Goal: Task Accomplishment & Management: Manage account settings

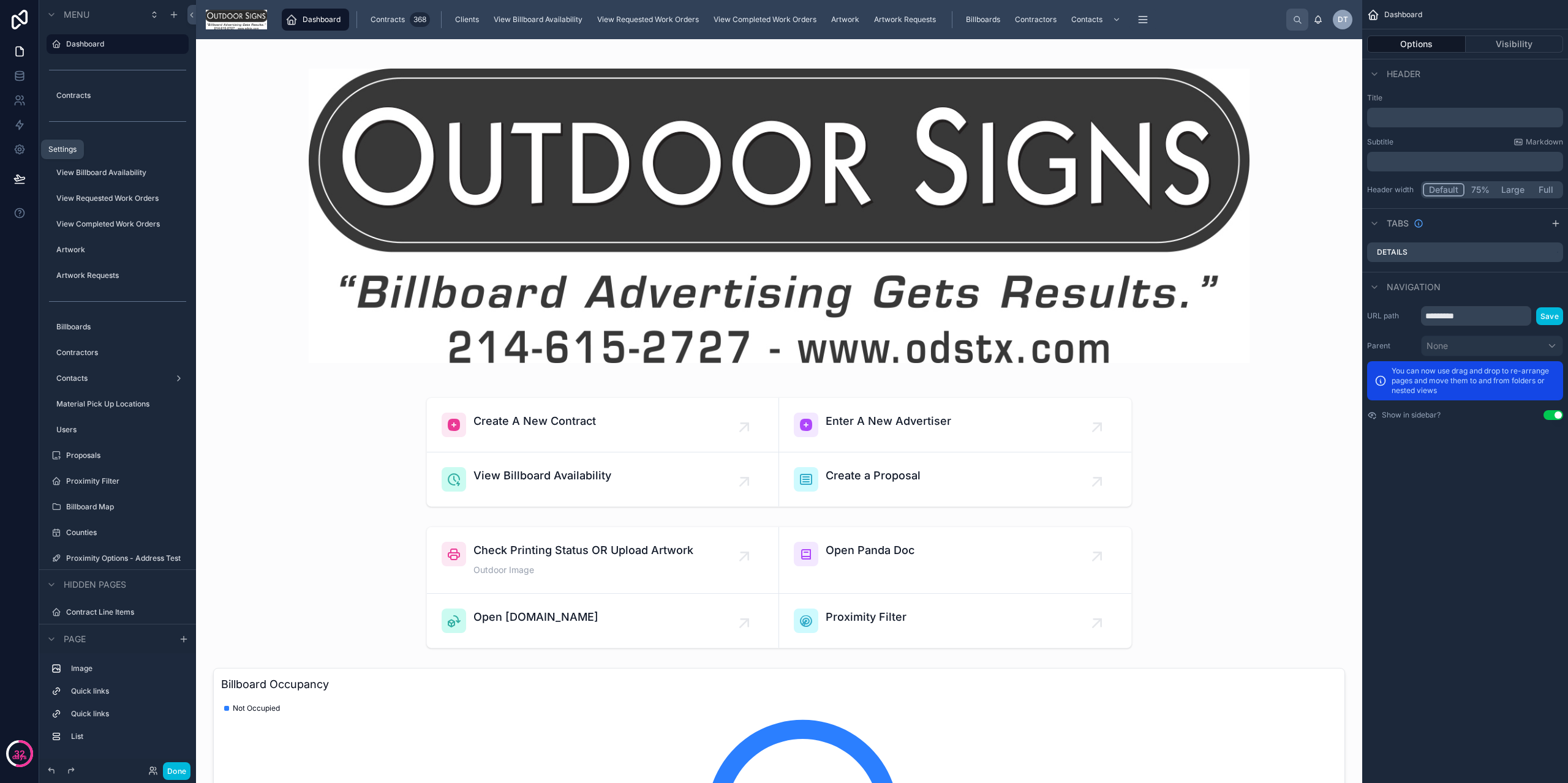
click at [26, 153] on link at bounding box center [19, 150] width 38 height 24
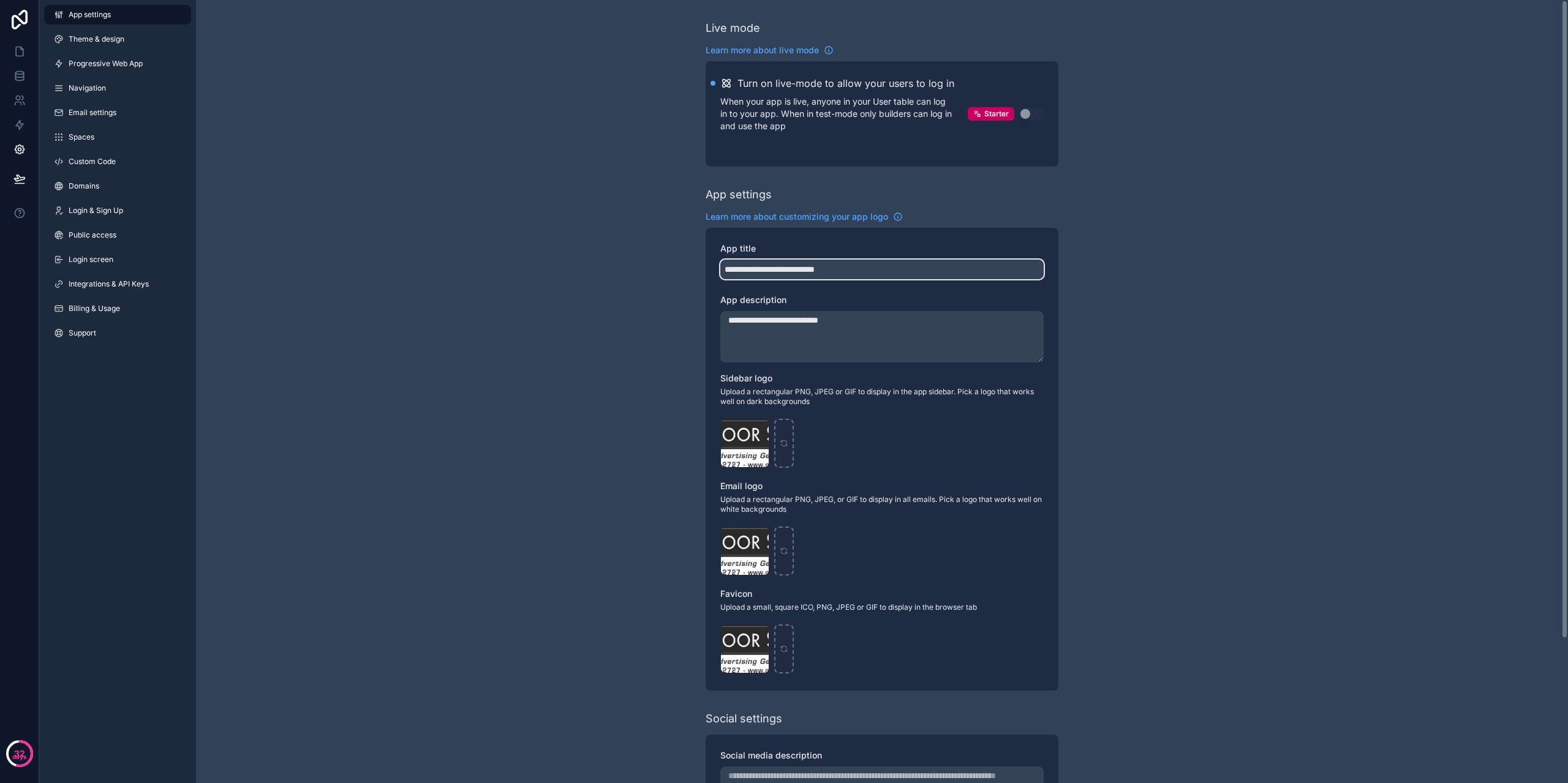
click at [748, 264] on input "**********" at bounding box center [882, 269] width 324 height 20
type input "**********"
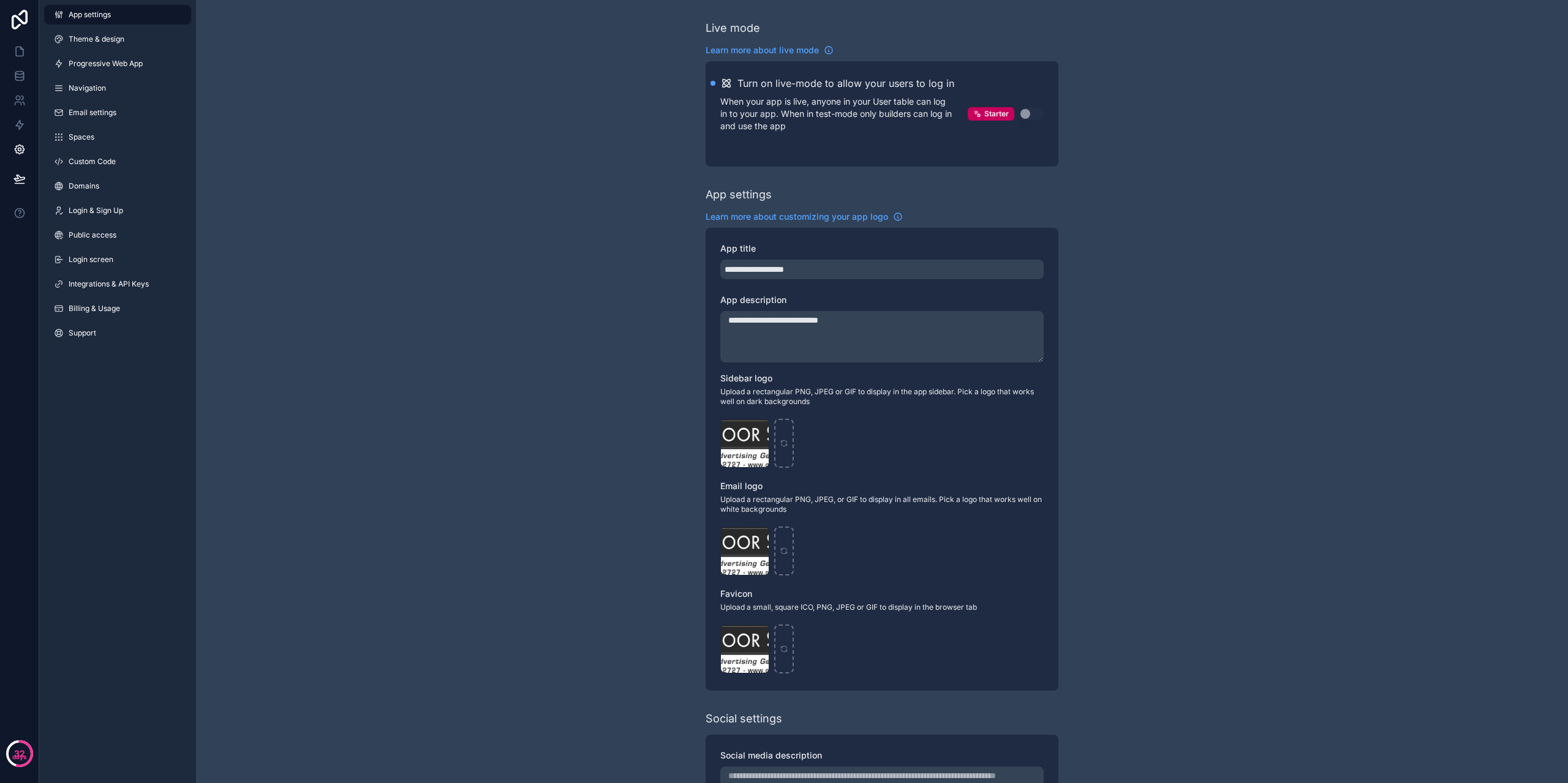
click at [755, 326] on textarea "**********" at bounding box center [882, 337] width 324 height 51
type textarea "**********"
click at [482, 264] on div "**********" at bounding box center [882, 480] width 1372 height 960
click at [5, 48] on link at bounding box center [19, 51] width 38 height 24
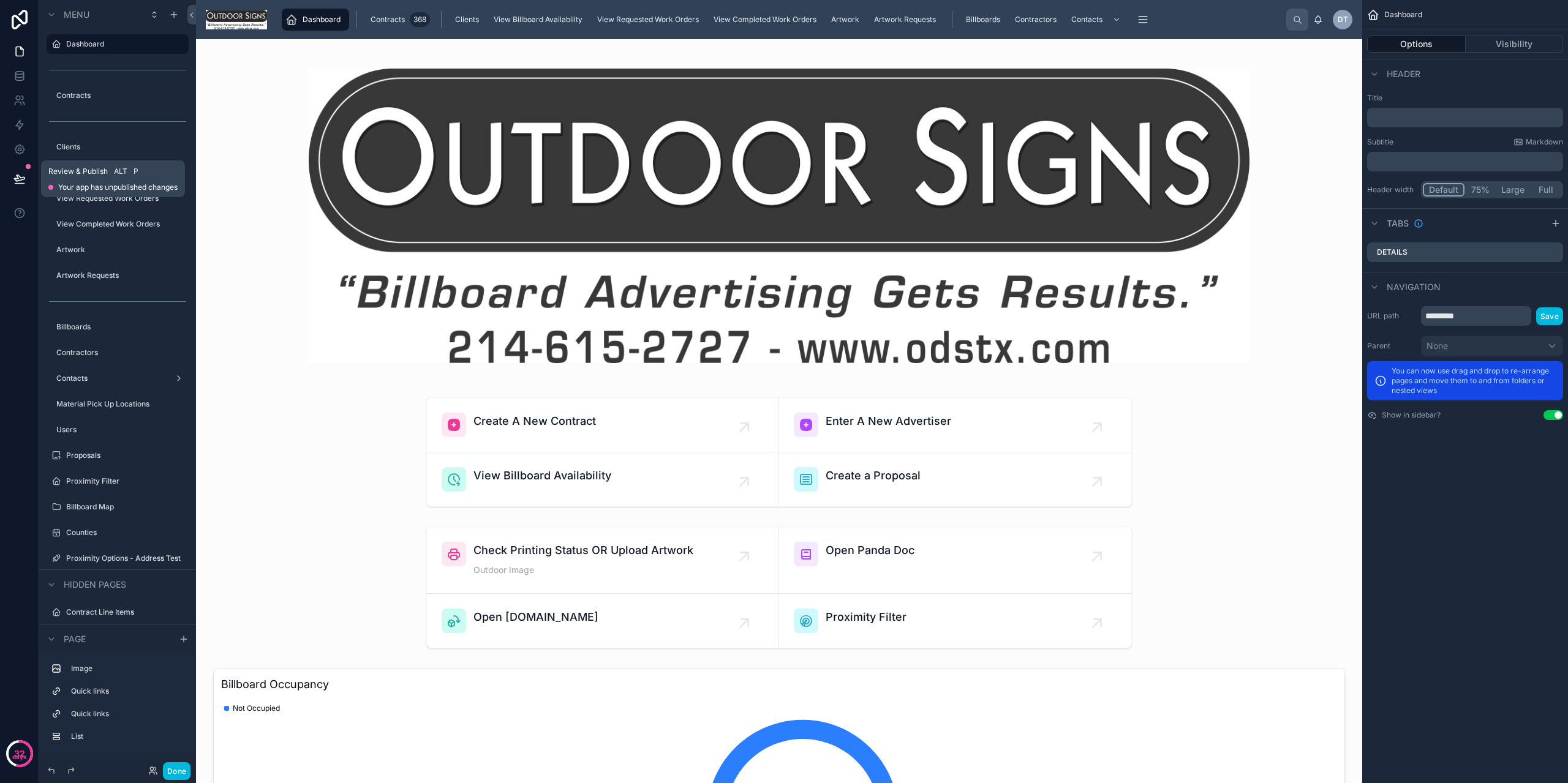
click at [12, 173] on button at bounding box center [20, 179] width 27 height 34
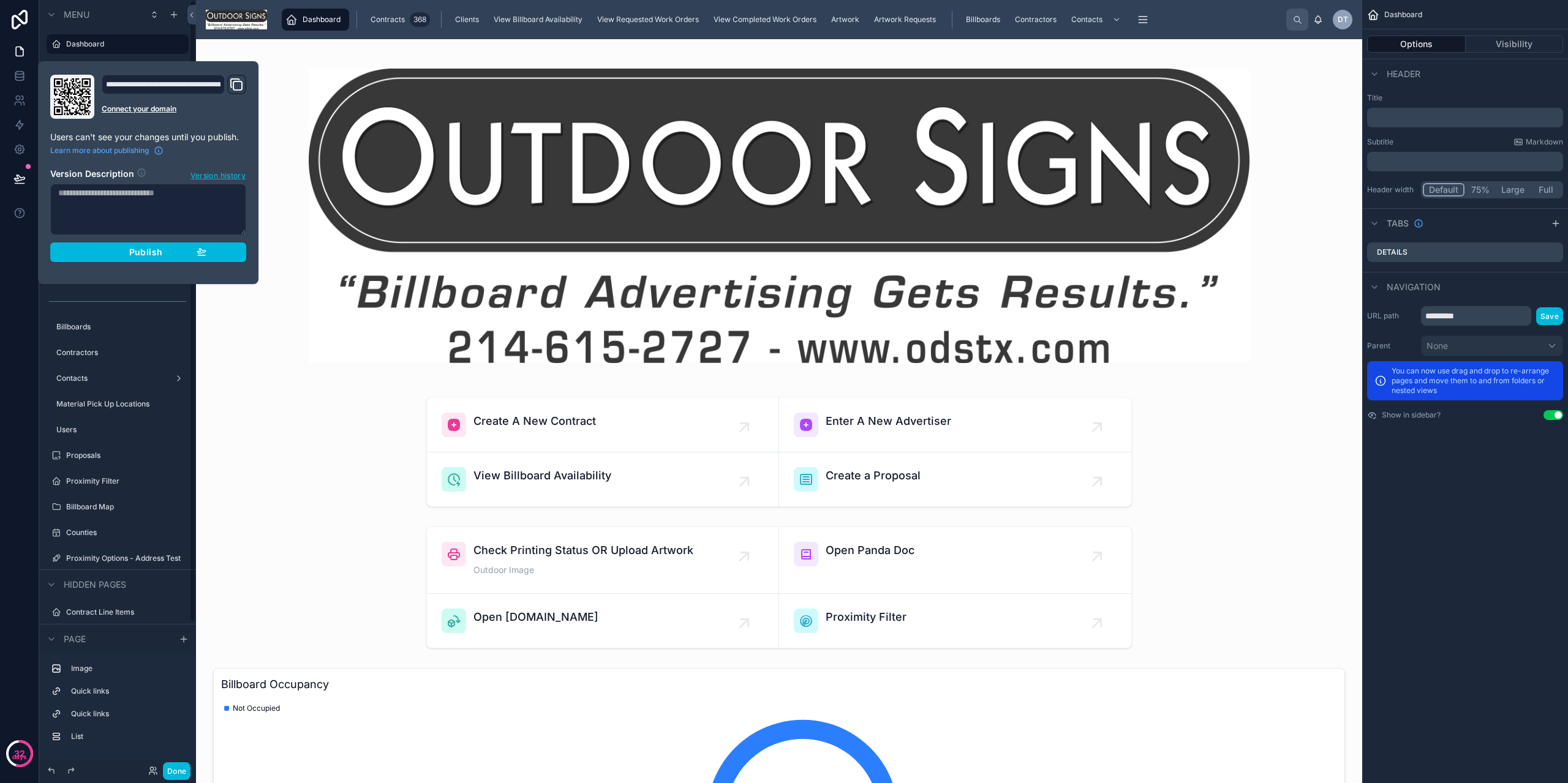
click at [158, 250] on span "Publish" at bounding box center [145, 252] width 33 height 11
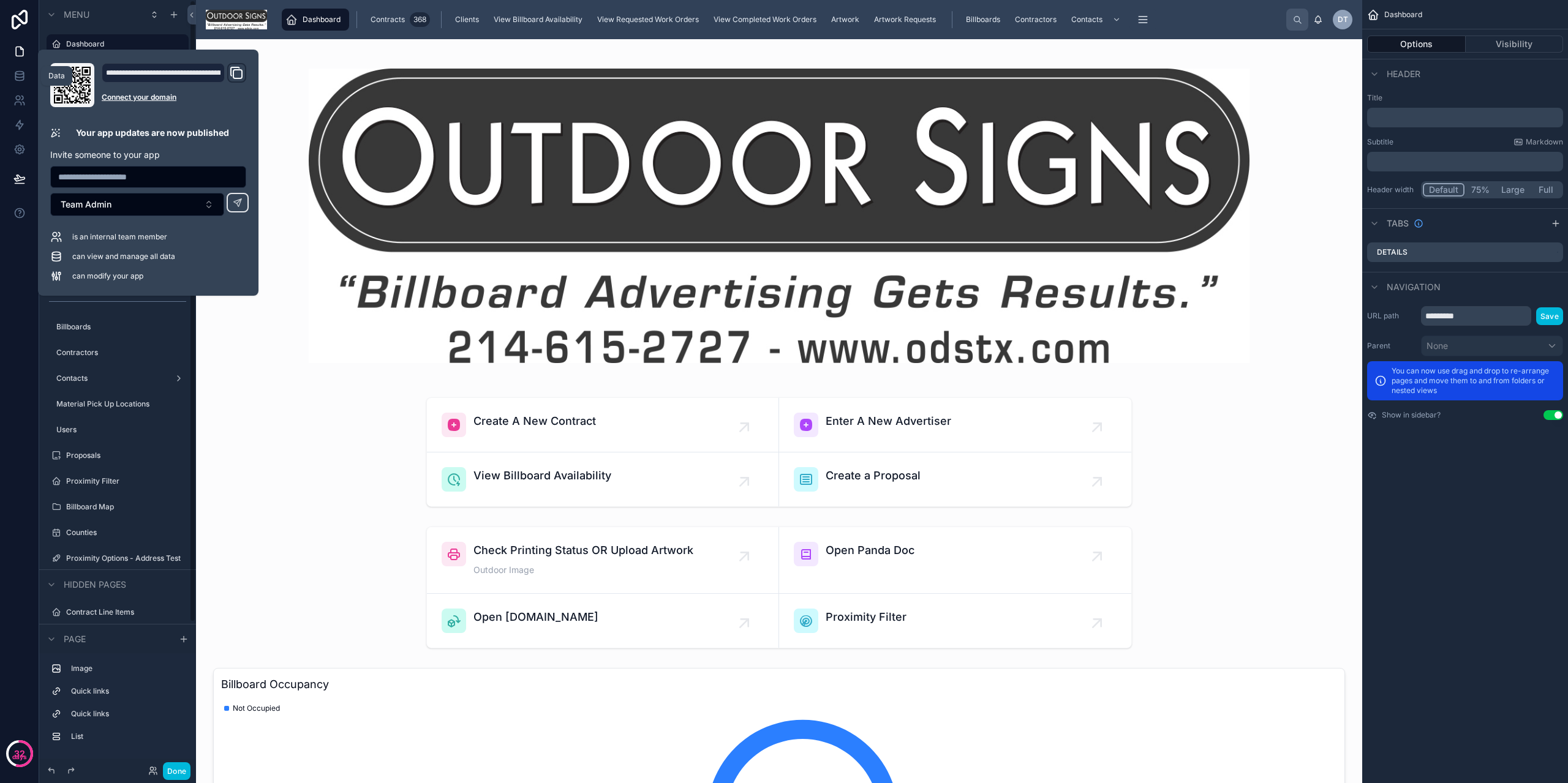
click at [24, 80] on icon at bounding box center [19, 78] width 8 height 5
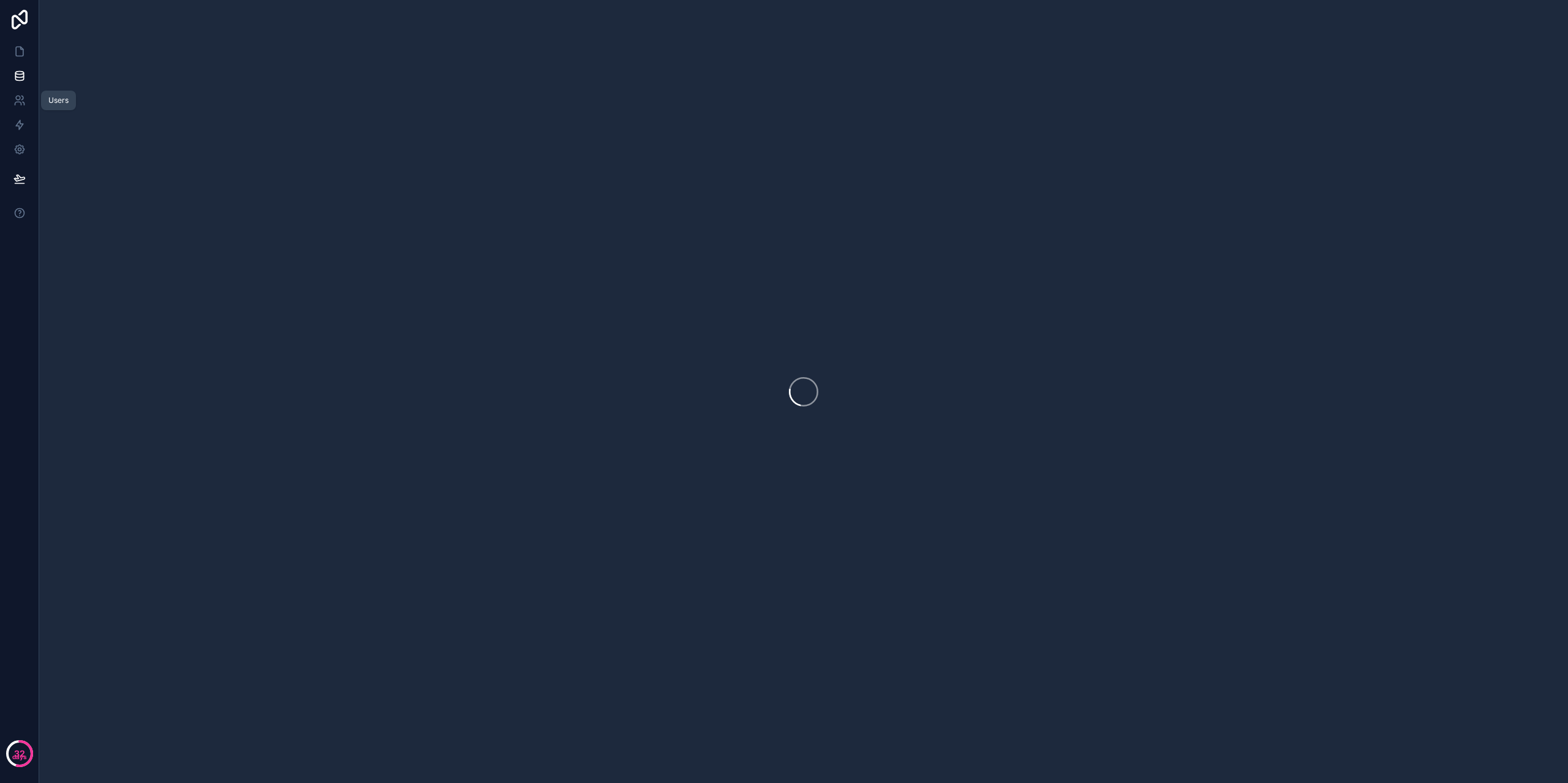
click at [16, 104] on icon at bounding box center [19, 100] width 12 height 12
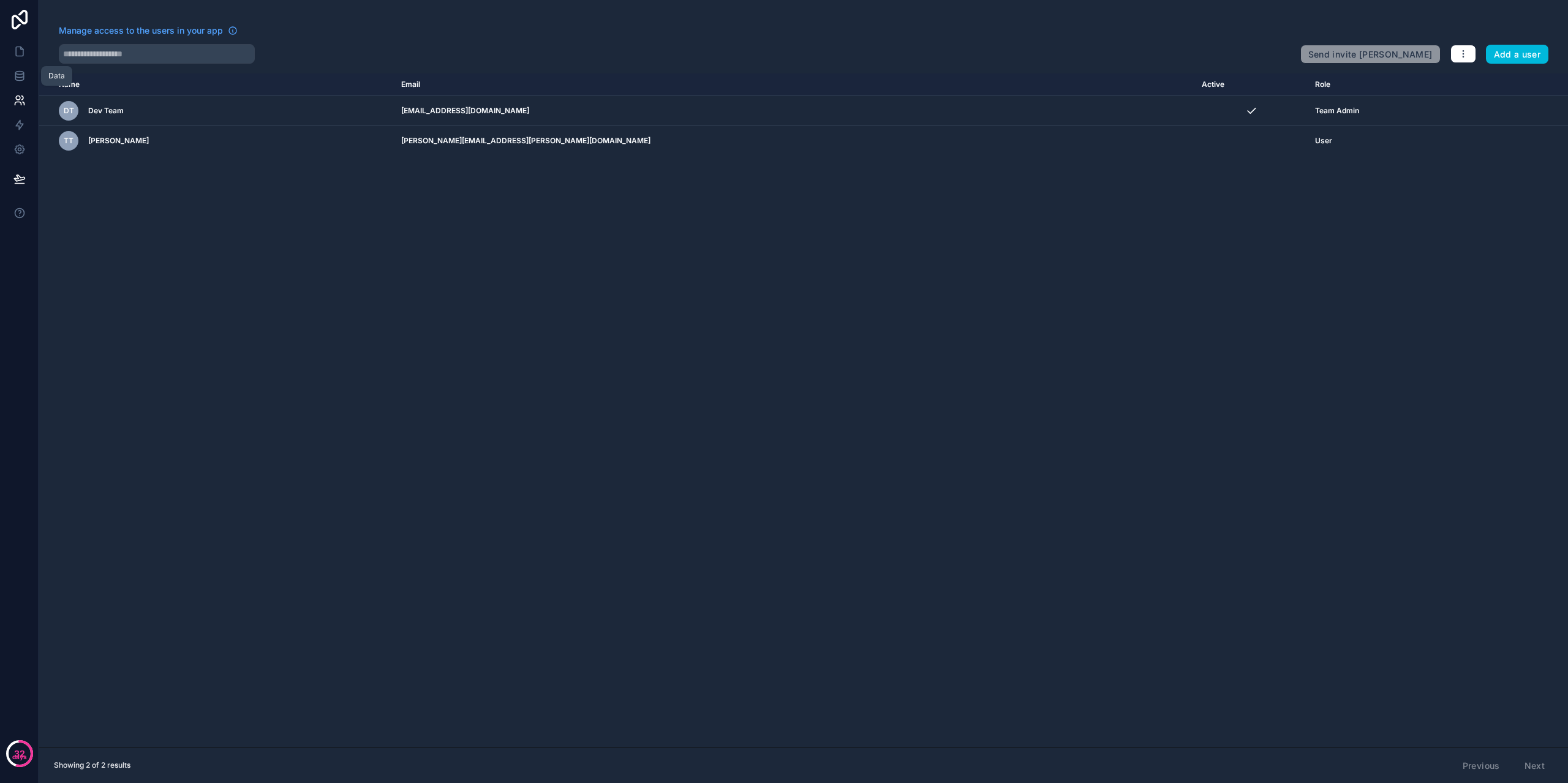
click at [11, 68] on link at bounding box center [19, 76] width 38 height 24
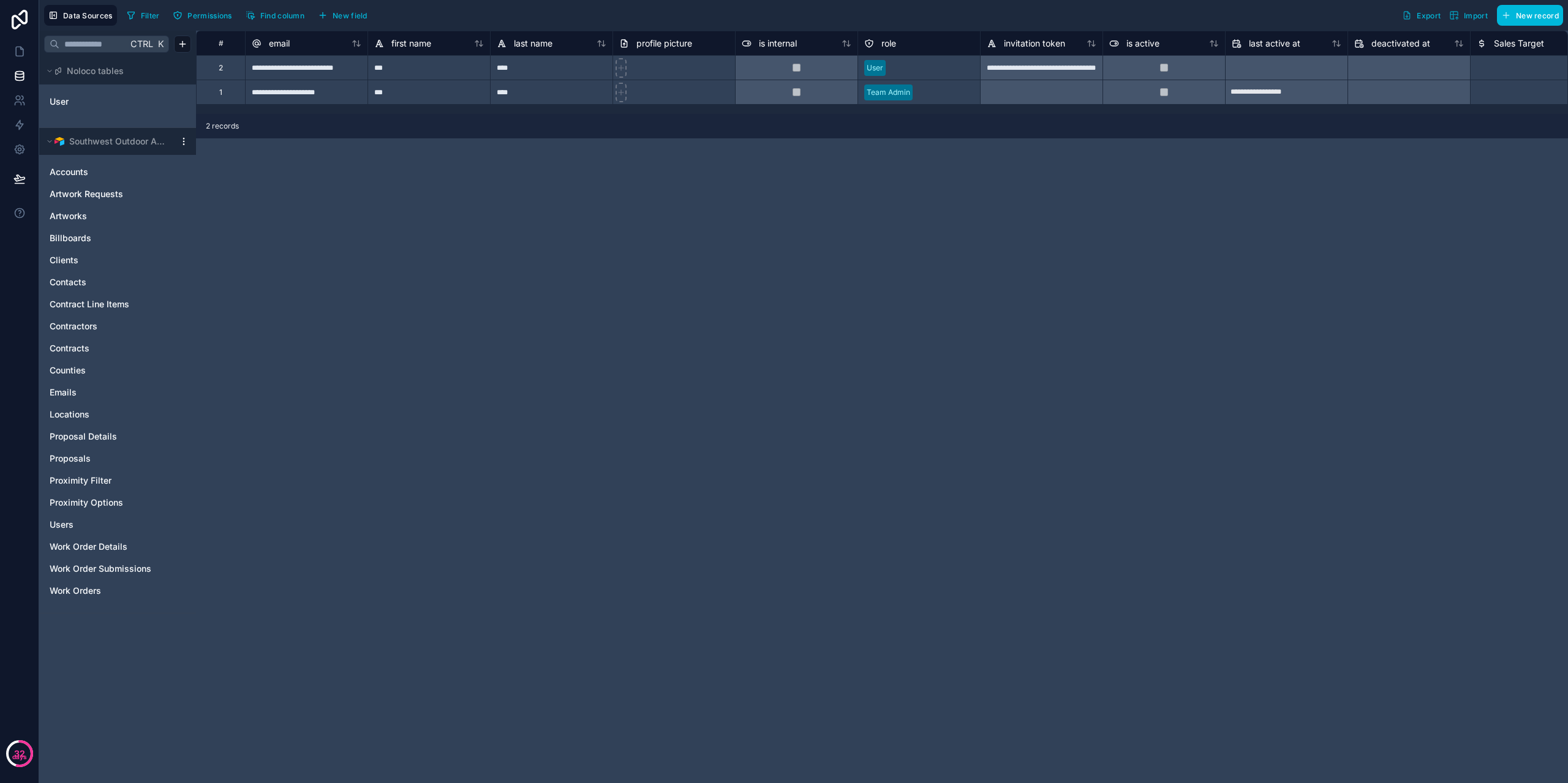
click at [184, 141] on html "**********" at bounding box center [784, 391] width 1568 height 783
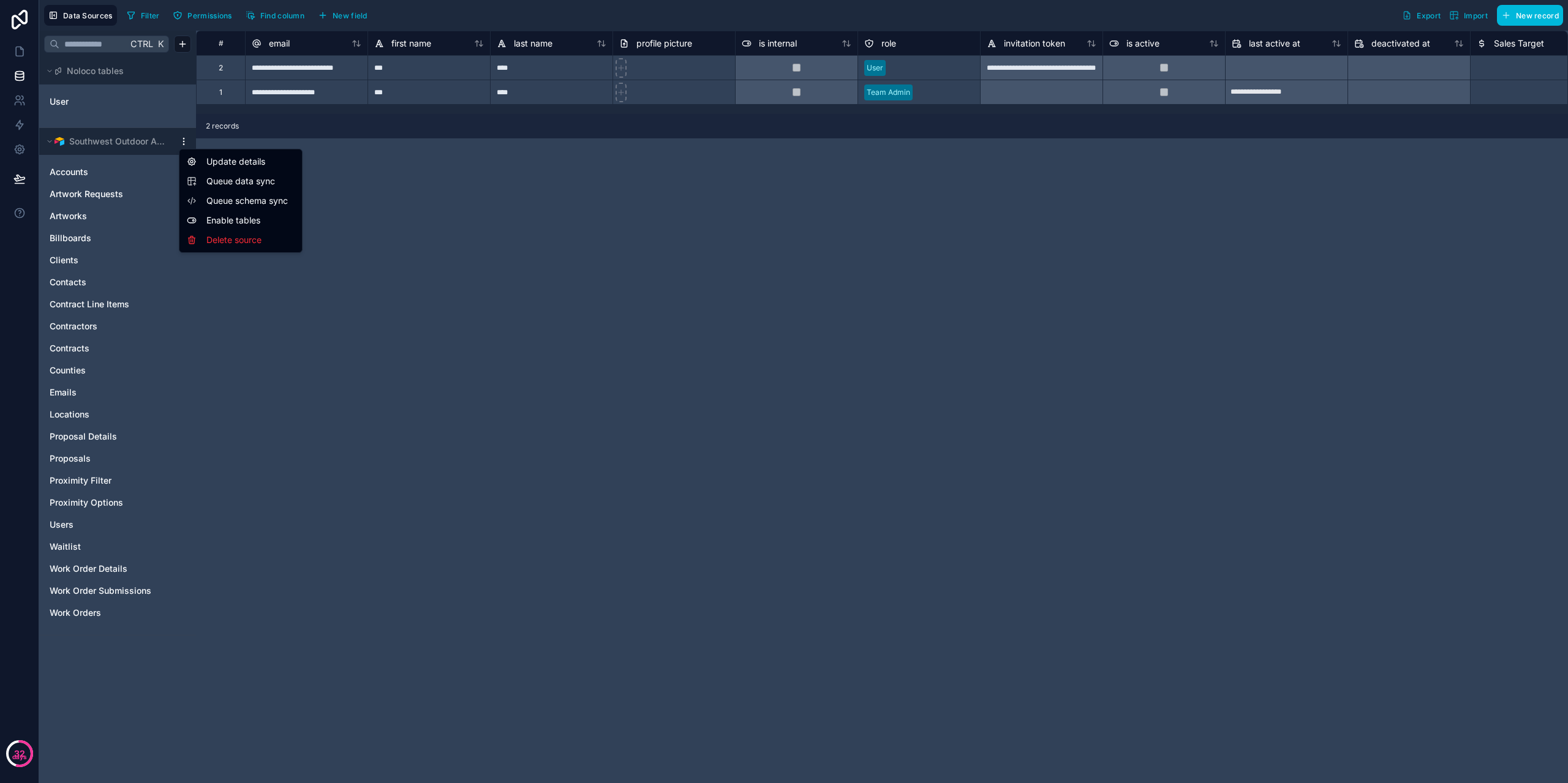
click at [483, 319] on html "**********" at bounding box center [784, 391] width 1568 height 783
click at [6, 55] on link at bounding box center [19, 51] width 38 height 24
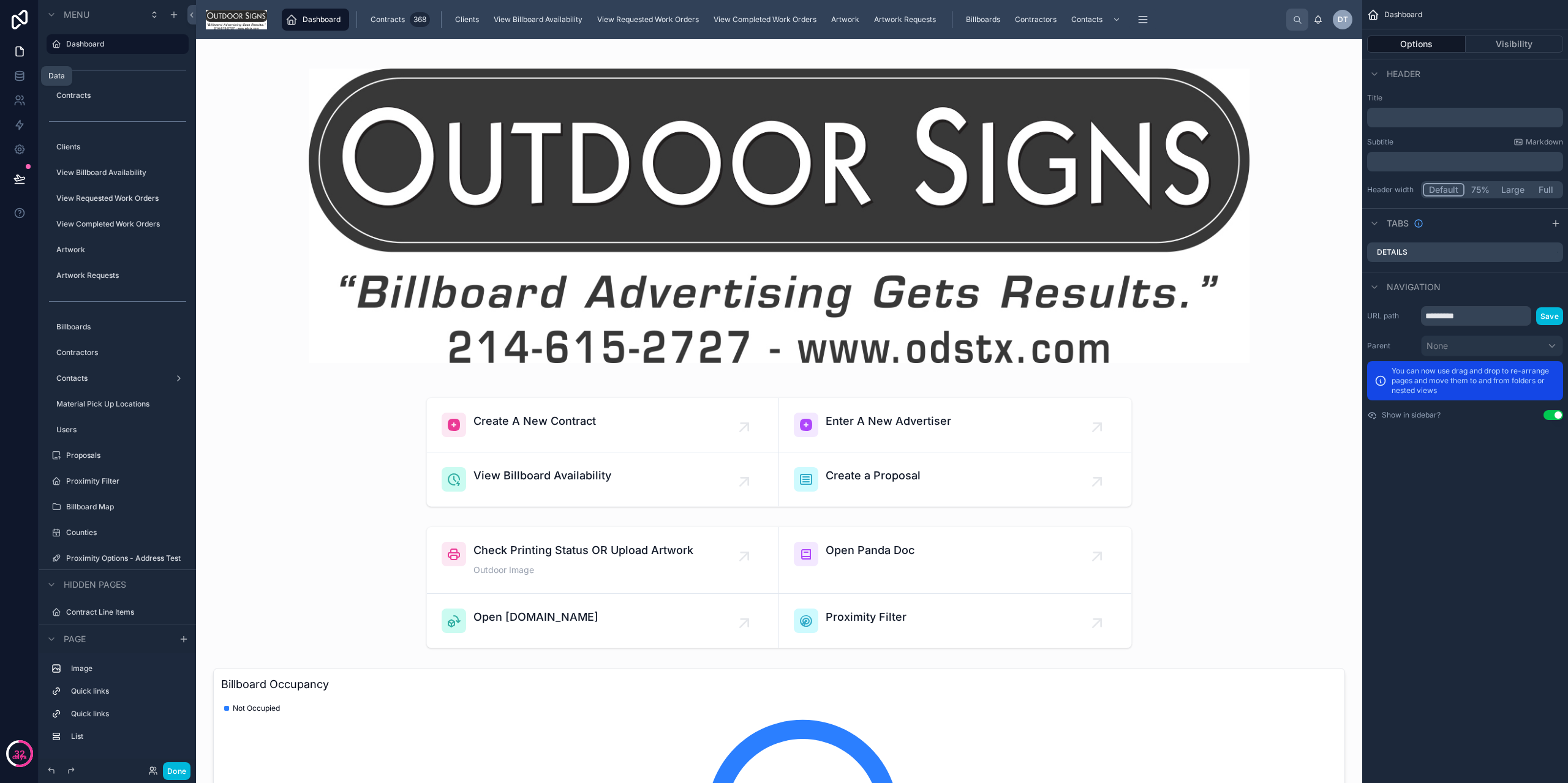
click at [15, 79] on icon at bounding box center [19, 78] width 8 height 5
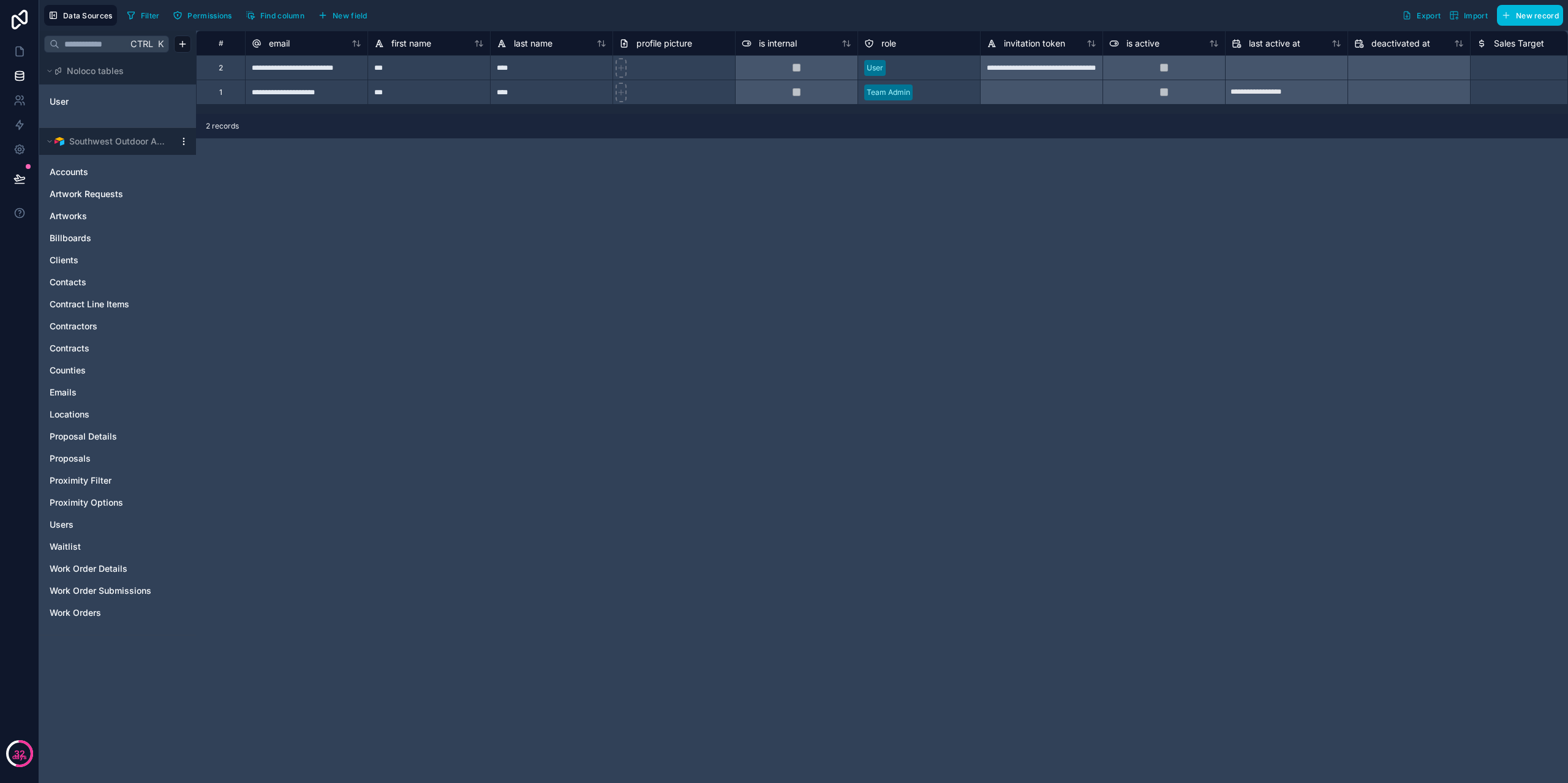
click at [91, 542] on link "Waitlist" at bounding box center [105, 546] width 111 height 12
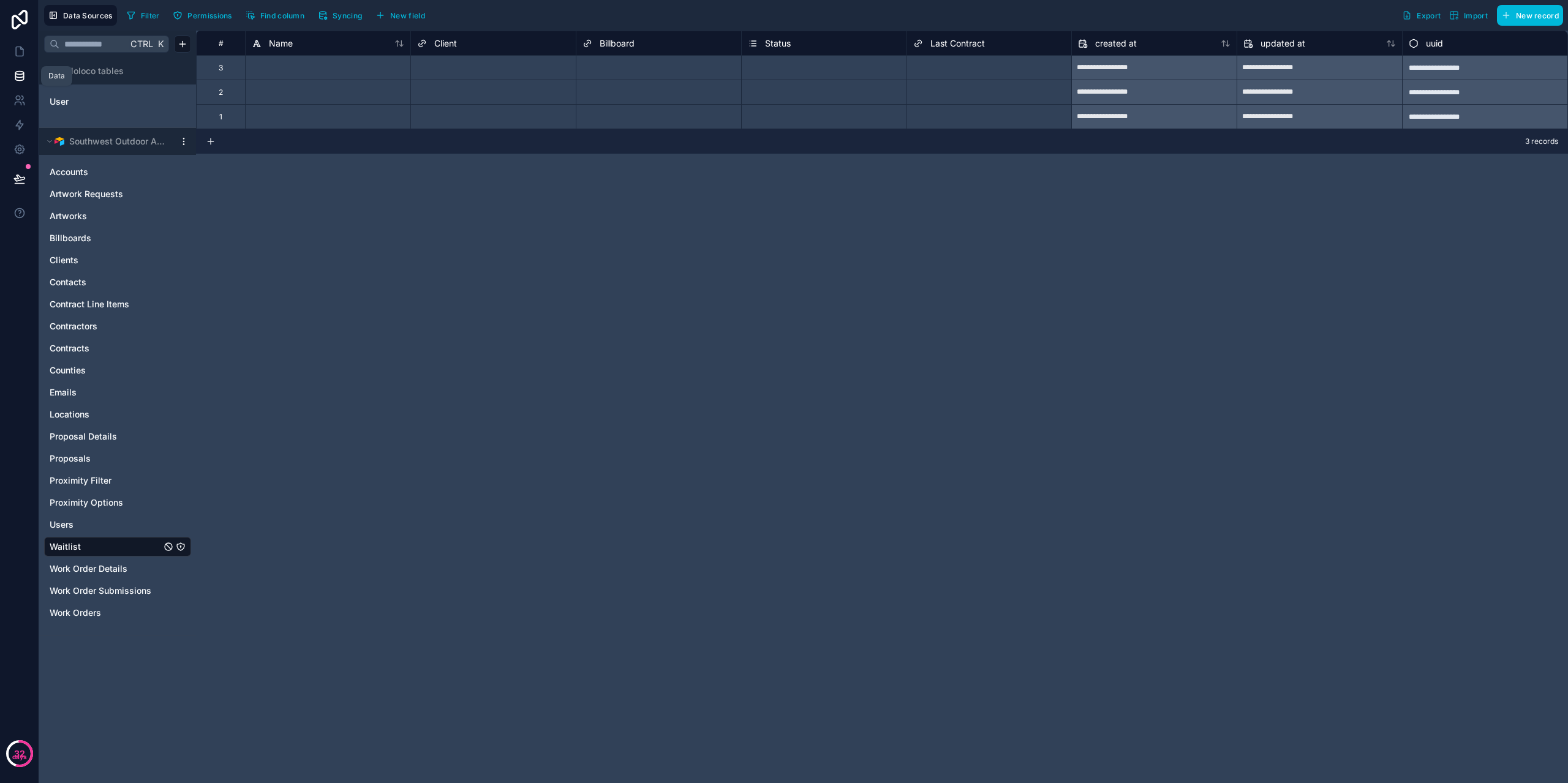
click at [17, 63] on link at bounding box center [19, 76] width 38 height 24
click at [14, 48] on icon at bounding box center [19, 51] width 12 height 12
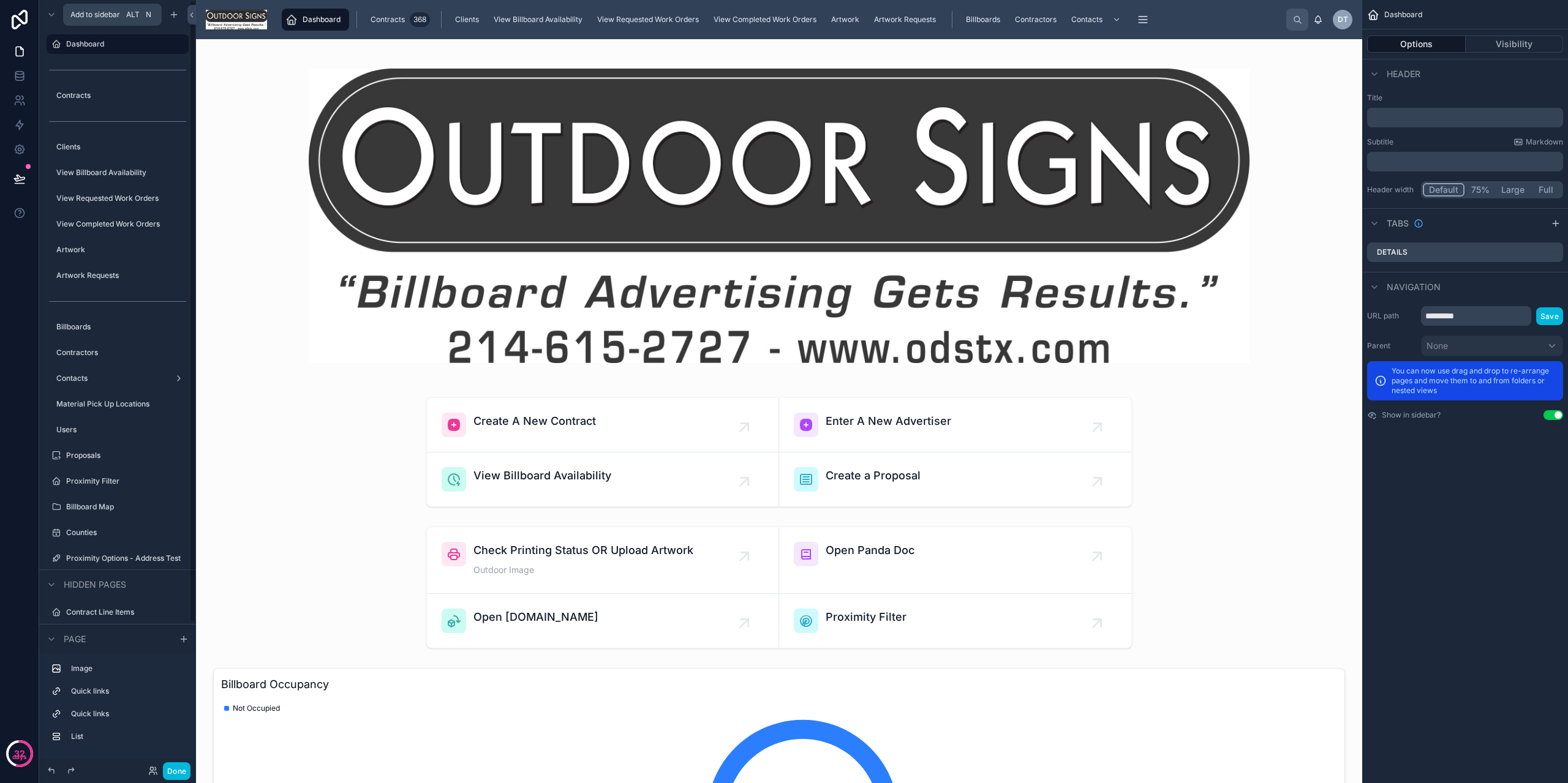
click at [179, 16] on div "scrollable content" at bounding box center [174, 14] width 15 height 15
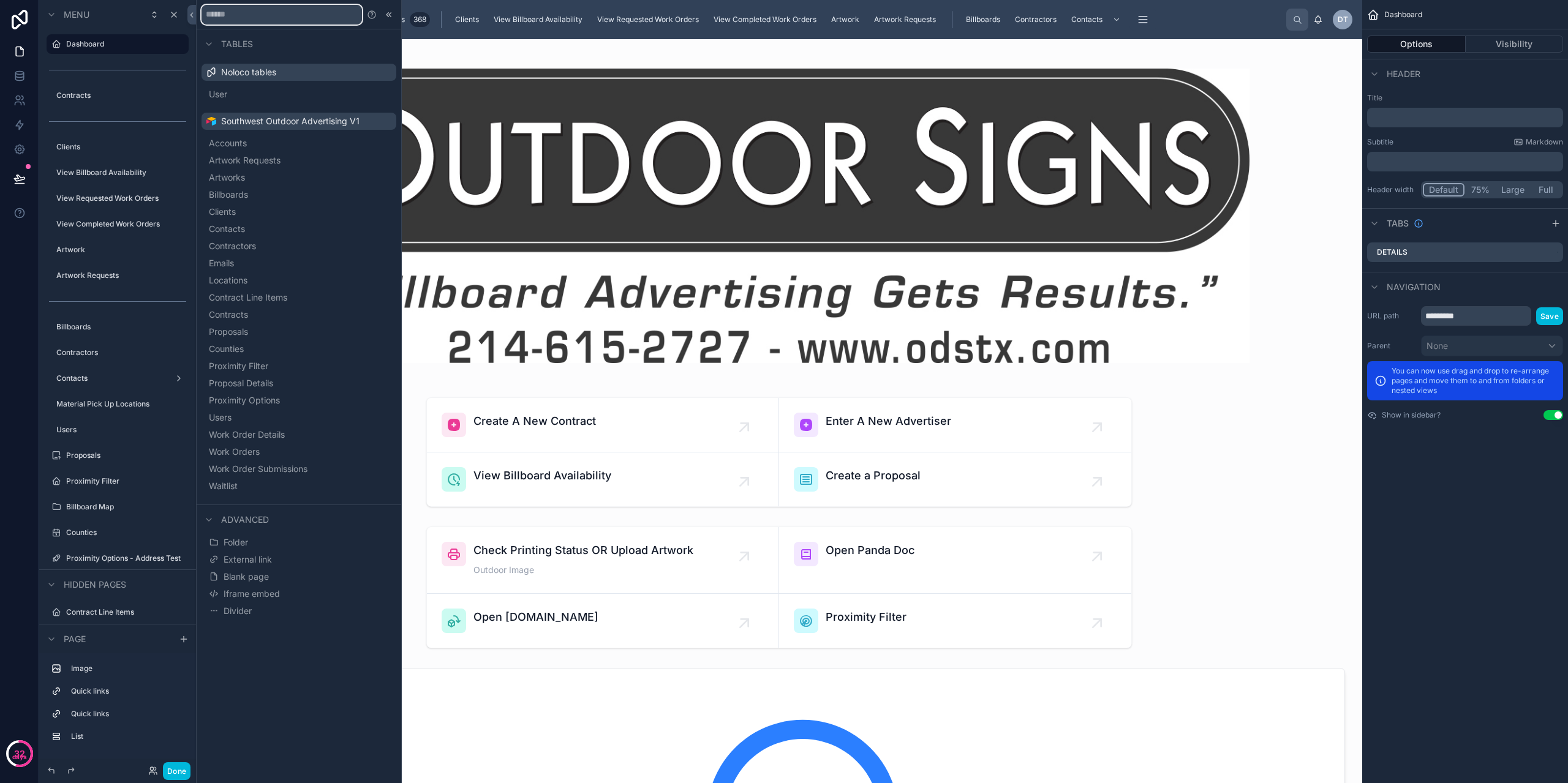
click at [308, 11] on input "text" at bounding box center [282, 15] width 160 height 20
click at [237, 484] on span "Waitlist" at bounding box center [223, 486] width 29 height 12
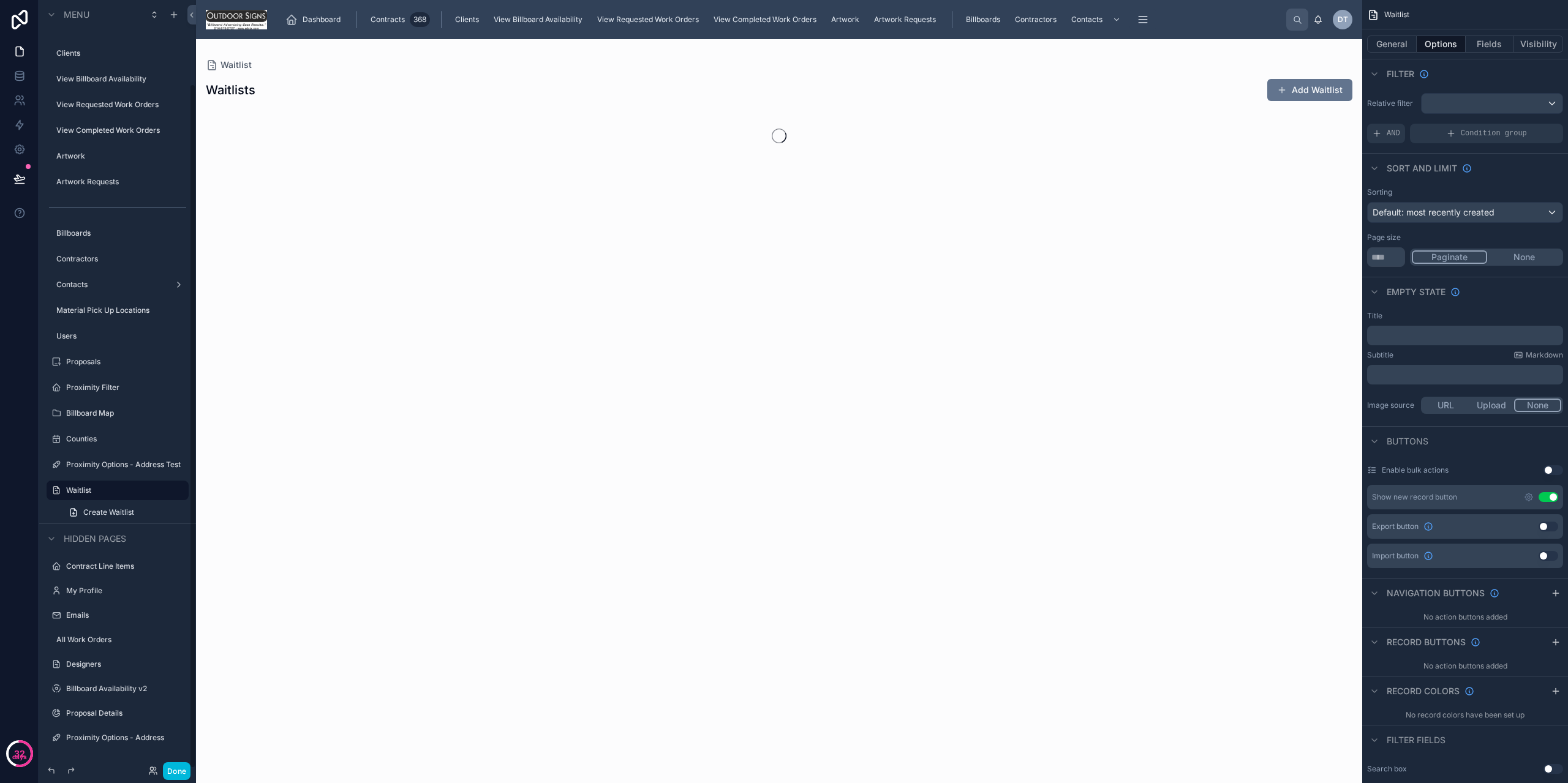
scroll to position [93, 0]
click at [1490, 45] on button "Fields" at bounding box center [1490, 44] width 49 height 17
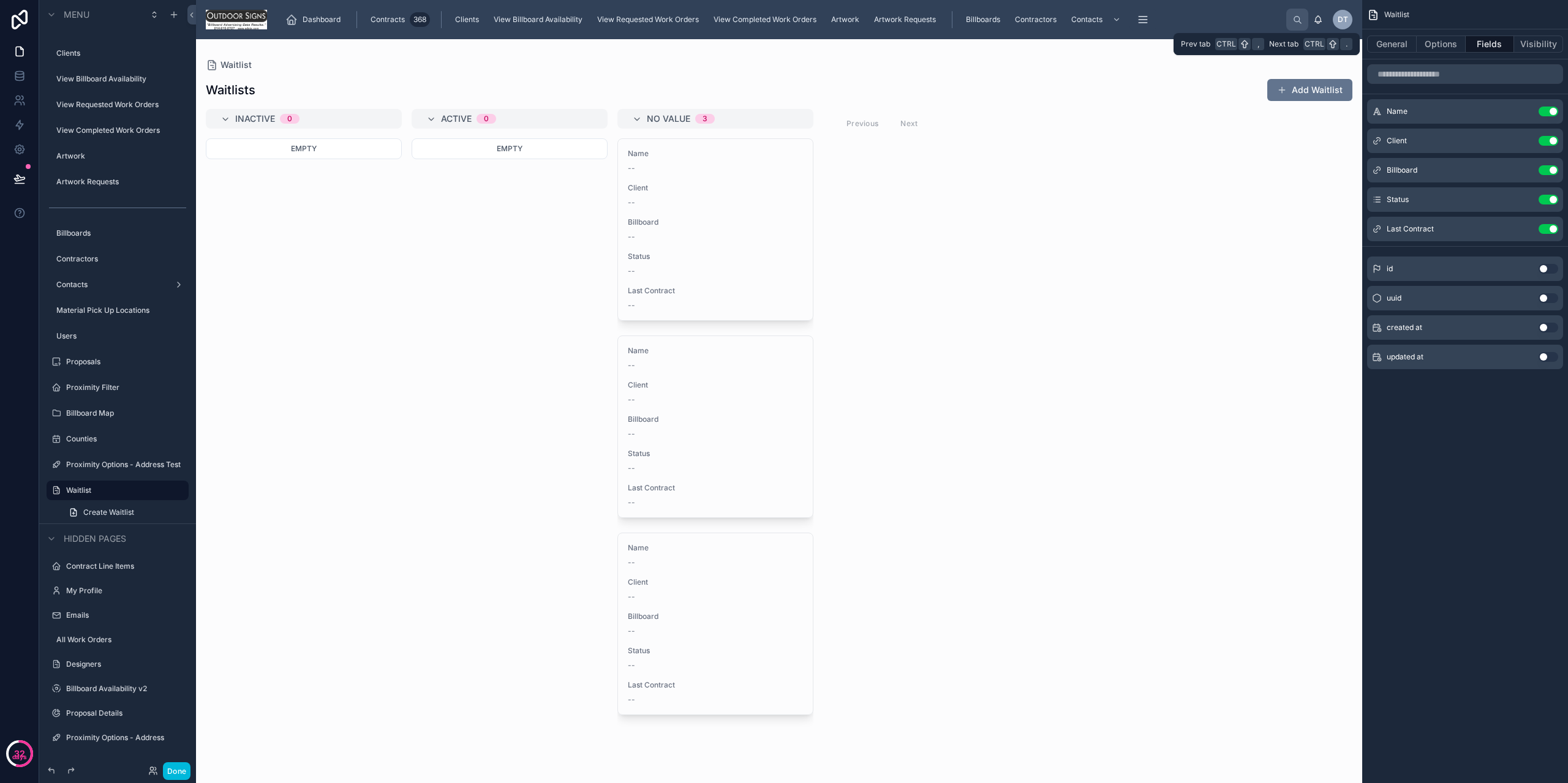
click at [1373, 48] on button "General" at bounding box center [1392, 44] width 50 height 17
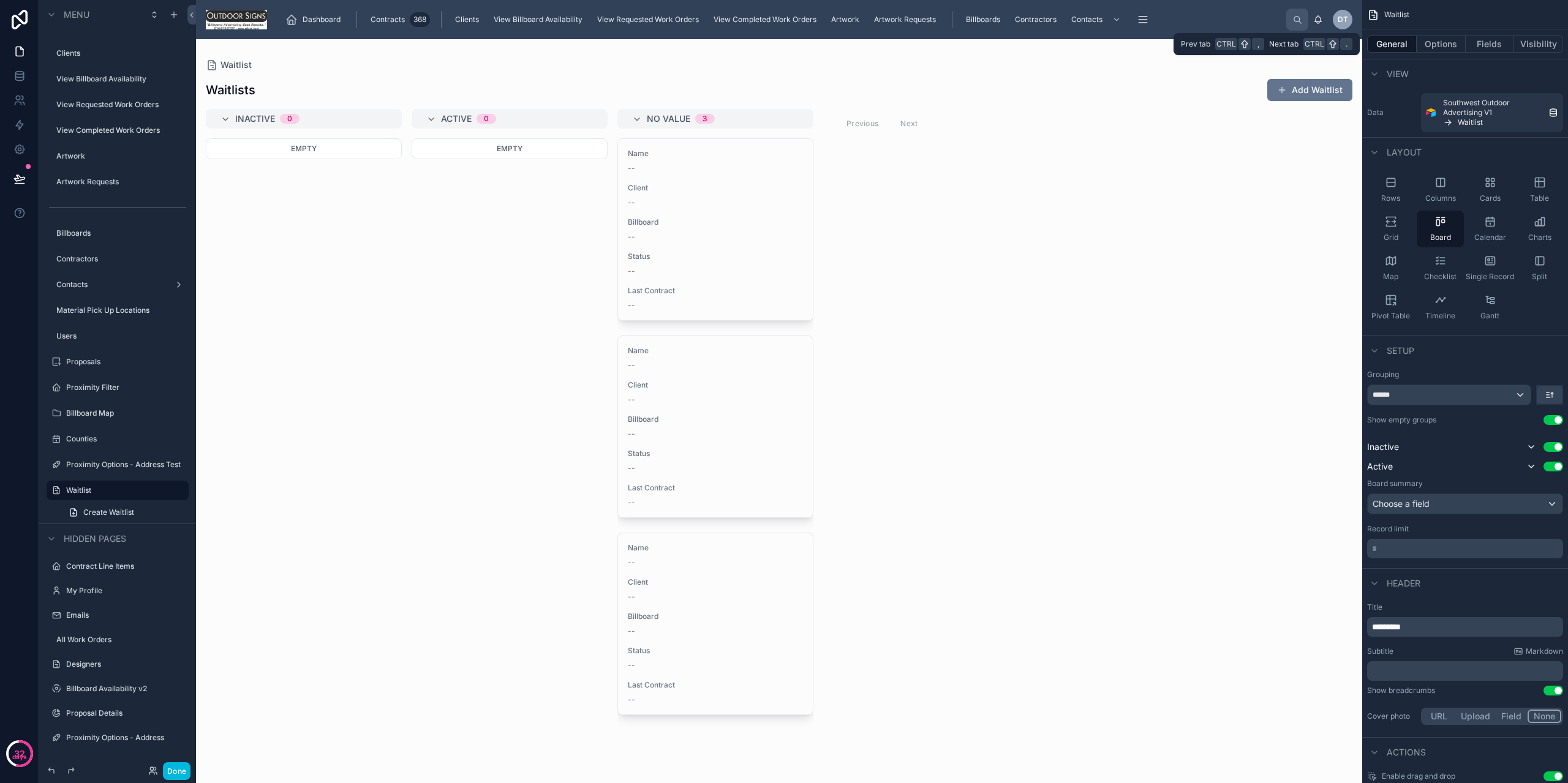
click at [1484, 42] on button "Fields" at bounding box center [1490, 44] width 49 height 17
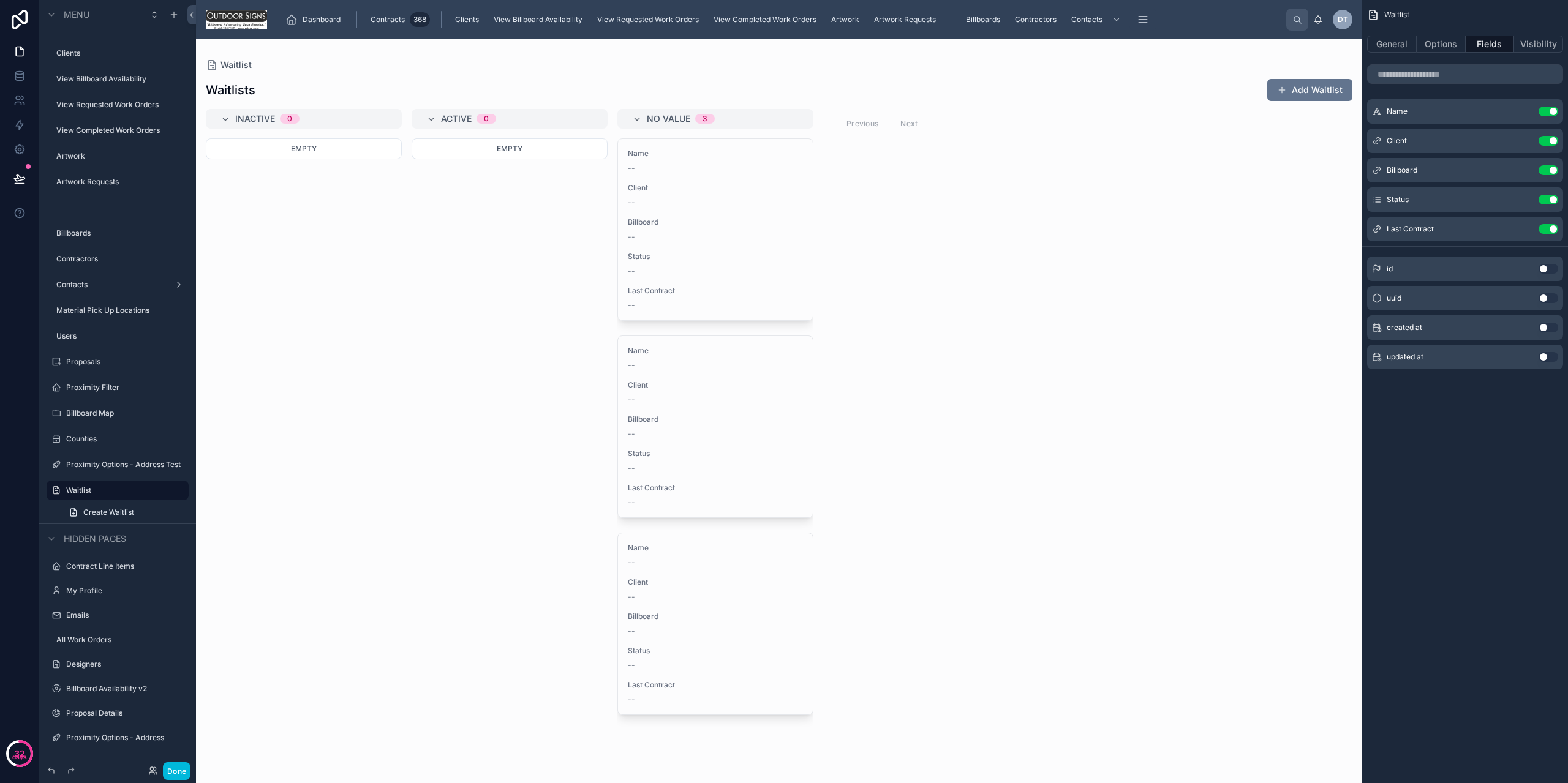
drag, startPoint x: 1385, startPoint y: 51, endPoint x: 1392, endPoint y: 41, distance: 12.2
click at [1386, 50] on div "General Options Fields Visibility" at bounding box center [1465, 43] width 206 height 29
click at [1392, 41] on button "General" at bounding box center [1392, 44] width 50 height 17
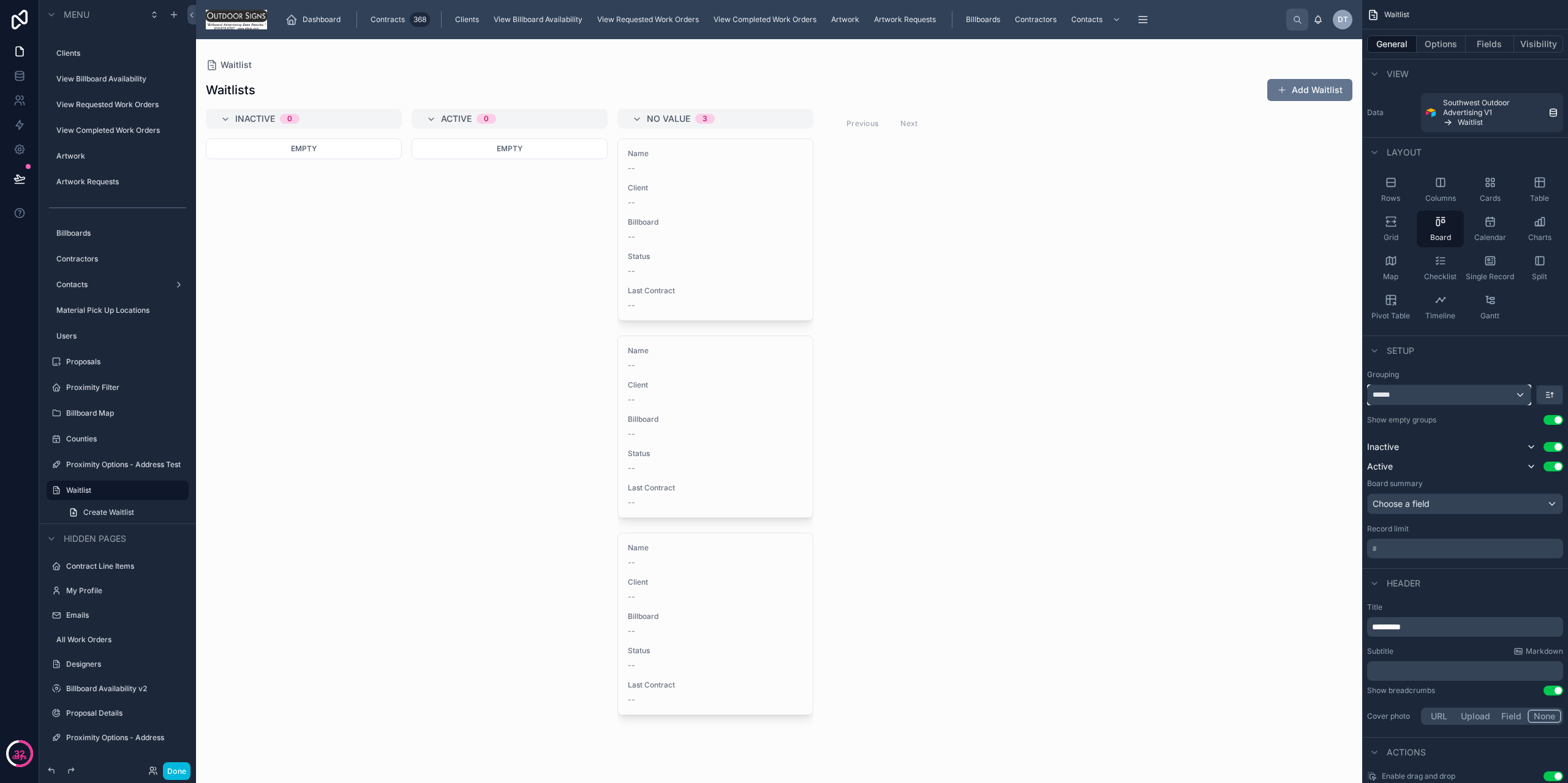
click at [1431, 392] on div "******" at bounding box center [1449, 395] width 163 height 20
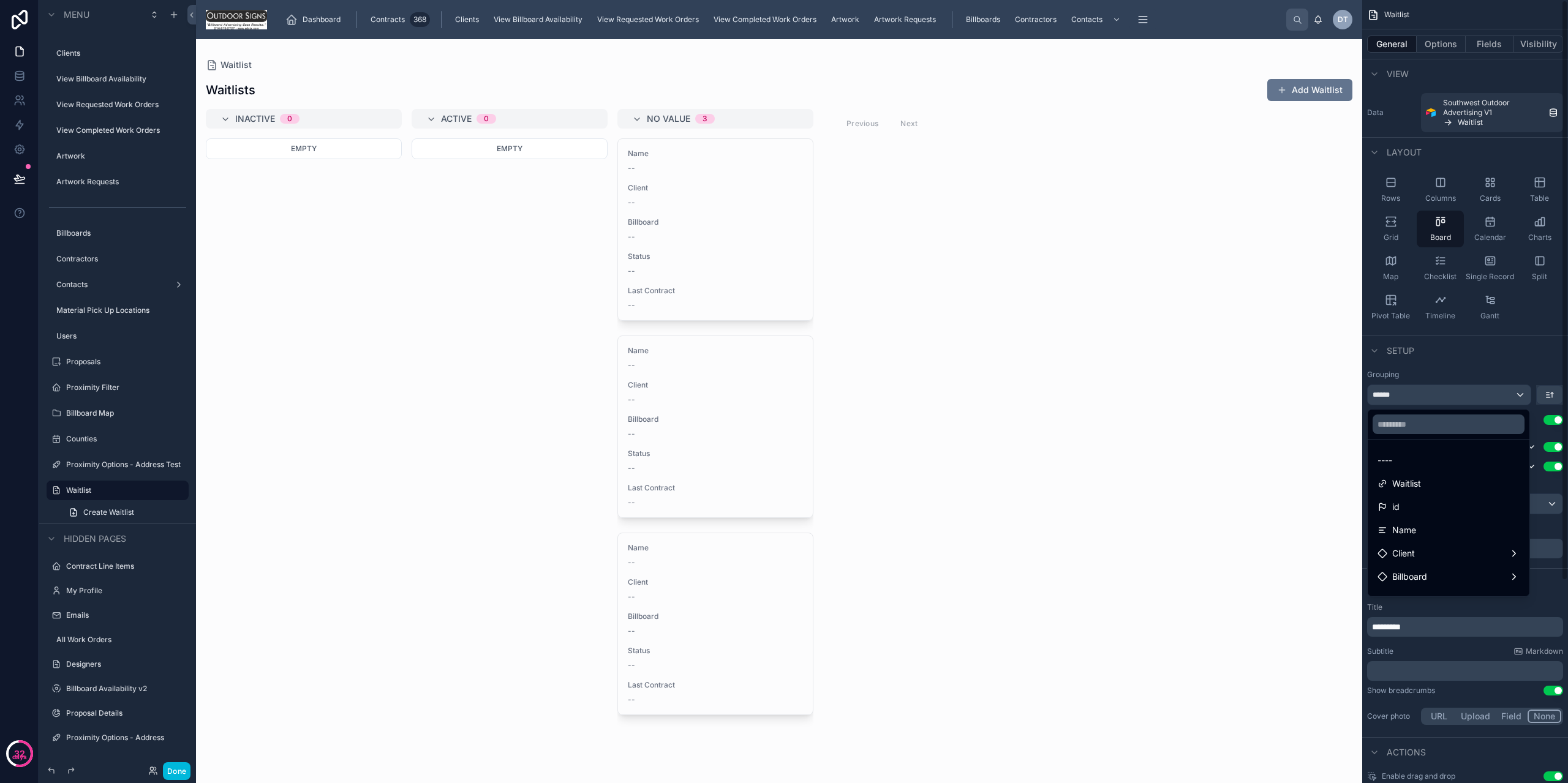
drag, startPoint x: 1445, startPoint y: 378, endPoint x: 1429, endPoint y: 239, distance: 139.9
click at [1445, 363] on div "scrollable content" at bounding box center [784, 391] width 1568 height 783
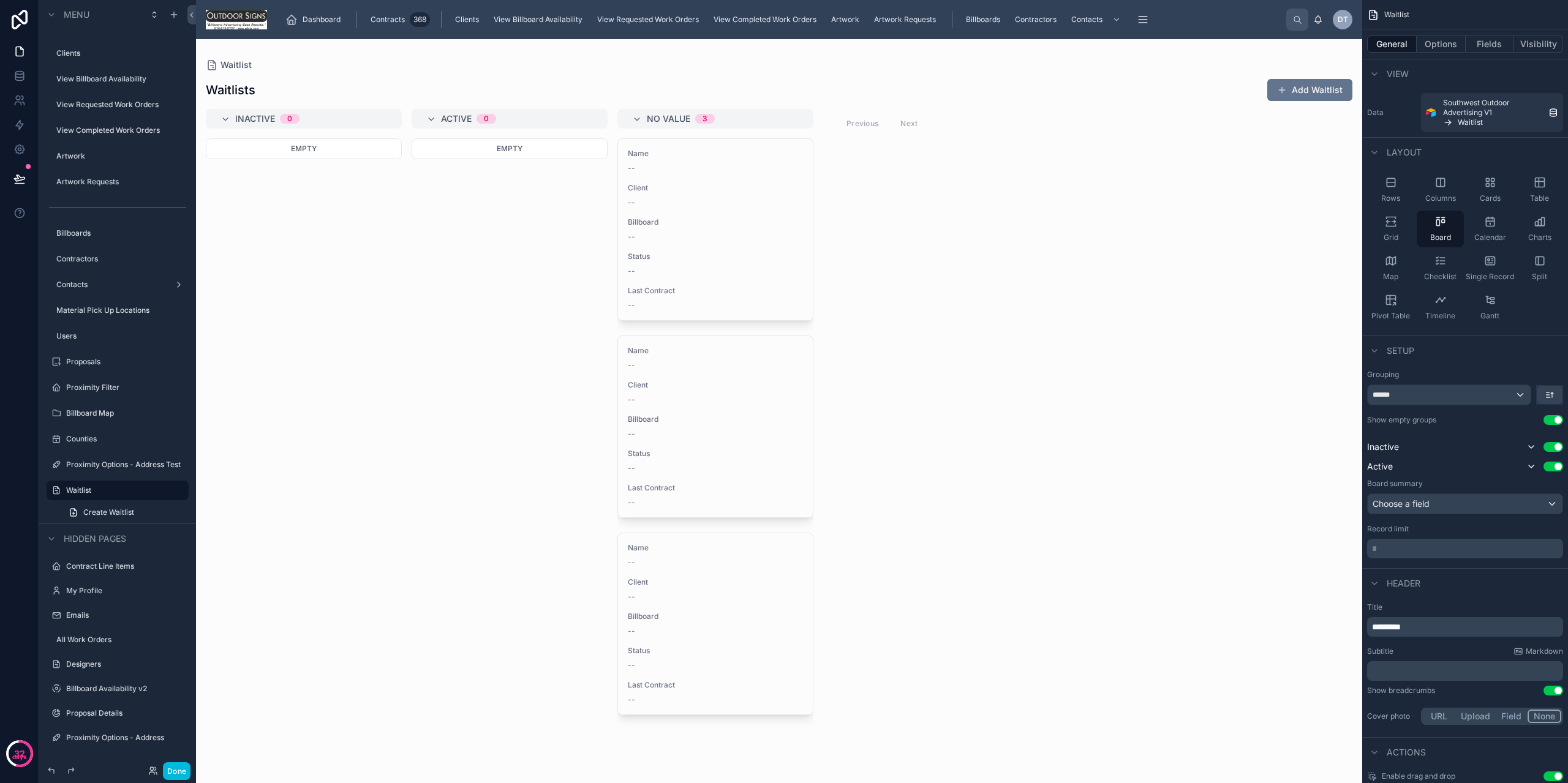
click at [1393, 239] on span "Grid" at bounding box center [1391, 238] width 15 height 10
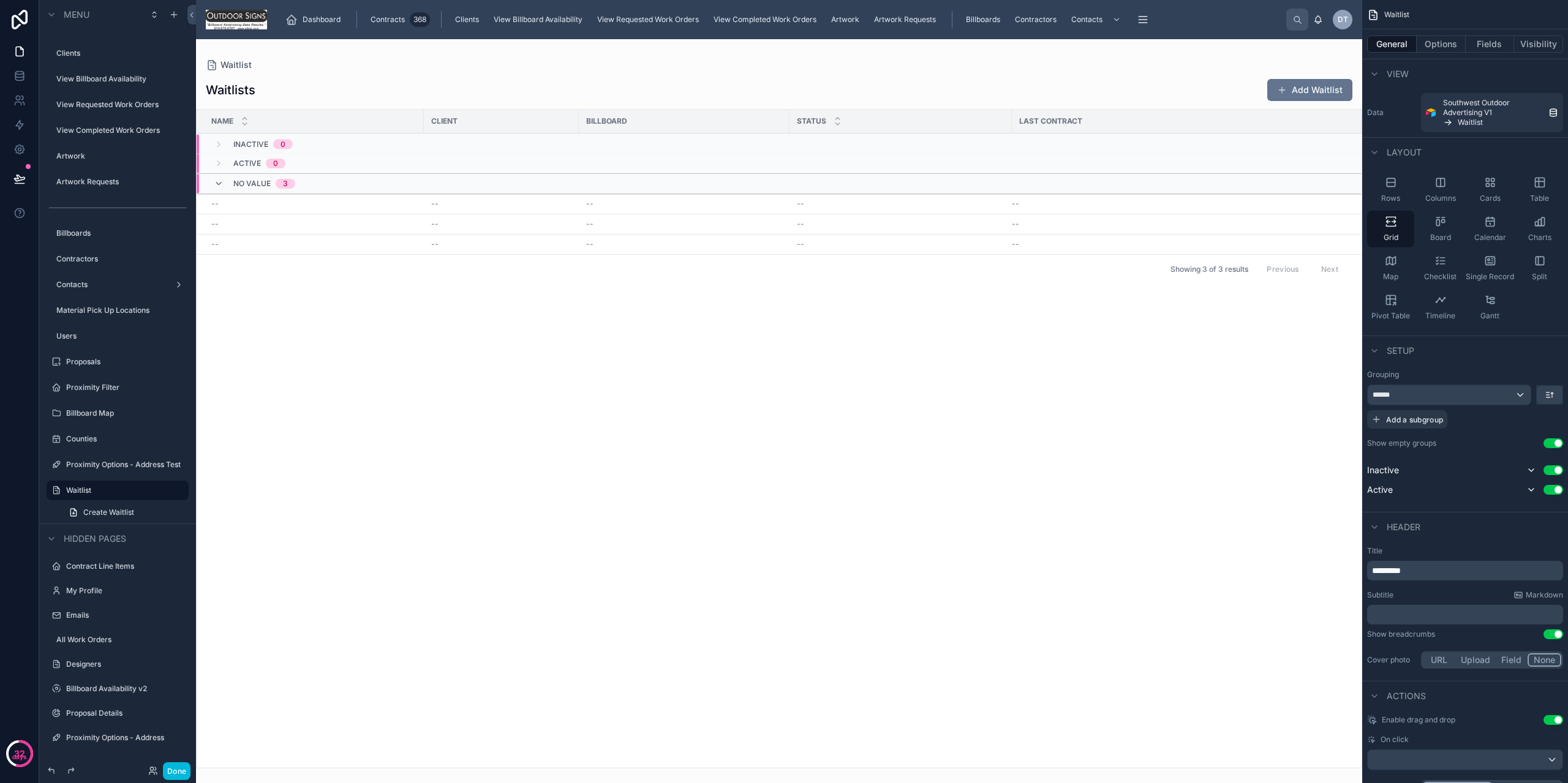
click at [1532, 194] on span "Table" at bounding box center [1539, 199] width 19 height 10
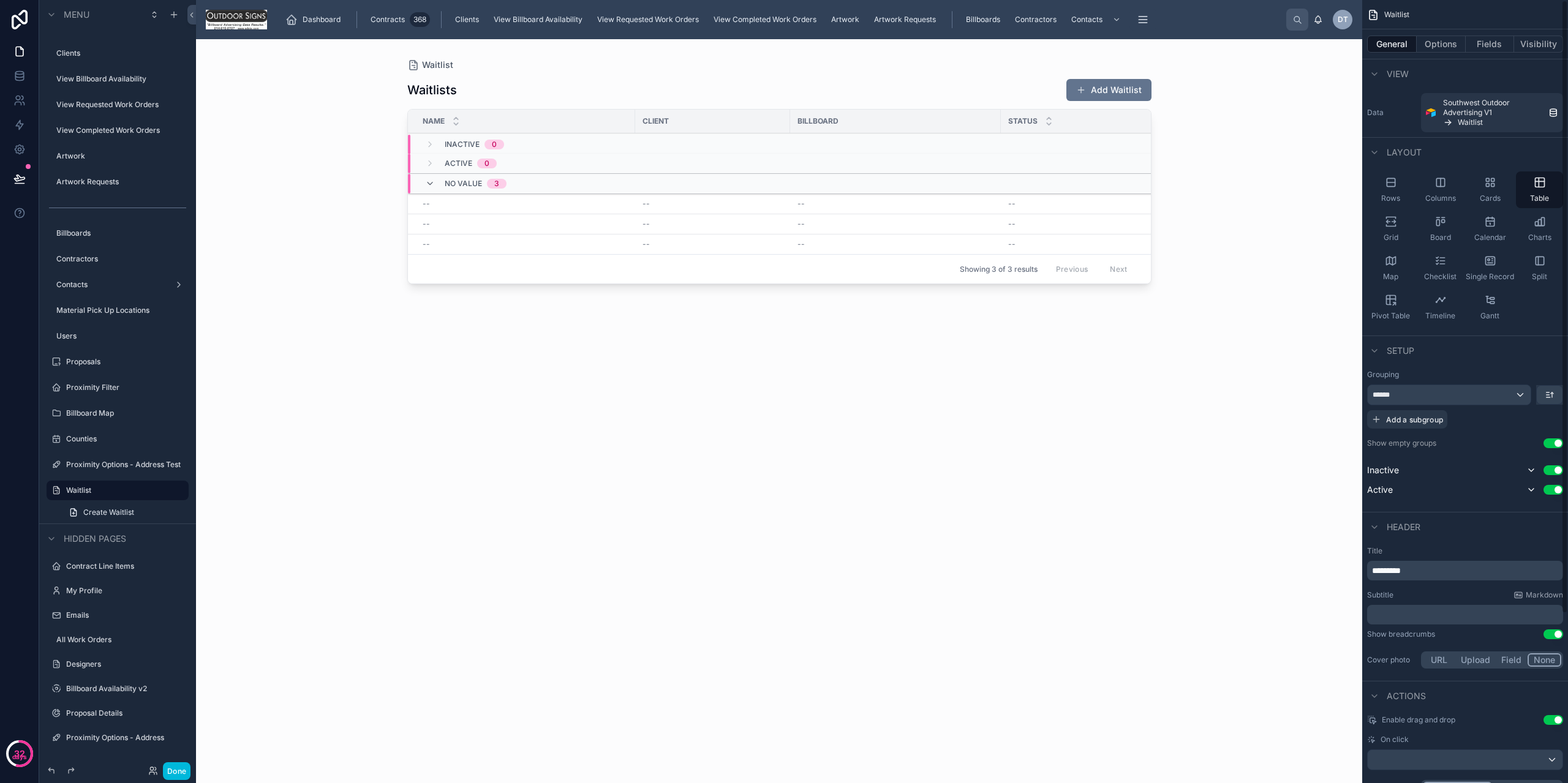
click at [1477, 46] on button "Fields" at bounding box center [1490, 44] width 49 height 17
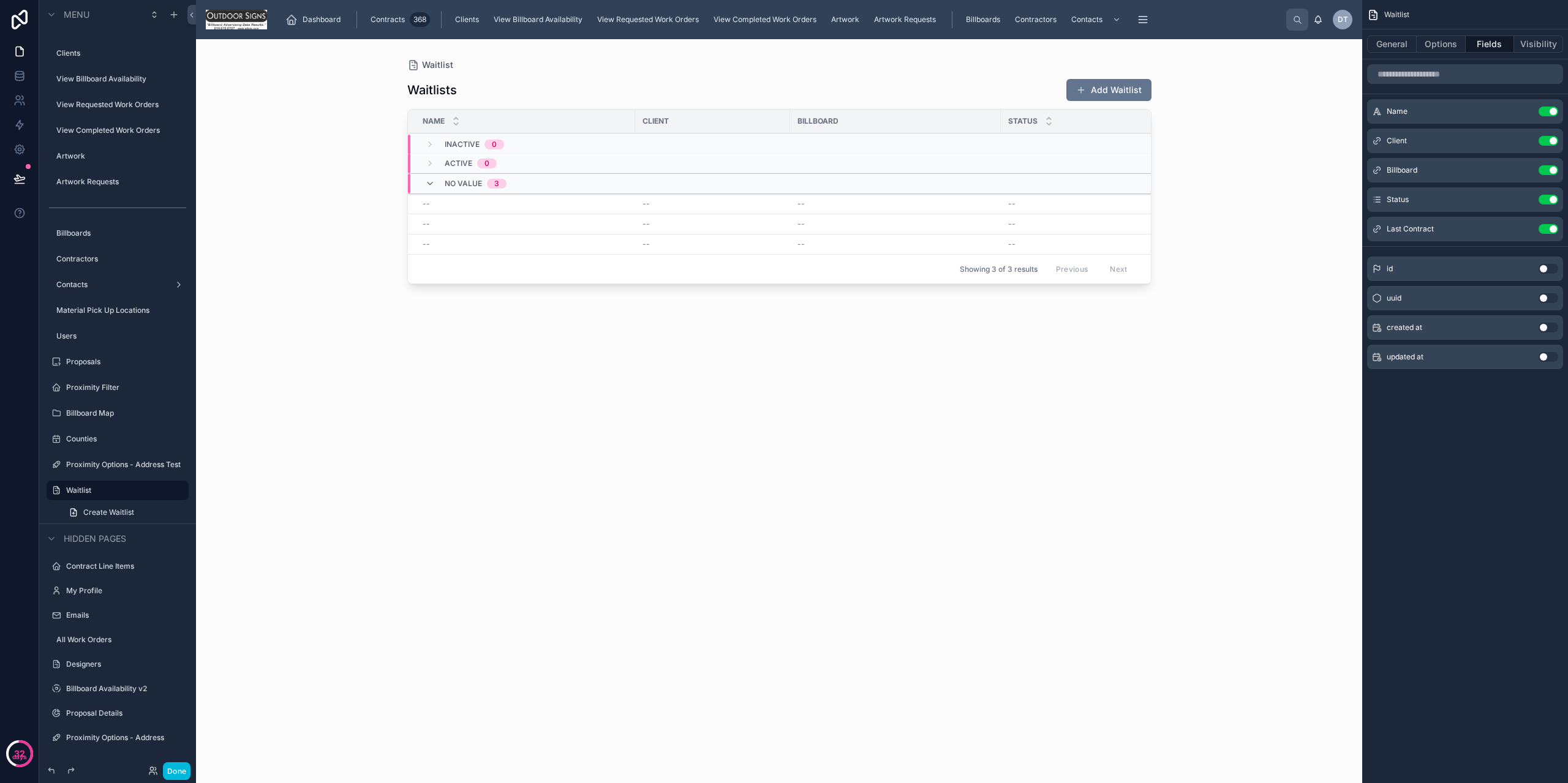
click at [1550, 111] on button "Use setting" at bounding box center [1549, 112] width 20 height 10
click at [1551, 303] on div "created at Use setting" at bounding box center [1465, 298] width 196 height 24
click at [1546, 299] on button "Use setting" at bounding box center [1549, 299] width 20 height 10
click at [1522, 420] on div "Waitlist General Options Fields Visibility Client Use setting Billboard Use set…" at bounding box center [1465, 391] width 206 height 783
drag, startPoint x: 1433, startPoint y: 50, endPoint x: 1383, endPoint y: 48, distance: 50.0
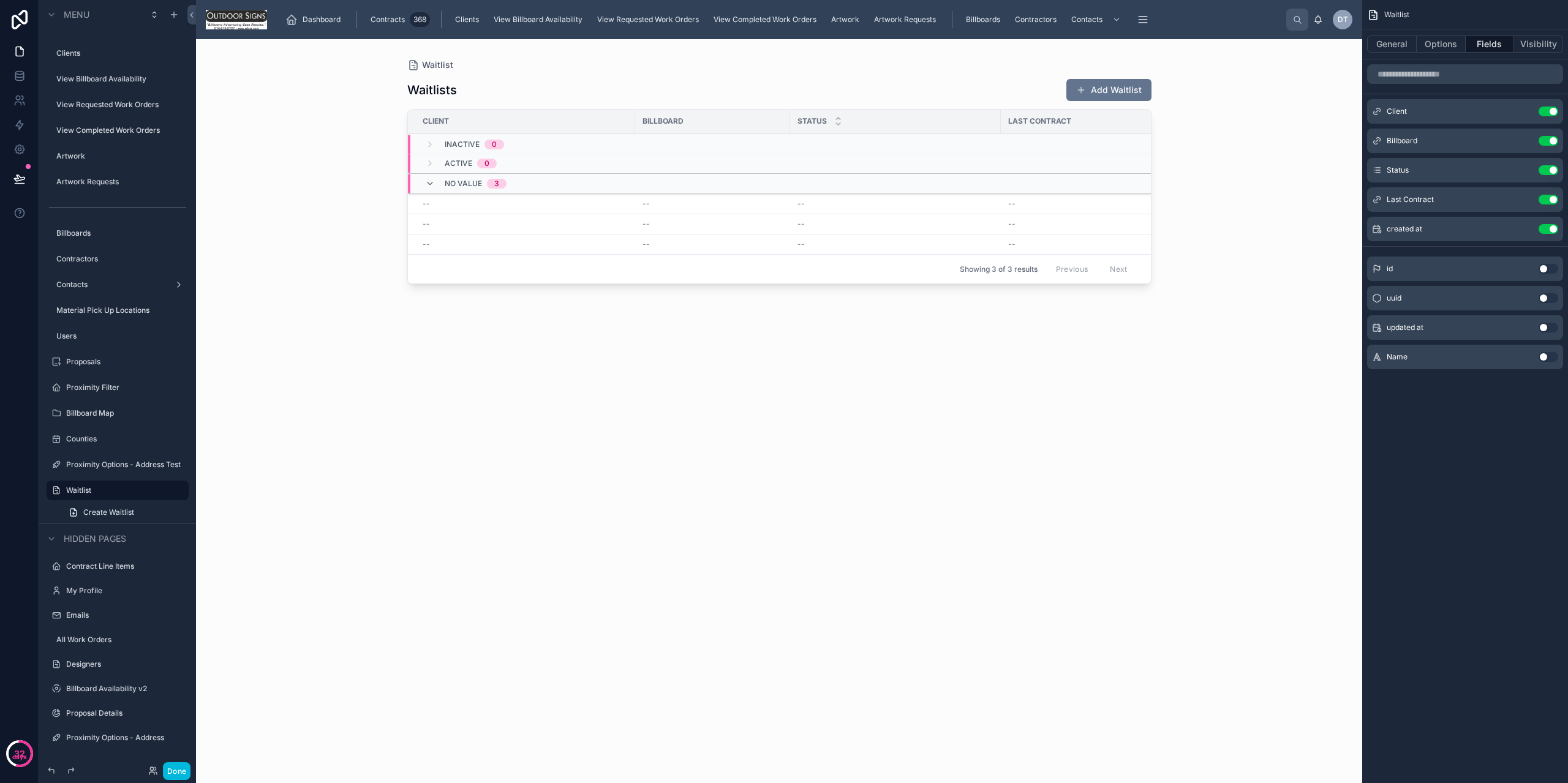
click at [1422, 50] on button "Options" at bounding box center [1441, 44] width 49 height 17
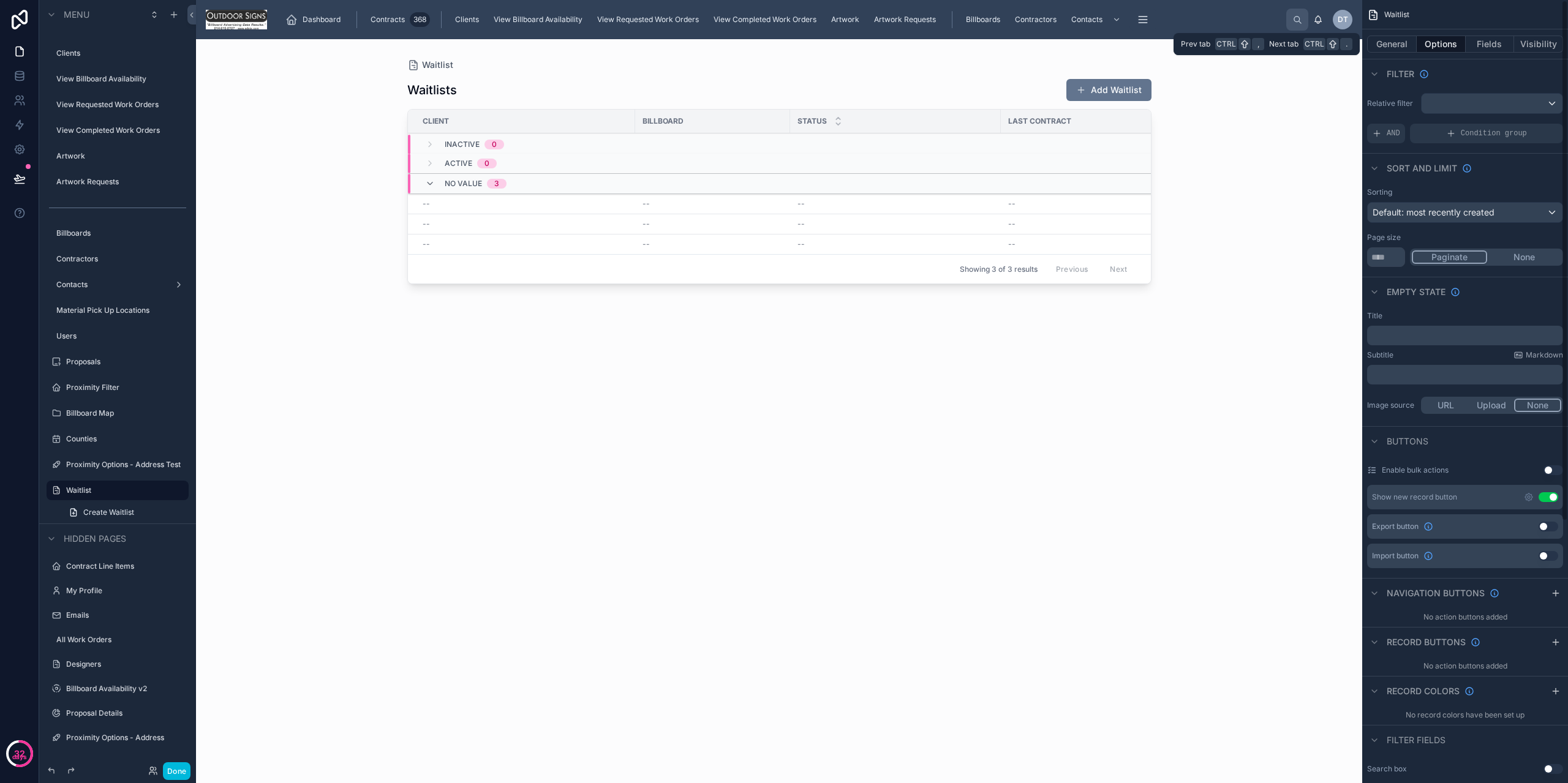
click at [1378, 46] on button "General" at bounding box center [1392, 44] width 50 height 17
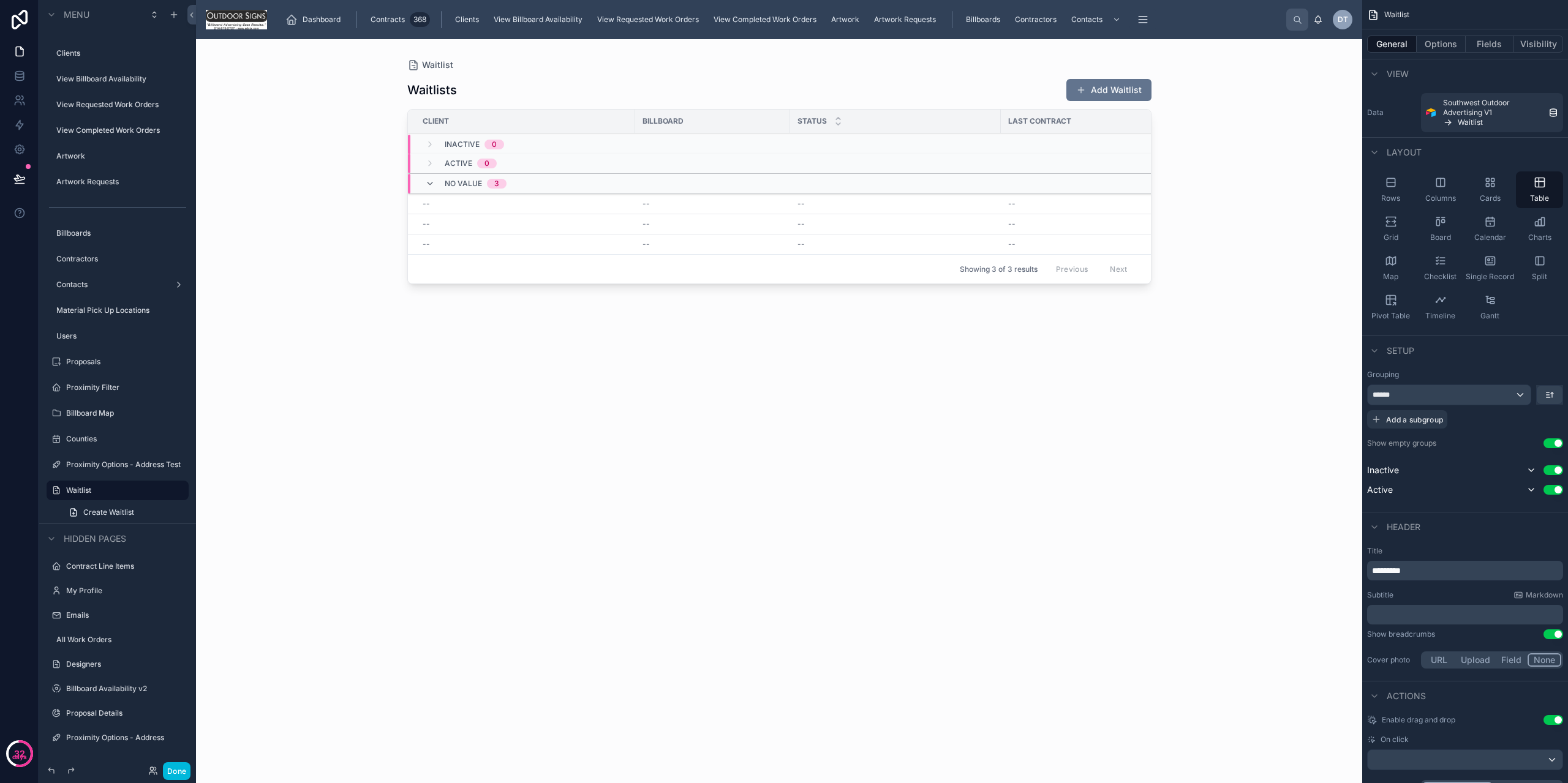
click at [1393, 232] on div "Grid" at bounding box center [1391, 229] width 47 height 37
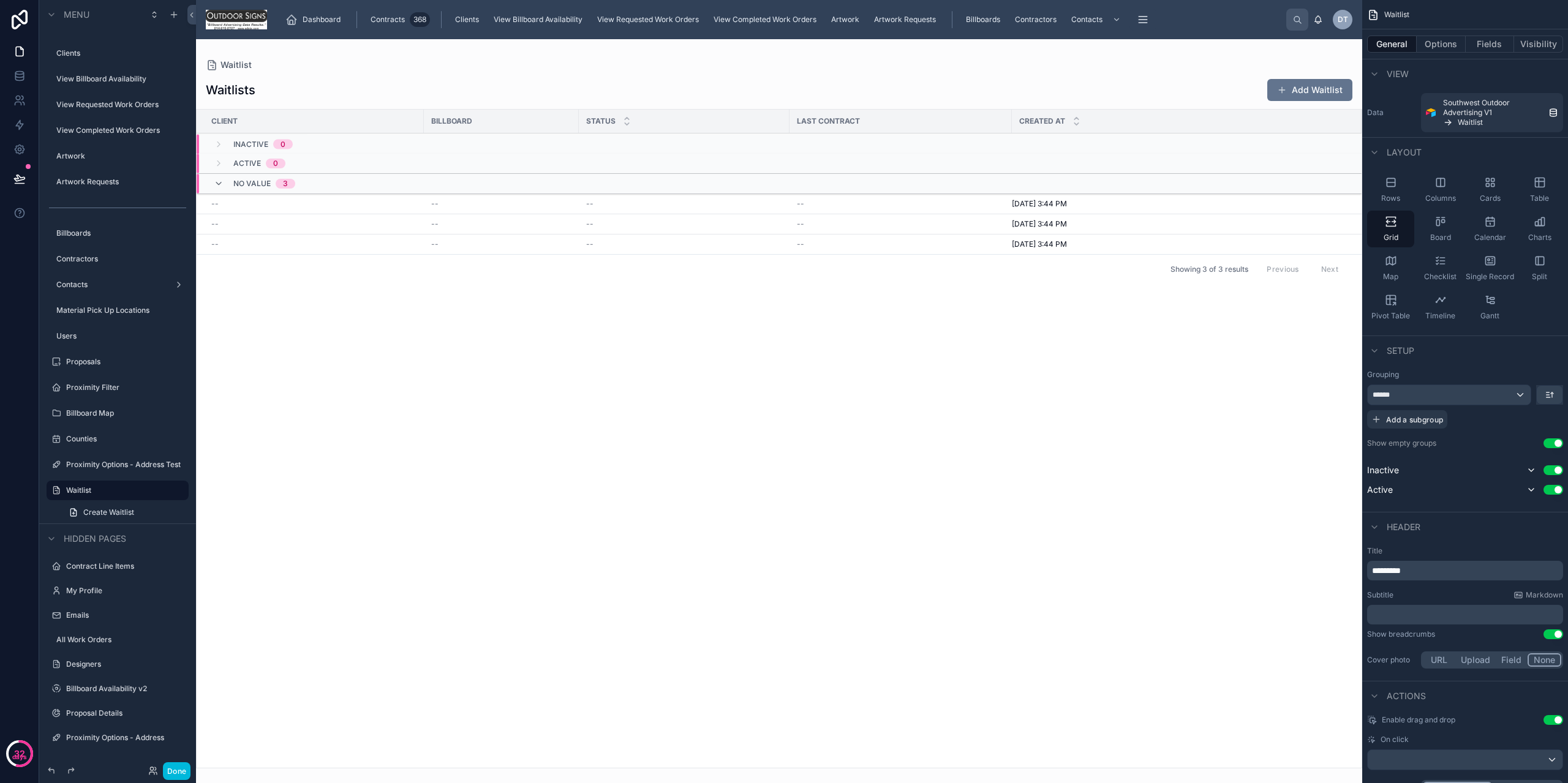
click at [1080, 82] on div at bounding box center [779, 411] width 1166 height 744
click at [1489, 48] on button "Fields" at bounding box center [1490, 44] width 49 height 17
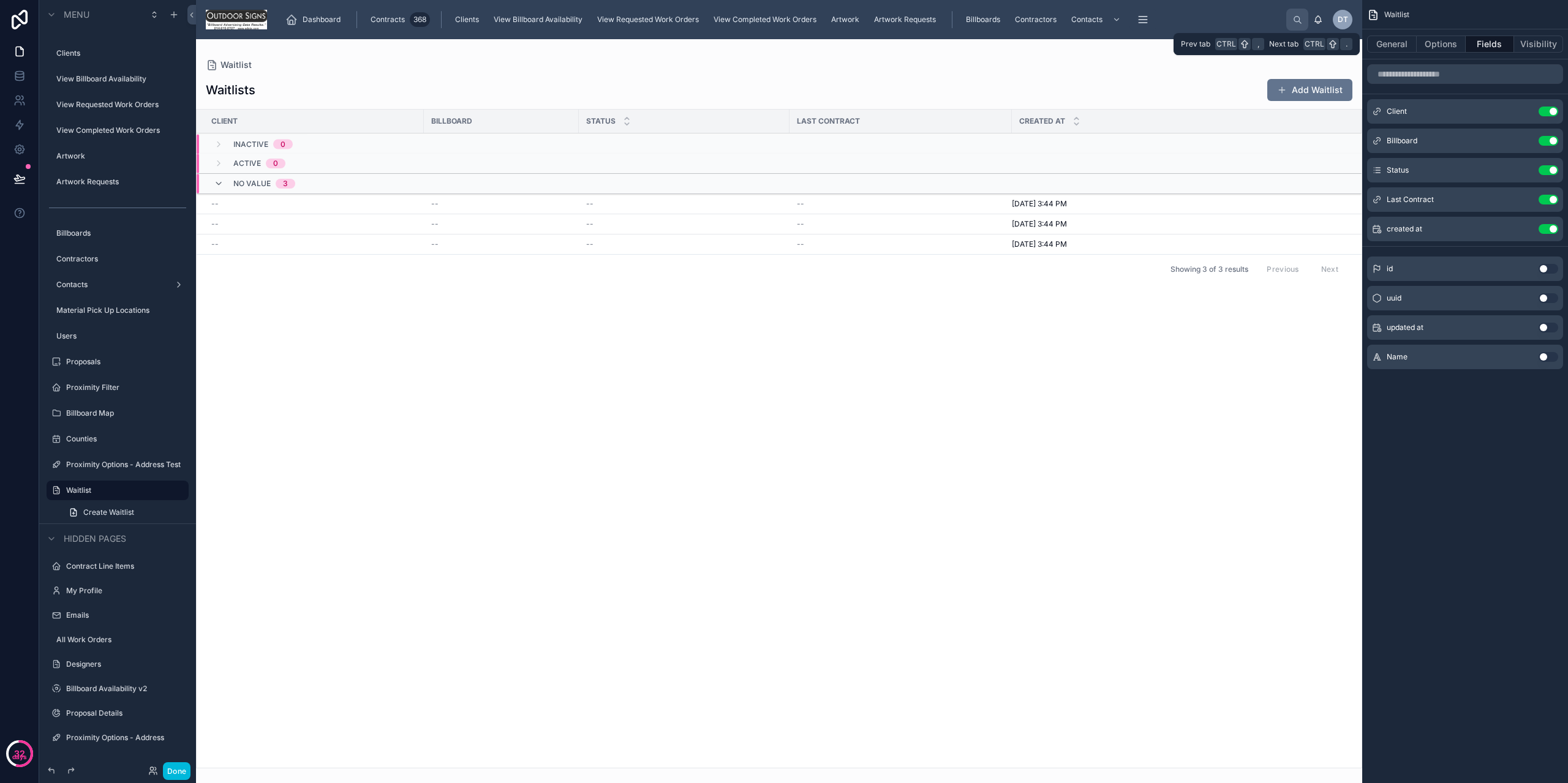
click at [1389, 45] on button "General" at bounding box center [1392, 44] width 50 height 17
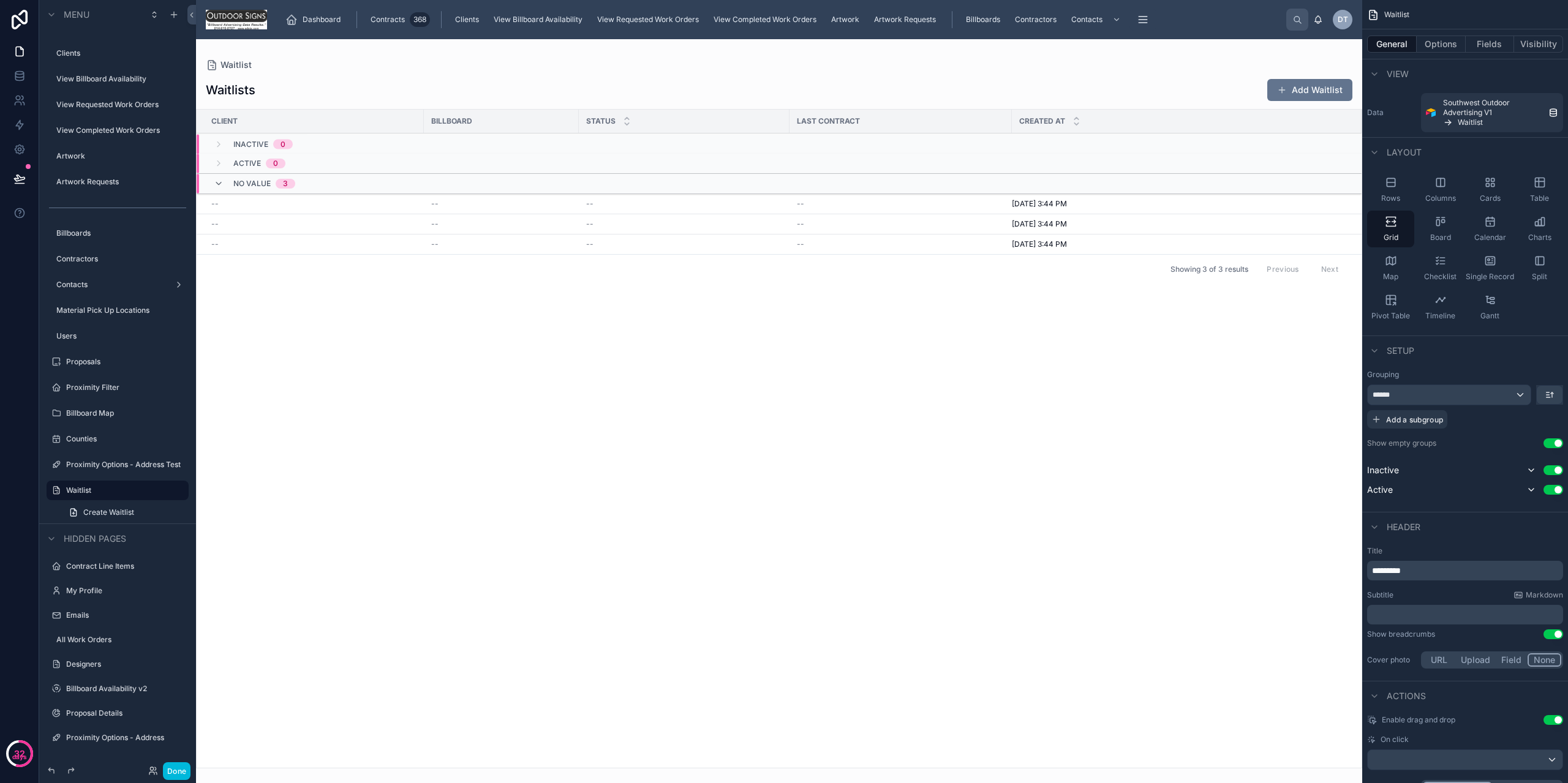
click at [1309, 90] on button "Add Waitlist" at bounding box center [1309, 90] width 85 height 22
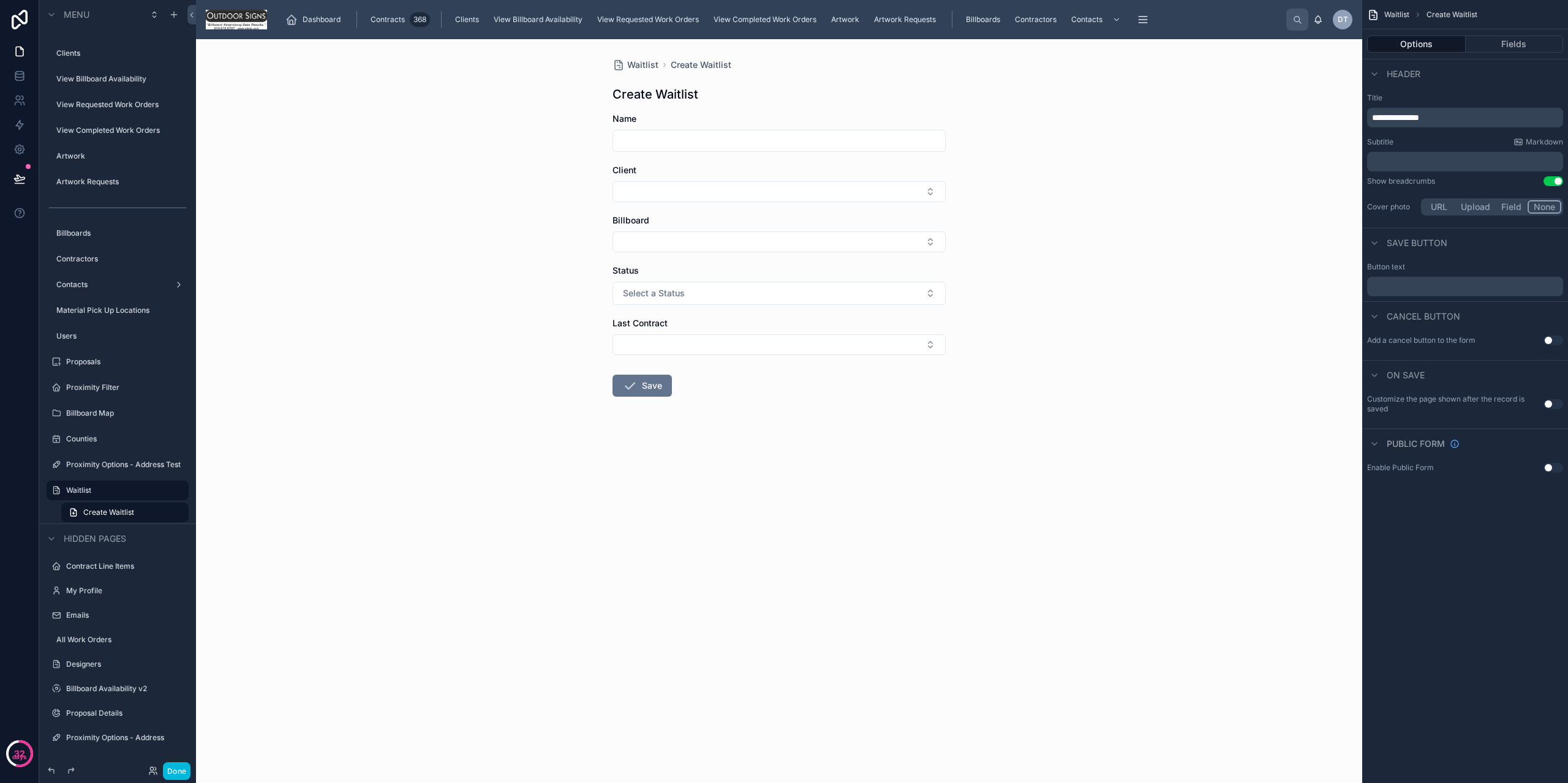
click at [1506, 43] on button "Fields" at bounding box center [1515, 44] width 98 height 17
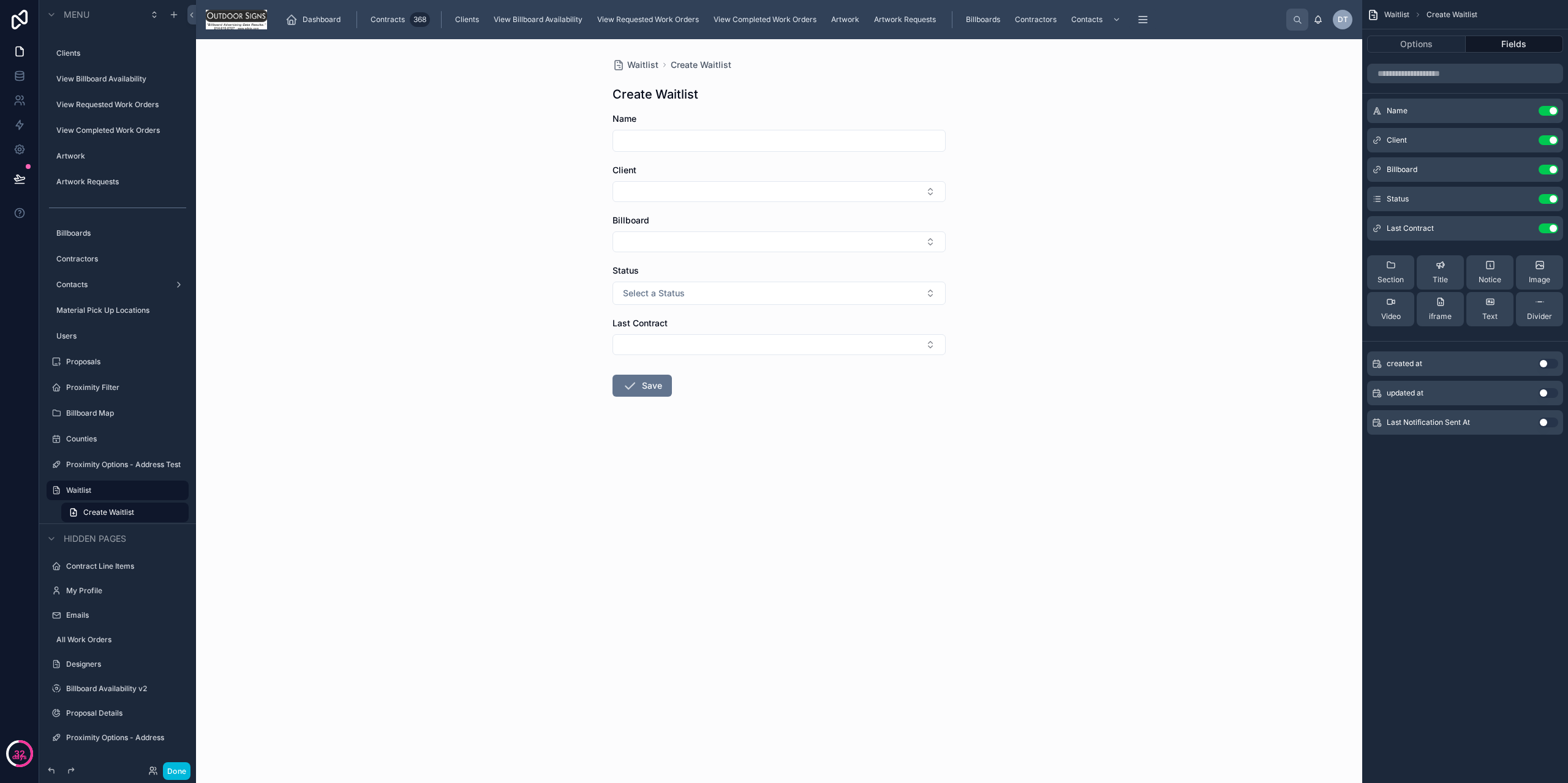
click at [1545, 231] on button "Use setting" at bounding box center [1549, 229] width 20 height 10
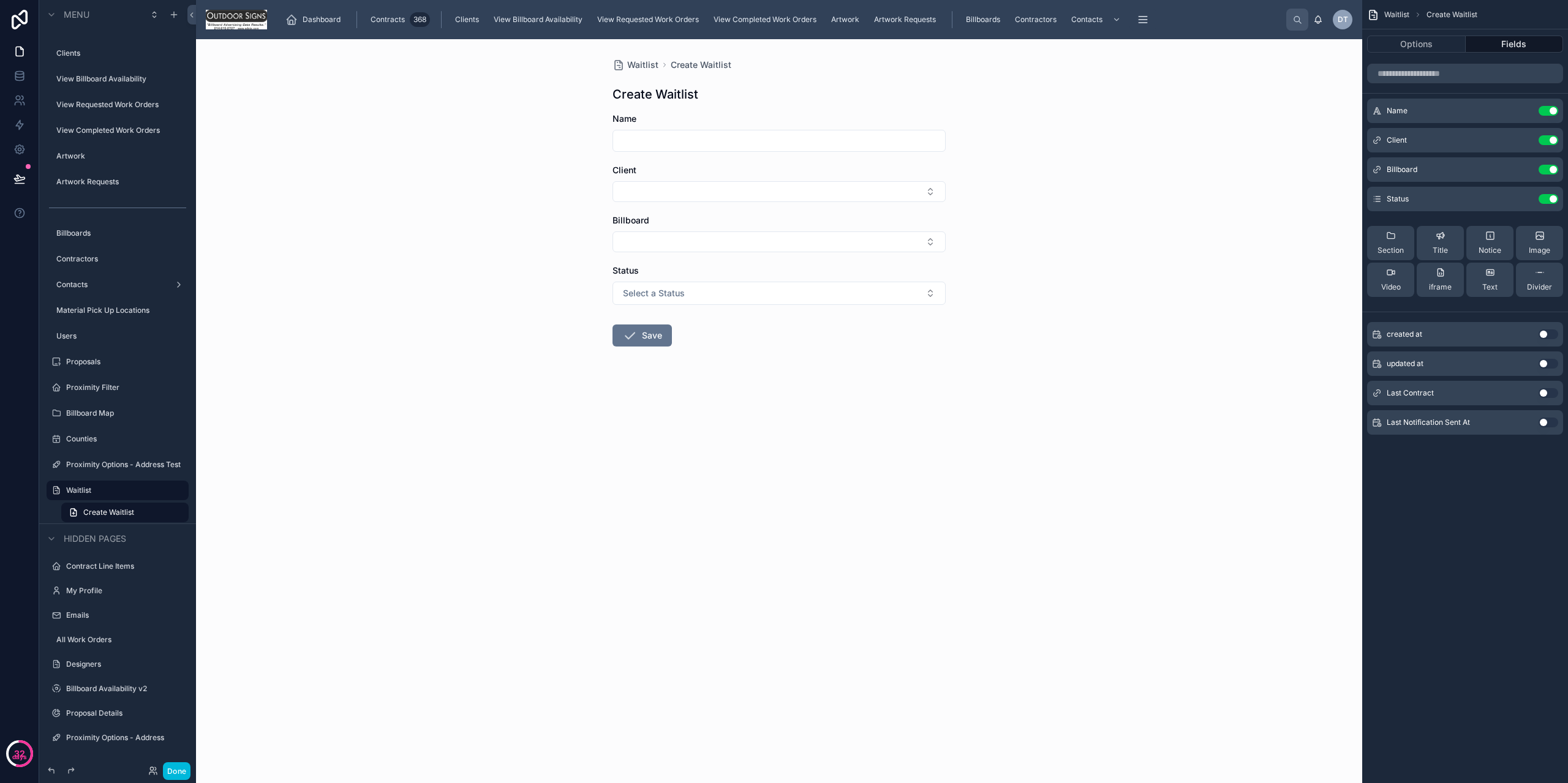
click at [0, 0] on icon "scrollable content" at bounding box center [0, 0] width 0 height 0
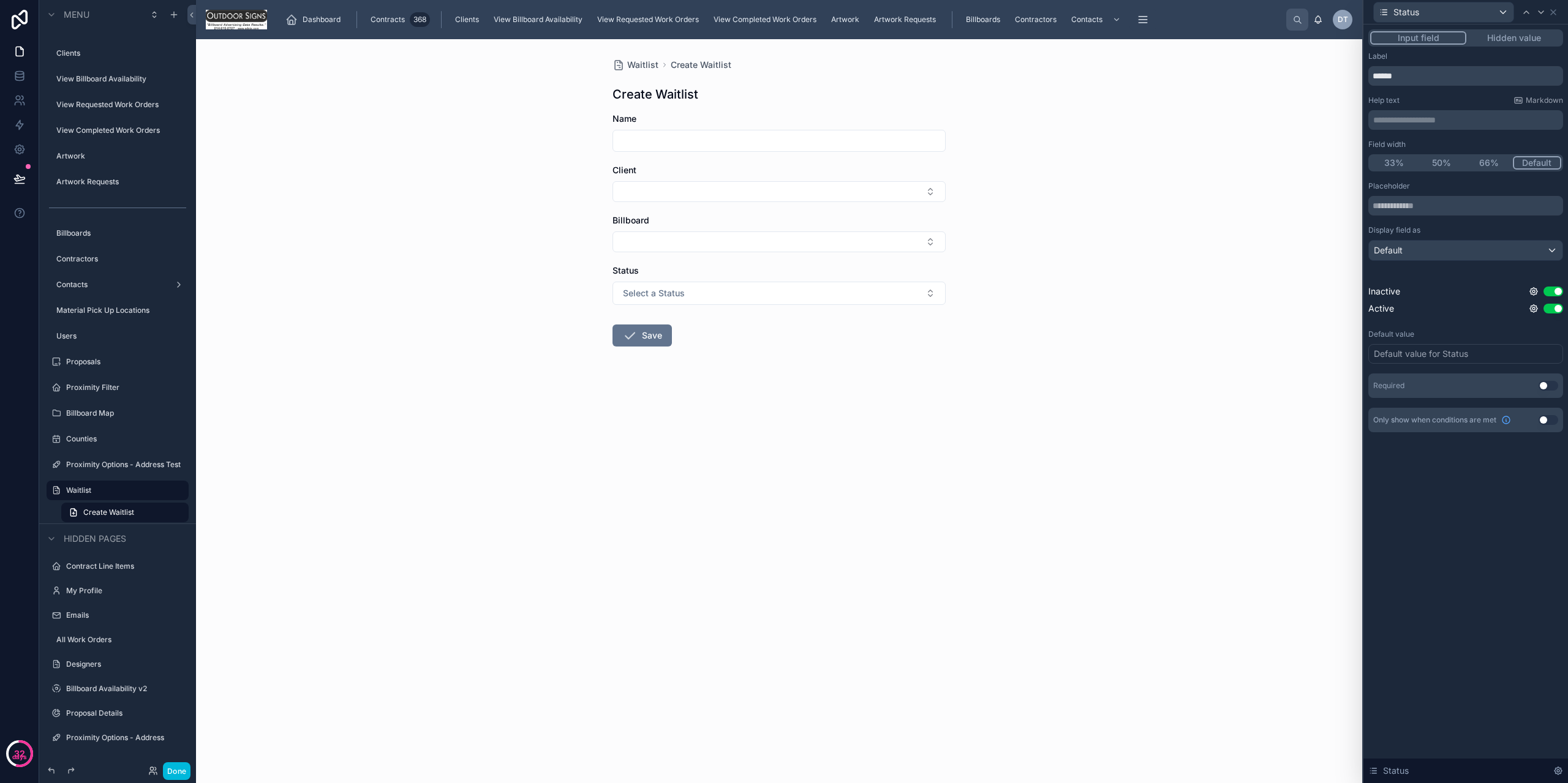
click at [1515, 41] on button "Hidden value" at bounding box center [1514, 38] width 95 height 14
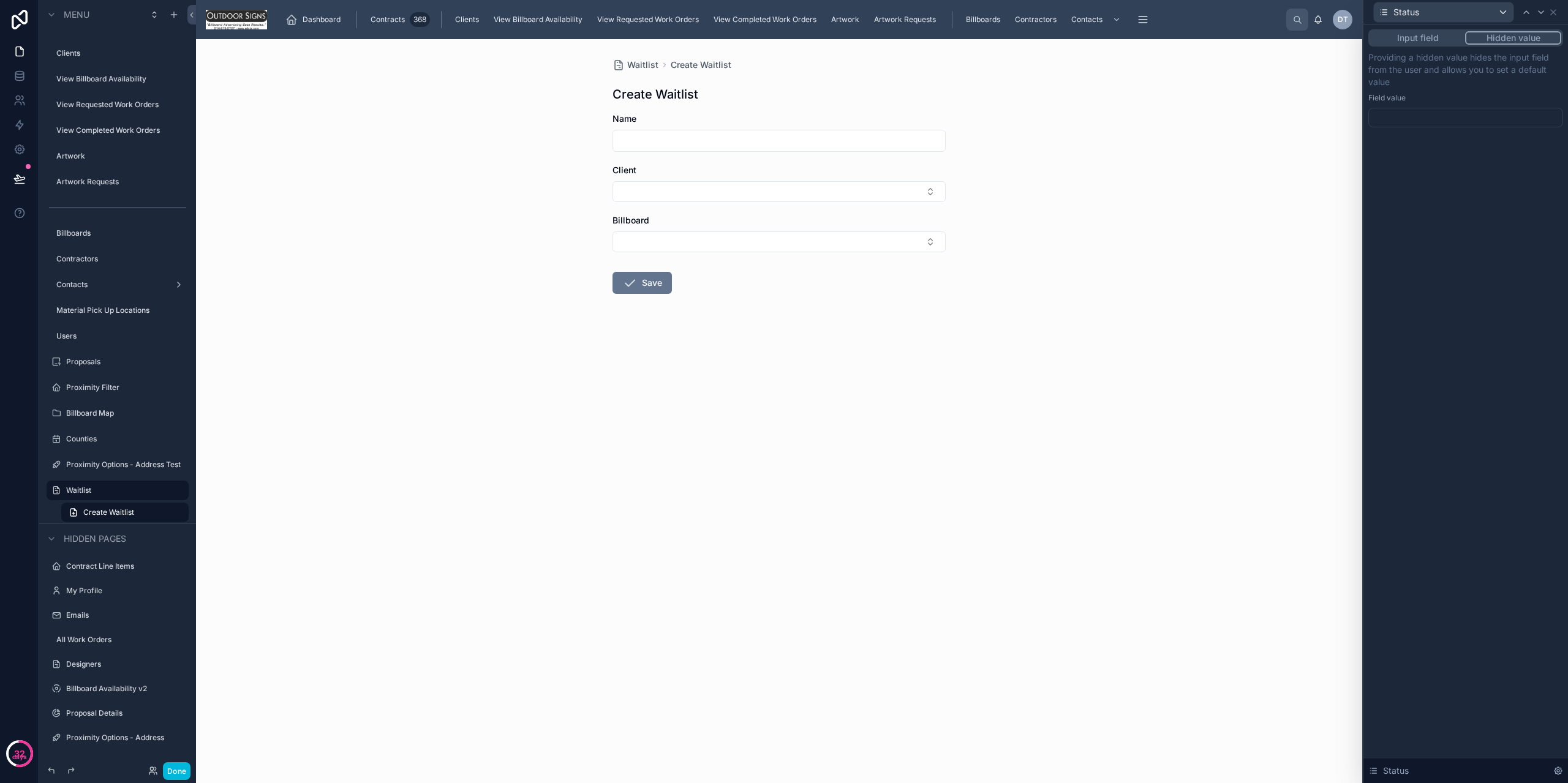
click at [1445, 115] on div at bounding box center [1465, 118] width 195 height 20
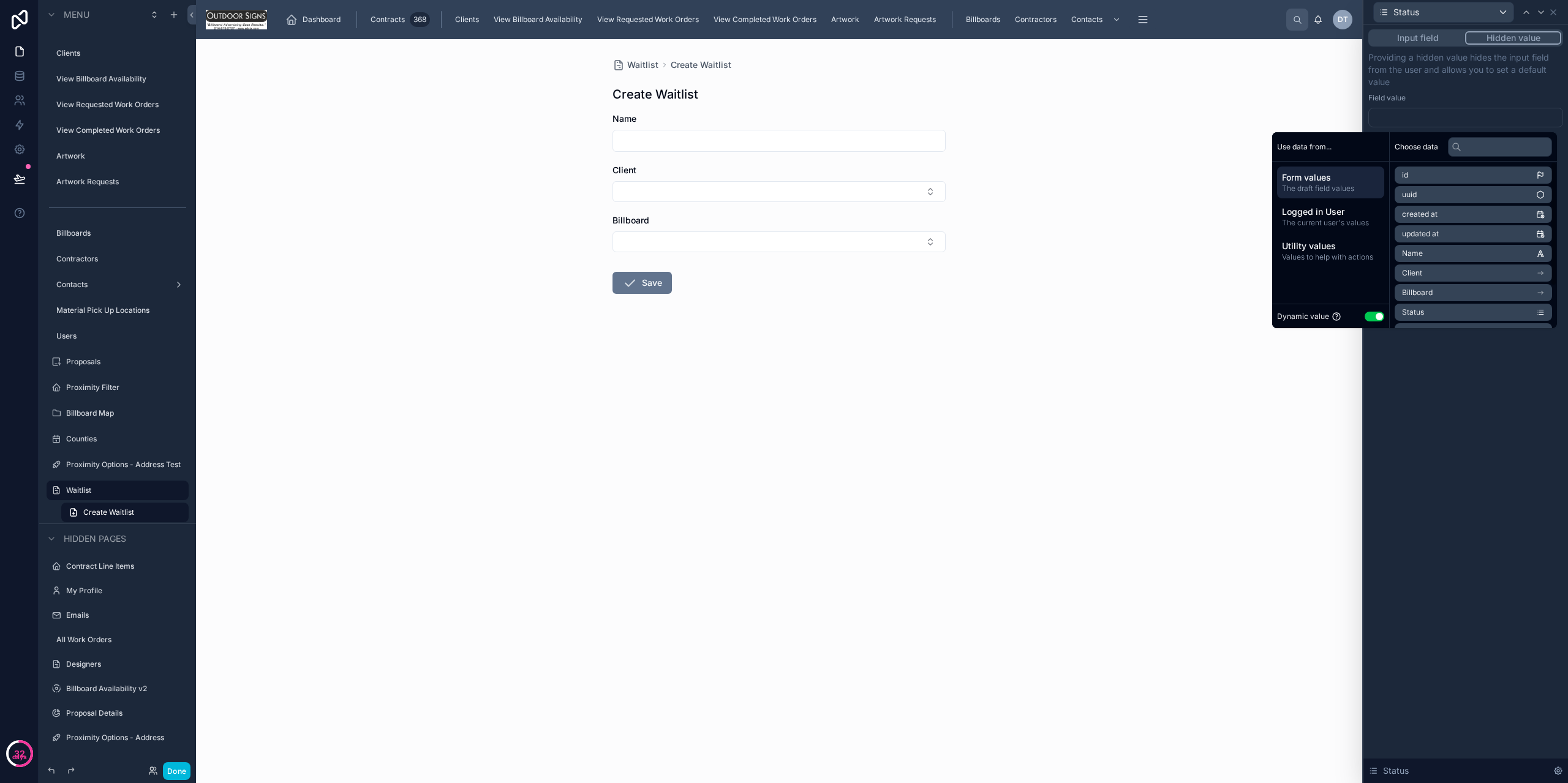
click at [1366, 317] on button "Use setting" at bounding box center [1375, 316] width 20 height 10
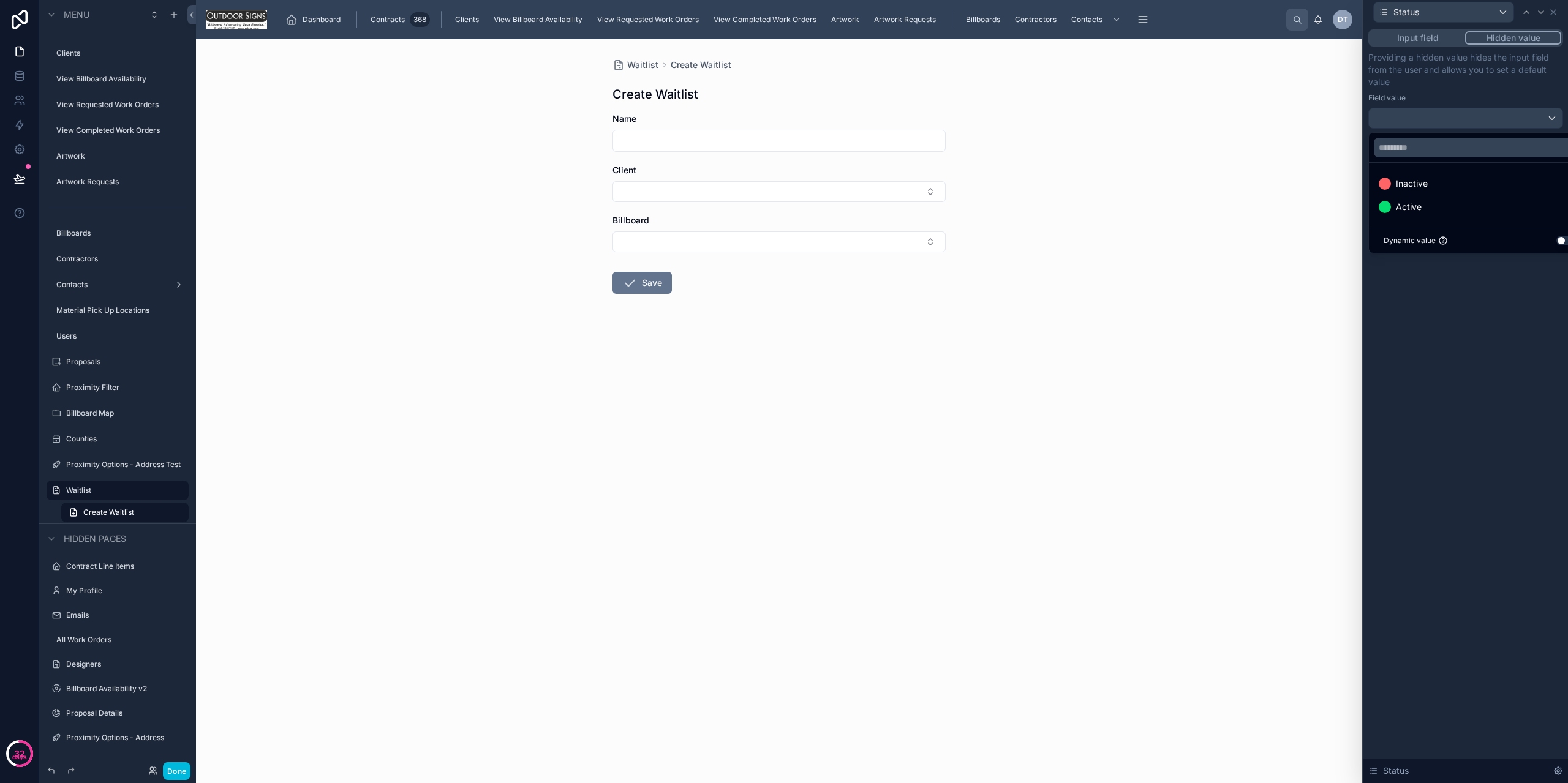
click at [1401, 203] on span "Active" at bounding box center [1409, 207] width 26 height 15
click at [1558, 11] on icon at bounding box center [1554, 12] width 10 height 10
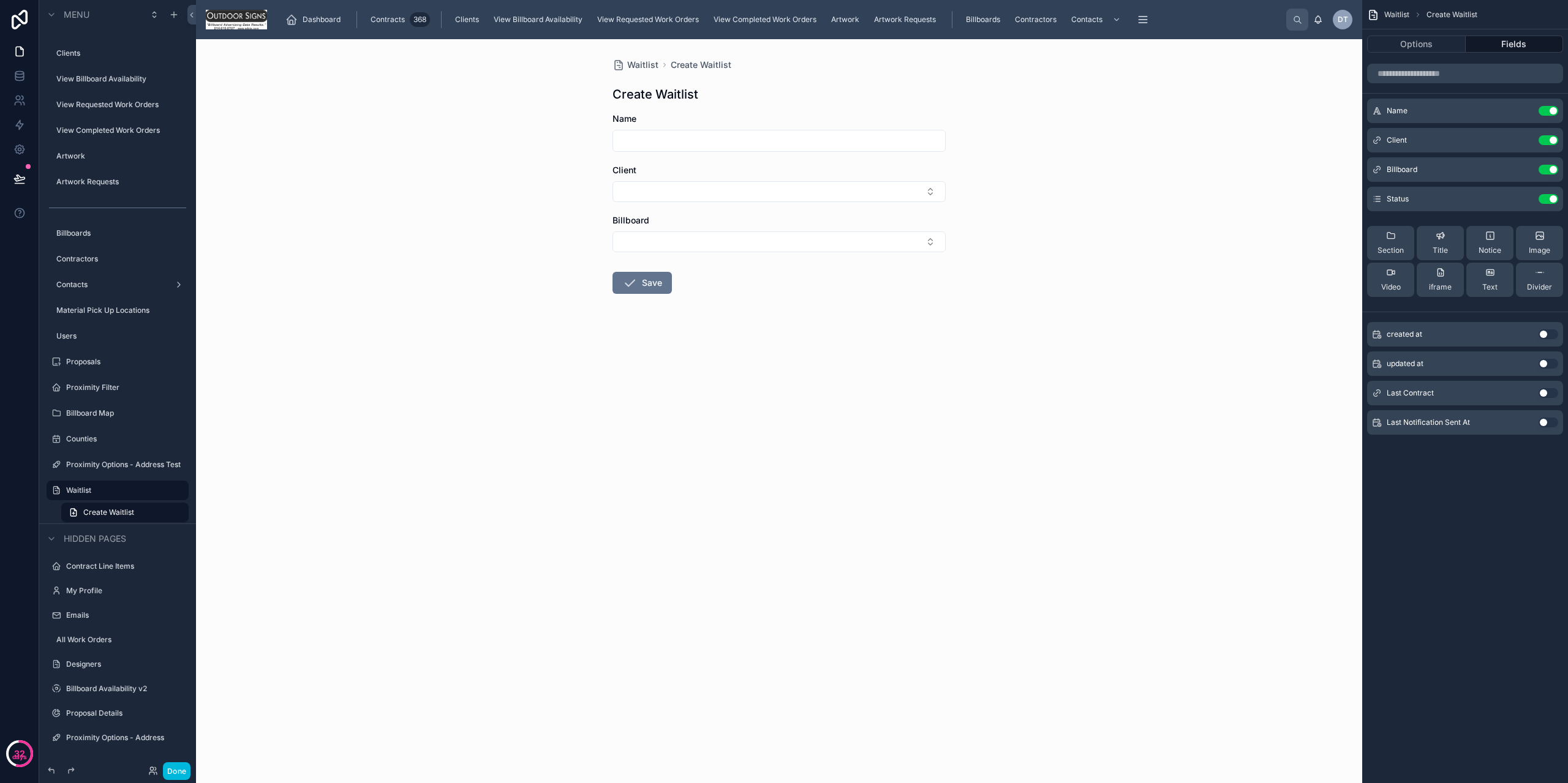
click at [1552, 114] on button "Use setting" at bounding box center [1549, 111] width 20 height 10
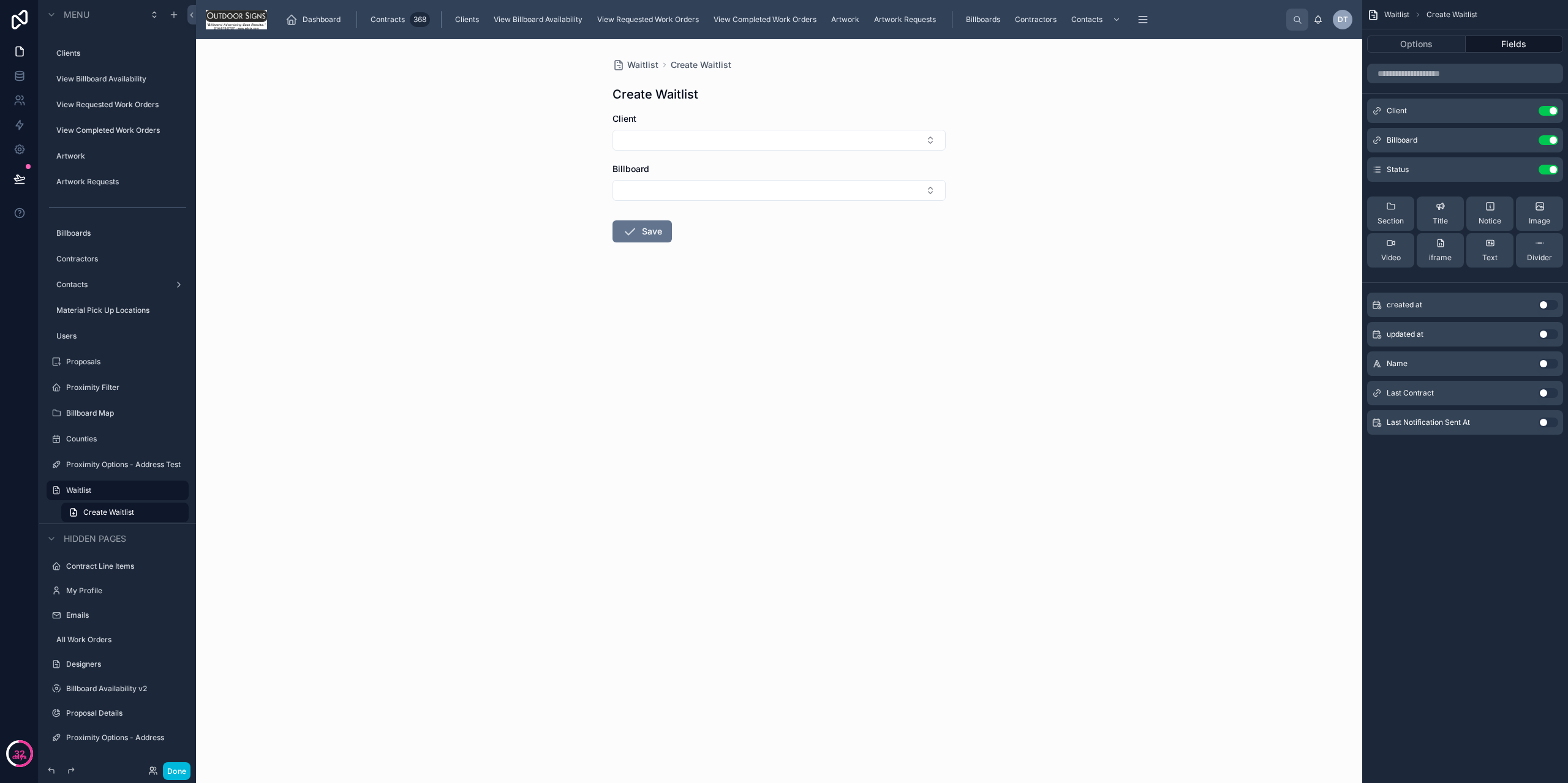
click at [0, 0] on icon "scrollable content" at bounding box center [0, 0] width 0 height 0
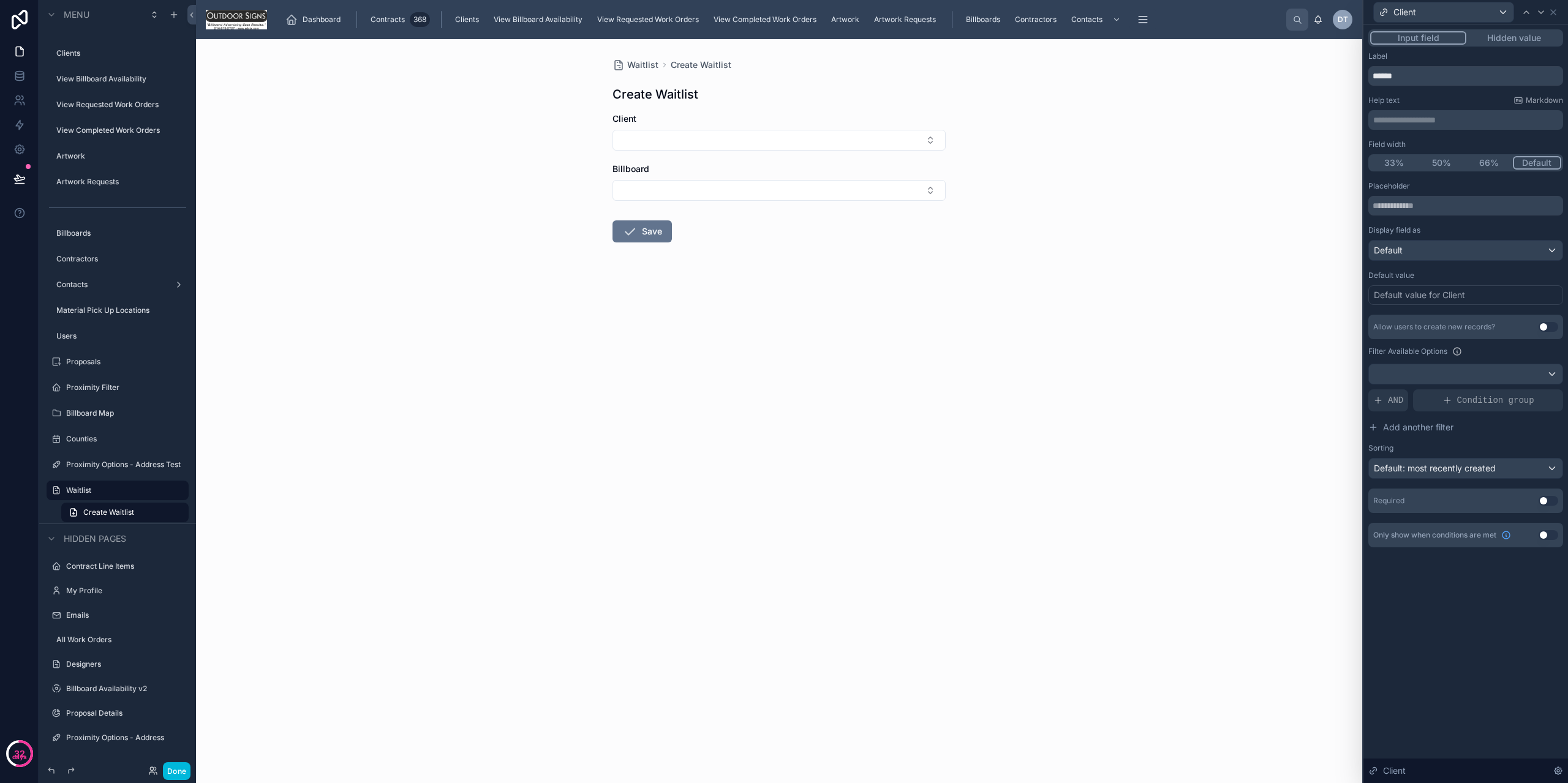
click at [1549, 499] on button "Use setting" at bounding box center [1549, 501] width 20 height 10
click at [1539, 11] on icon at bounding box center [1541, 11] width 5 height 2
click at [1543, 501] on button "Use setting" at bounding box center [1549, 501] width 20 height 10
click at [1532, 586] on div "**********" at bounding box center [1465, 313] width 205 height 577
click at [1557, 15] on icon at bounding box center [1554, 12] width 10 height 10
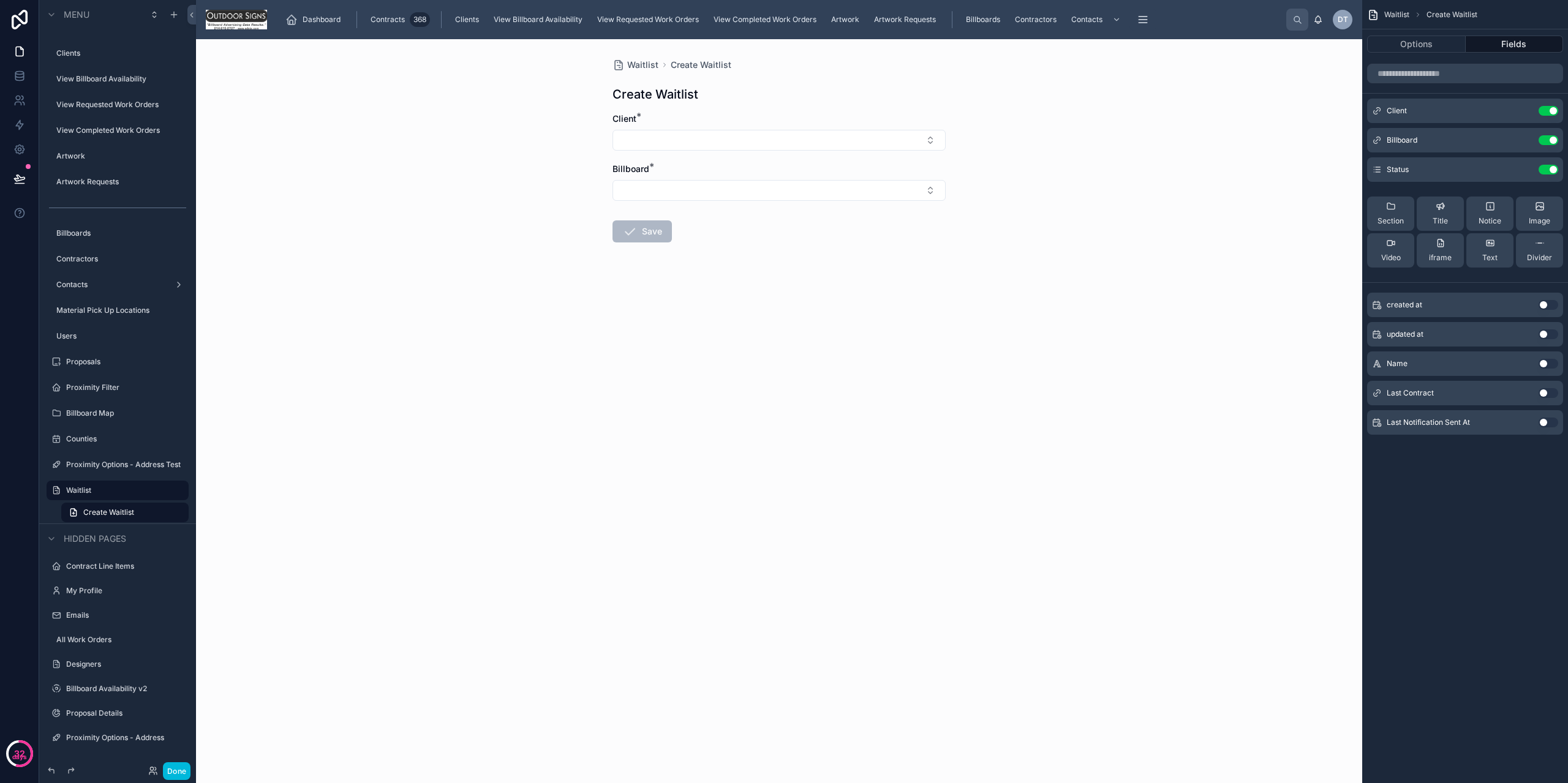
click at [770, 138] on button "Select Button" at bounding box center [779, 140] width 334 height 21
click at [458, 276] on div "Waitlist Create Waitlist Create Waitlist Client * Billboard * Save" at bounding box center [779, 411] width 1166 height 744
click at [644, 63] on span "Waitlist" at bounding box center [643, 65] width 31 height 12
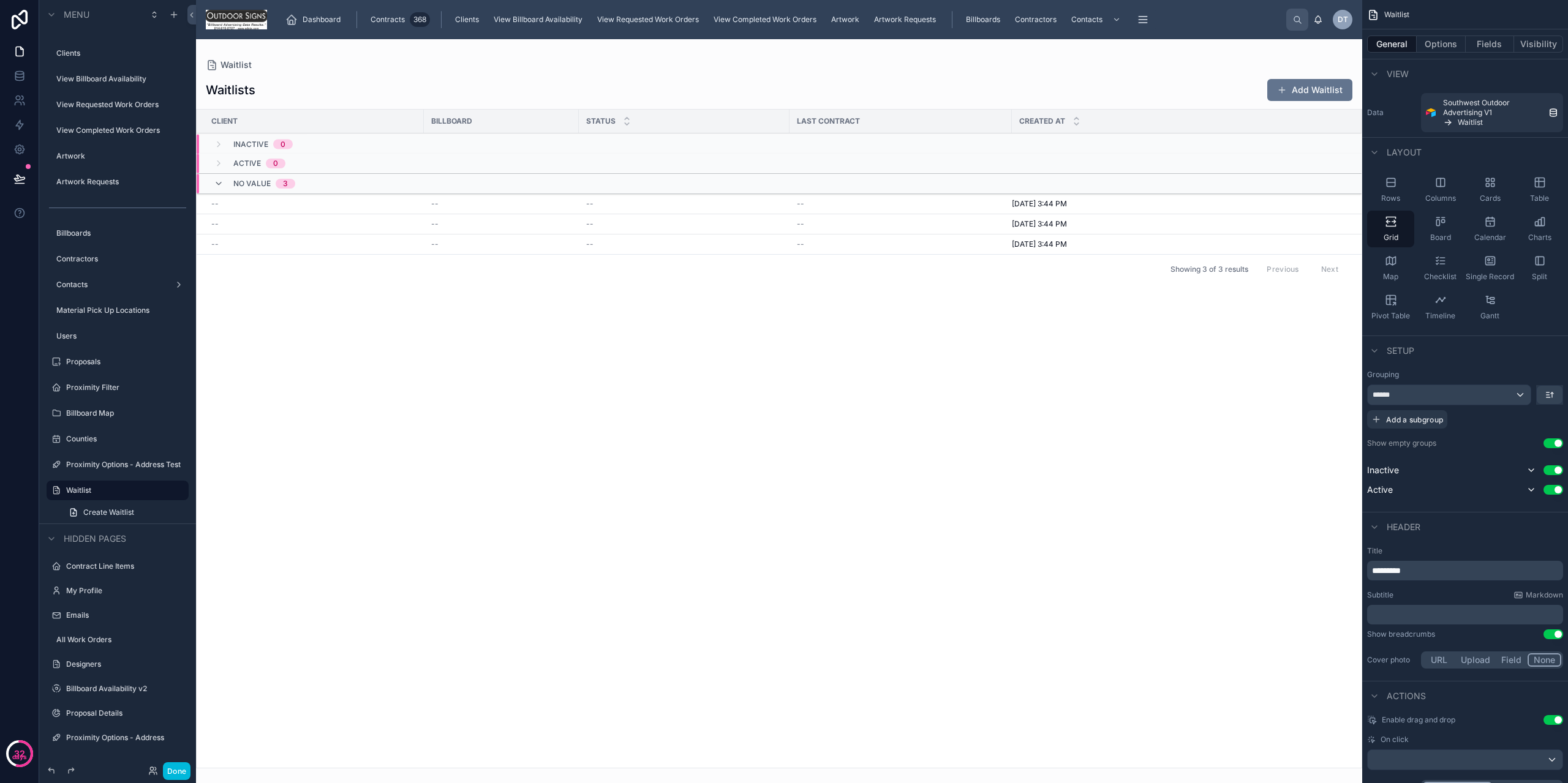
drag, startPoint x: 1040, startPoint y: 50, endPoint x: 1205, endPoint y: 88, distance: 169.3
click at [1041, 50] on div "Waitlist Waitlists Add Waitlist Client Billboard Status Last Contract Created a…" at bounding box center [779, 404] width 1166 height 730
click at [1487, 44] on button "Fields" at bounding box center [1490, 44] width 49 height 17
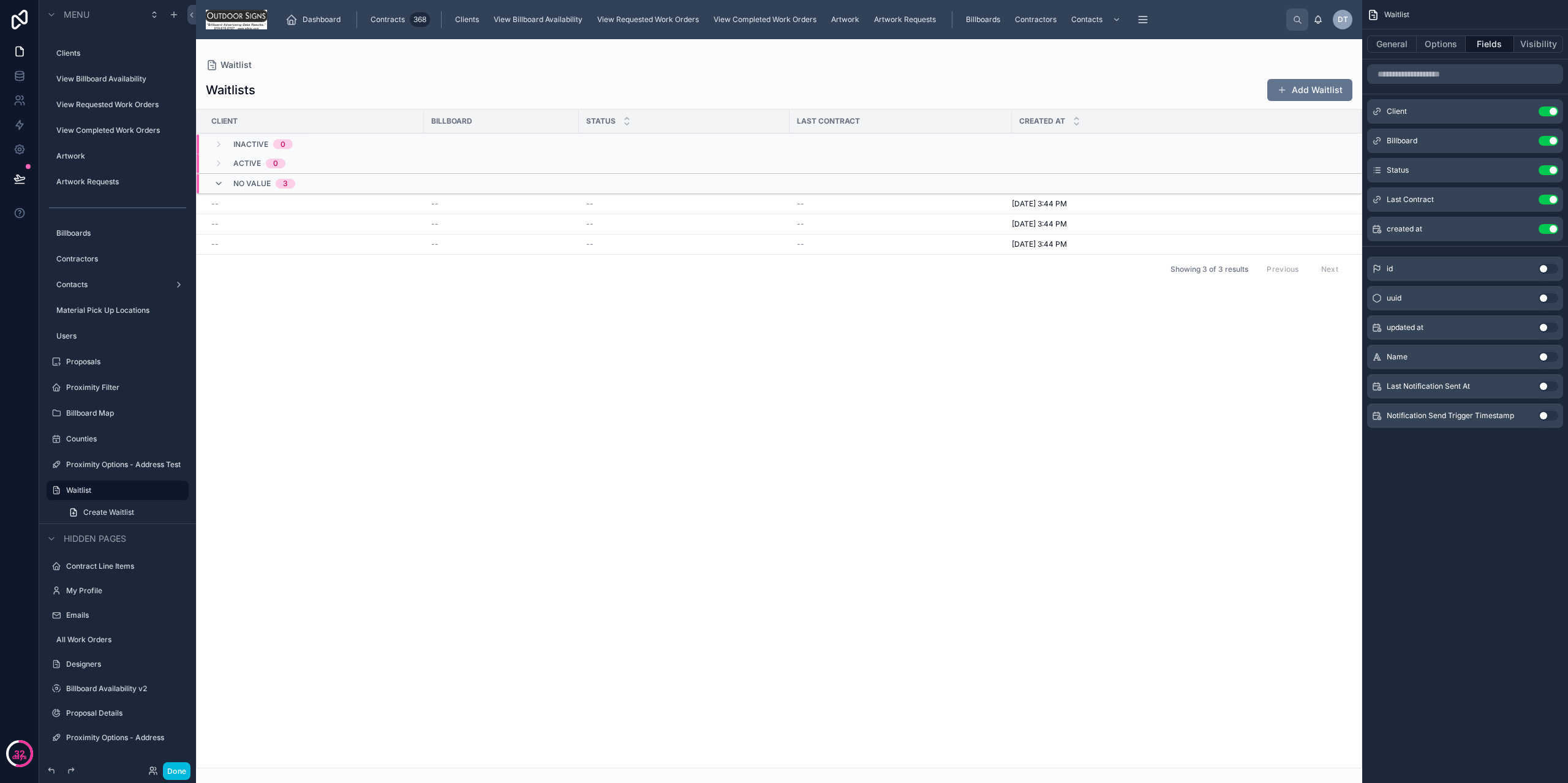
click at [1549, 392] on div "Last Notification Sent At Use setting" at bounding box center [1465, 386] width 196 height 24
click at [1549, 389] on button "Use setting" at bounding box center [1549, 386] width 20 height 10
click at [758, 311] on div "Client Billboard Status Last Contract Created at Last Notification Sent At Inac…" at bounding box center [779, 439] width 1165 height 658
click at [5, 187] on div at bounding box center [19, 179] width 38 height 34
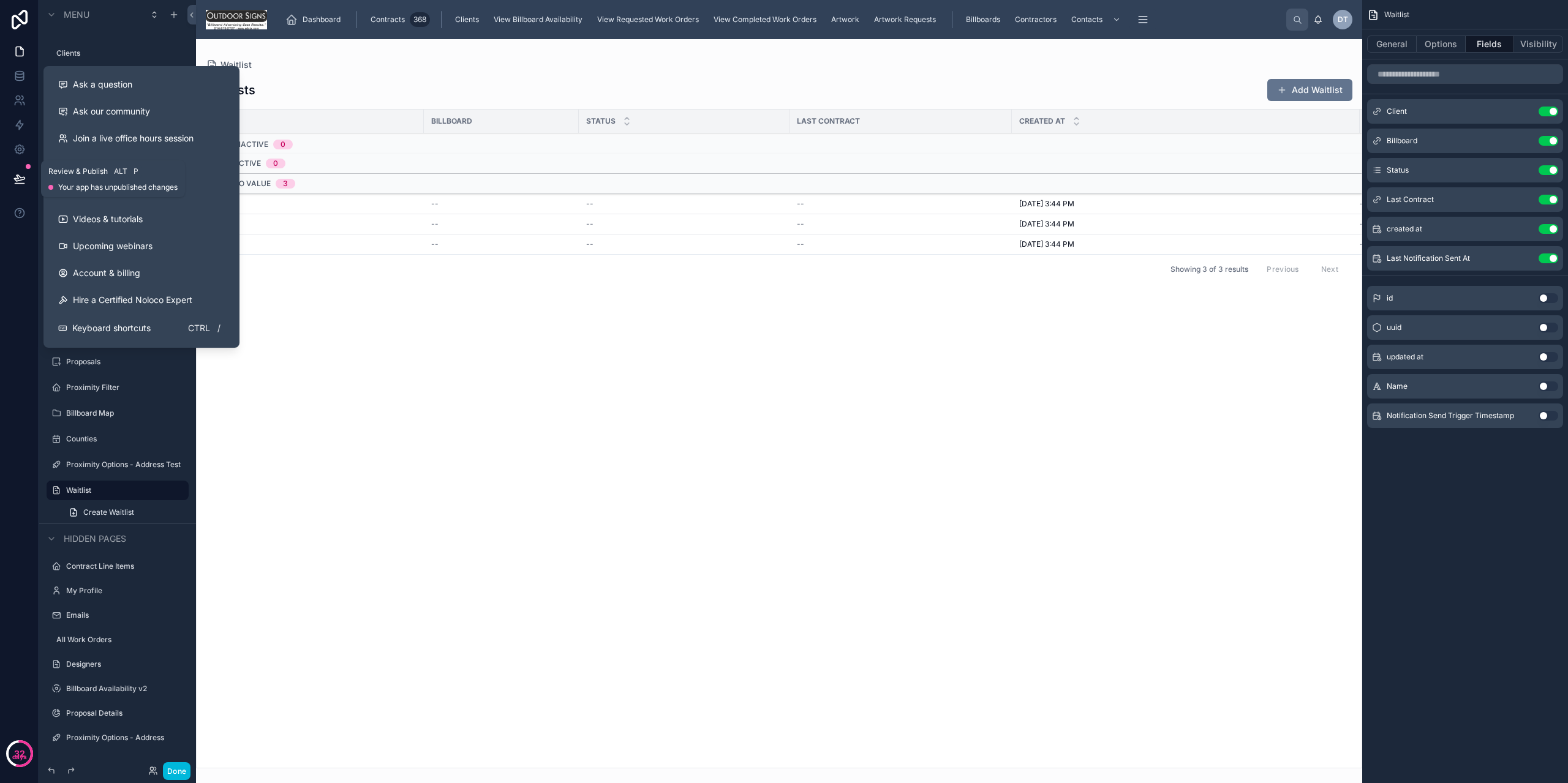
click at [9, 183] on button at bounding box center [20, 179] width 27 height 34
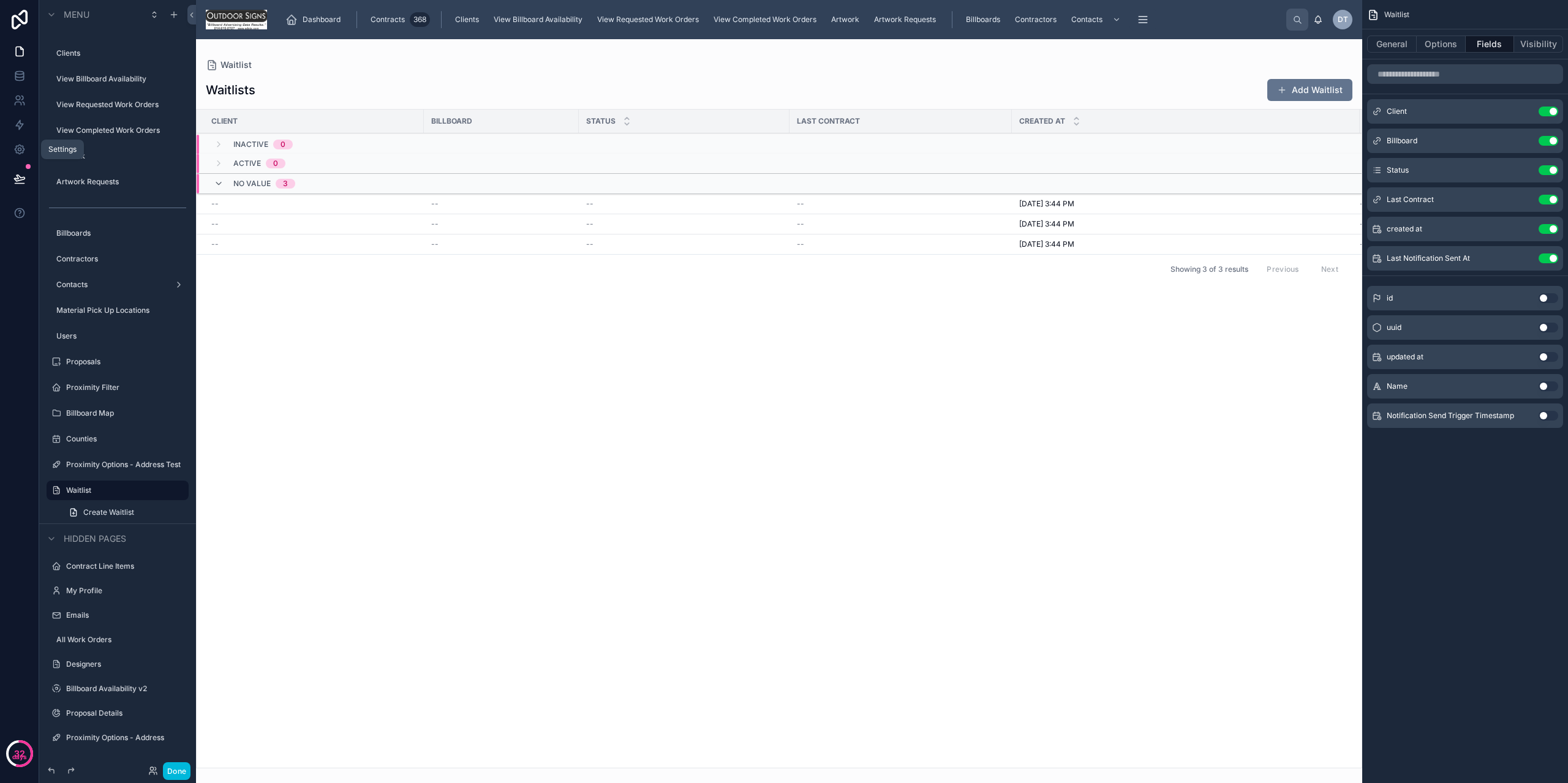
click at [6, 150] on link at bounding box center [19, 150] width 38 height 24
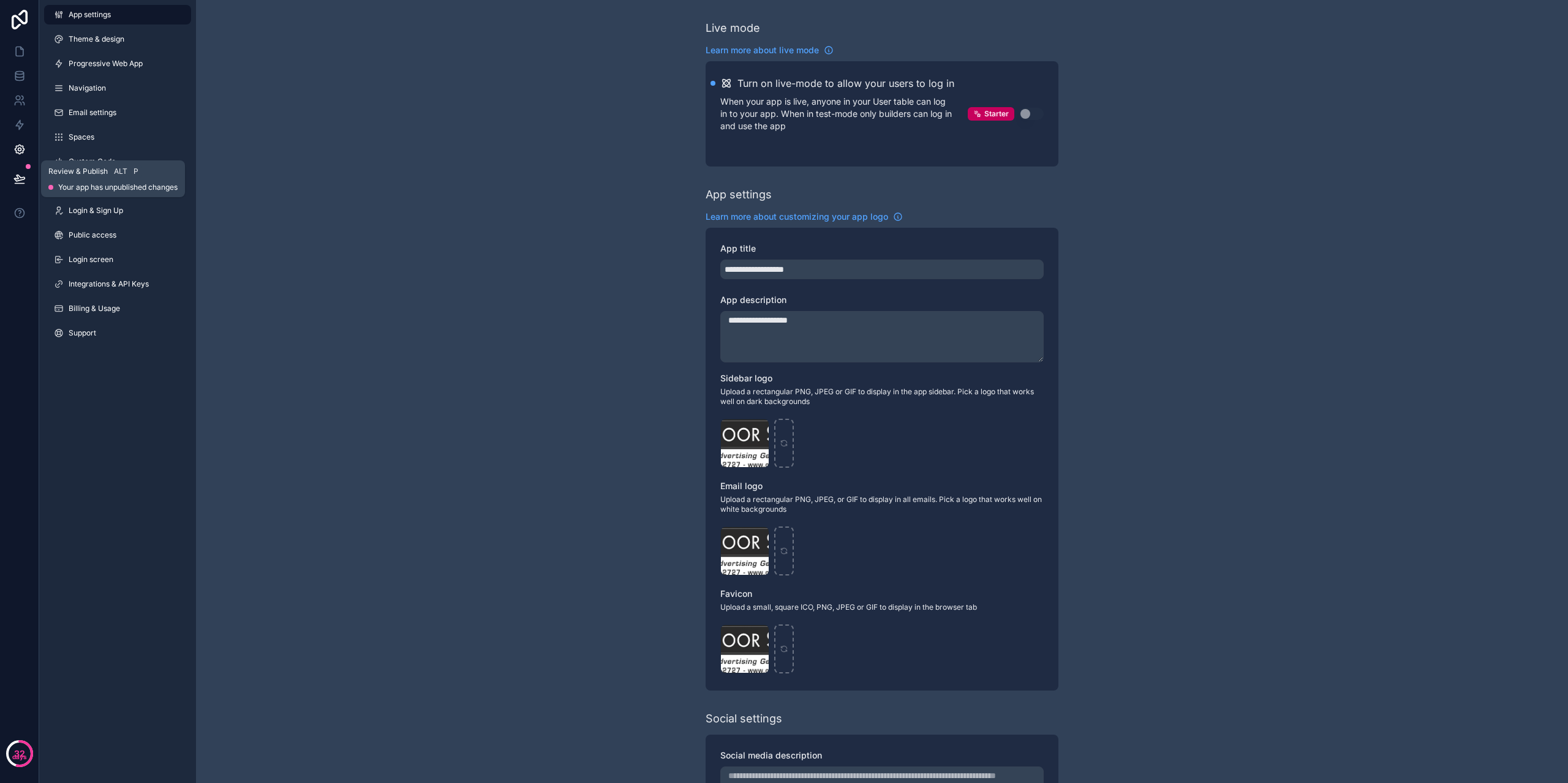
click at [15, 172] on icon at bounding box center [19, 178] width 12 height 12
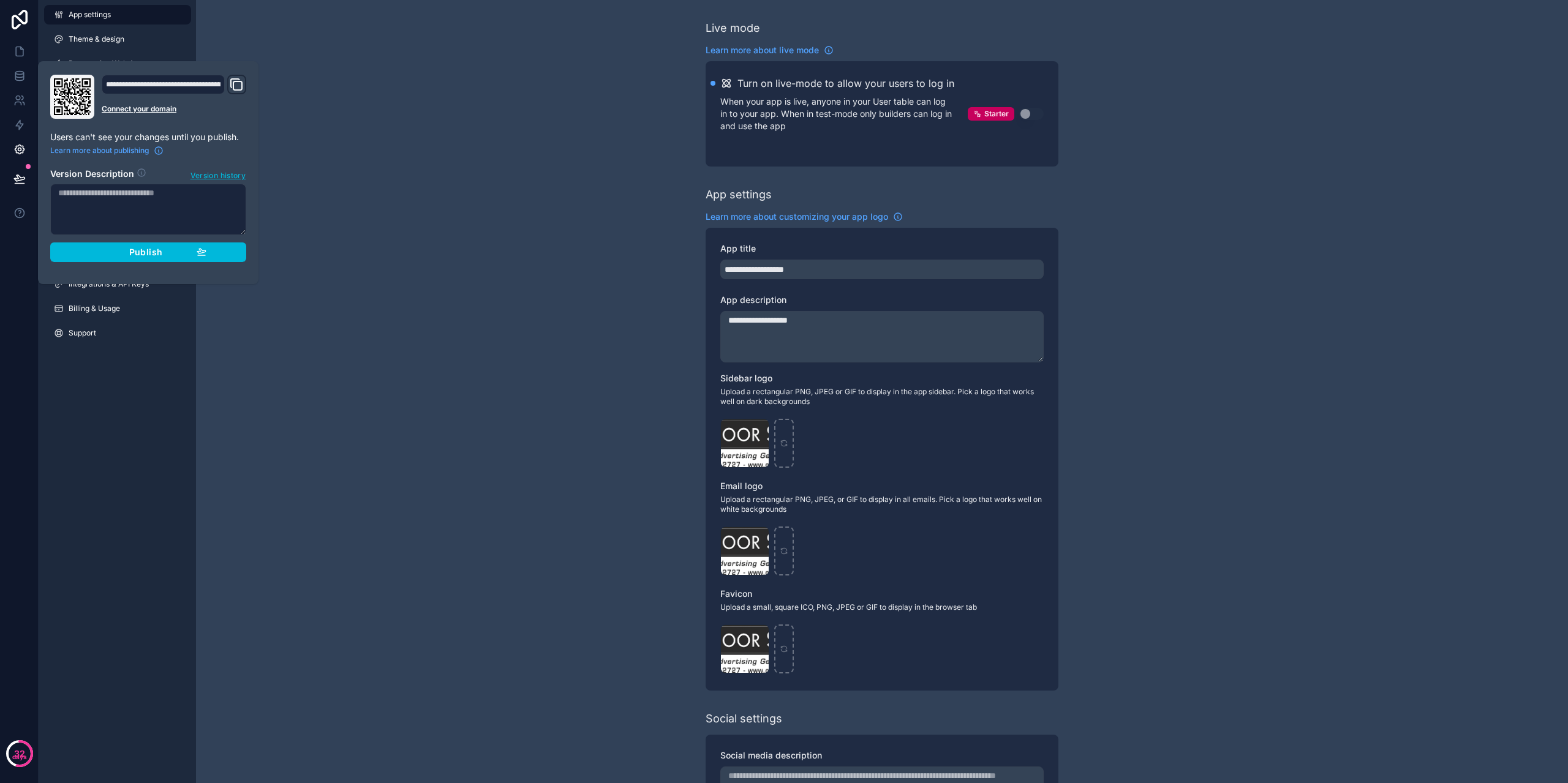
click at [127, 256] on div "Publish" at bounding box center [148, 252] width 116 height 11
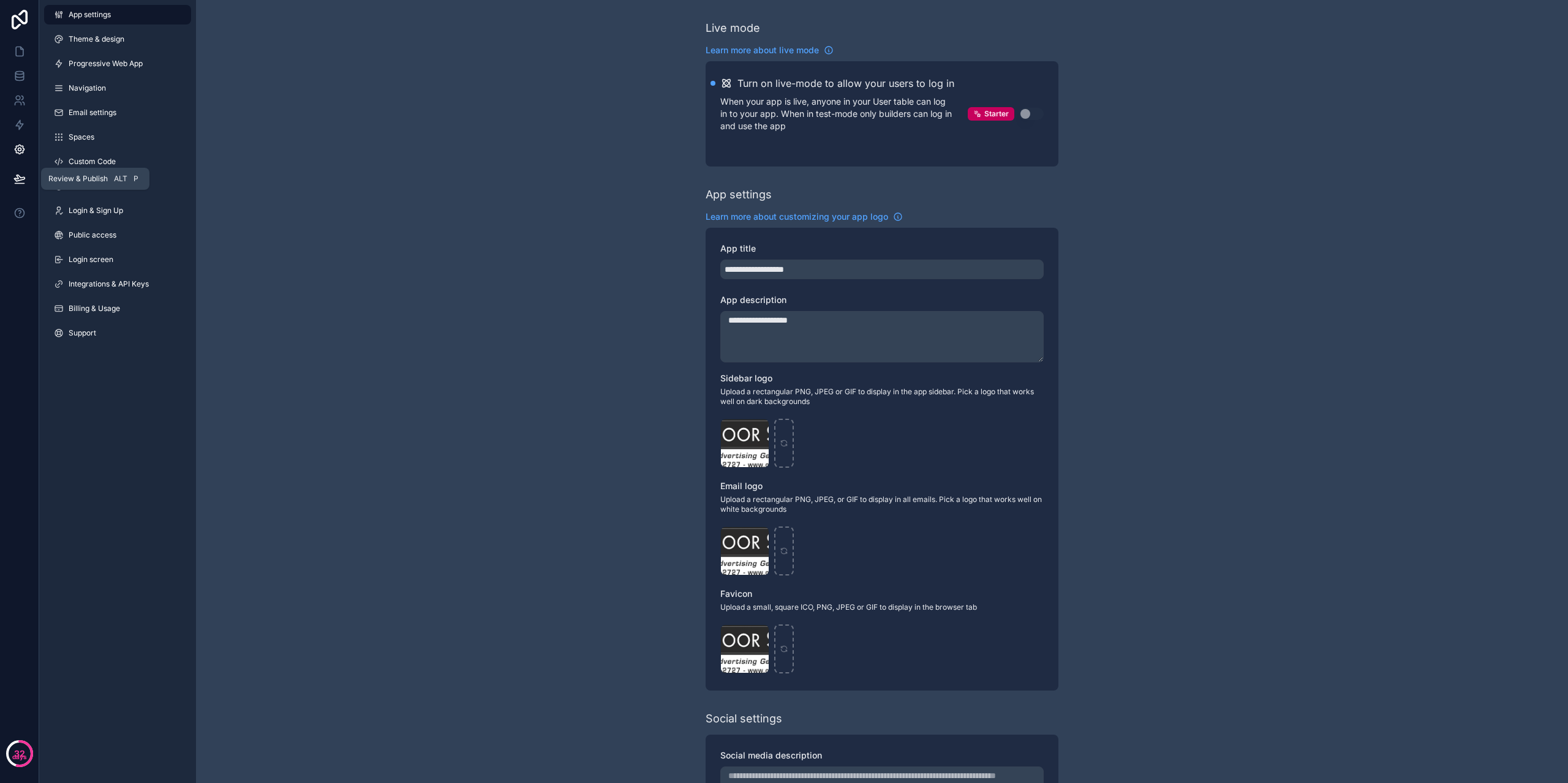
click at [14, 177] on icon at bounding box center [19, 178] width 12 height 12
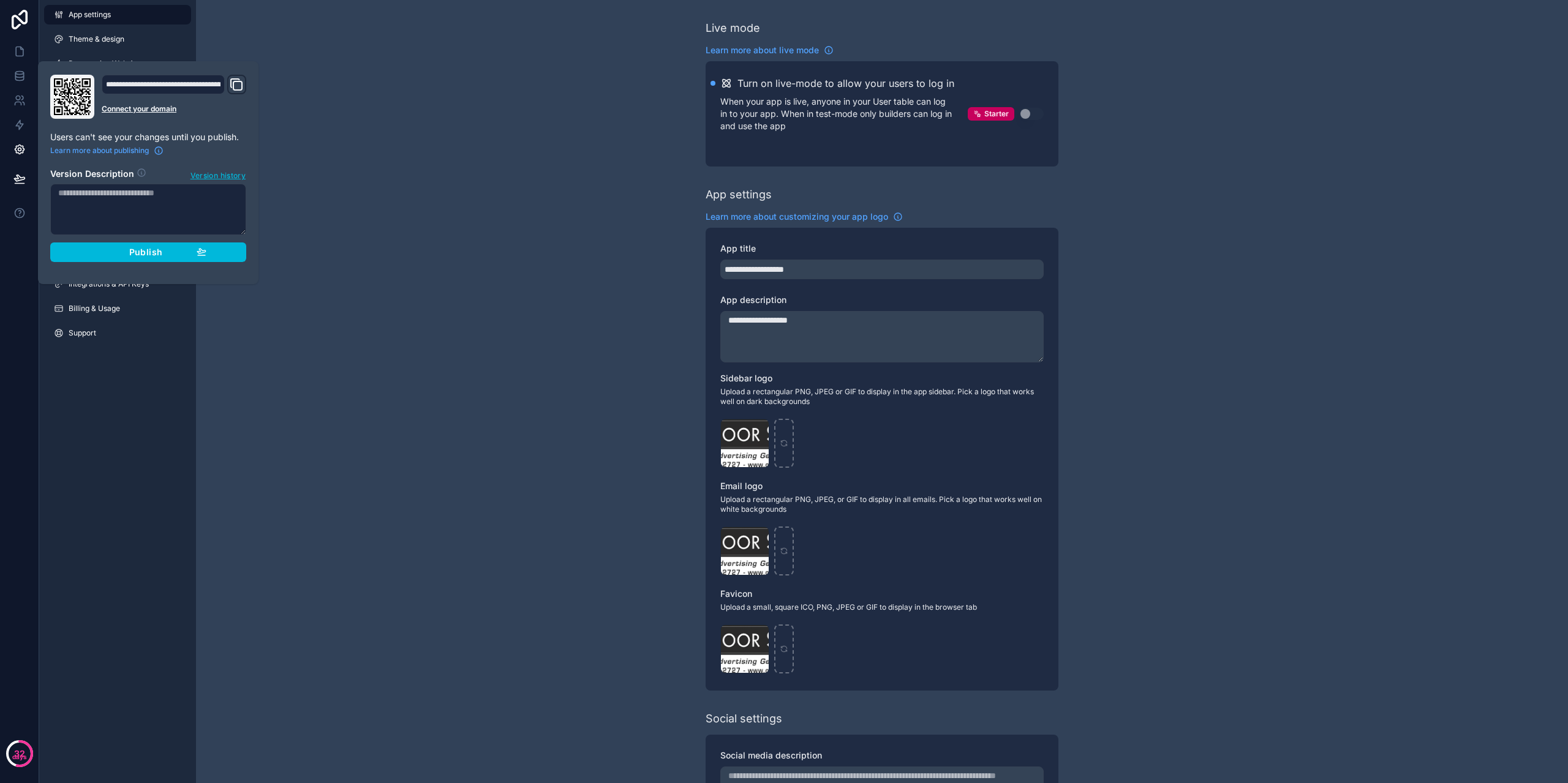
click at [197, 178] on span "Version history" at bounding box center [217, 174] width 55 height 12
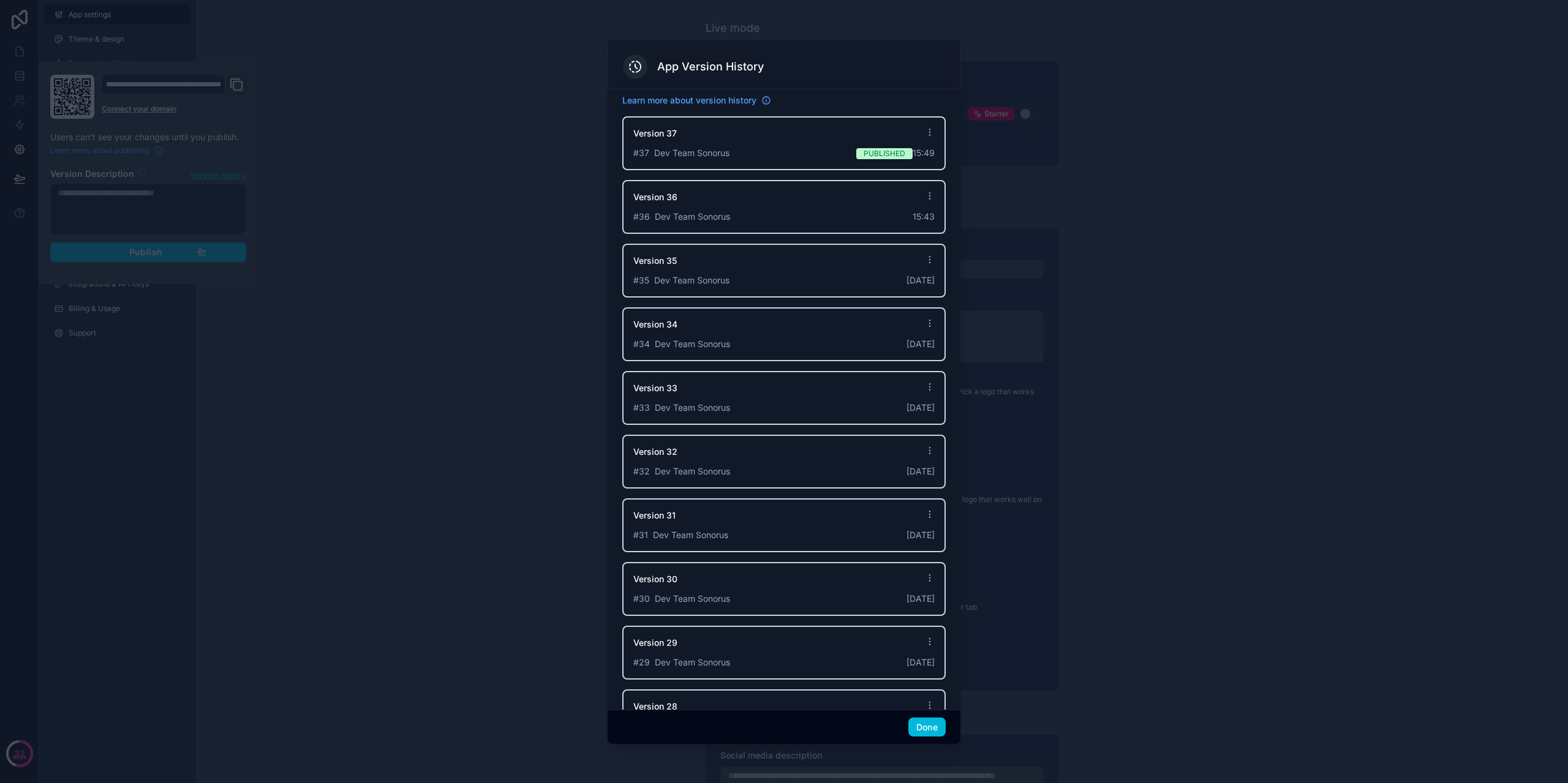
click at [925, 259] on icon at bounding box center [930, 260] width 10 height 10
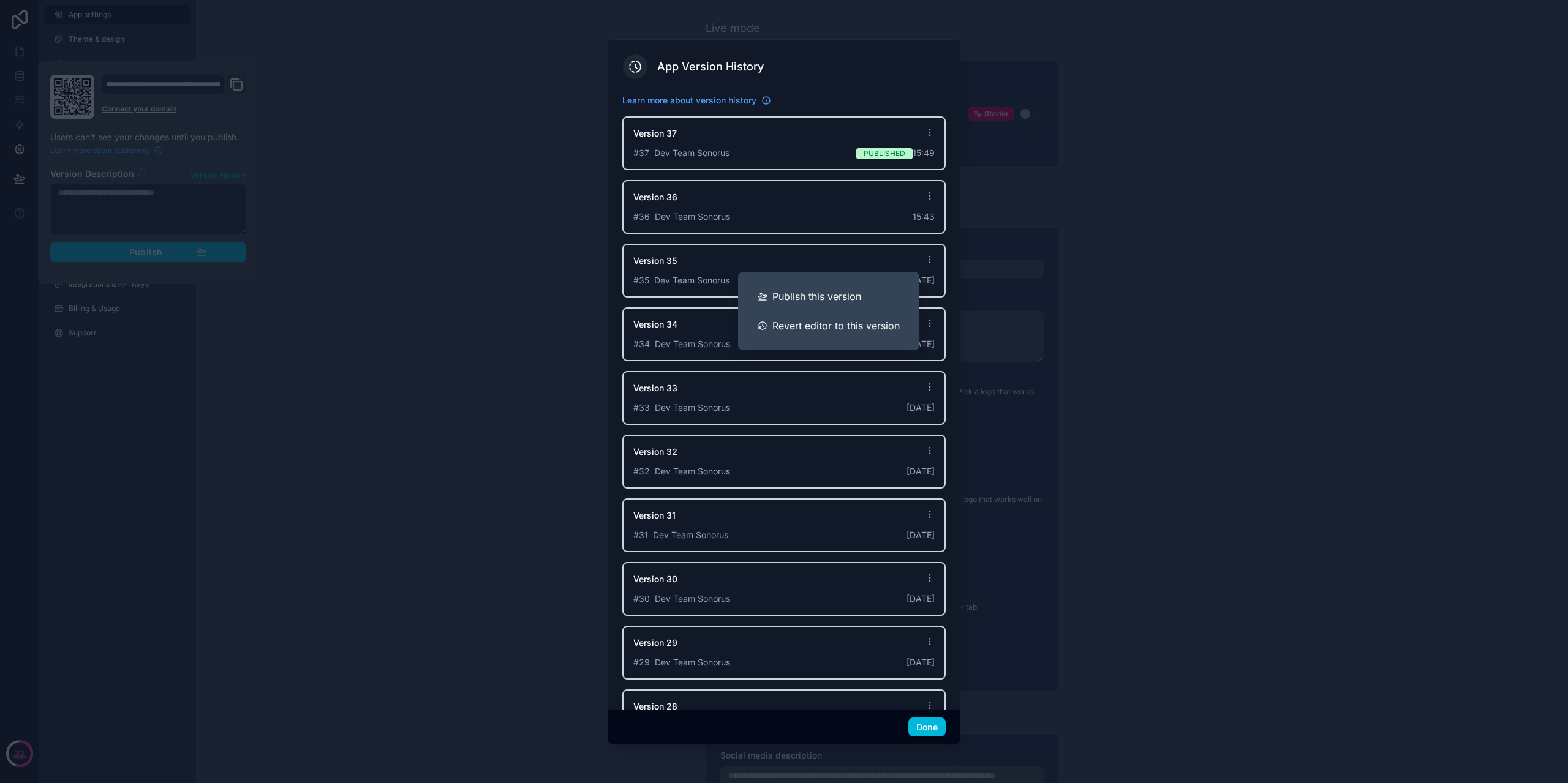
click at [858, 90] on div "Learn more about version history Version 37 # 37 Dev Team Sonorus Published 15:…" at bounding box center [784, 399] width 353 height 621
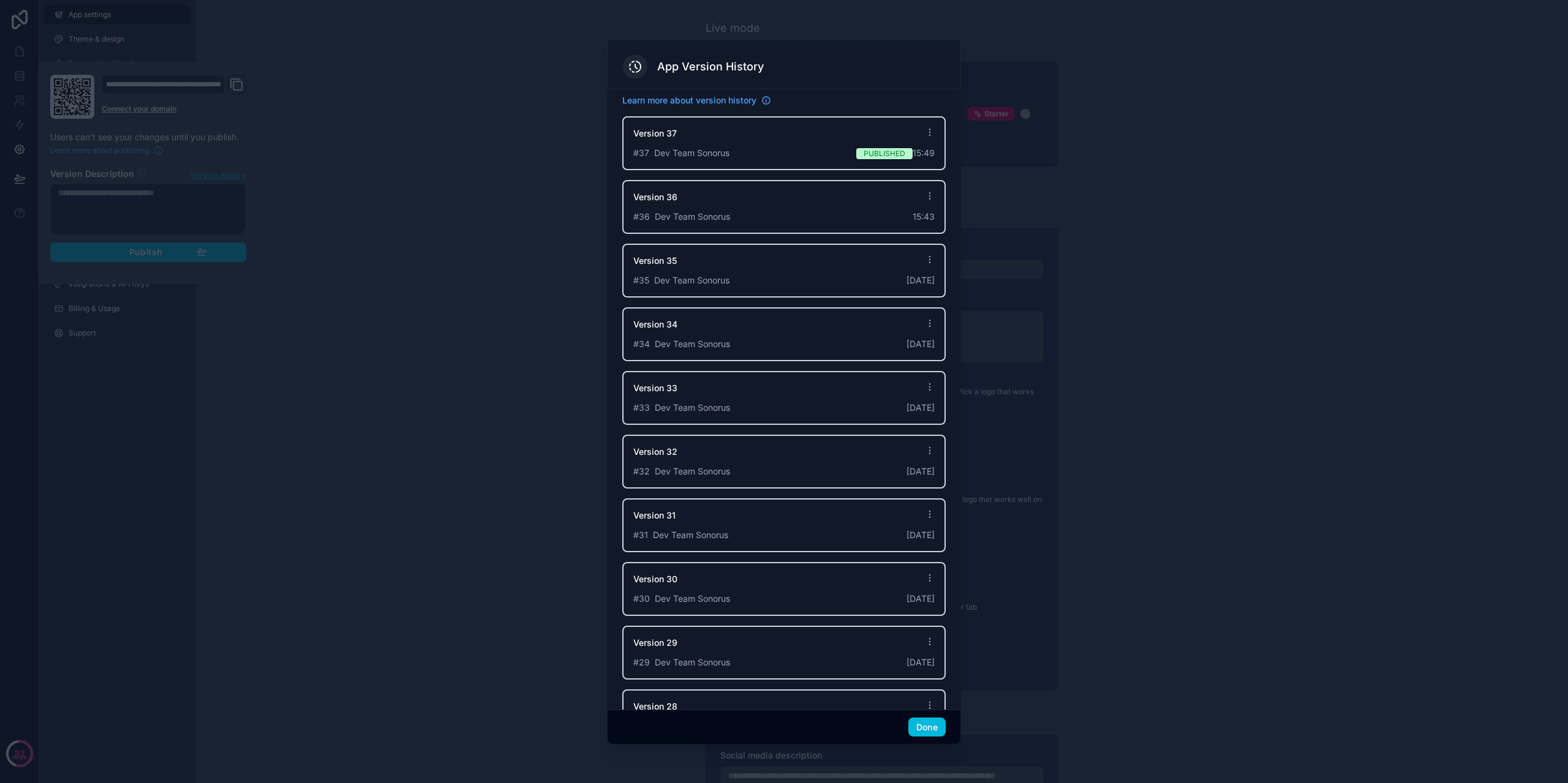
click at [922, 737] on button "Done" at bounding box center [927, 727] width 37 height 20
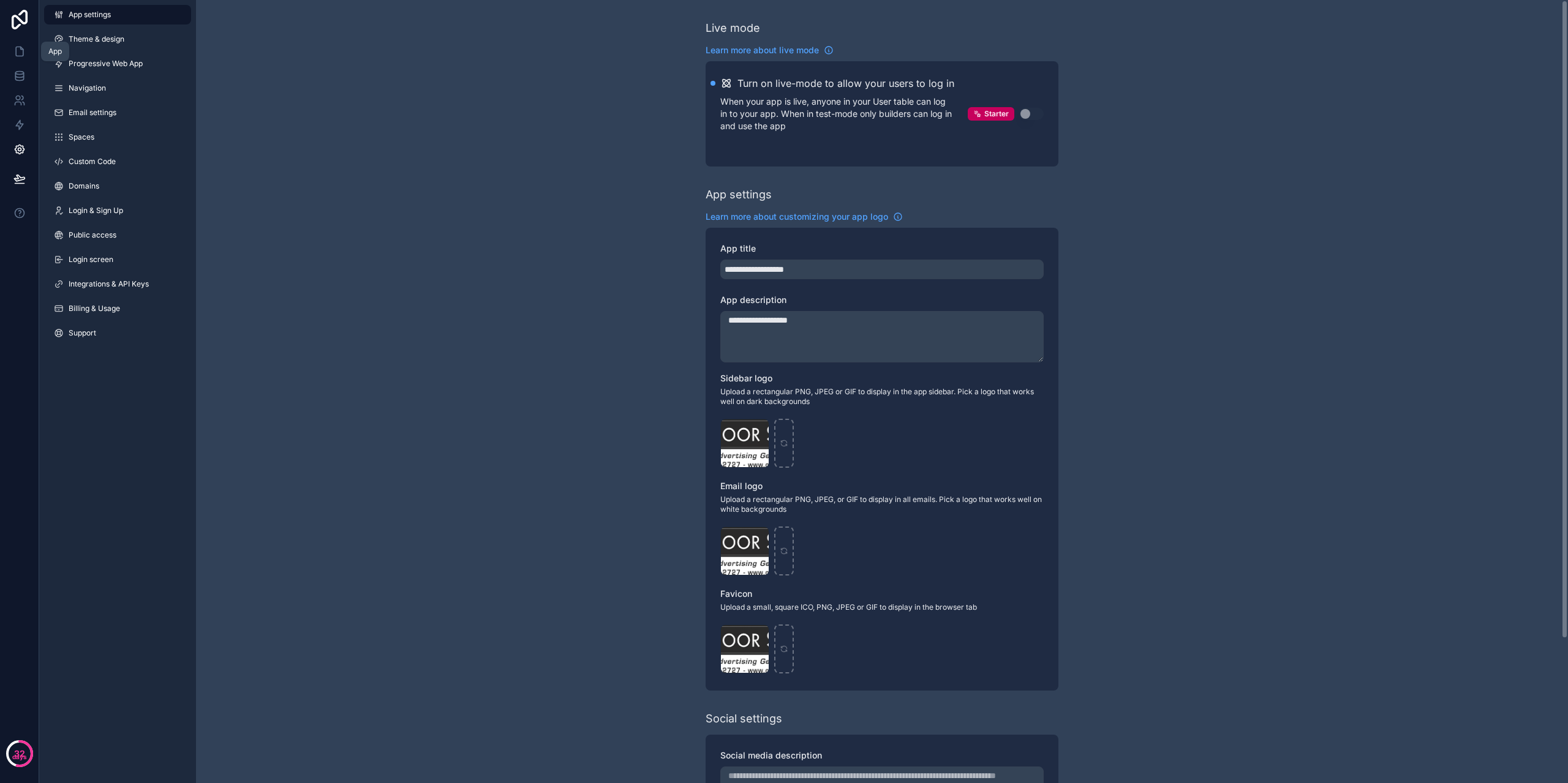
click at [19, 53] on icon at bounding box center [19, 51] width 12 height 12
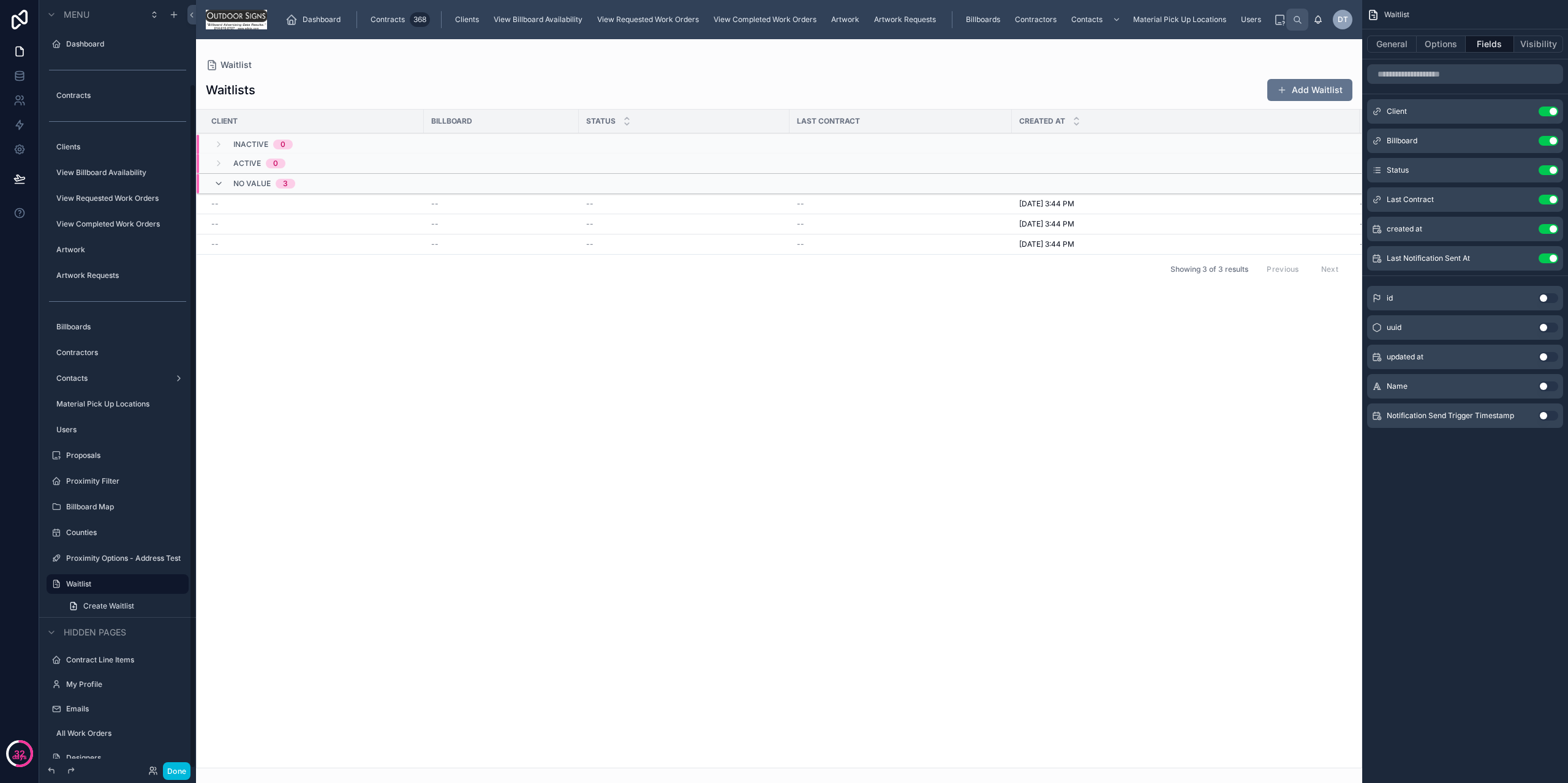
scroll to position [93, 0]
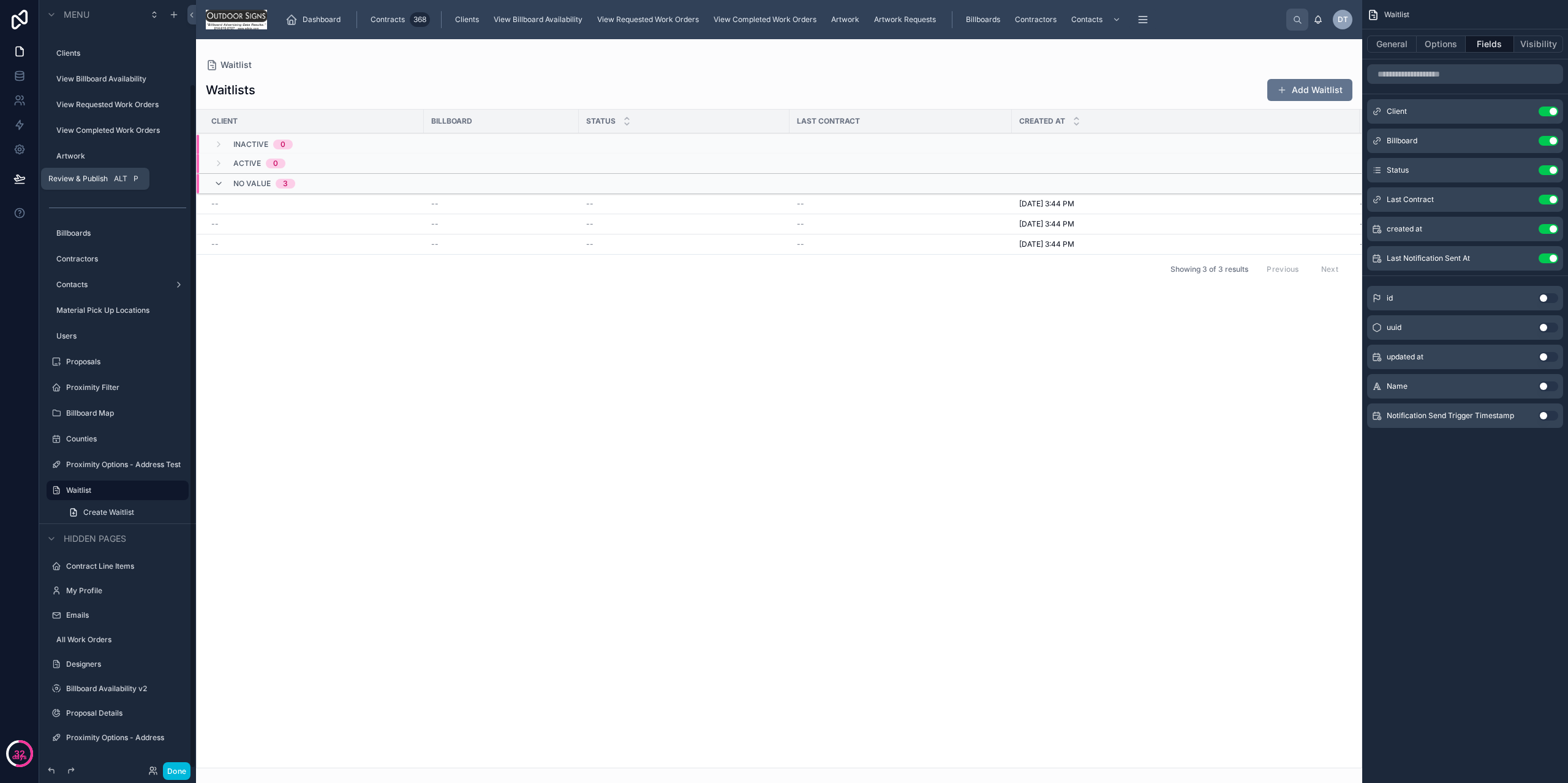
click at [20, 189] on button at bounding box center [20, 179] width 27 height 34
click at [515, 350] on div "Client Billboard Status Last Contract Created at Last Notification Sent At Inac…" at bounding box center [779, 439] width 1165 height 658
click at [1393, 50] on button "General" at bounding box center [1392, 44] width 50 height 17
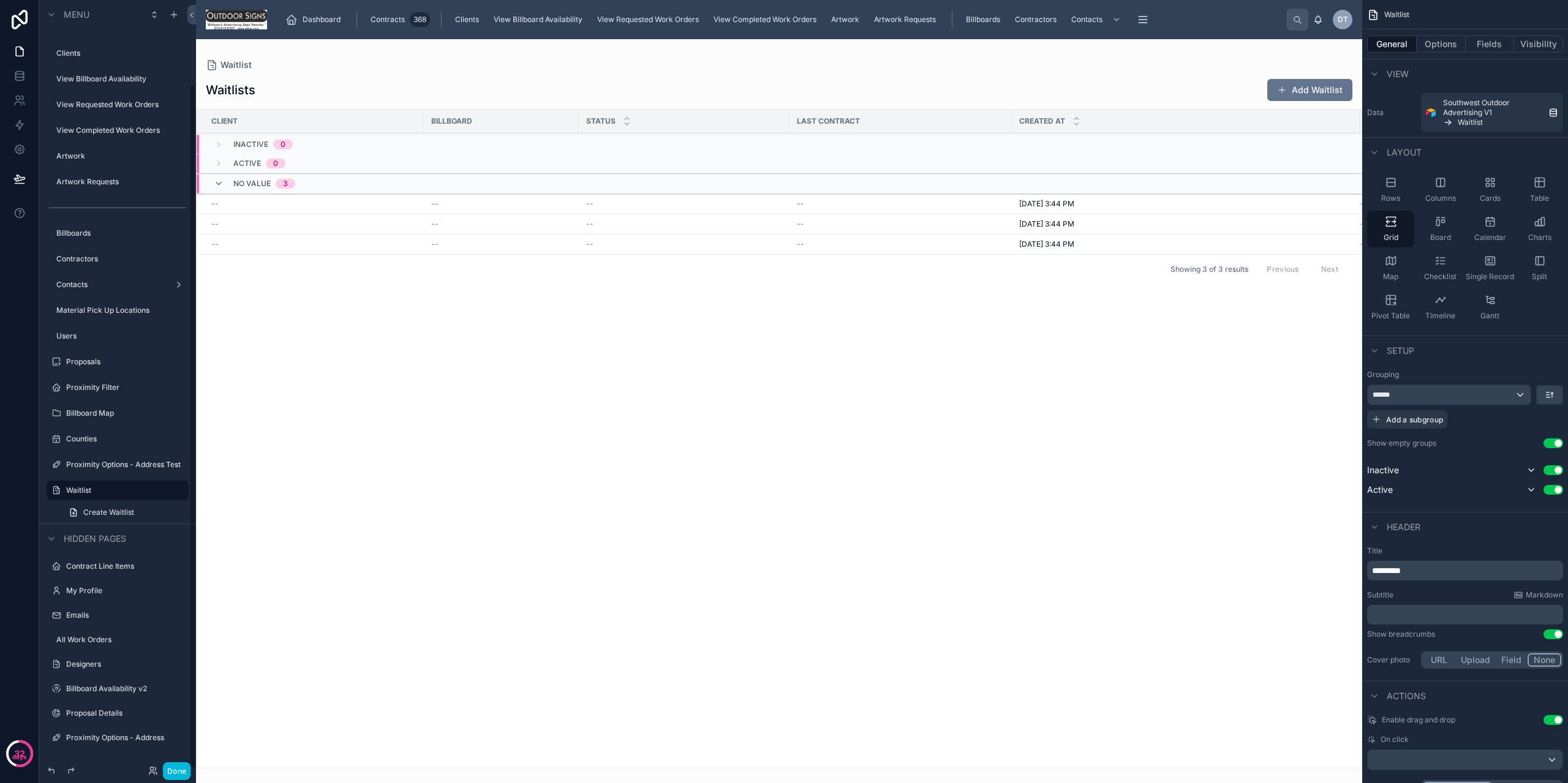
click at [57, 490] on icon "scrollable content" at bounding box center [56, 491] width 10 height 10
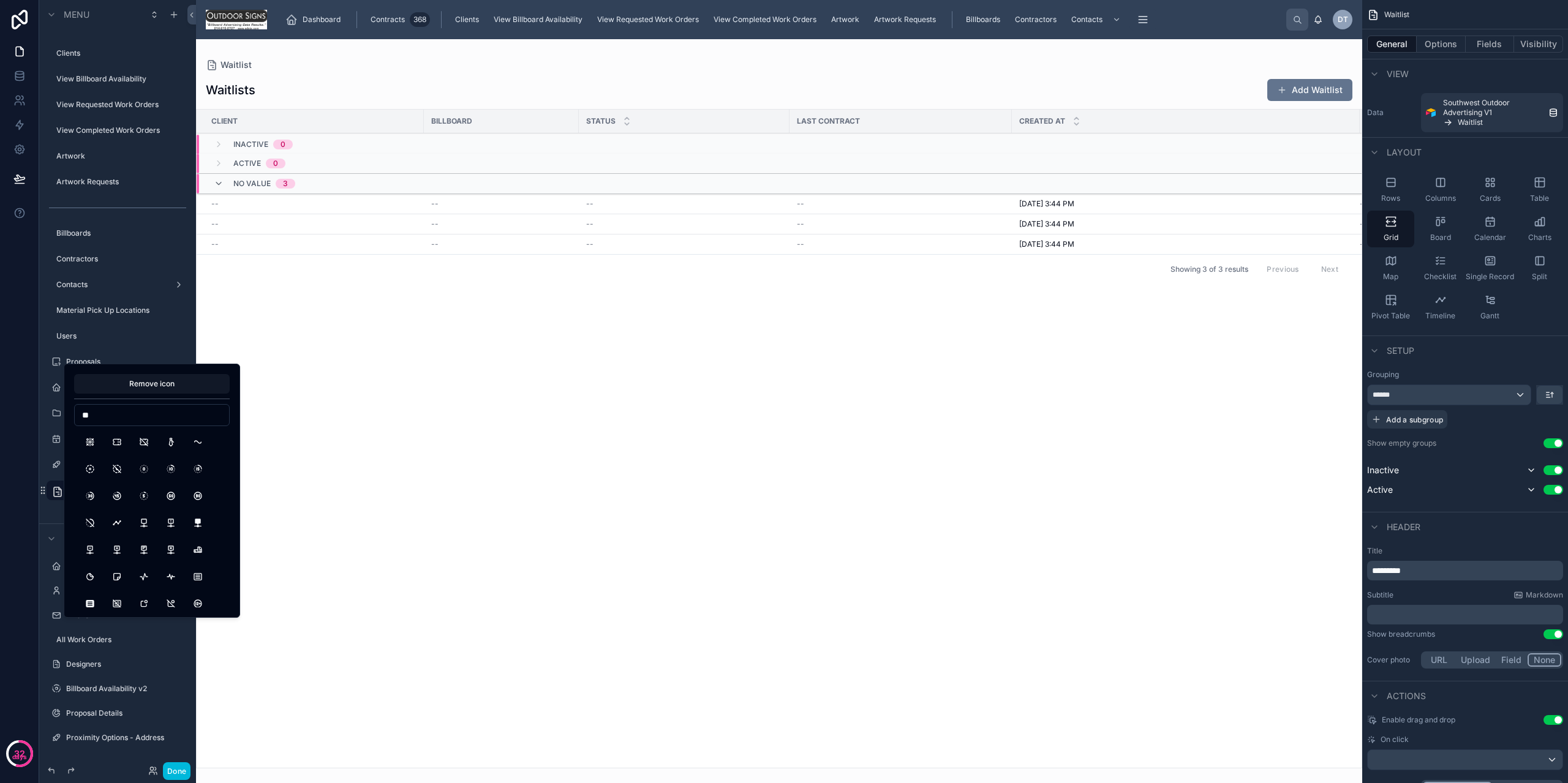
type input "*"
type input "*****"
click at [146, 494] on button "ClockExclamation" at bounding box center [144, 496] width 22 height 22
drag, startPoint x: 281, startPoint y: 622, endPoint x: 287, endPoint y: 619, distance: 6.7
click at [286, 621] on div "Client Billboard Status Last Contract Created at Last Notification Sent At Inac…" at bounding box center [779, 439] width 1165 height 658
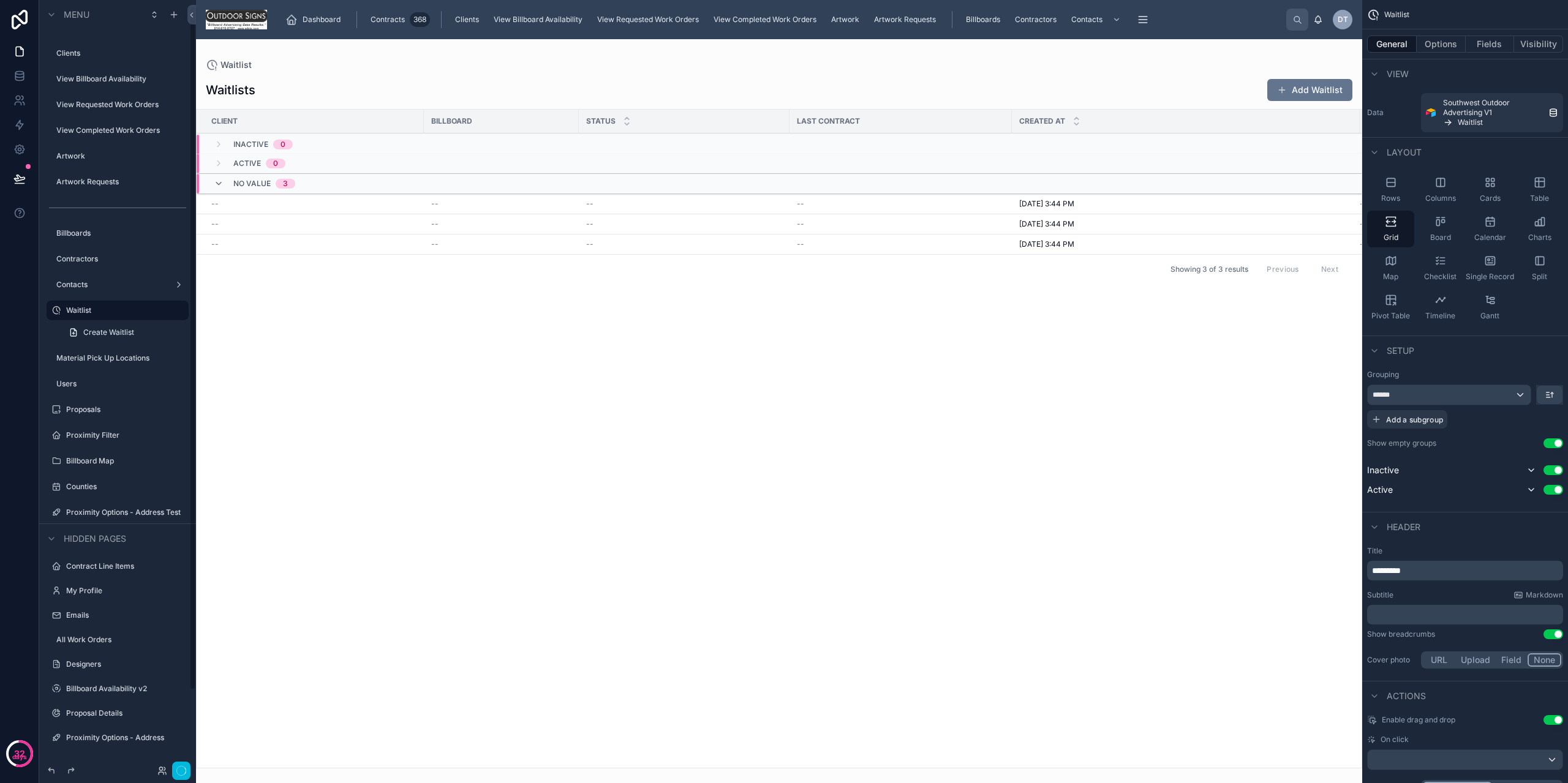
scroll to position [6, 0]
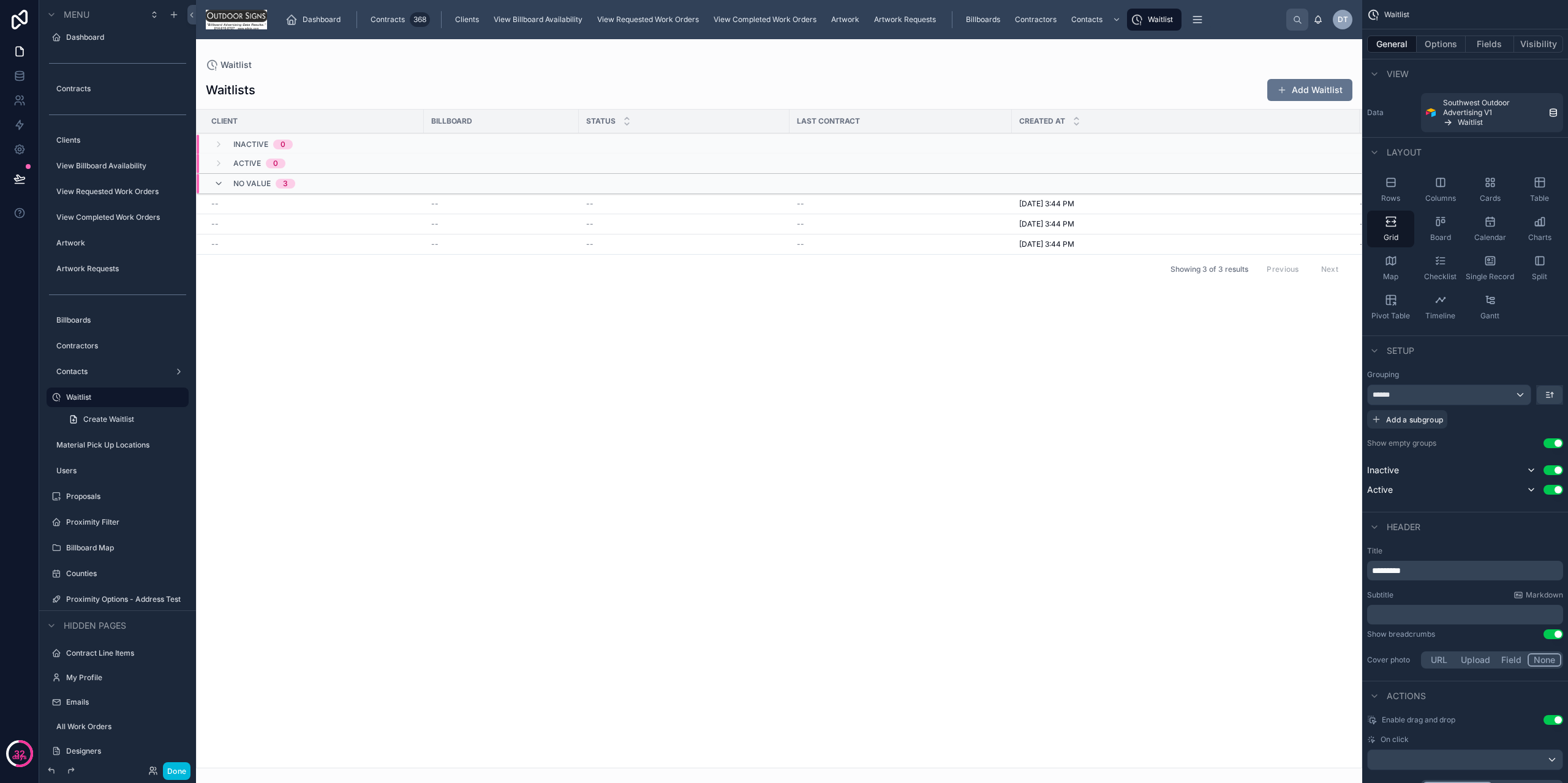
click at [181, 770] on button "Done" at bounding box center [177, 771] width 28 height 18
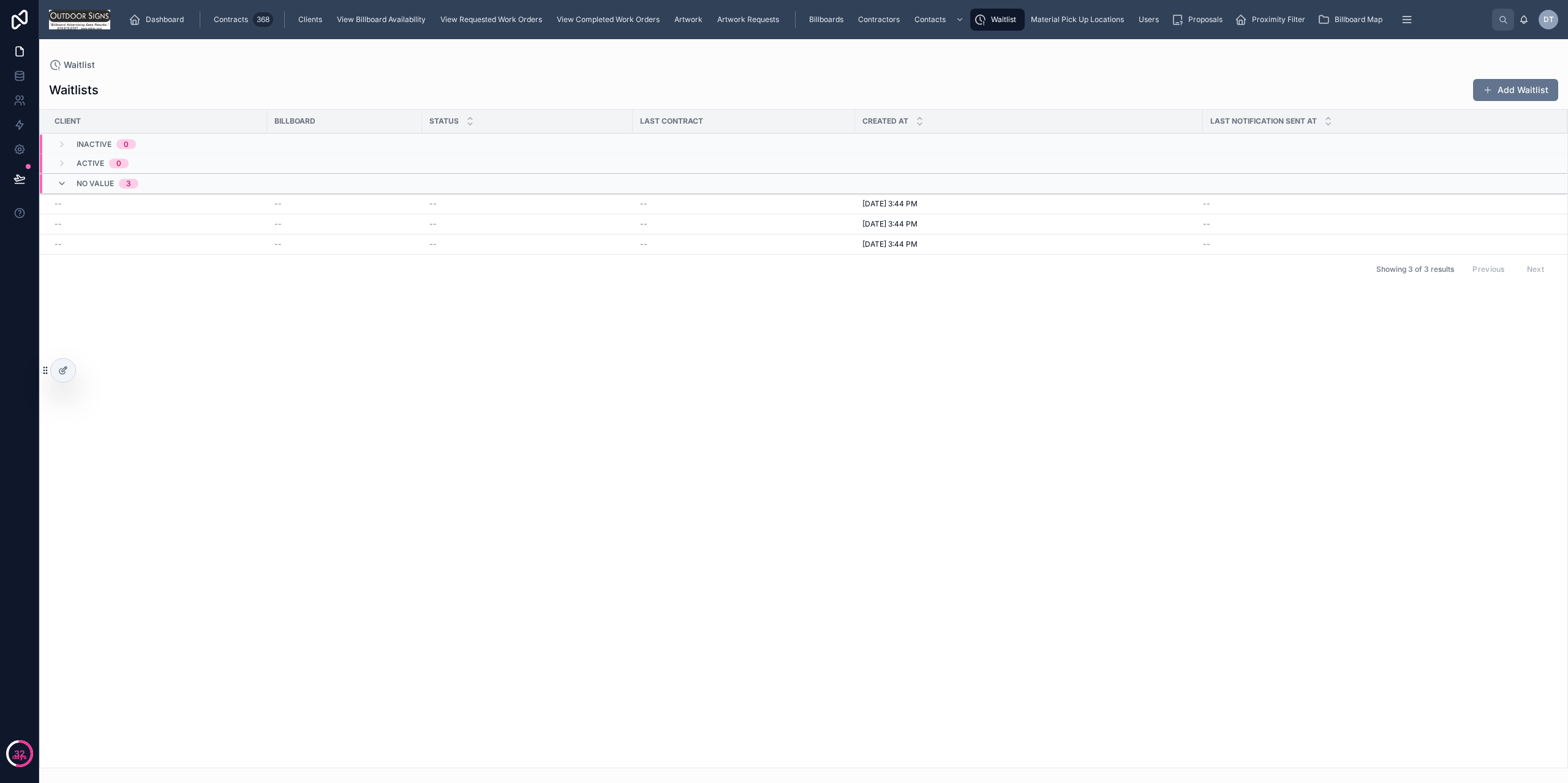
click at [1502, 90] on button "Add Waitlist" at bounding box center [1515, 90] width 85 height 22
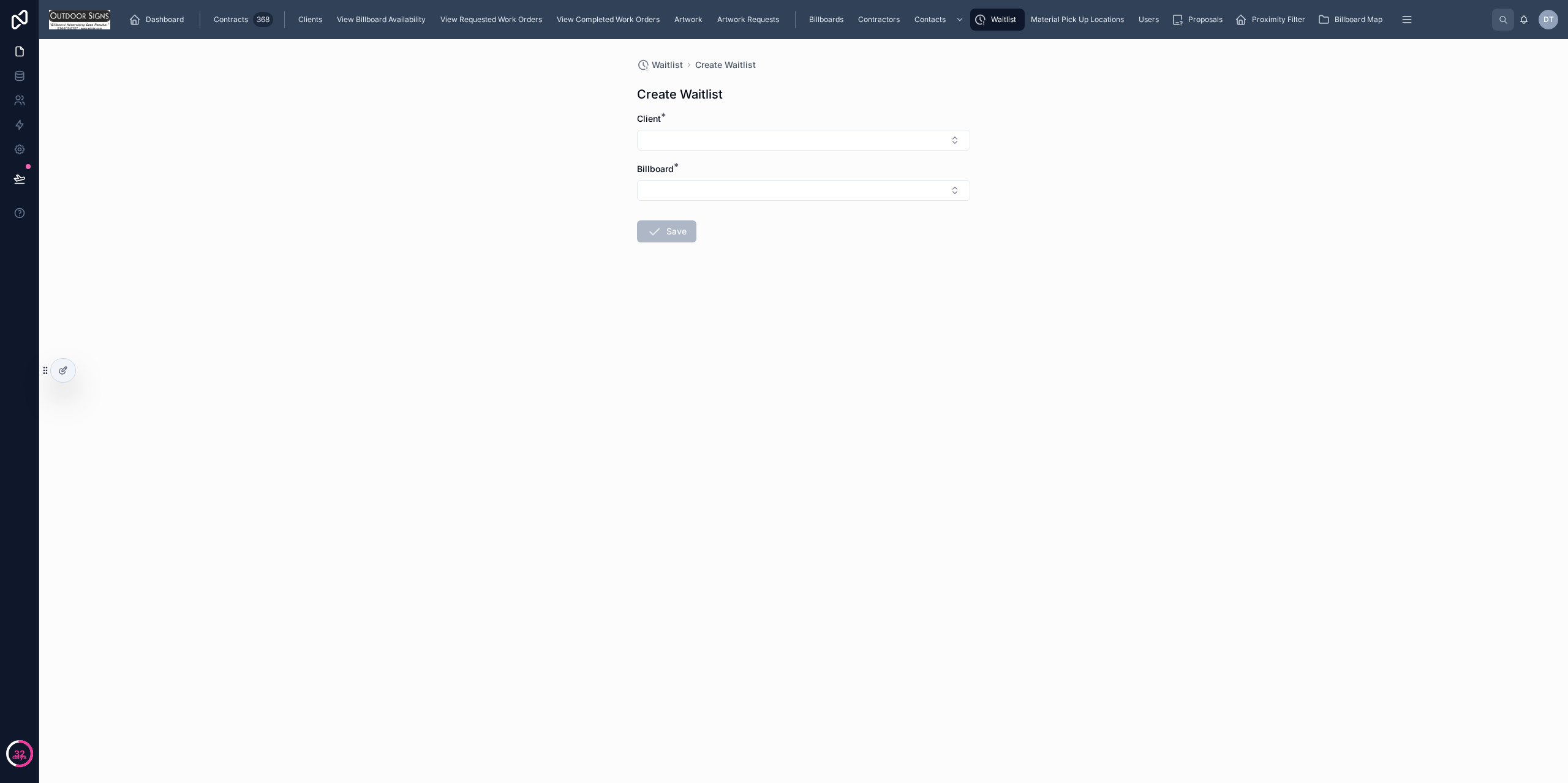
click at [832, 138] on button "Select Button" at bounding box center [804, 140] width 334 height 21
click at [783, 207] on div "Sonorus" at bounding box center [803, 208] width 170 height 20
click at [769, 197] on button "Select Button" at bounding box center [804, 192] width 334 height 21
click at [815, 265] on span "Panel Number: 0005/0006 PREMIER" at bounding box center [796, 267] width 146 height 24
click at [666, 239] on button "Save" at bounding box center [666, 236] width 59 height 22
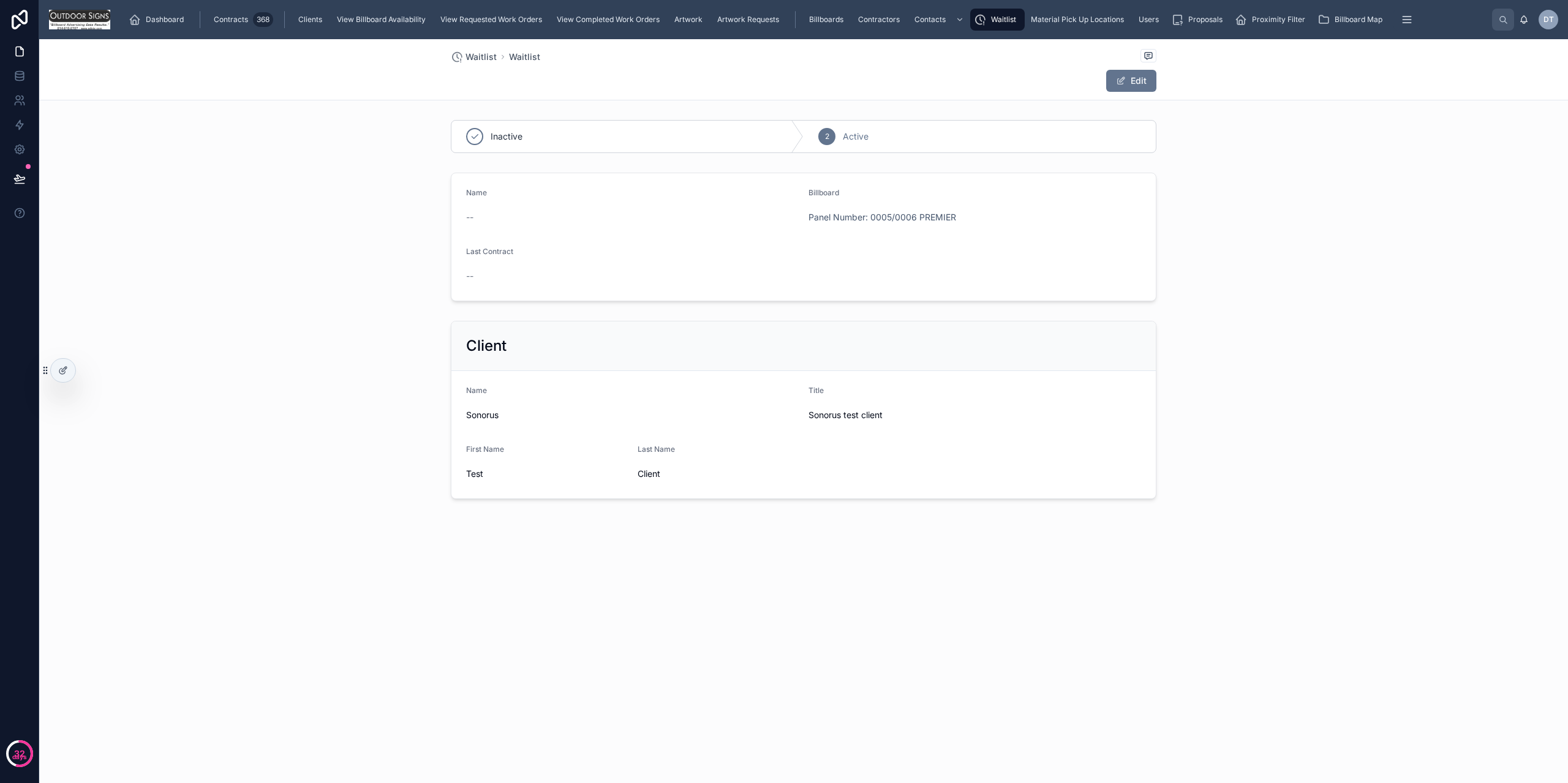
click at [990, 30] on link "Waitlist" at bounding box center [997, 19] width 54 height 22
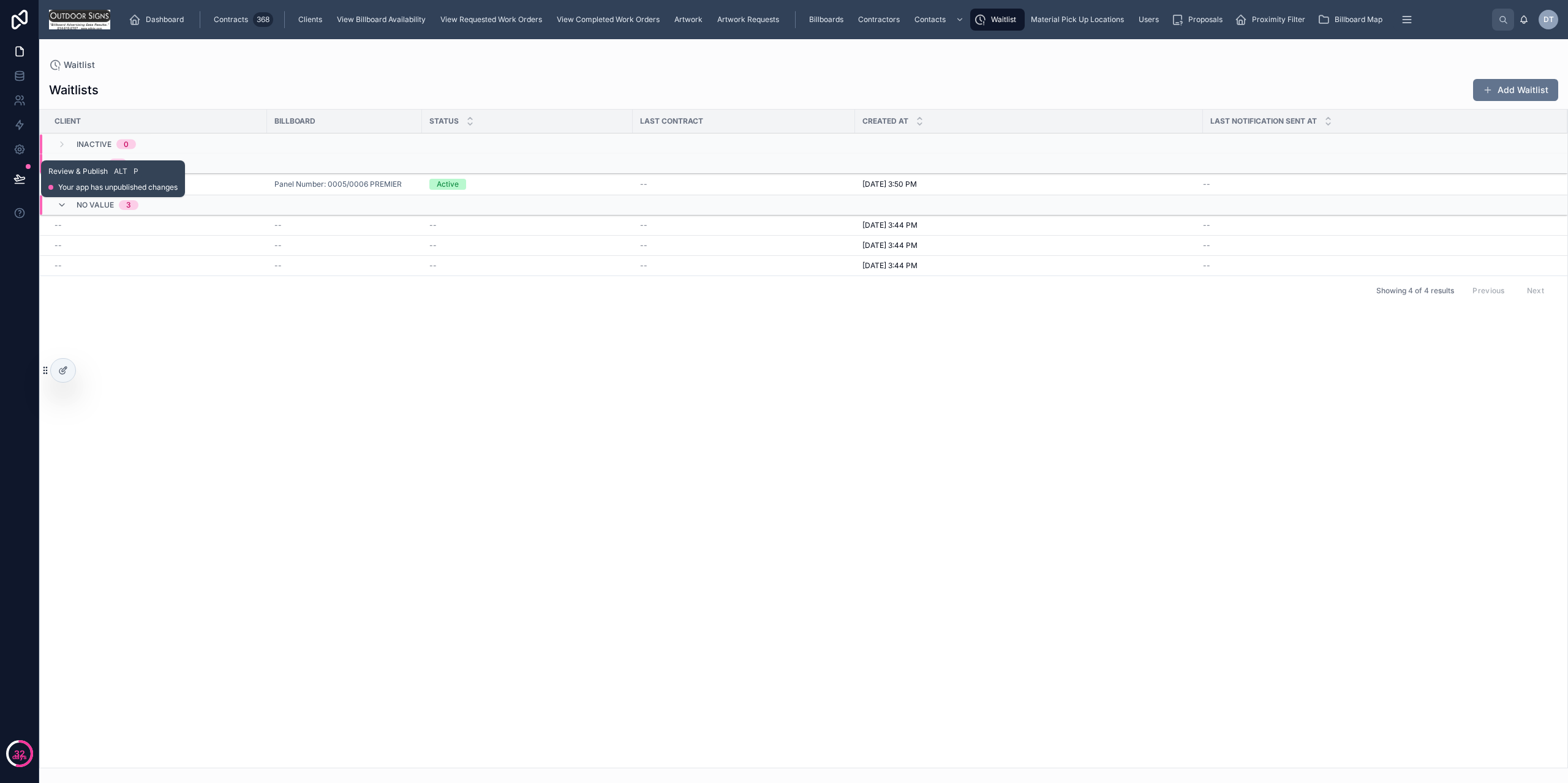
click at [23, 164] on button at bounding box center [20, 179] width 27 height 34
click at [18, 161] on link at bounding box center [19, 150] width 38 height 24
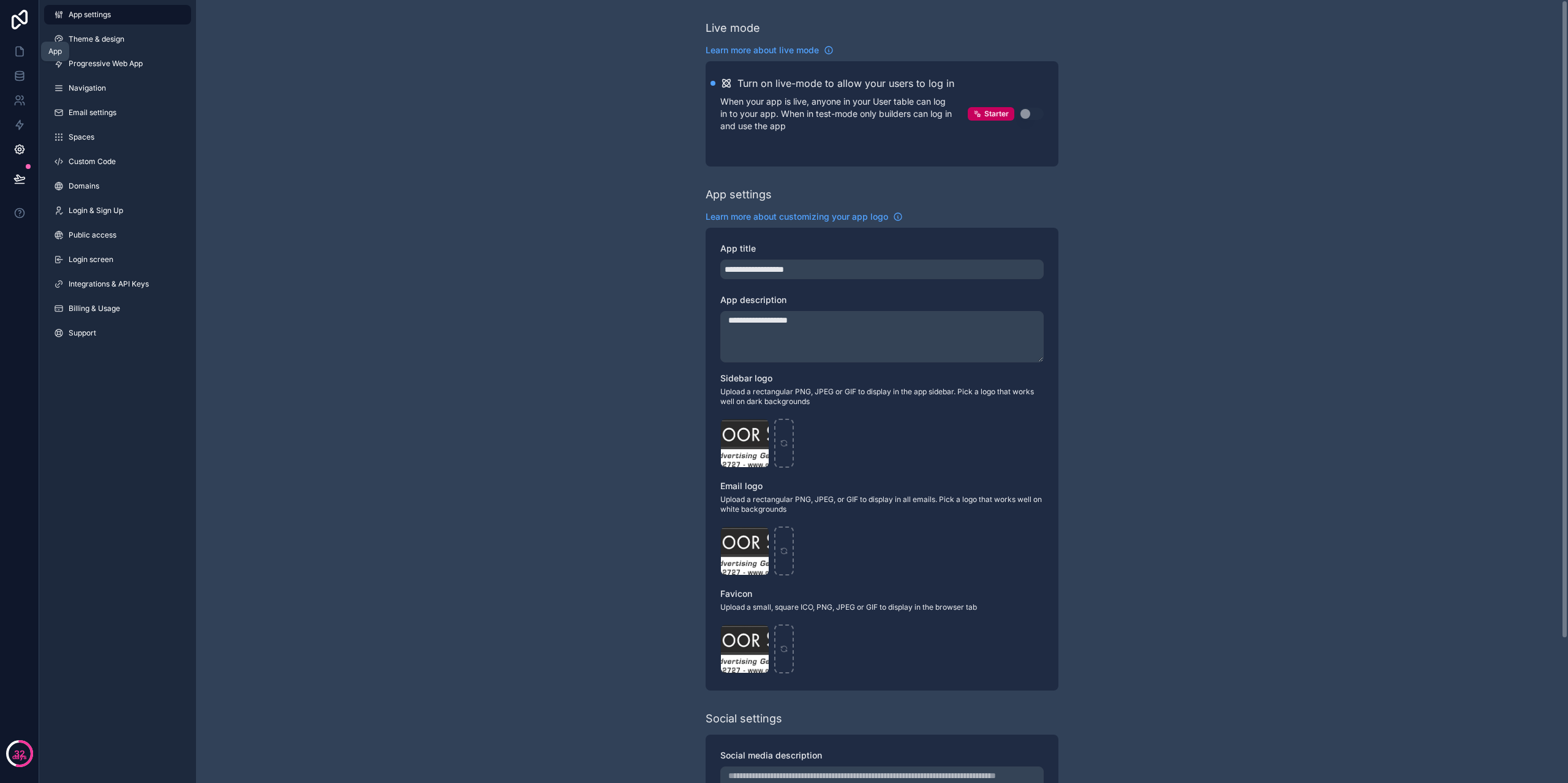
click at [6, 53] on link at bounding box center [19, 51] width 38 height 24
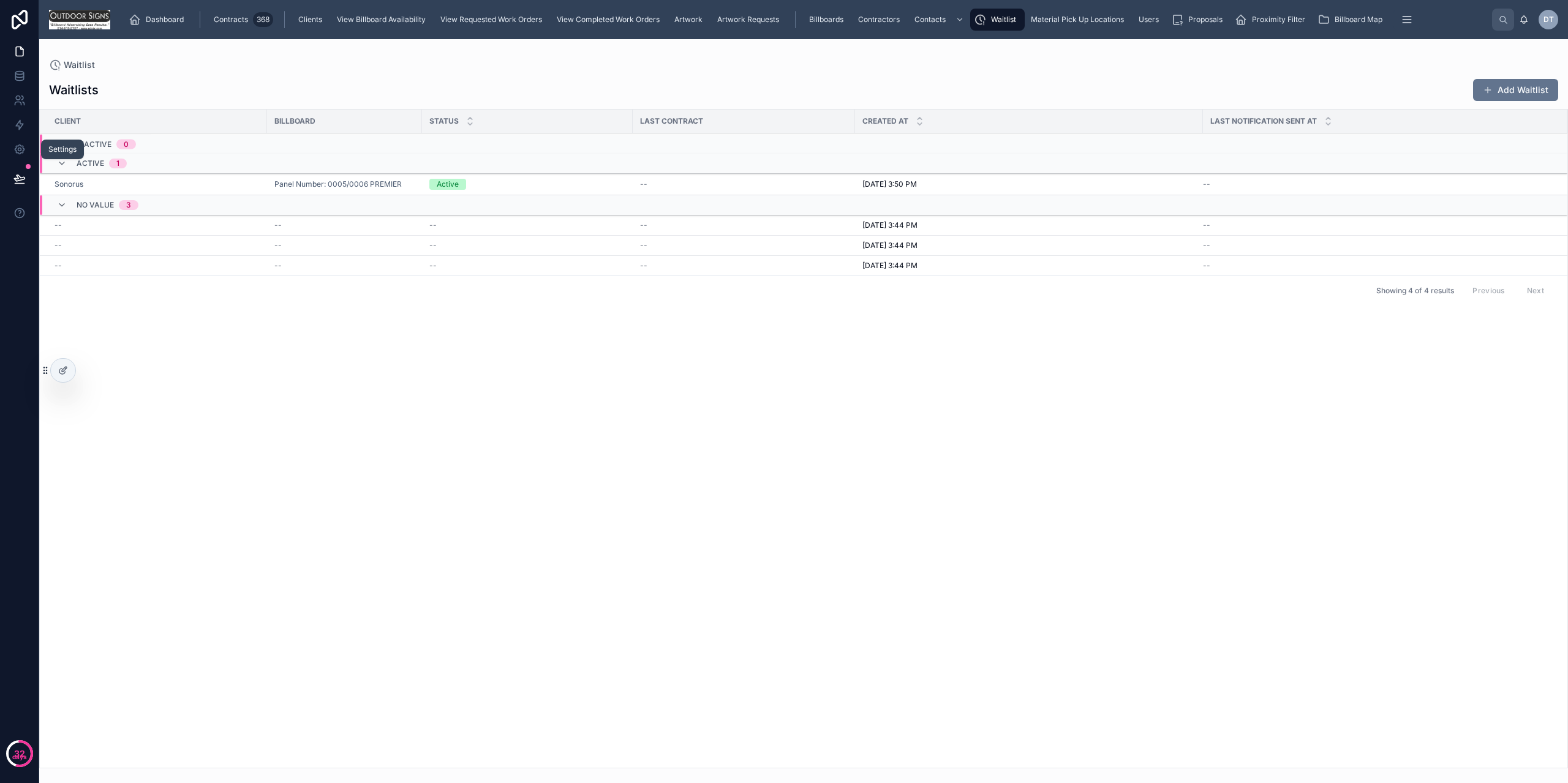
click at [19, 160] on link at bounding box center [19, 150] width 38 height 24
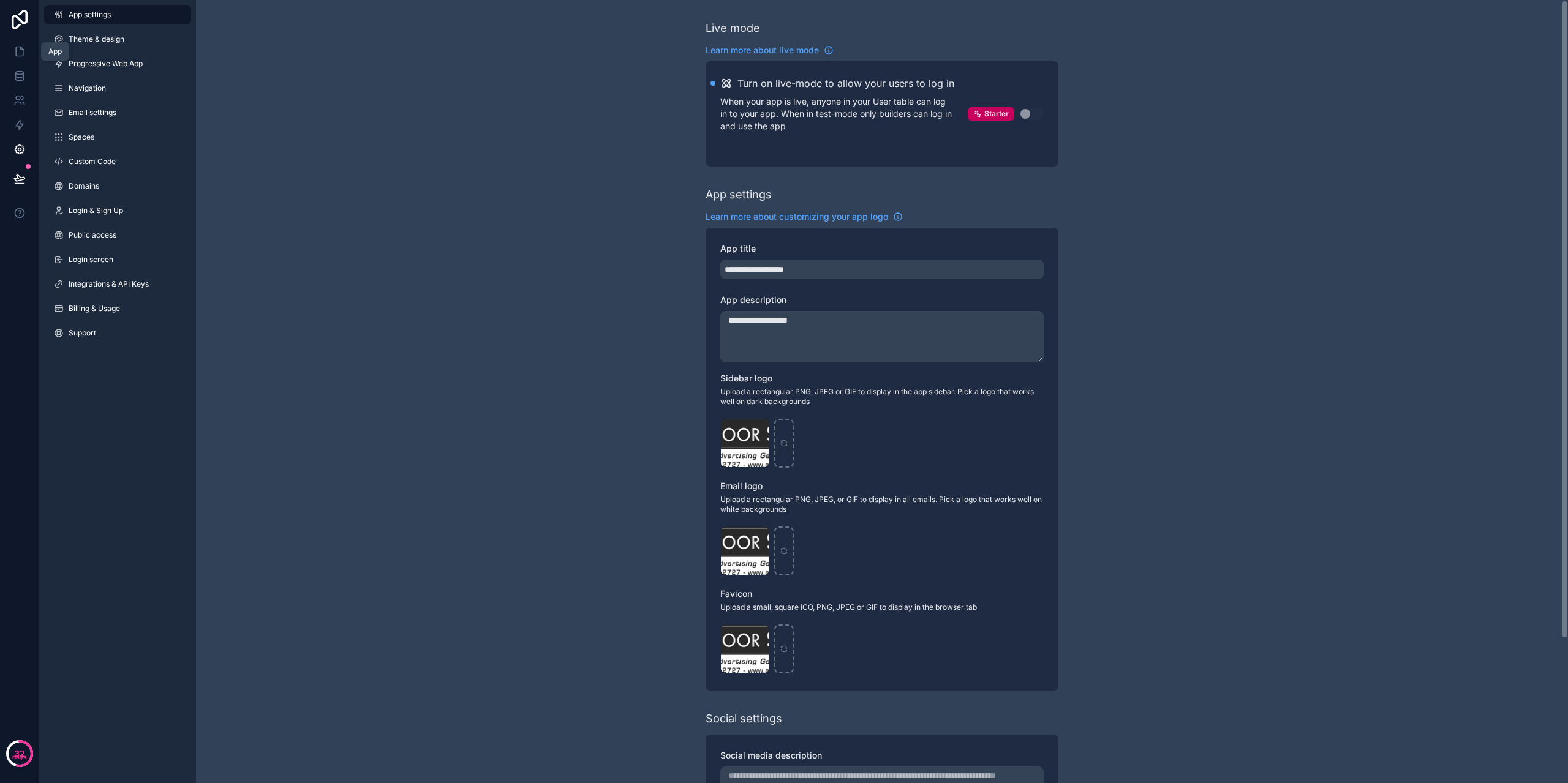
click at [6, 53] on link at bounding box center [19, 51] width 38 height 24
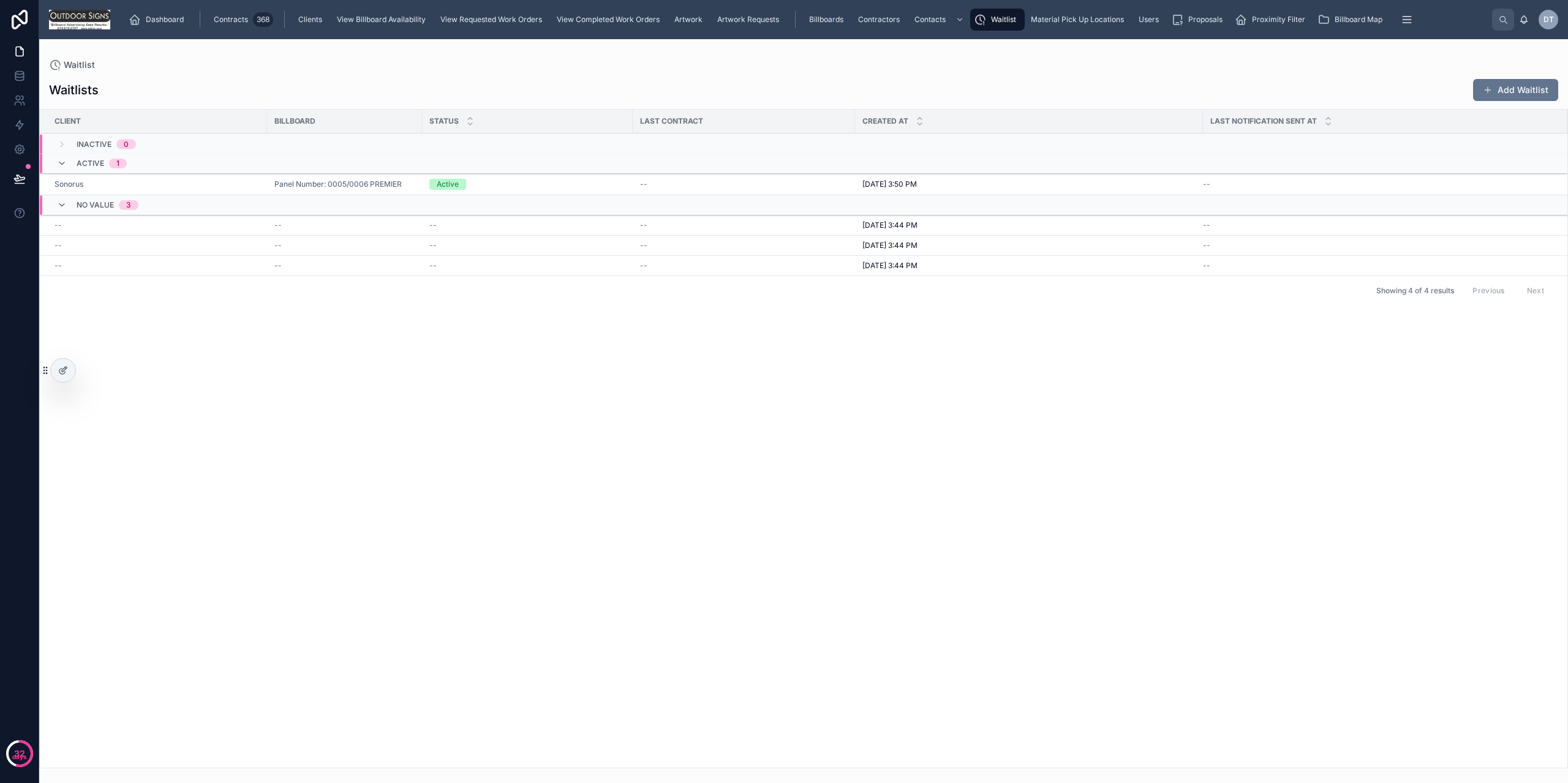
click at [59, 361] on div at bounding box center [63, 370] width 24 height 24
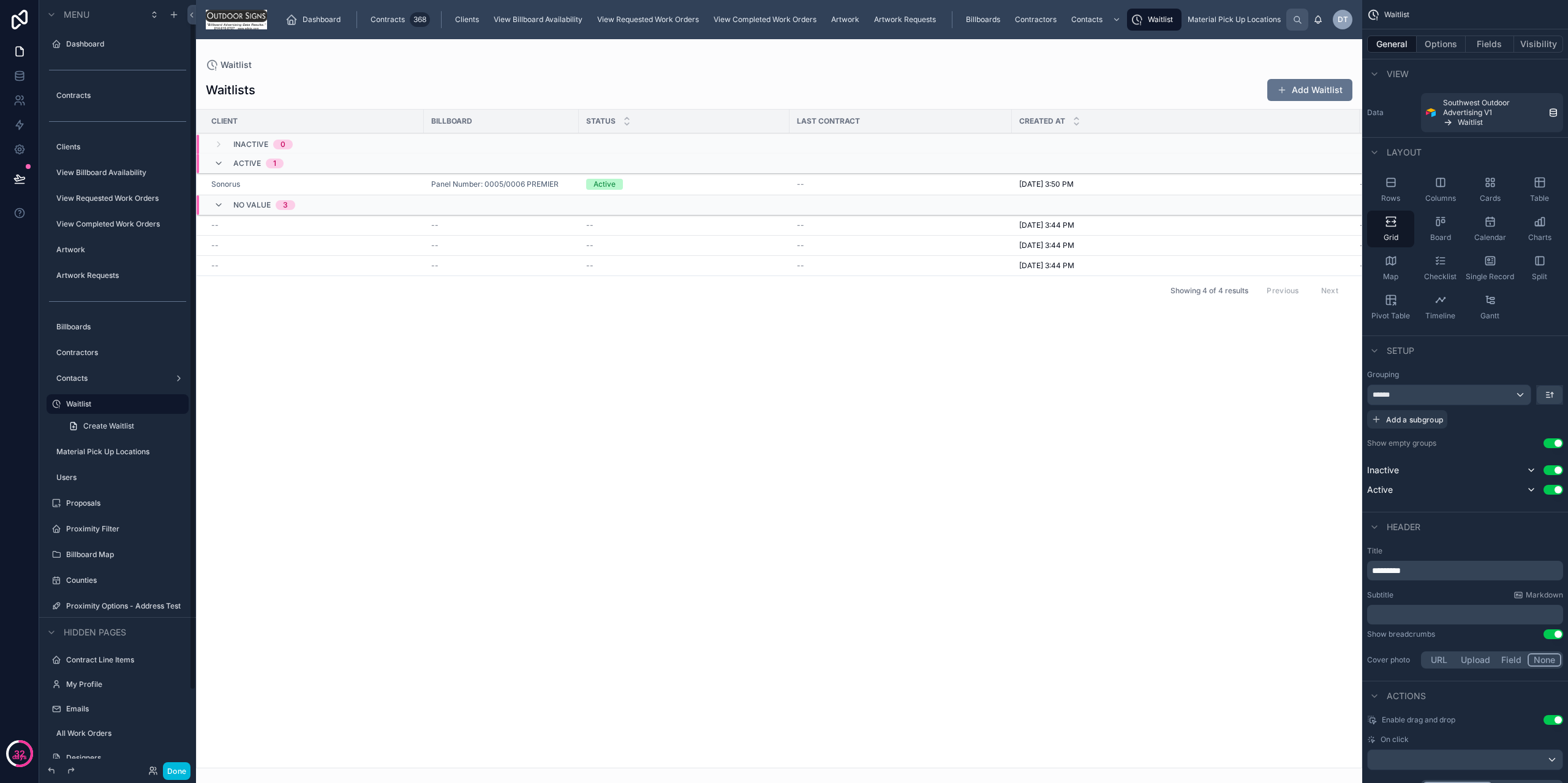
scroll to position [6, 0]
click at [1498, 336] on div "Setup" at bounding box center [1465, 350] width 206 height 29
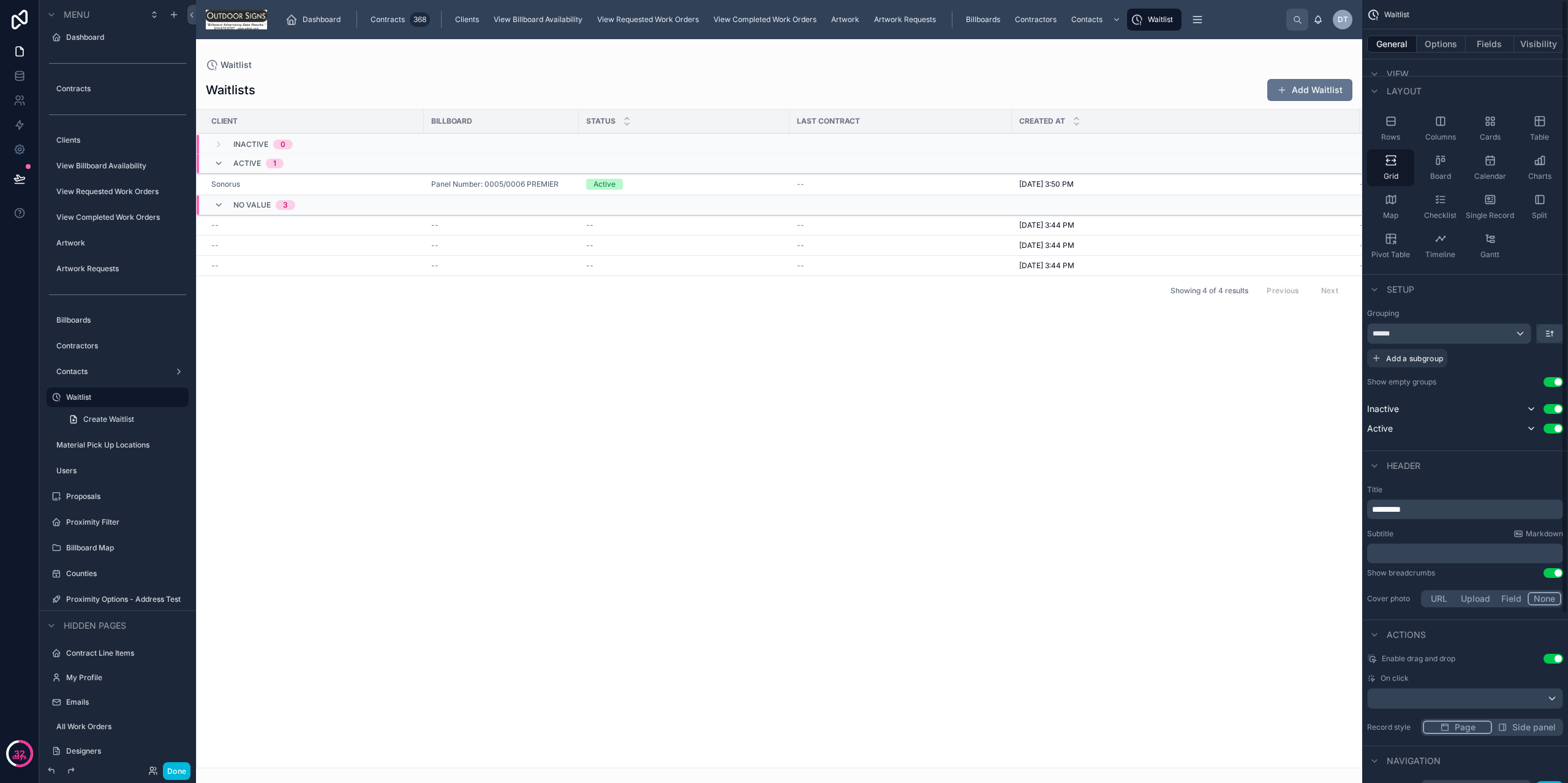
scroll to position [0, 0]
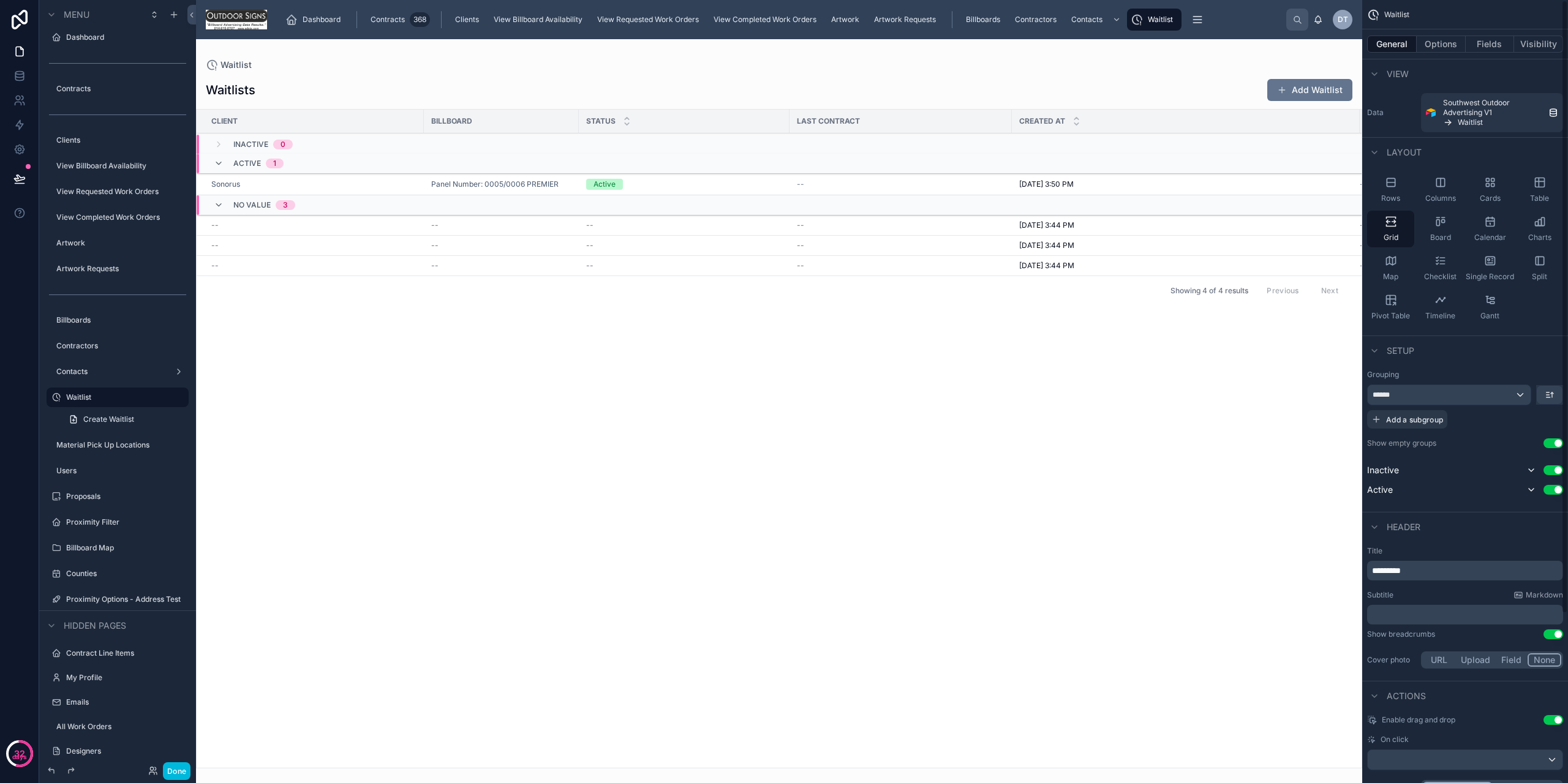
click at [1432, 47] on button "Options" at bounding box center [1441, 44] width 49 height 17
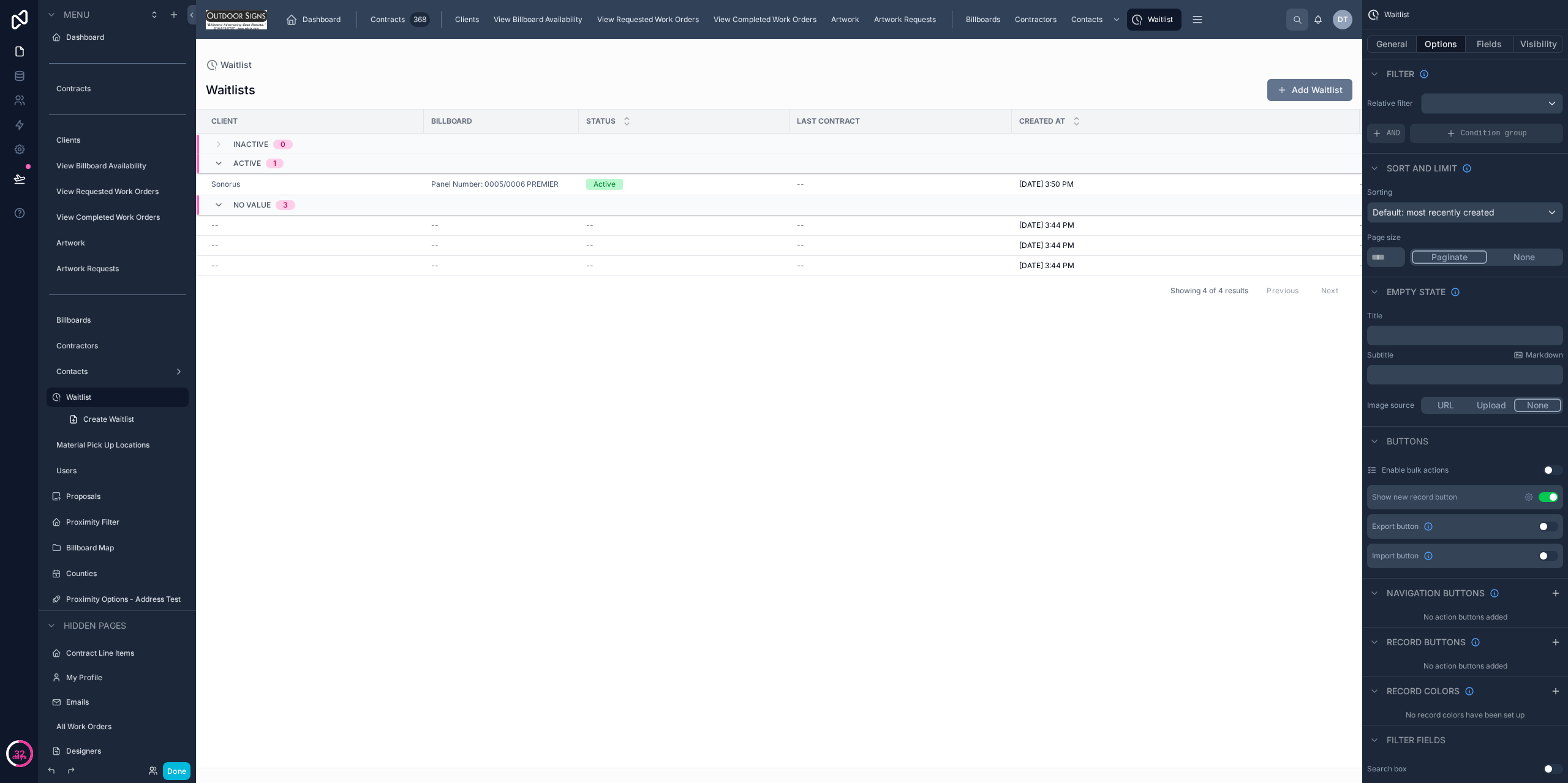
click at [1529, 494] on icon "scrollable content" at bounding box center [1529, 497] width 10 height 10
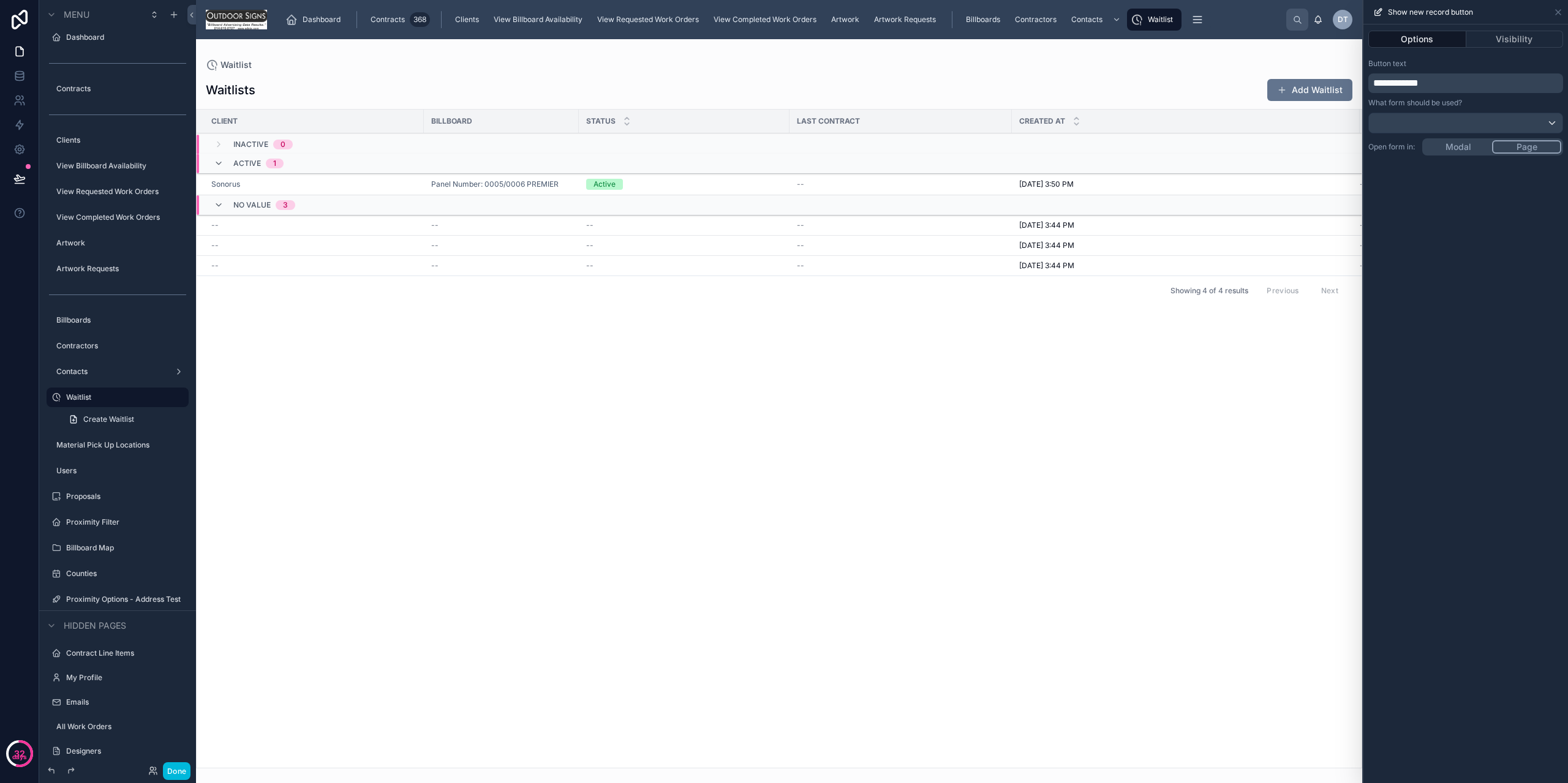
click at [1443, 111] on div "What form should be used?" at bounding box center [1465, 116] width 195 height 36
click at [1444, 120] on div at bounding box center [1466, 123] width 194 height 20
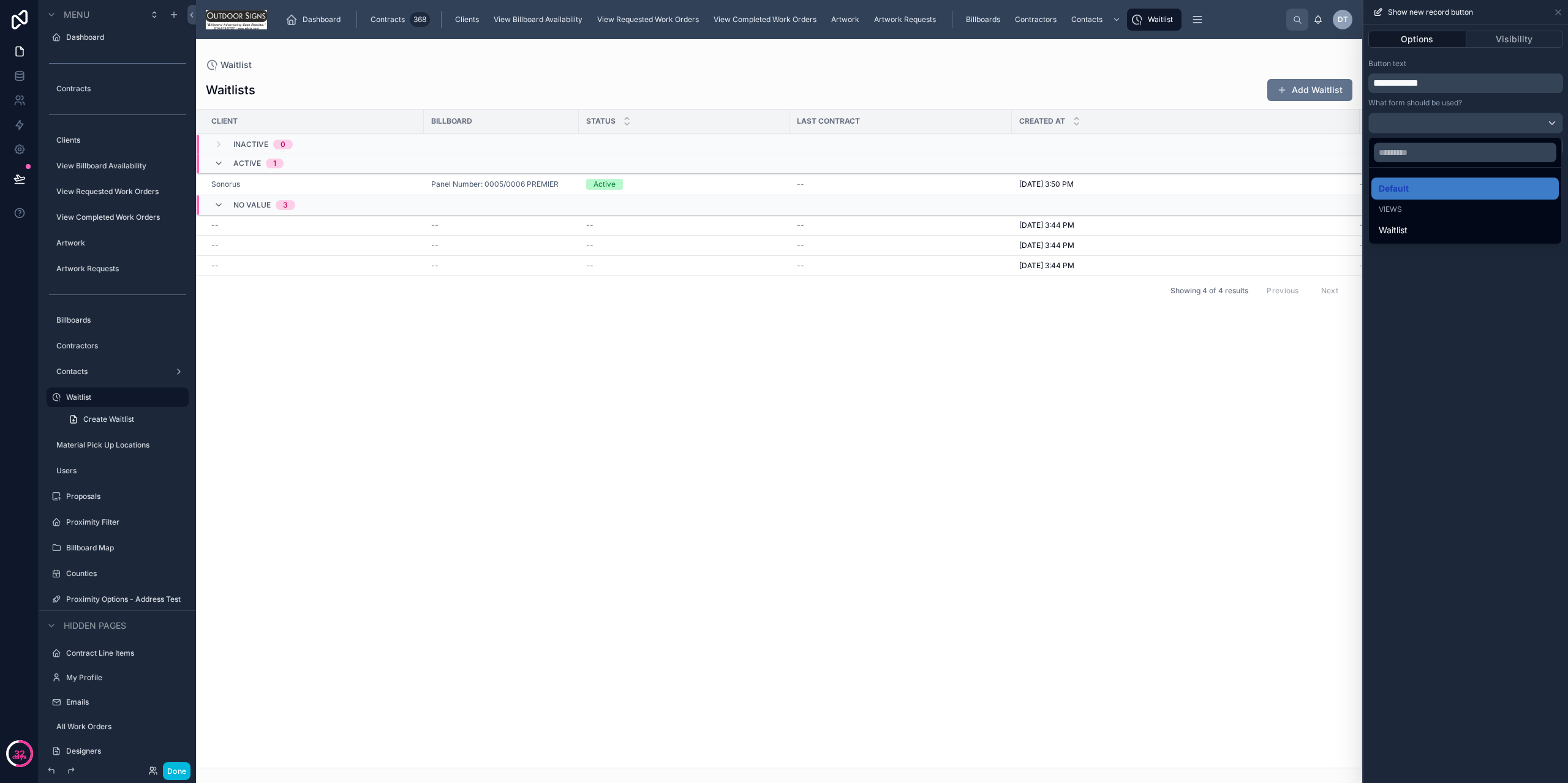
click at [1444, 120] on div at bounding box center [1465, 391] width 205 height 783
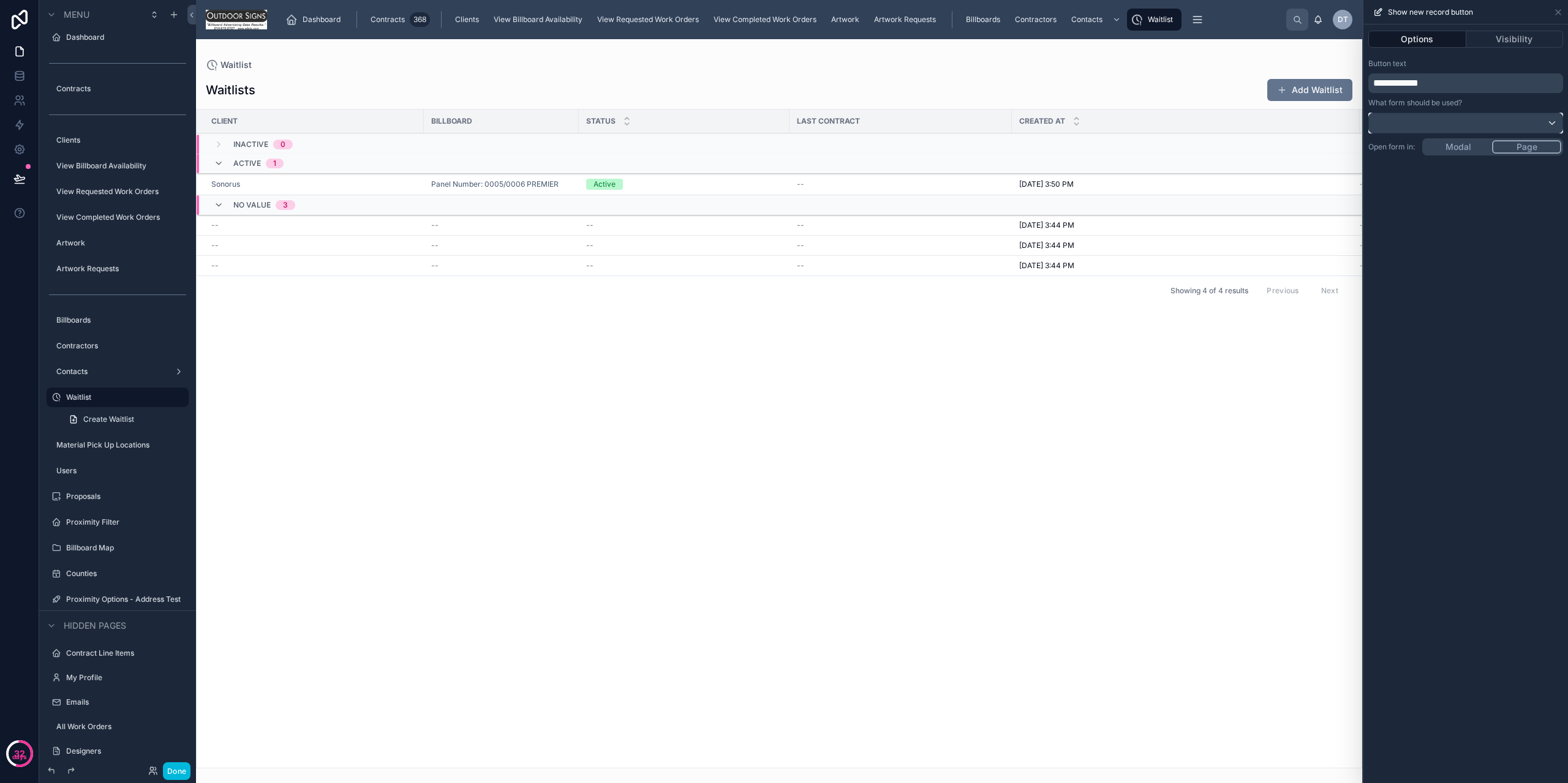
click at [1444, 120] on div at bounding box center [1466, 123] width 194 height 20
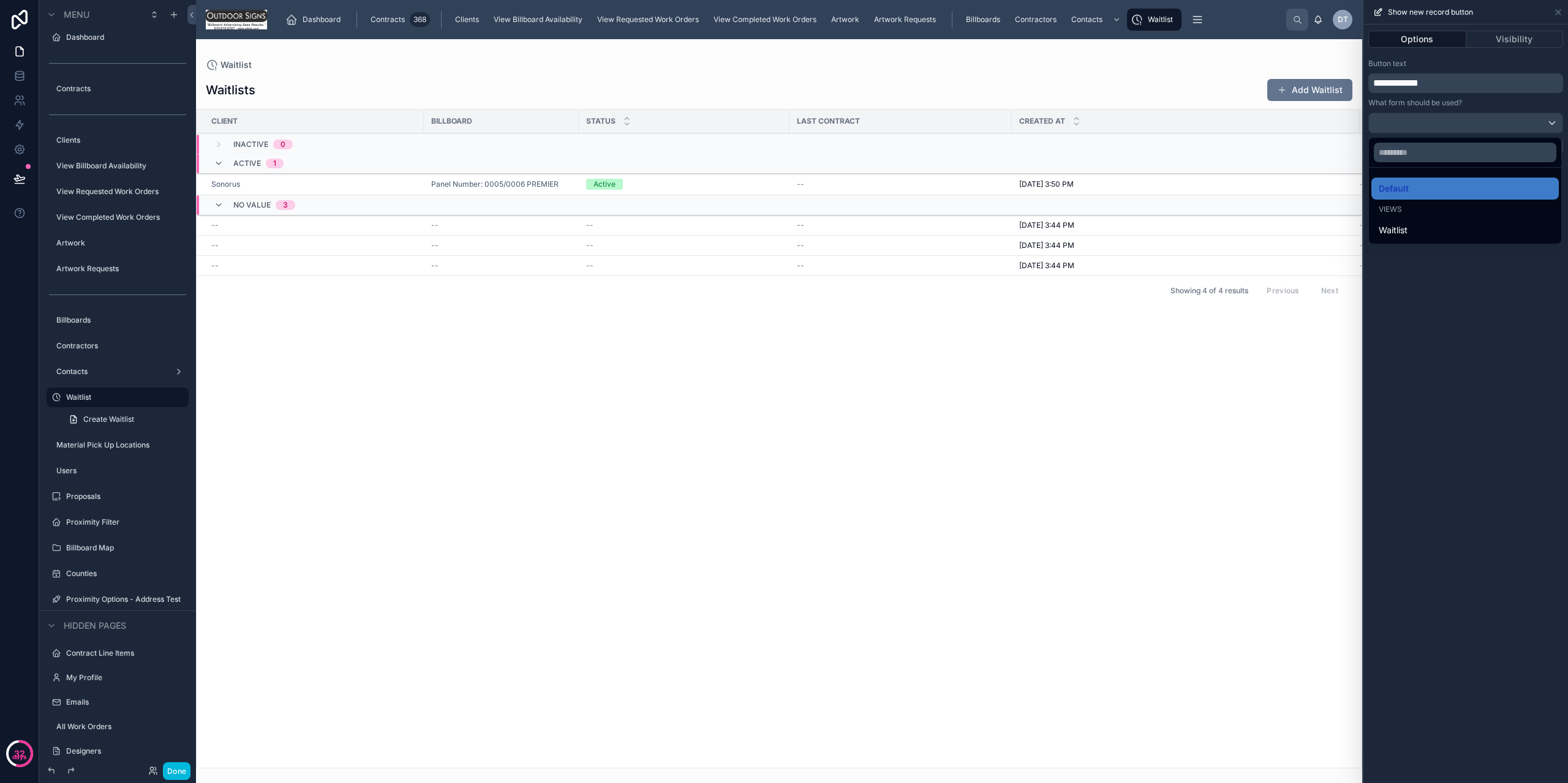
click at [1444, 120] on div at bounding box center [1465, 391] width 205 height 783
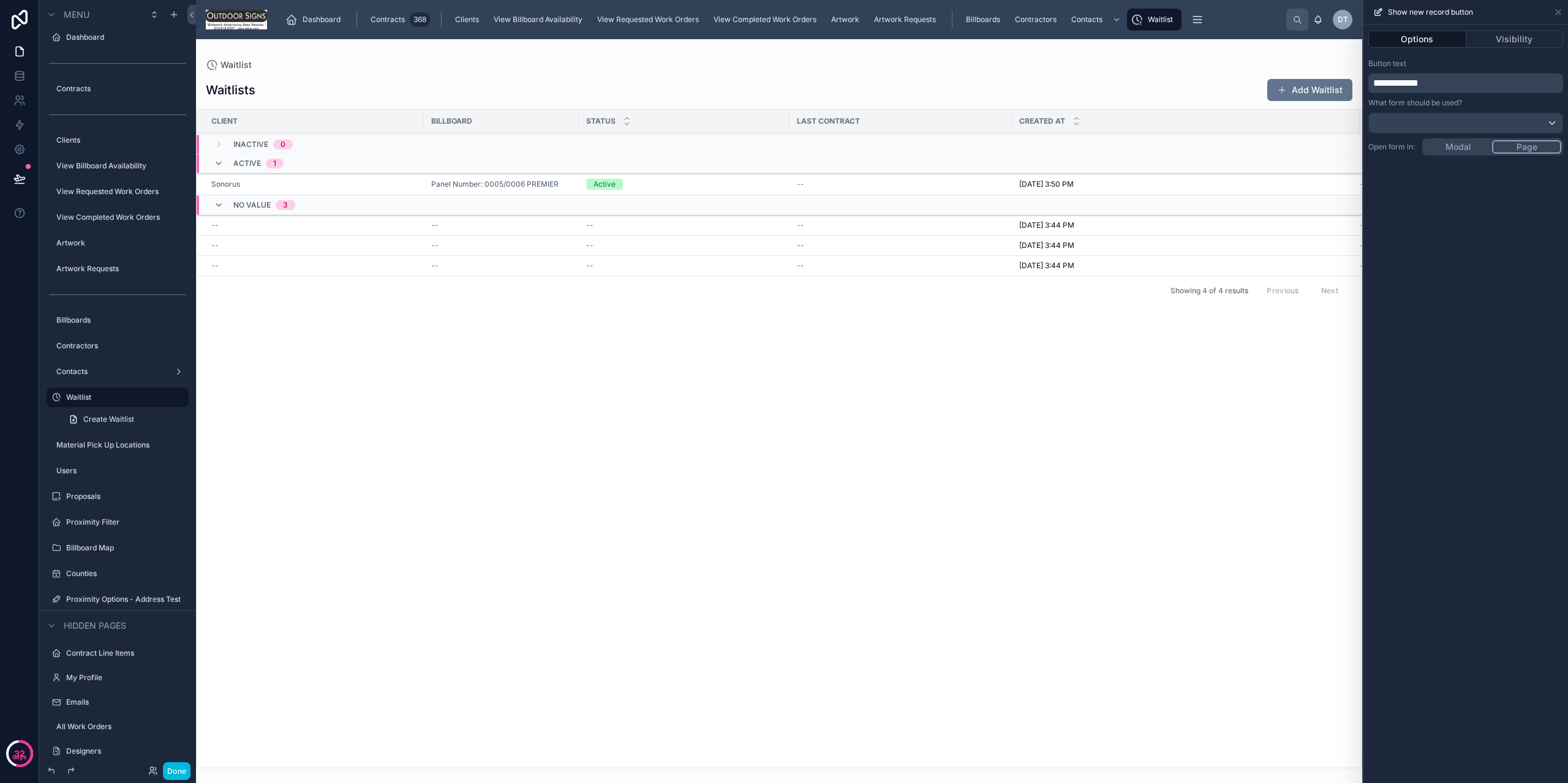
click at [1458, 145] on div "**********" at bounding box center [1465, 403] width 205 height 759
click at [175, 773] on button "Done" at bounding box center [177, 771] width 28 height 18
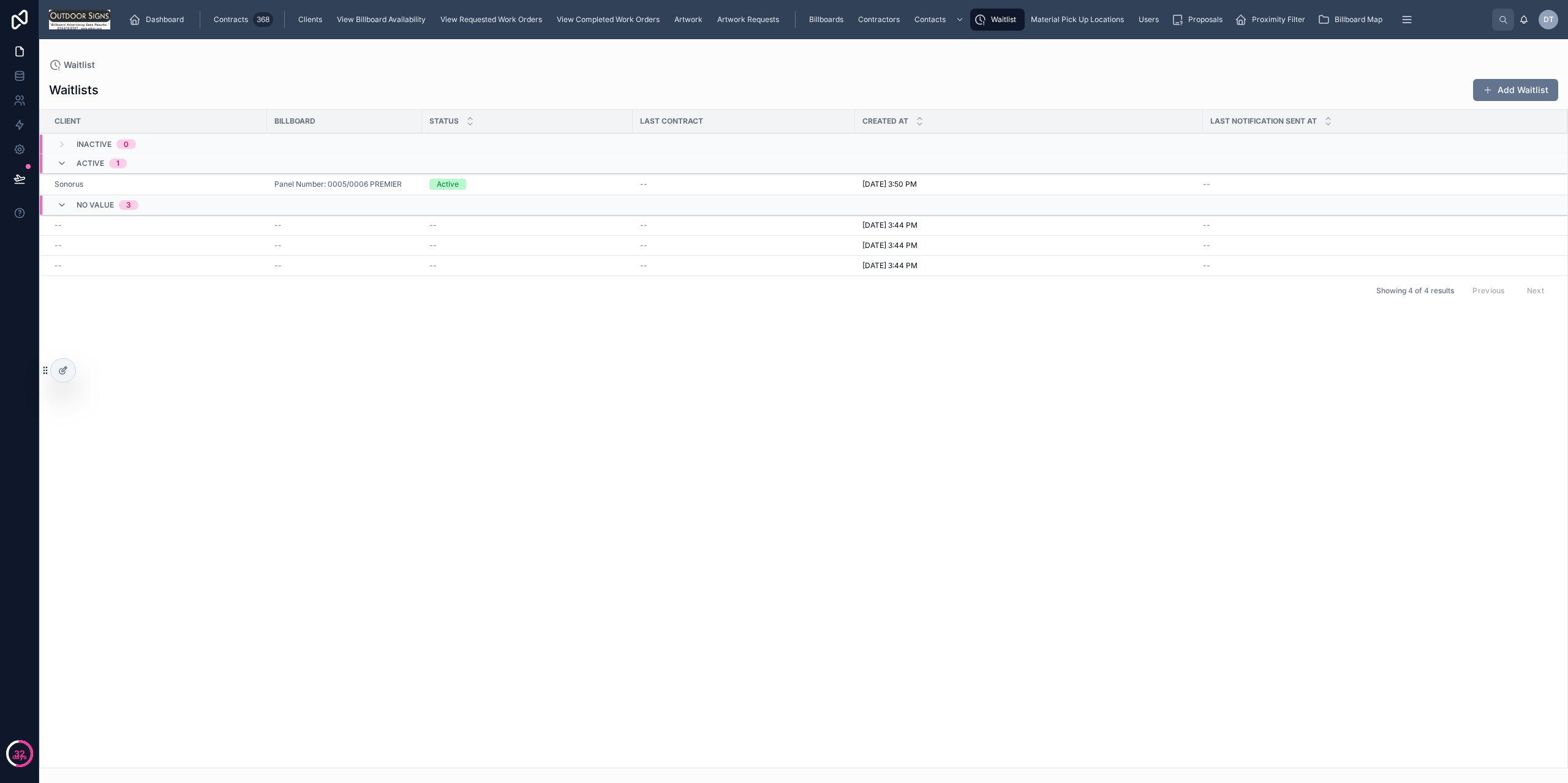
click at [1520, 94] on button "Add Waitlist" at bounding box center [1515, 90] width 85 height 22
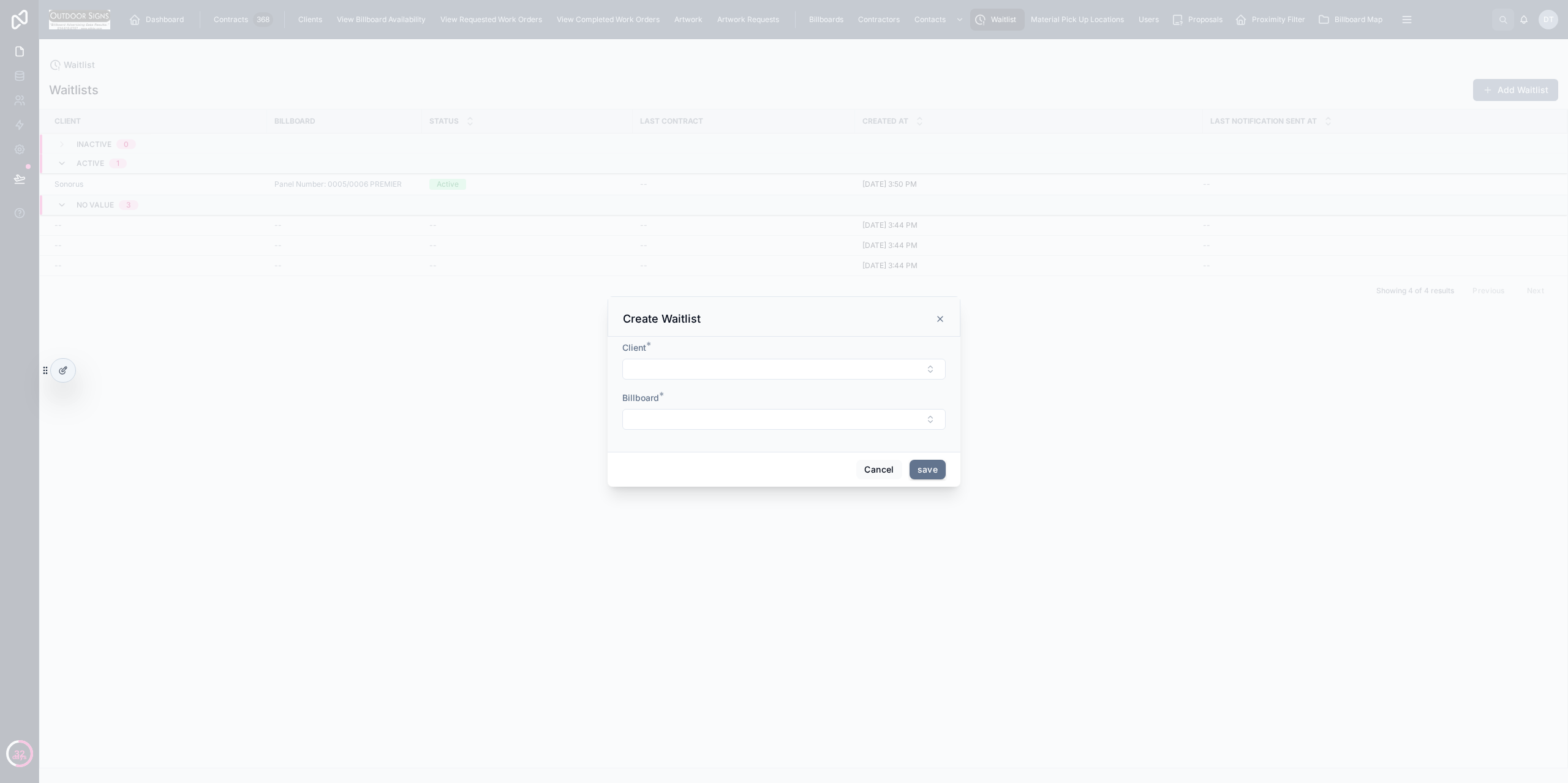
click at [721, 370] on button "Select Button" at bounding box center [784, 369] width 324 height 21
click at [726, 436] on span "Sonorus" at bounding box center [721, 437] width 33 height 12
click at [703, 415] on button "Select Button" at bounding box center [784, 420] width 324 height 21
click at [726, 586] on span "Panel Number: 0007/0008 PREMIER" at bounding box center [777, 585] width 146 height 24
click at [937, 472] on button "save" at bounding box center [927, 472] width 36 height 20
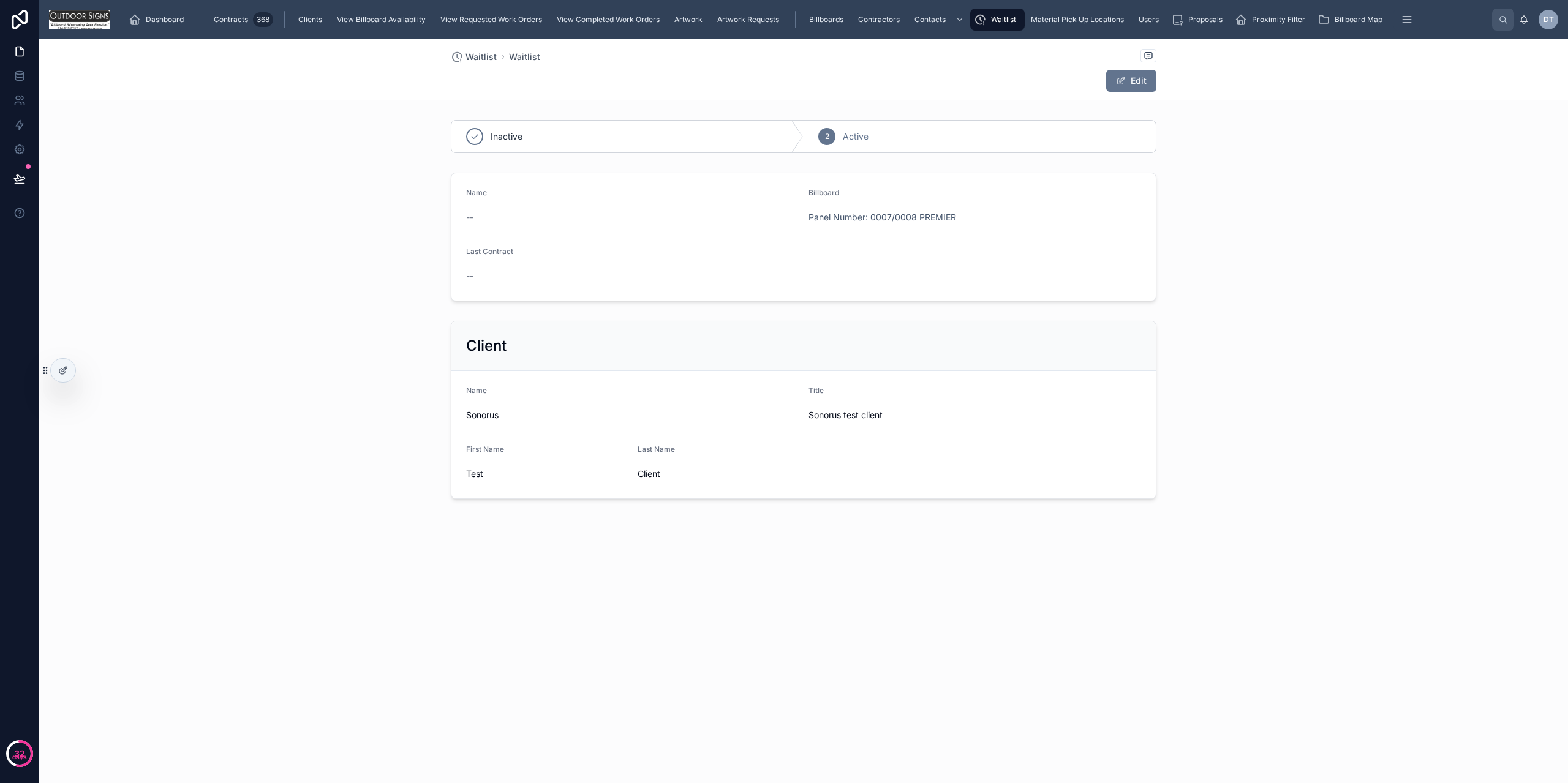
click at [62, 373] on icon at bounding box center [63, 370] width 10 height 10
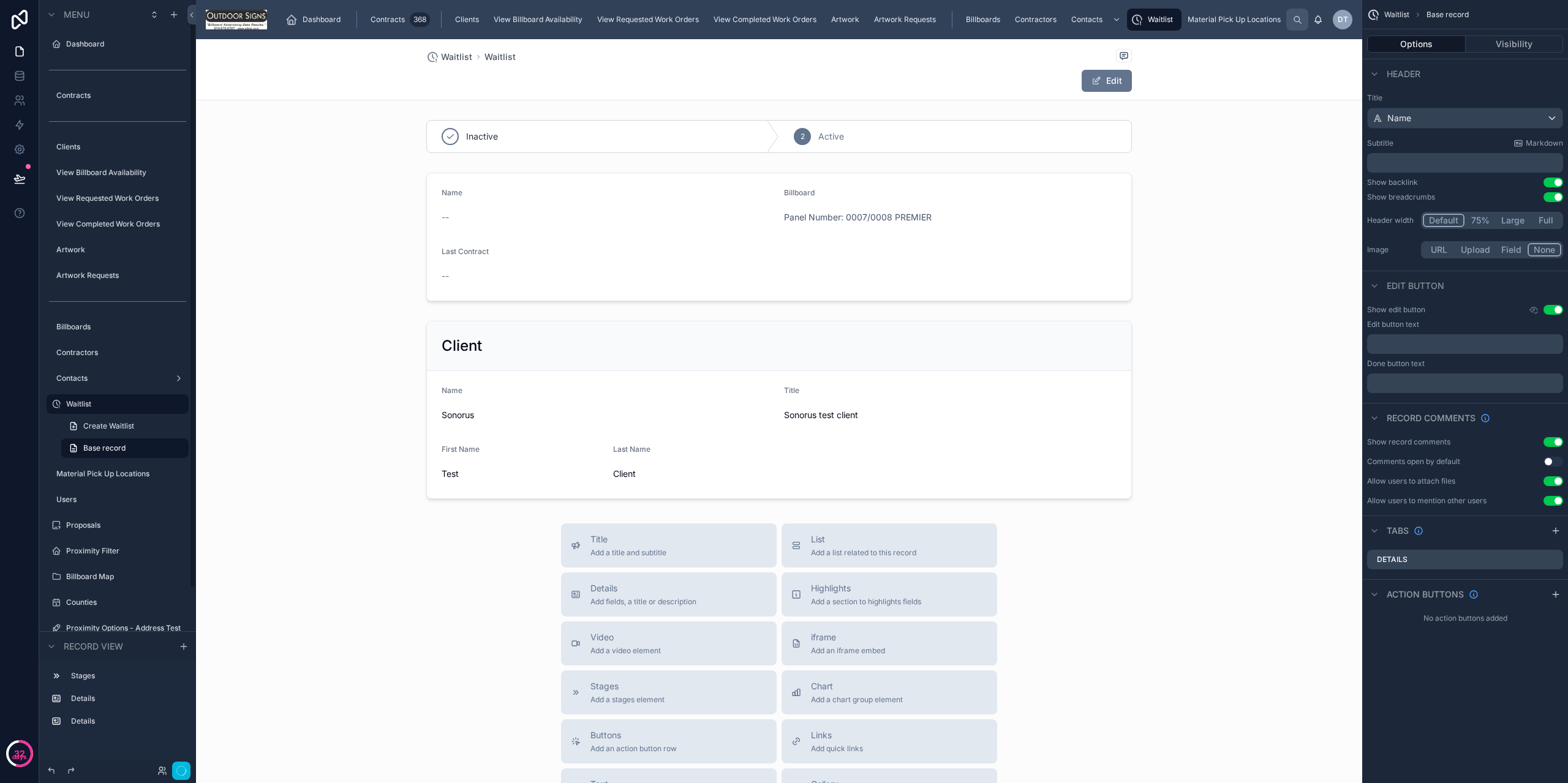
scroll to position [6, 0]
click at [741, 125] on div at bounding box center [779, 137] width 1166 height 43
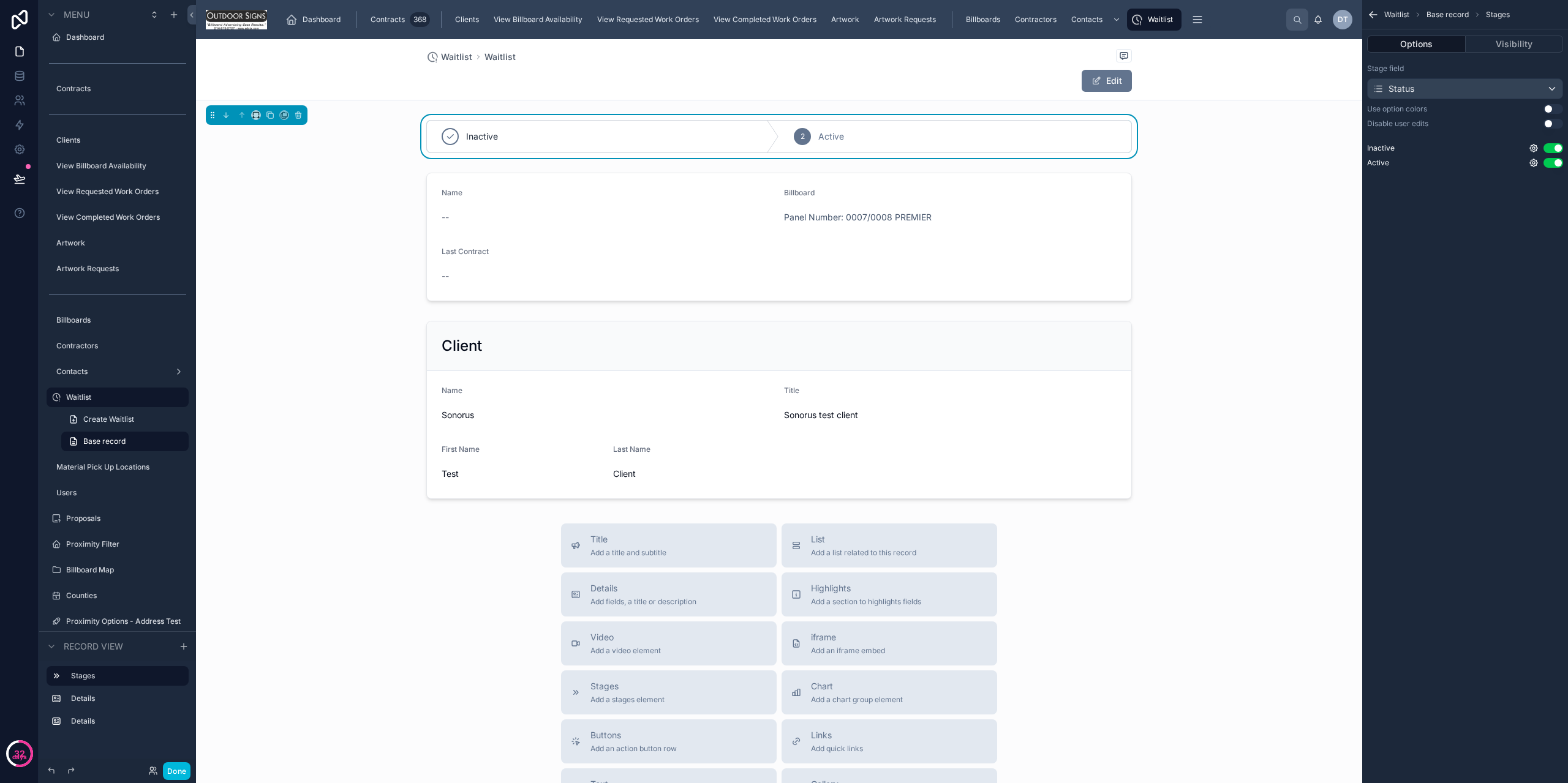
click at [1549, 110] on button "Use setting" at bounding box center [1554, 109] width 20 height 10
click at [1555, 126] on button "Use setting" at bounding box center [1554, 124] width 20 height 10
click at [1065, 209] on div at bounding box center [779, 237] width 1166 height 138
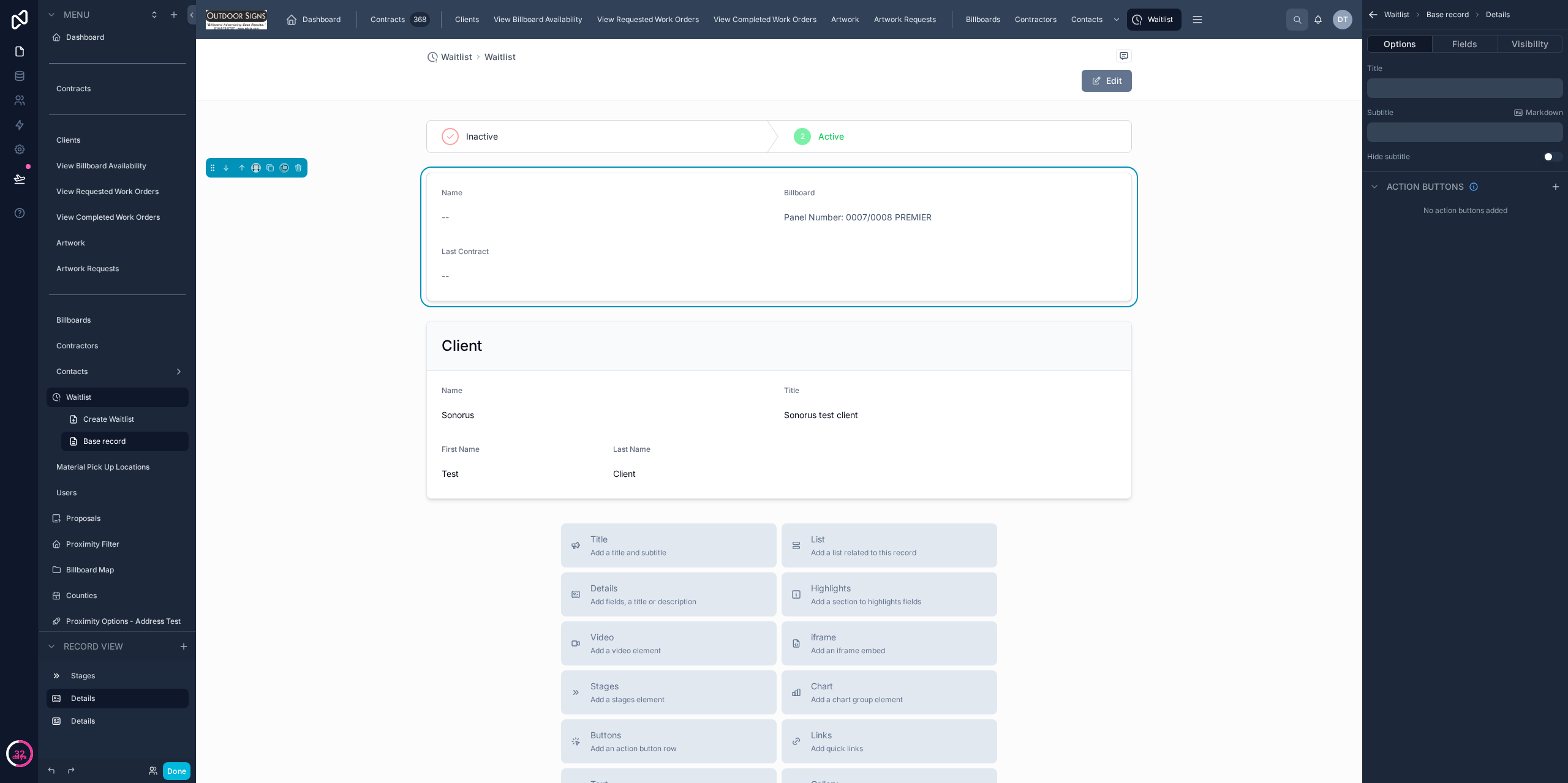
click at [1481, 40] on button "Fields" at bounding box center [1465, 44] width 65 height 17
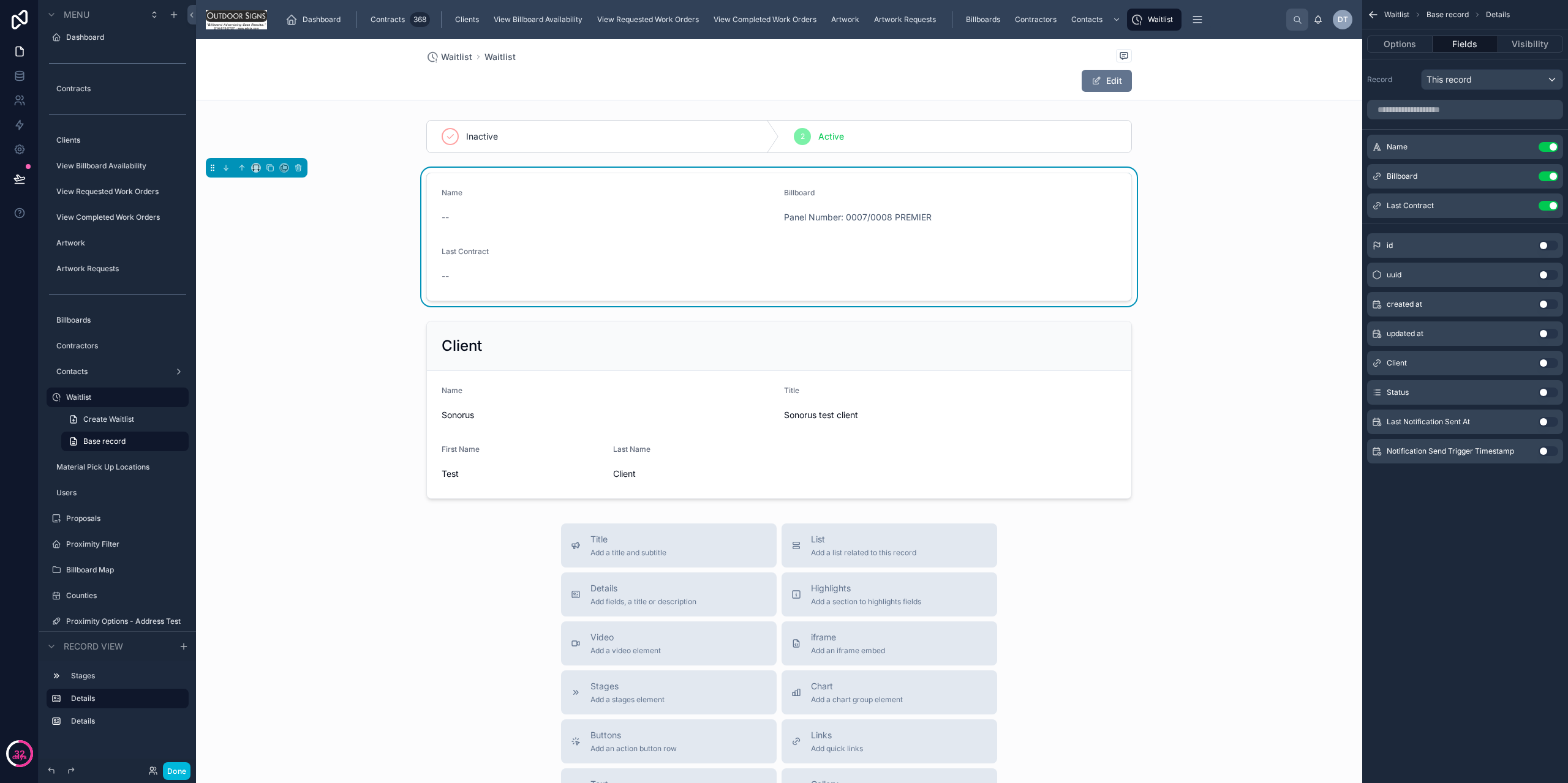
click at [1547, 144] on button "Use setting" at bounding box center [1549, 147] width 20 height 10
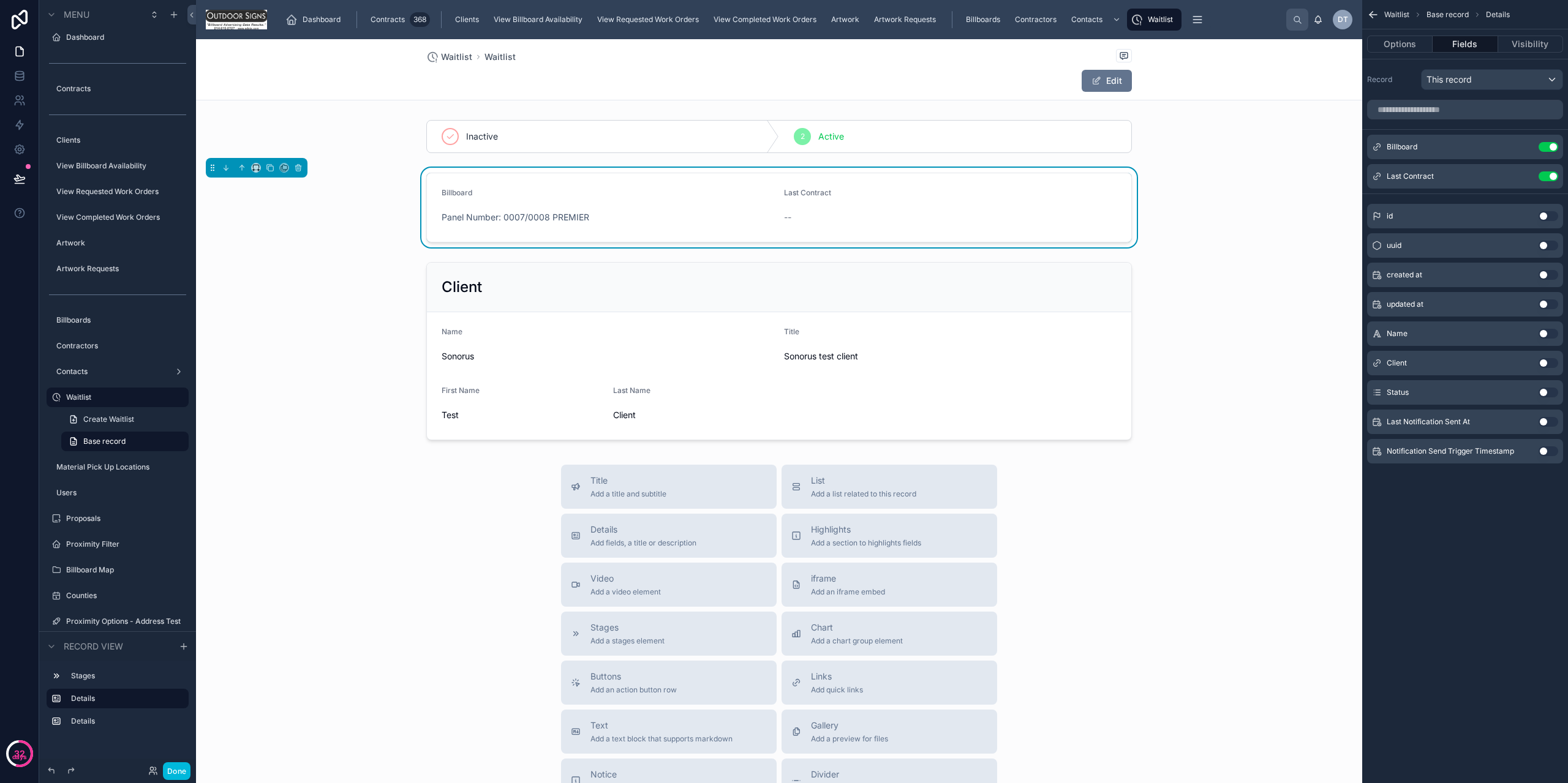
click at [1537, 359] on div "Client Use setting" at bounding box center [1465, 363] width 196 height 24
click at [1539, 358] on div "Use setting" at bounding box center [1549, 363] width 20 height 10
click at [1543, 361] on button "Use setting" at bounding box center [1549, 363] width 20 height 10
click at [7, 182] on button at bounding box center [20, 179] width 27 height 34
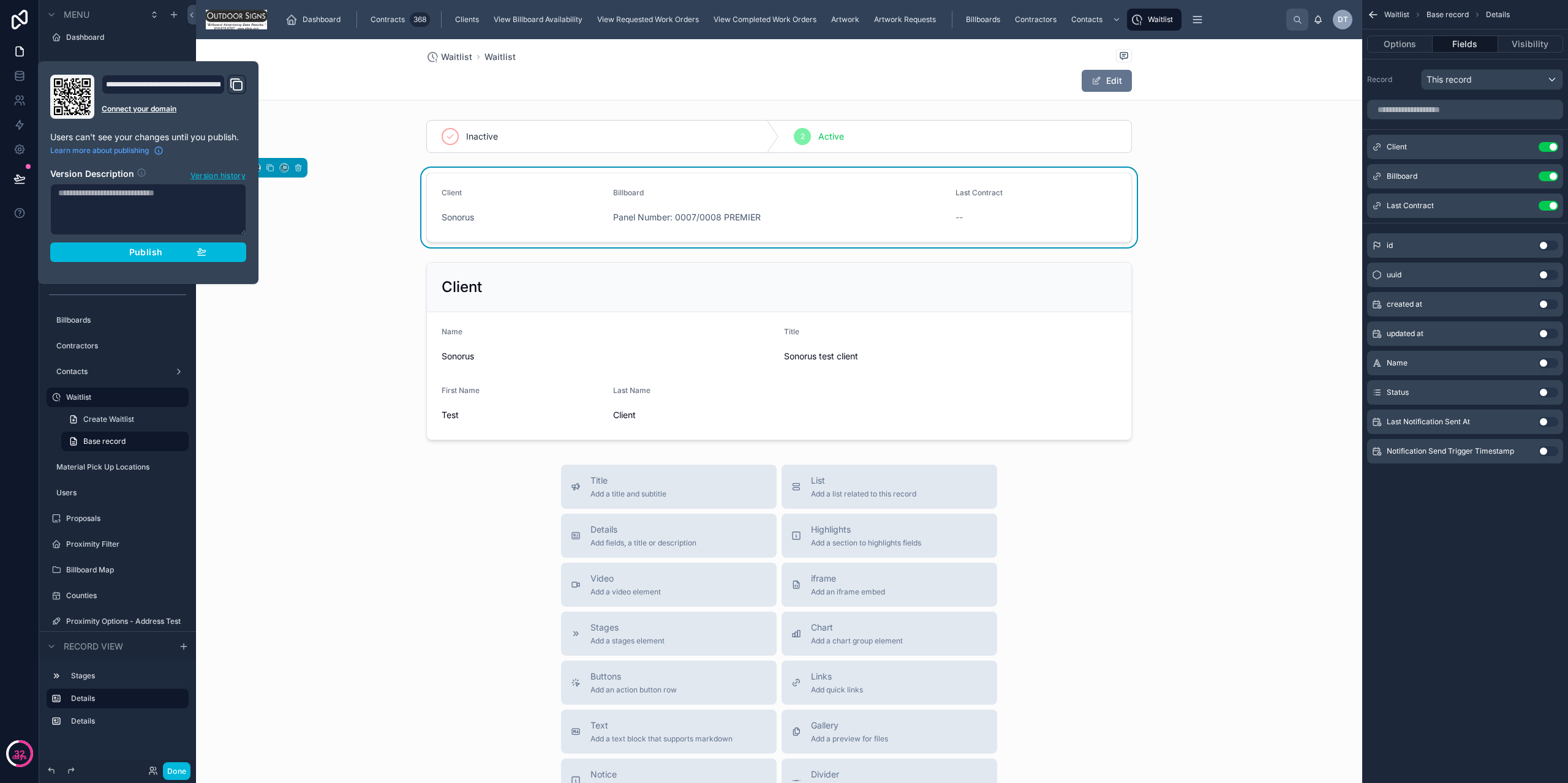
click at [145, 248] on span "Publish" at bounding box center [145, 252] width 33 height 11
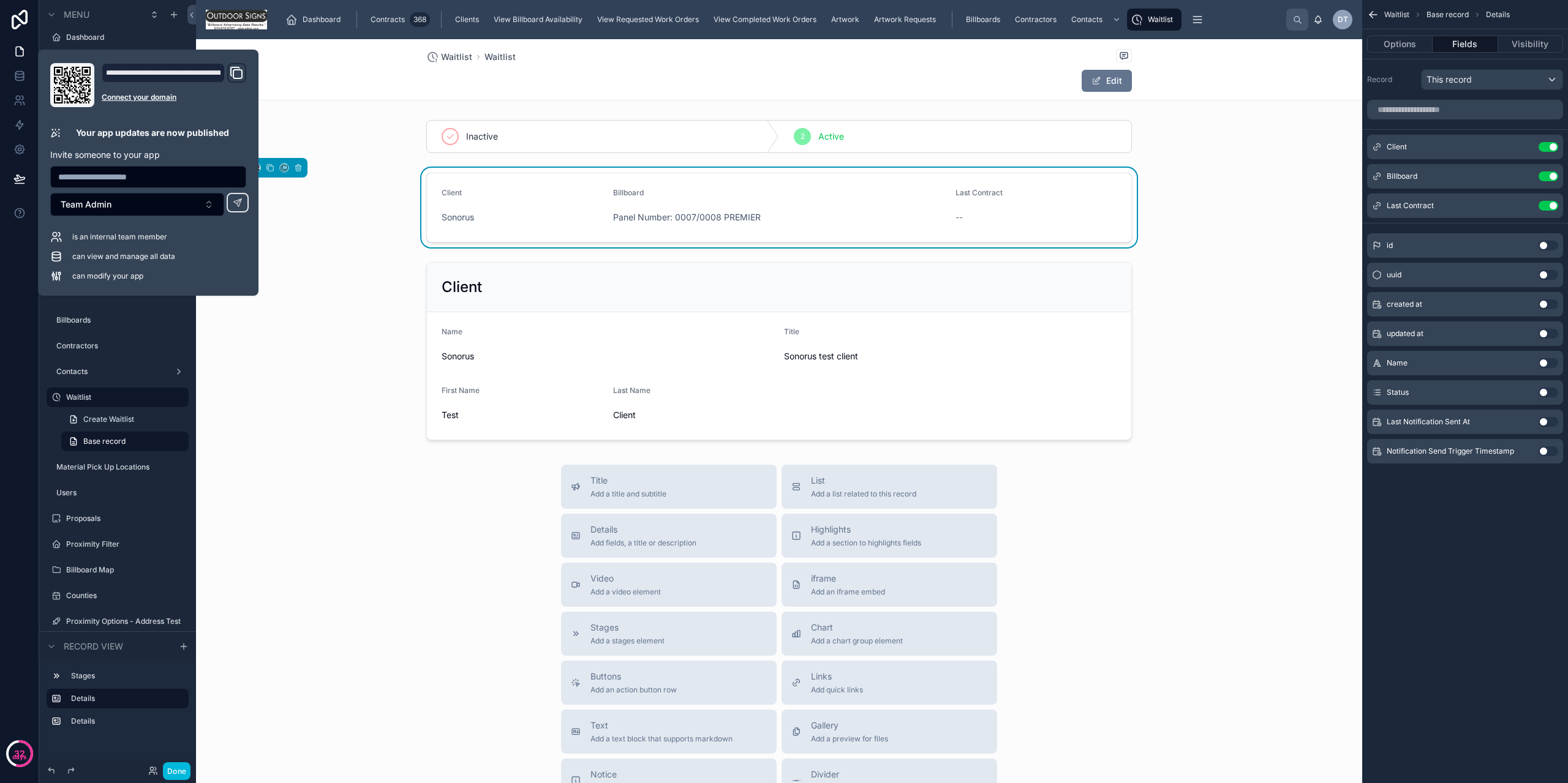
click at [356, 136] on div at bounding box center [779, 137] width 1166 height 43
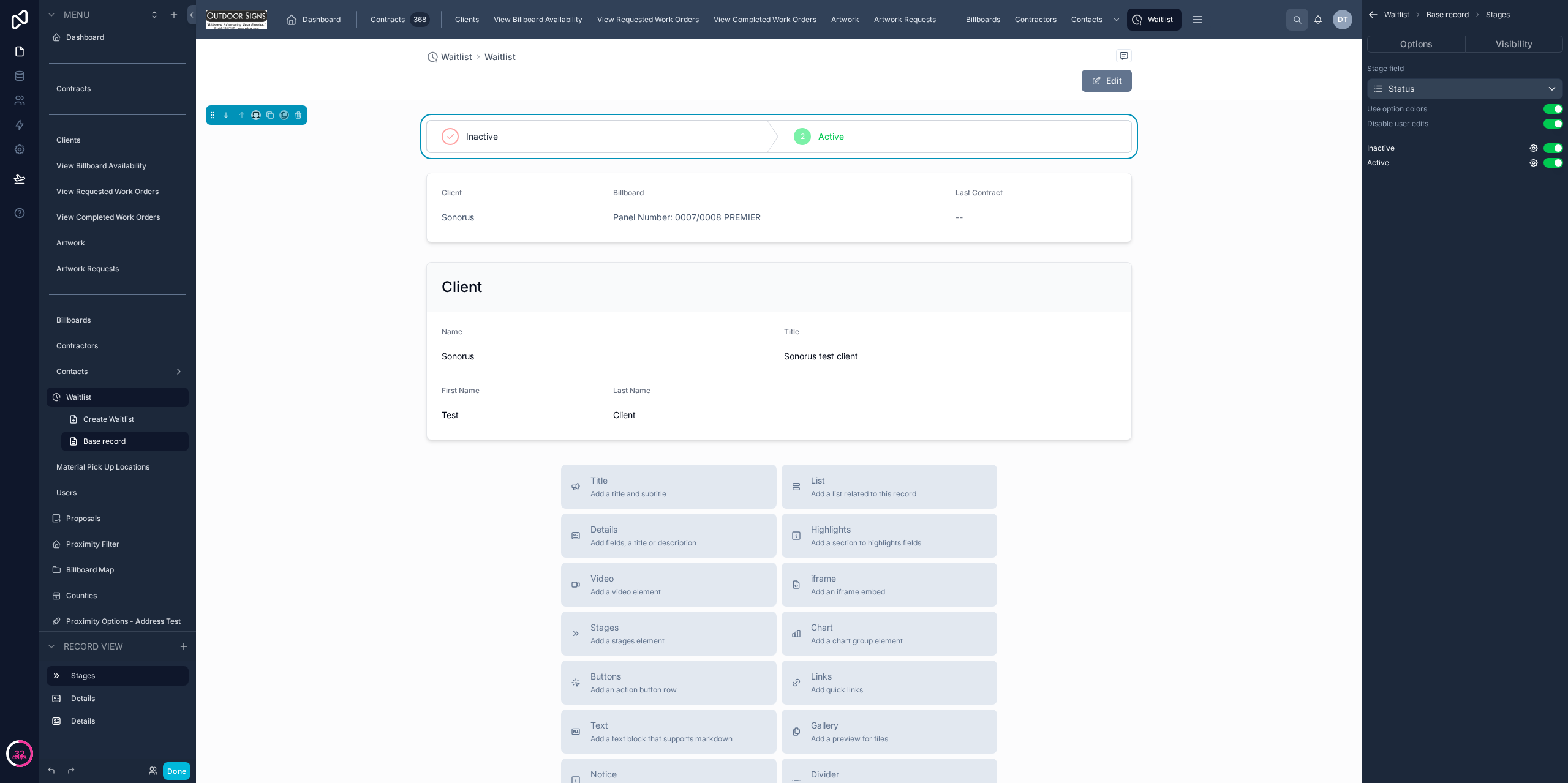
click at [441, 57] on span "Waitlist" at bounding box center [457, 56] width 31 height 12
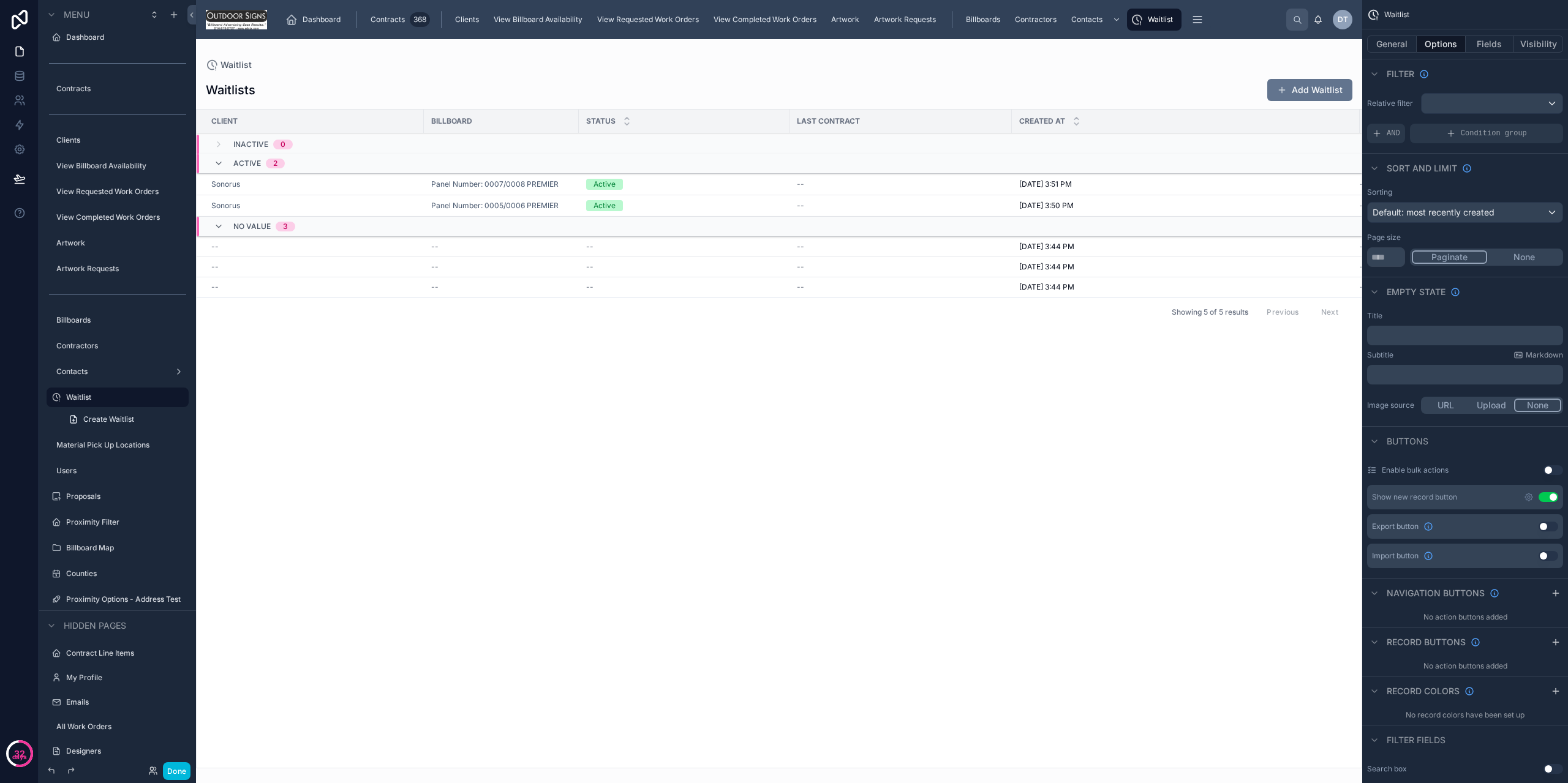
click at [568, 499] on div "Client Billboard Status Last Contract Created at Last Notification Sent At Inac…" at bounding box center [779, 439] width 1165 height 658
click at [381, 177] on td "Sonorus" at bounding box center [310, 185] width 227 height 21
click at [376, 186] on div "Sonorus" at bounding box center [314, 185] width 205 height 10
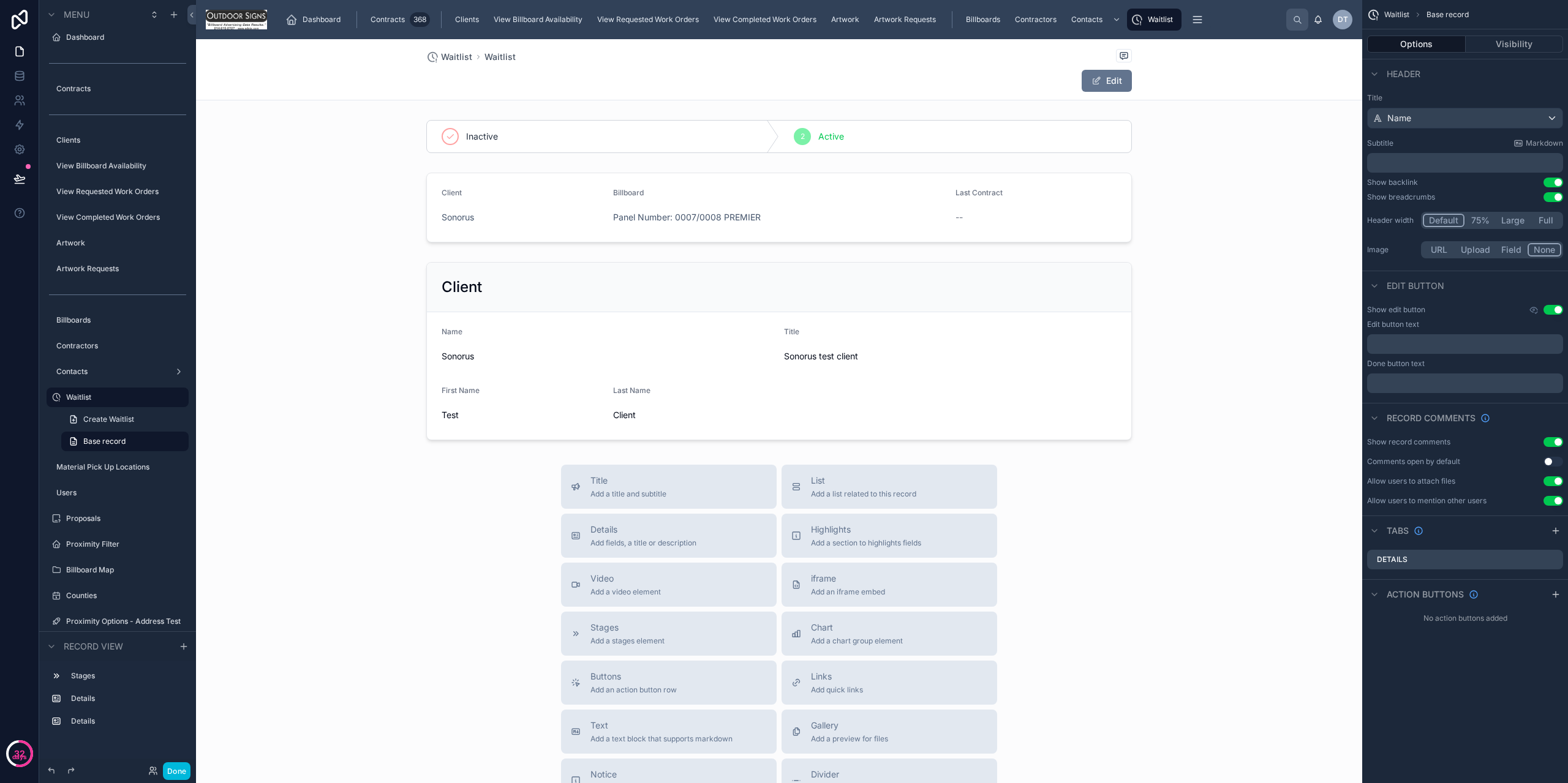
click at [1549, 591] on div "scrollable content" at bounding box center [1556, 594] width 15 height 15
click at [0, 0] on icon "scrollable content" at bounding box center [0, 0] width 0 height 0
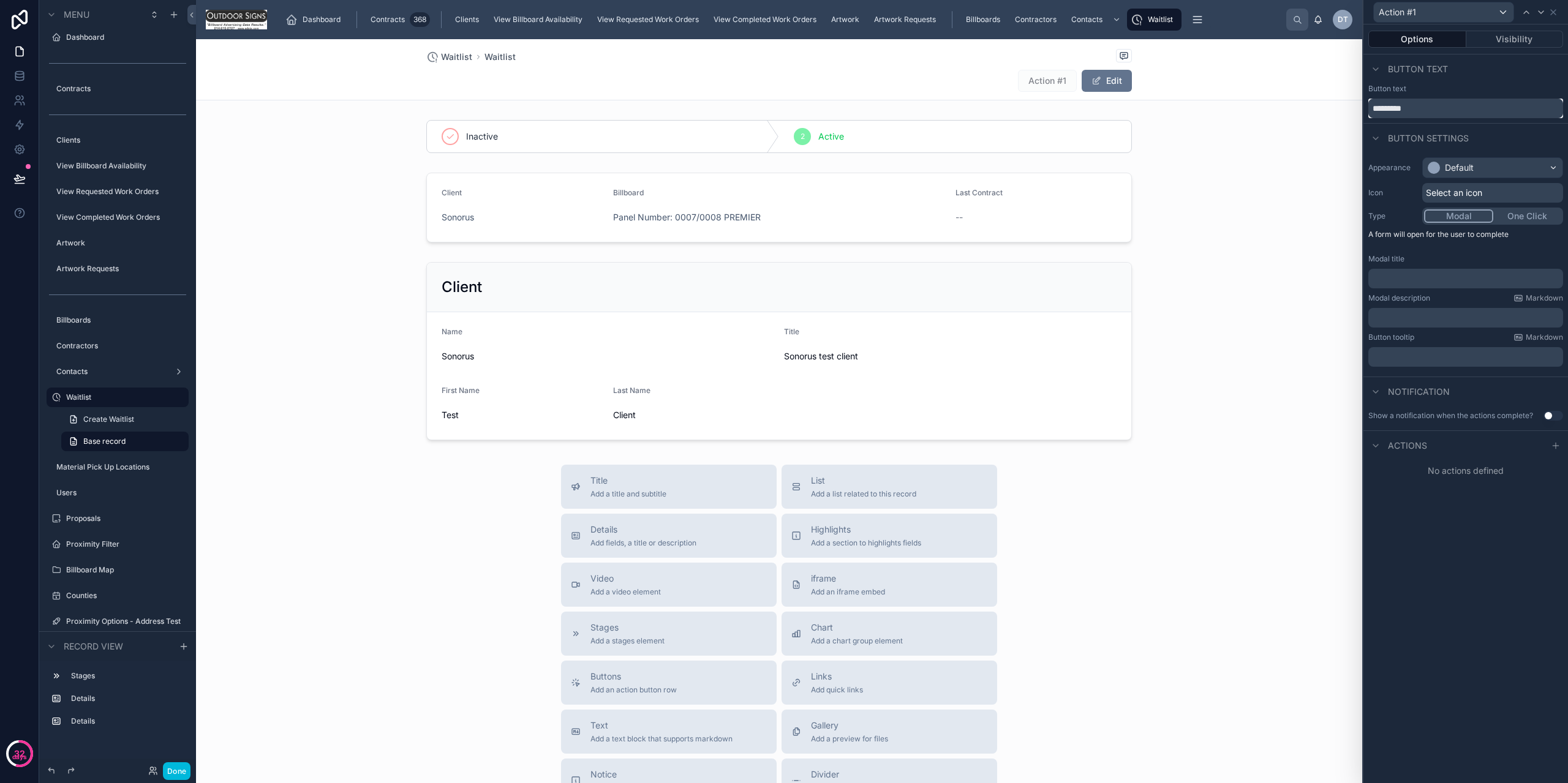
click at [1406, 111] on input "*********" at bounding box center [1465, 108] width 195 height 20
type input "**********"
click at [1492, 138] on div "Button settings" at bounding box center [1465, 138] width 205 height 29
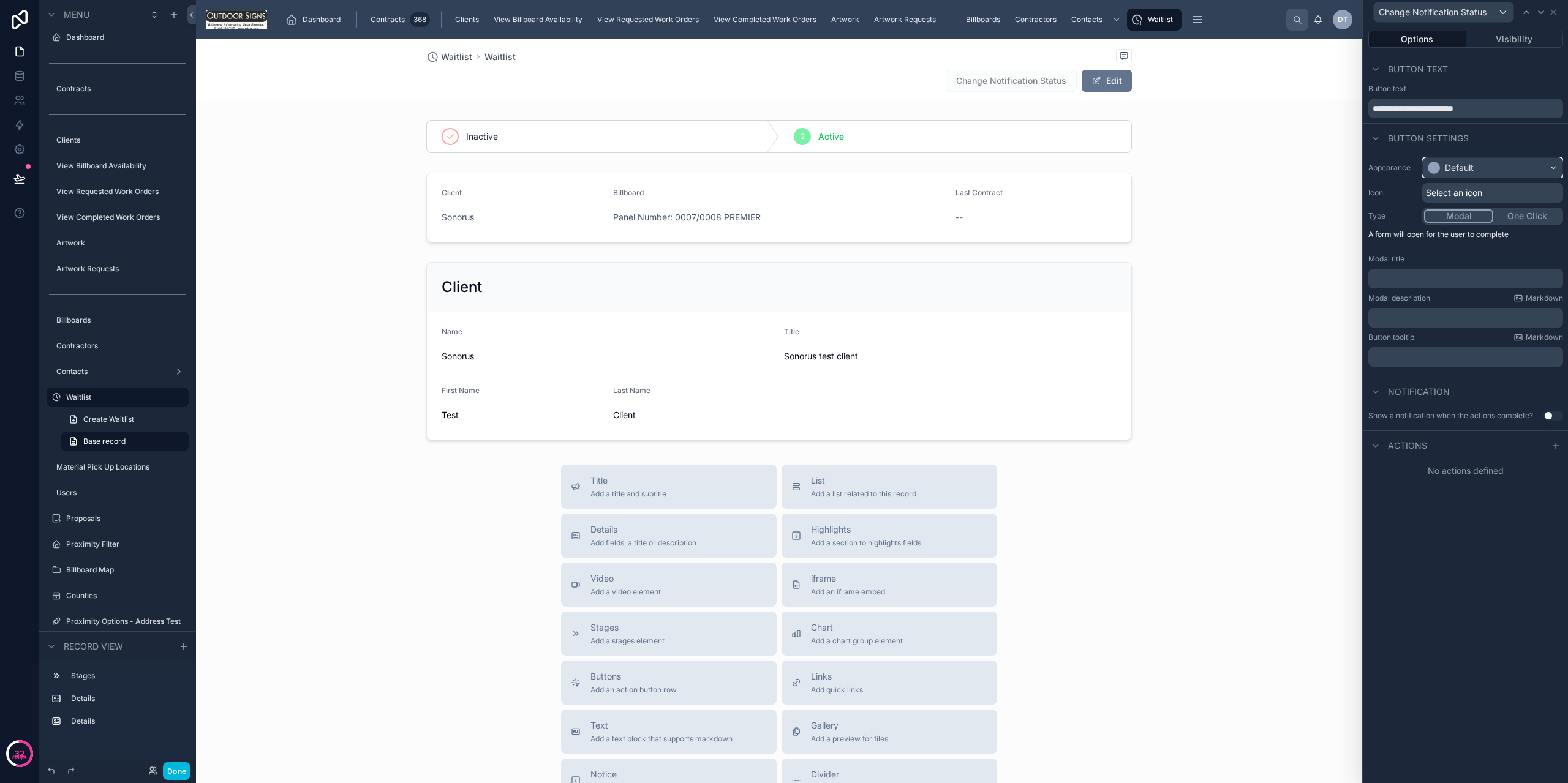
click at [1491, 169] on div "Default" at bounding box center [1493, 168] width 140 height 20
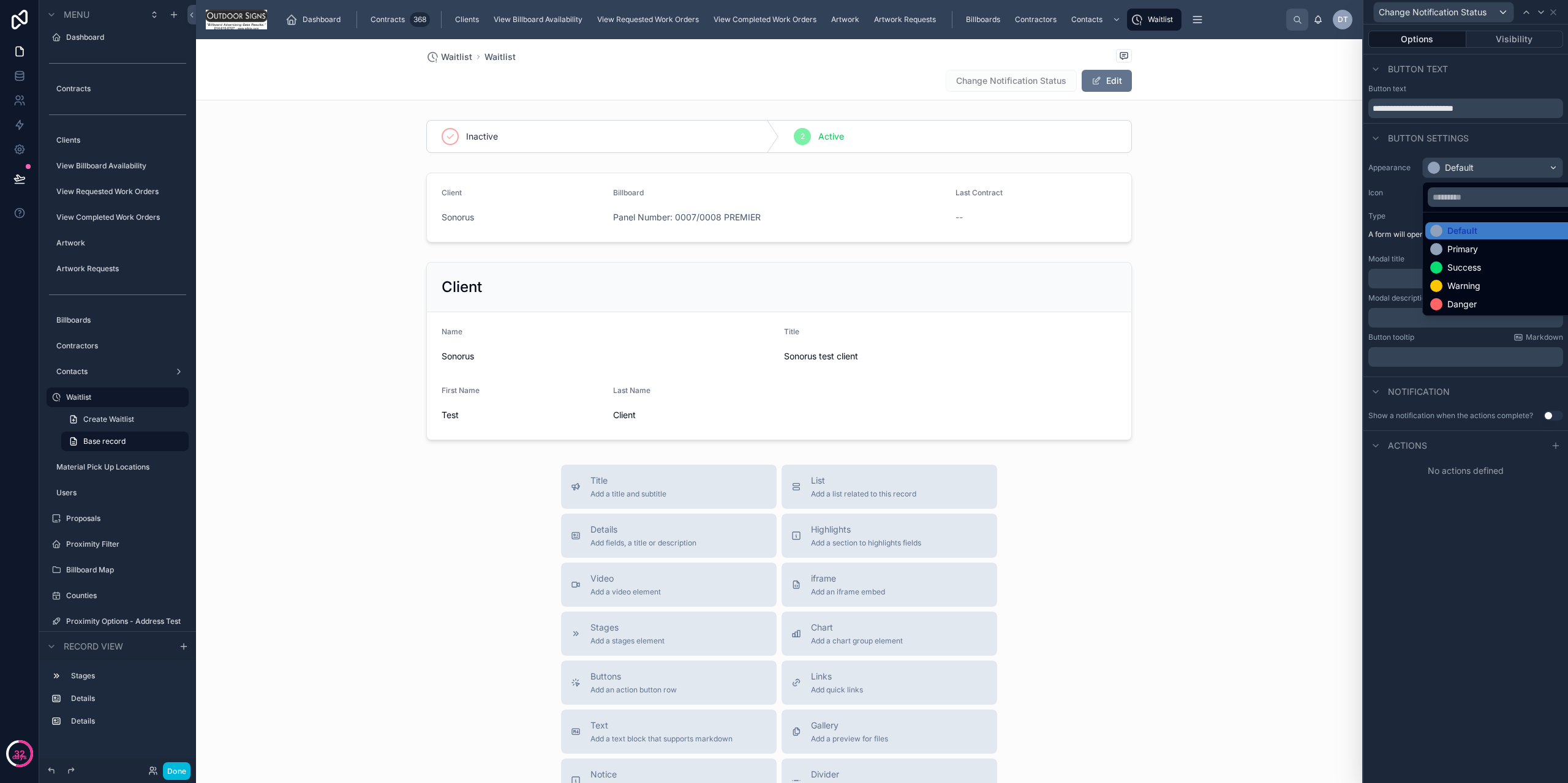
click at [1468, 286] on div "Warning" at bounding box center [1464, 286] width 33 height 12
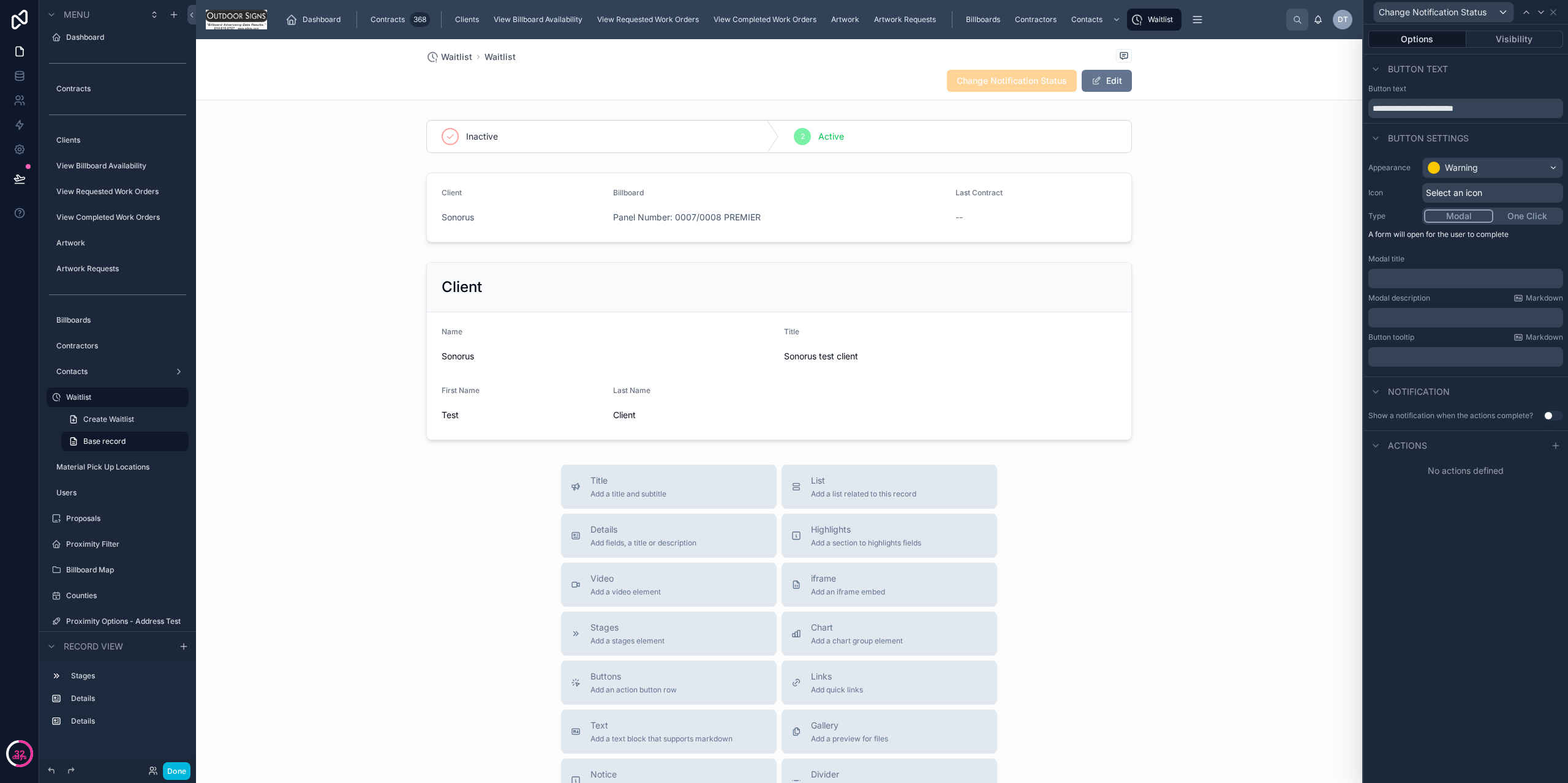
click at [1557, 443] on icon at bounding box center [1556, 446] width 10 height 10
click at [1489, 497] on div "Select a type" at bounding box center [1466, 495] width 184 height 20
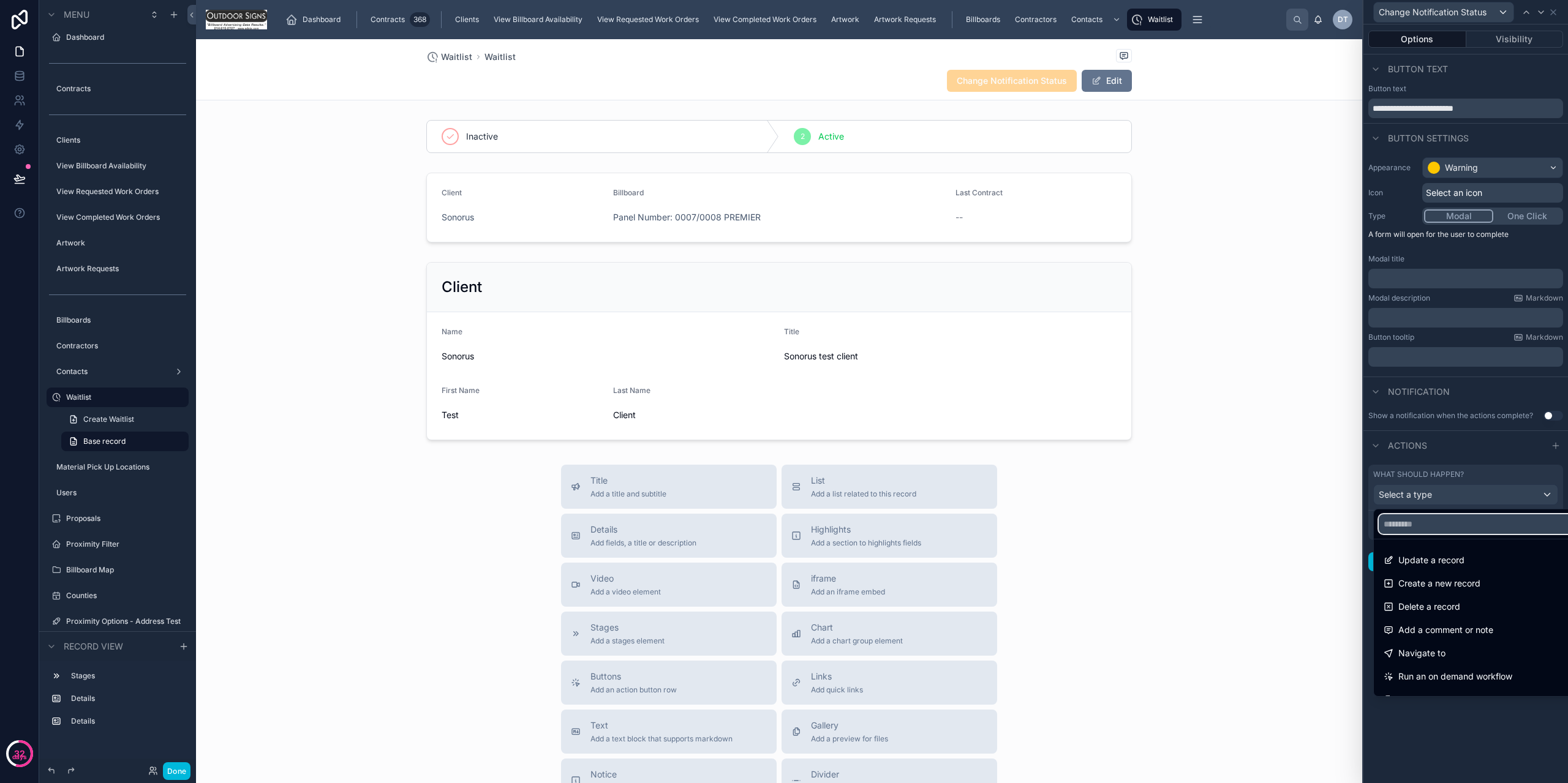
click at [1448, 529] on input "text" at bounding box center [1480, 524] width 202 height 20
click at [1440, 557] on span "Update a record" at bounding box center [1431, 560] width 66 height 15
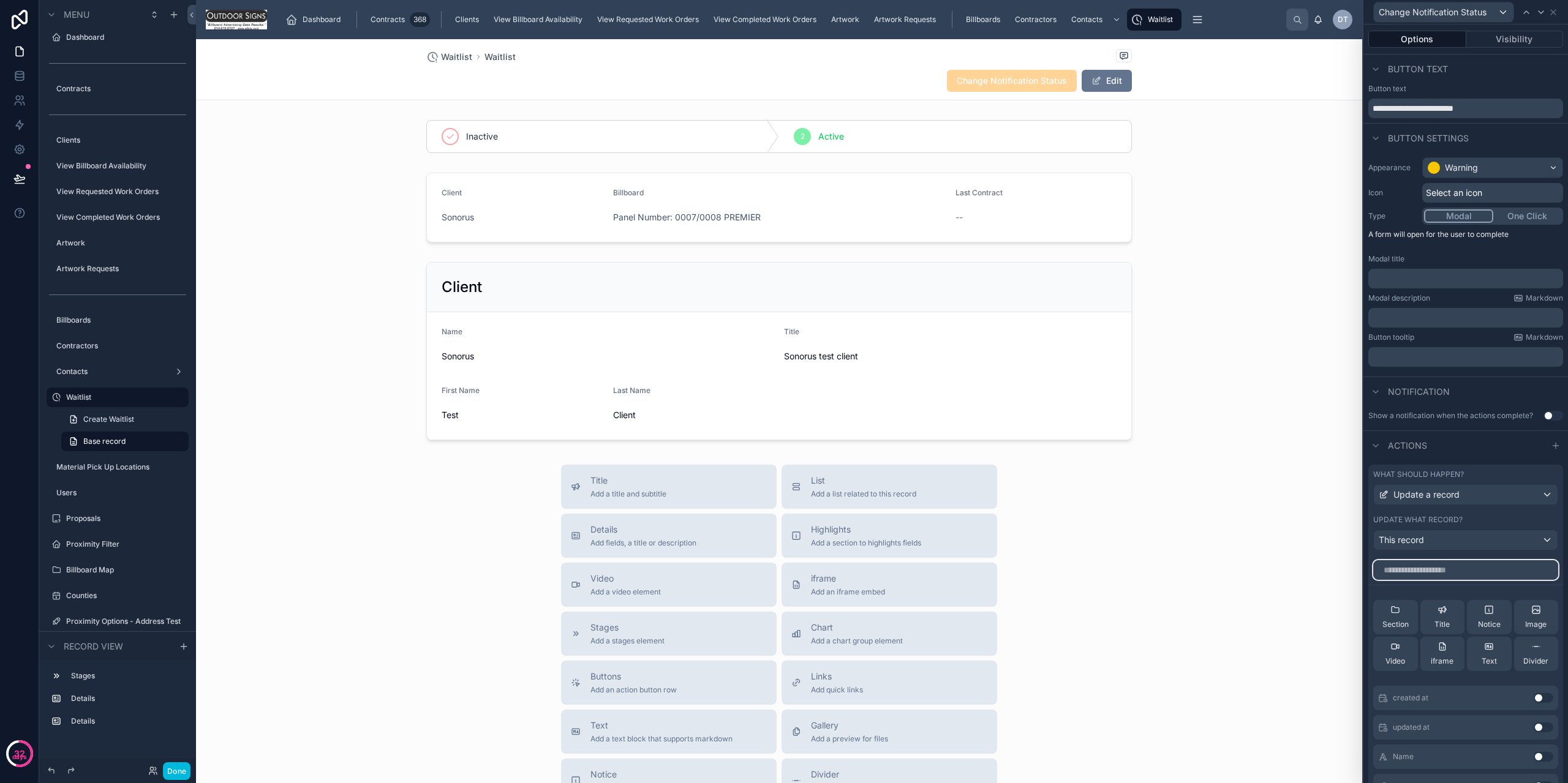
click at [1445, 566] on input "text" at bounding box center [1466, 570] width 185 height 20
type input "***"
click at [1534, 699] on button "Use setting" at bounding box center [1544, 698] width 20 height 10
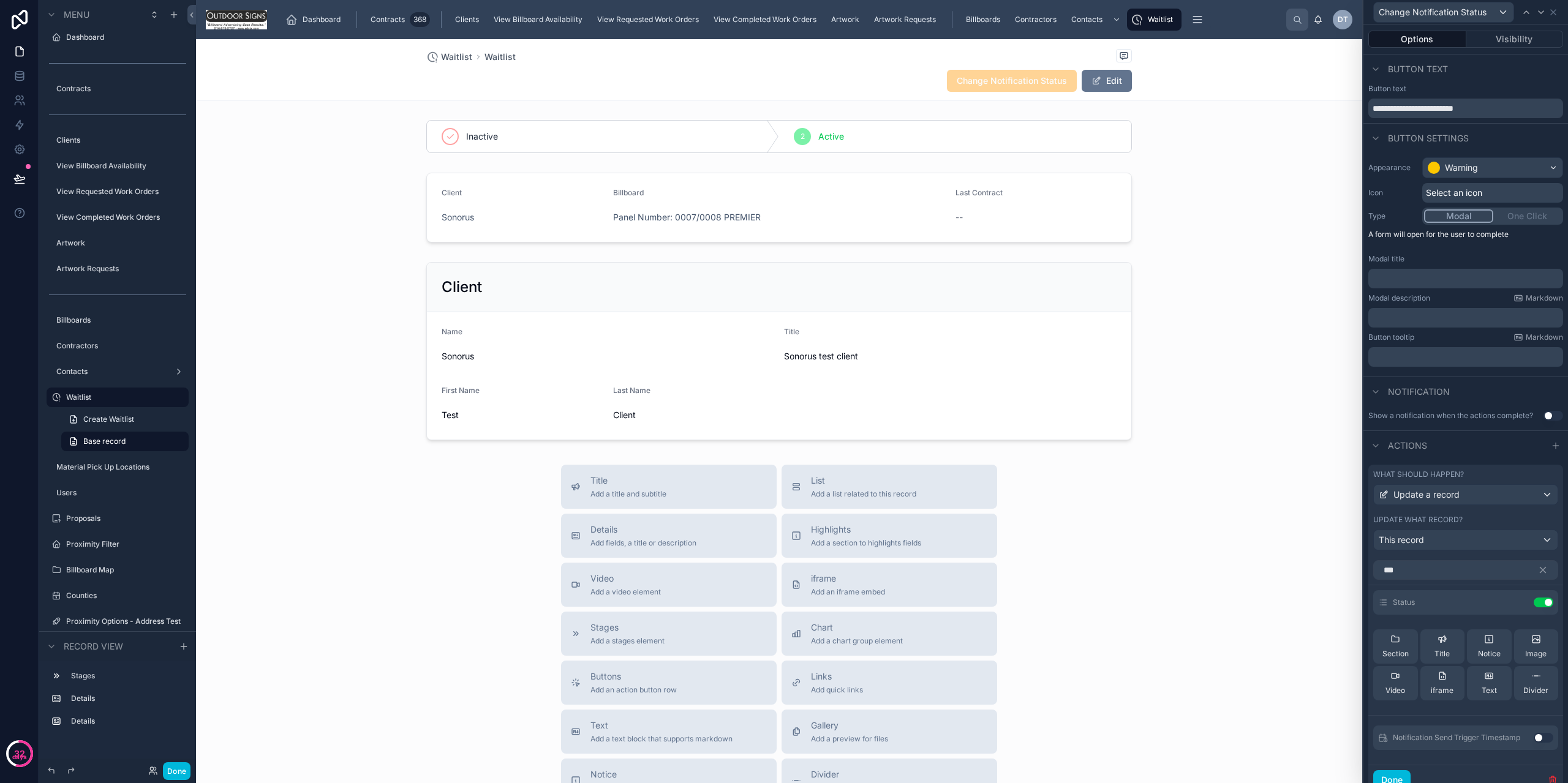
click at [0, 0] on icon at bounding box center [0, 0] width 0 height 0
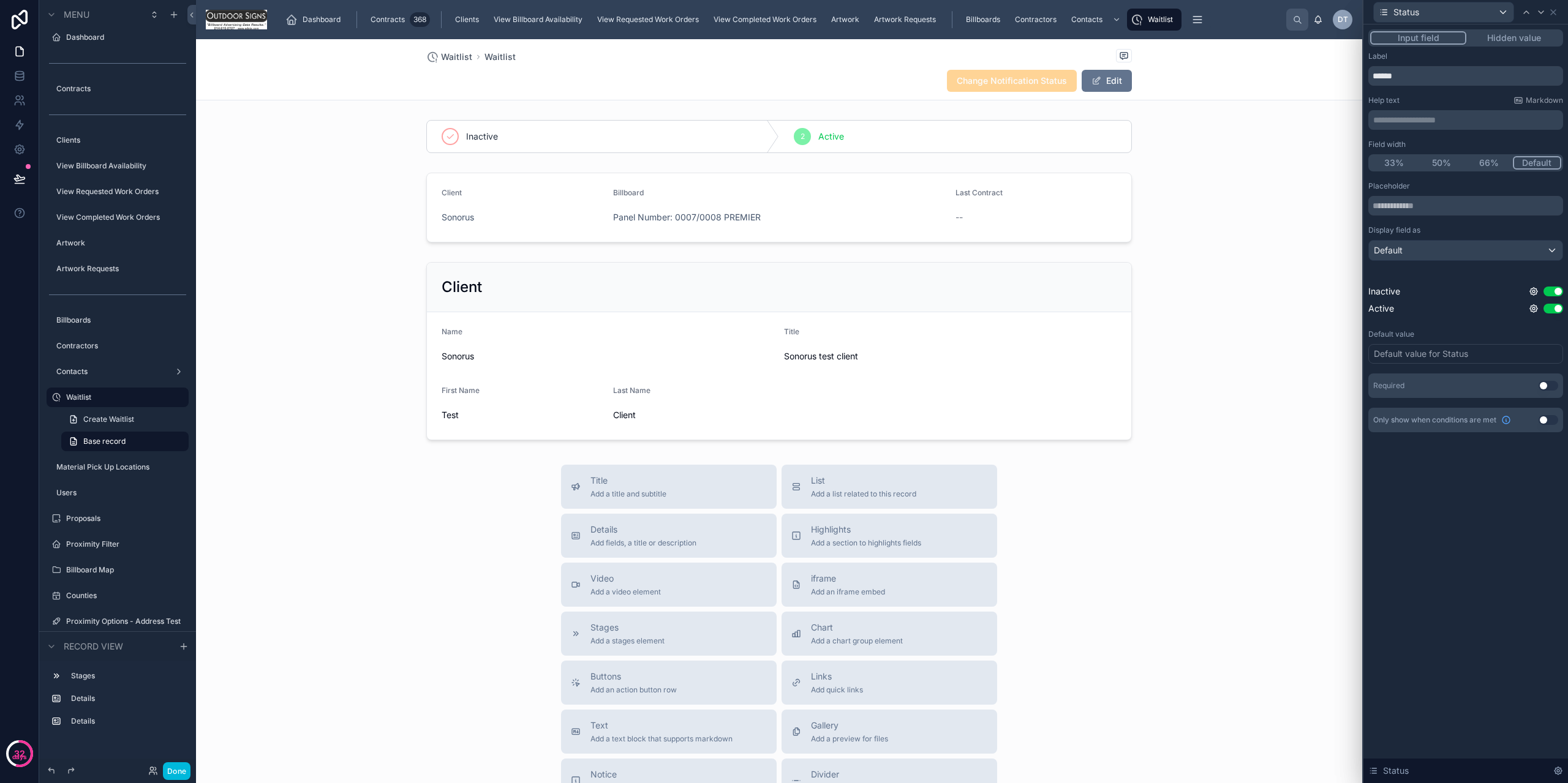
click at [1545, 389] on button "Use setting" at bounding box center [1549, 386] width 20 height 10
drag, startPoint x: 189, startPoint y: 770, endPoint x: 181, endPoint y: 745, distance: 26.2
click at [189, 769] on button "Done" at bounding box center [177, 771] width 28 height 18
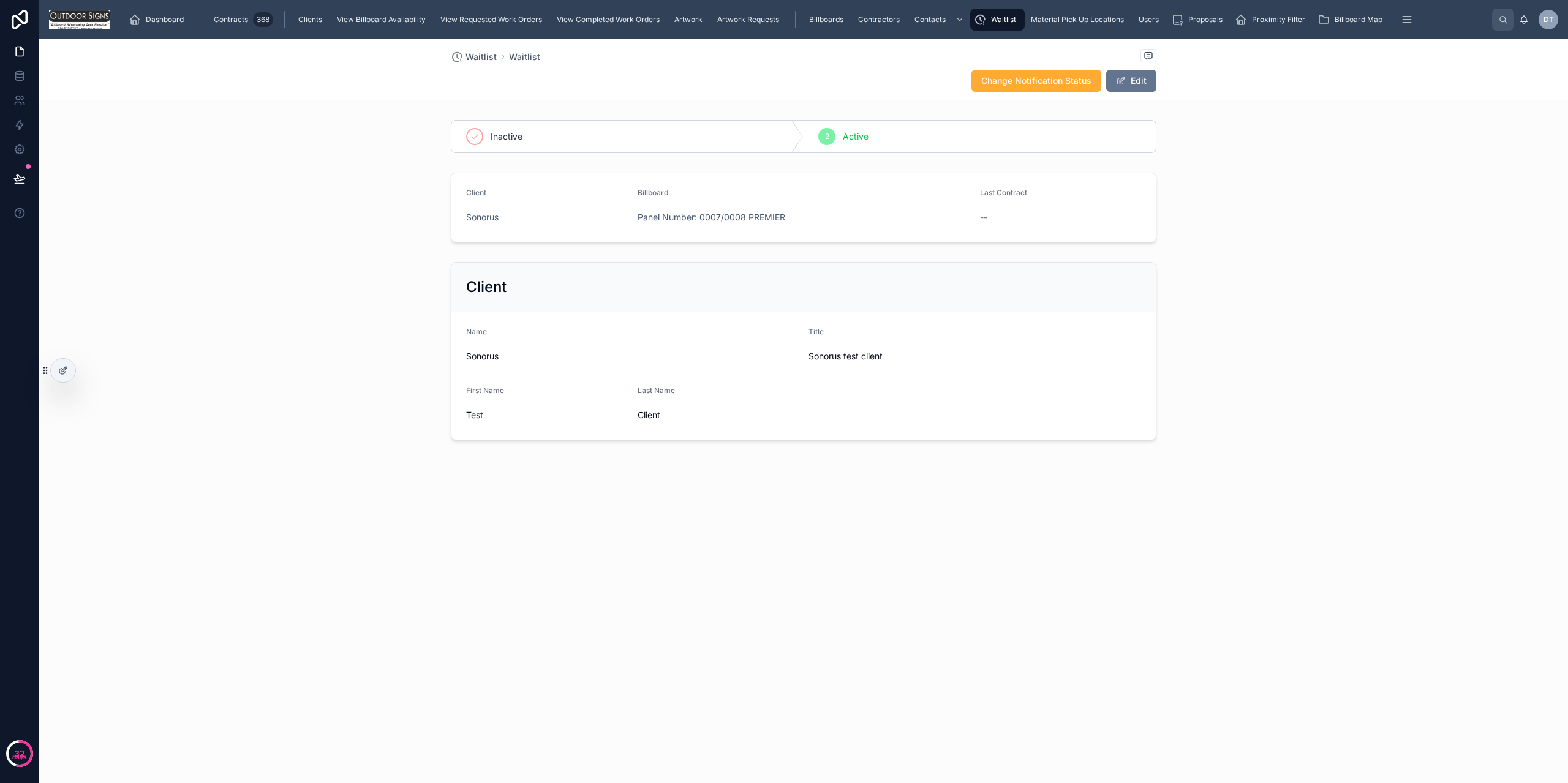
click at [1045, 82] on span "Change Notification Status" at bounding box center [1036, 81] width 110 height 12
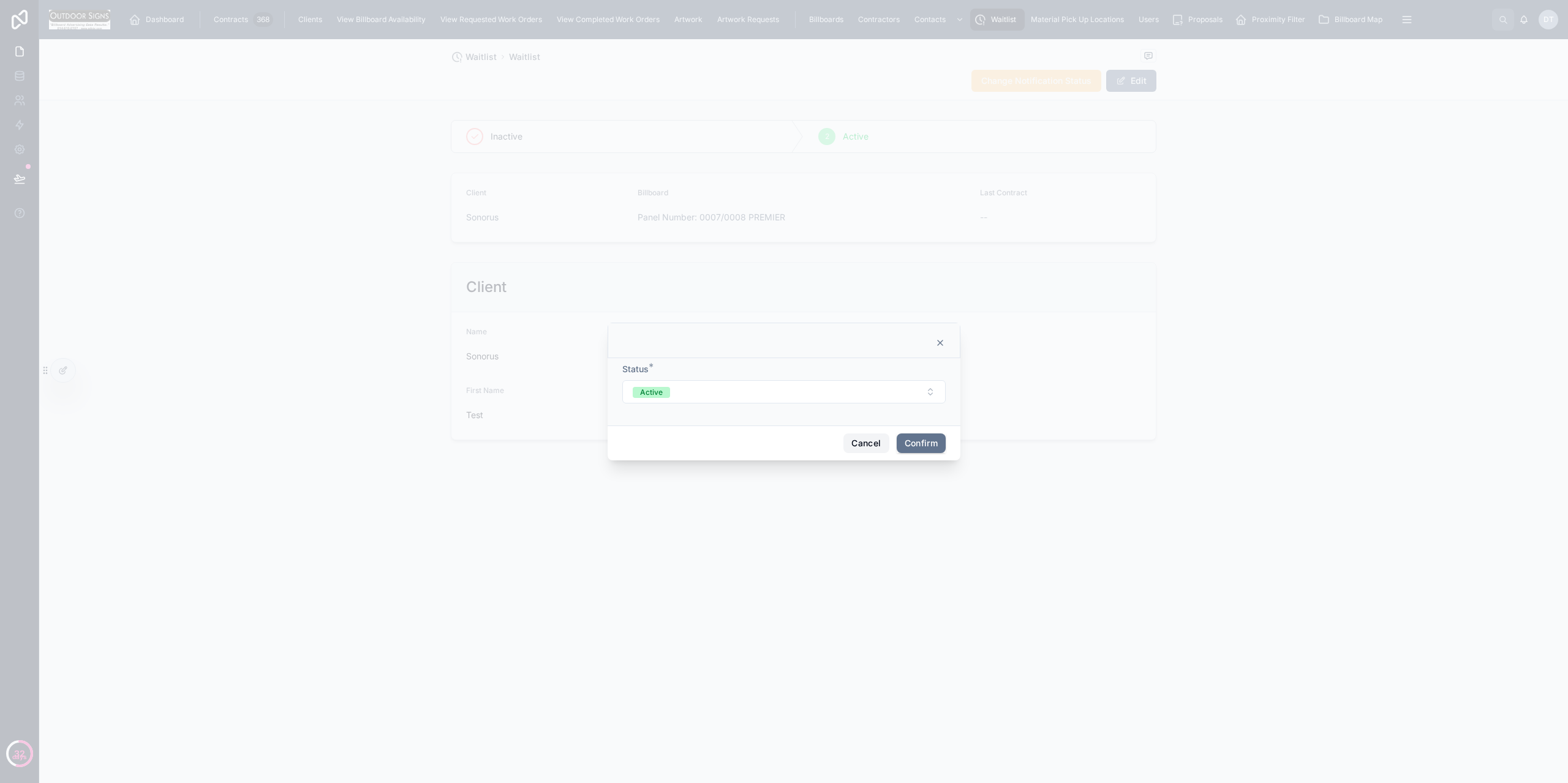
click at [871, 438] on button "Cancel" at bounding box center [866, 444] width 46 height 20
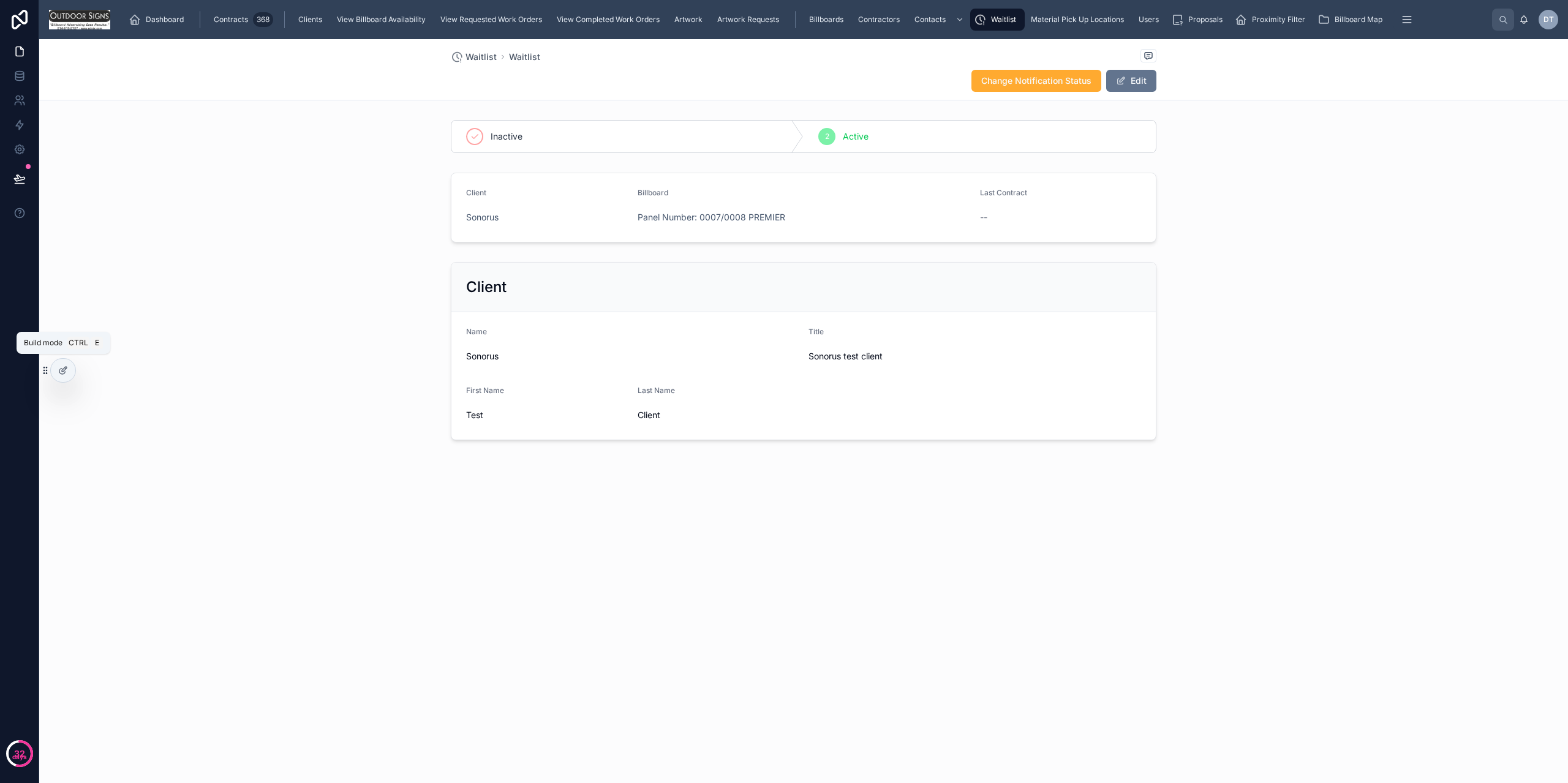
click at [61, 373] on icon at bounding box center [63, 370] width 10 height 10
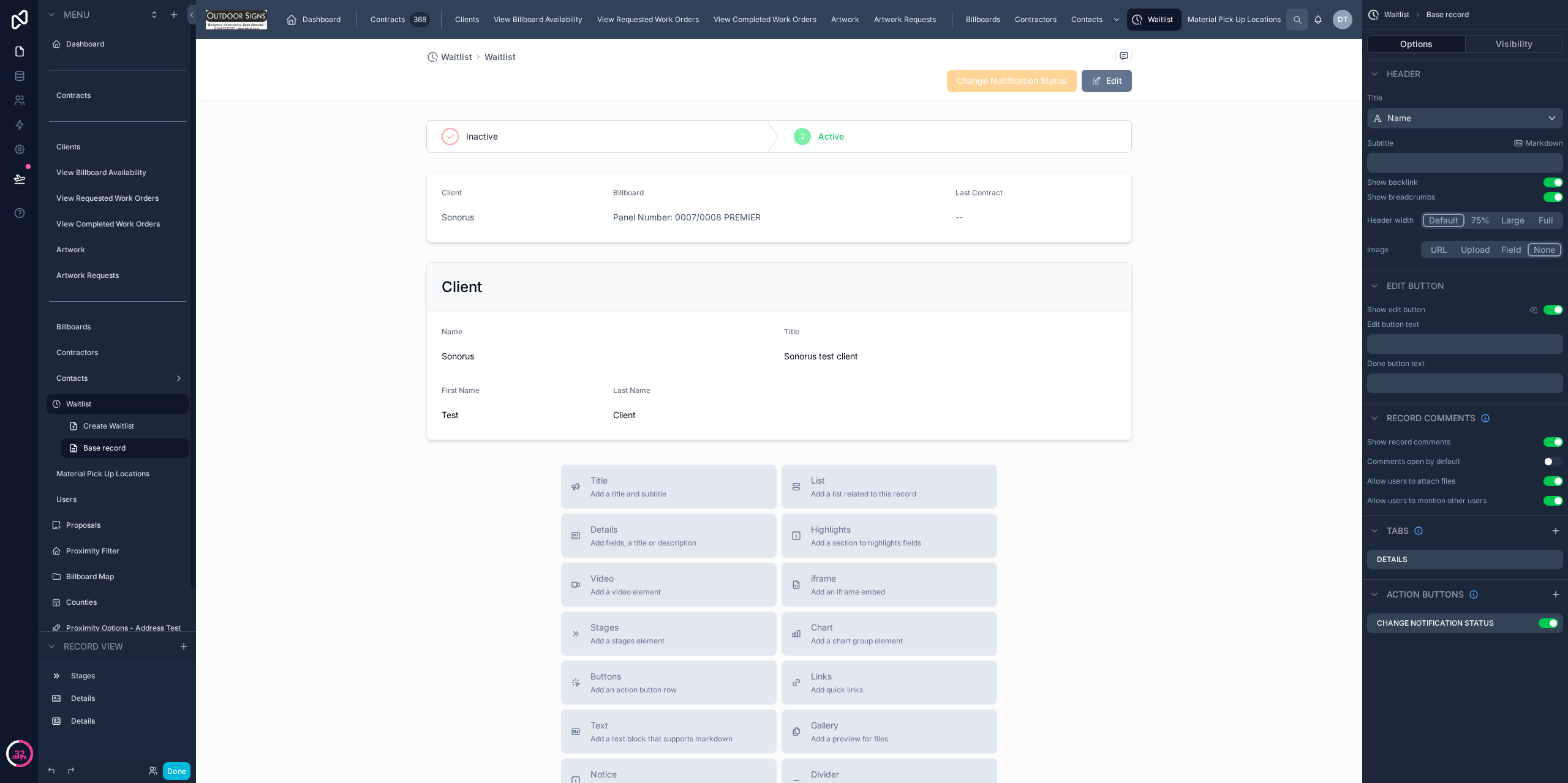
scroll to position [6, 0]
click at [1561, 588] on div "scrollable content" at bounding box center [1556, 594] width 15 height 15
click at [0, 0] on icon "scrollable content" at bounding box center [0, 0] width 0 height 0
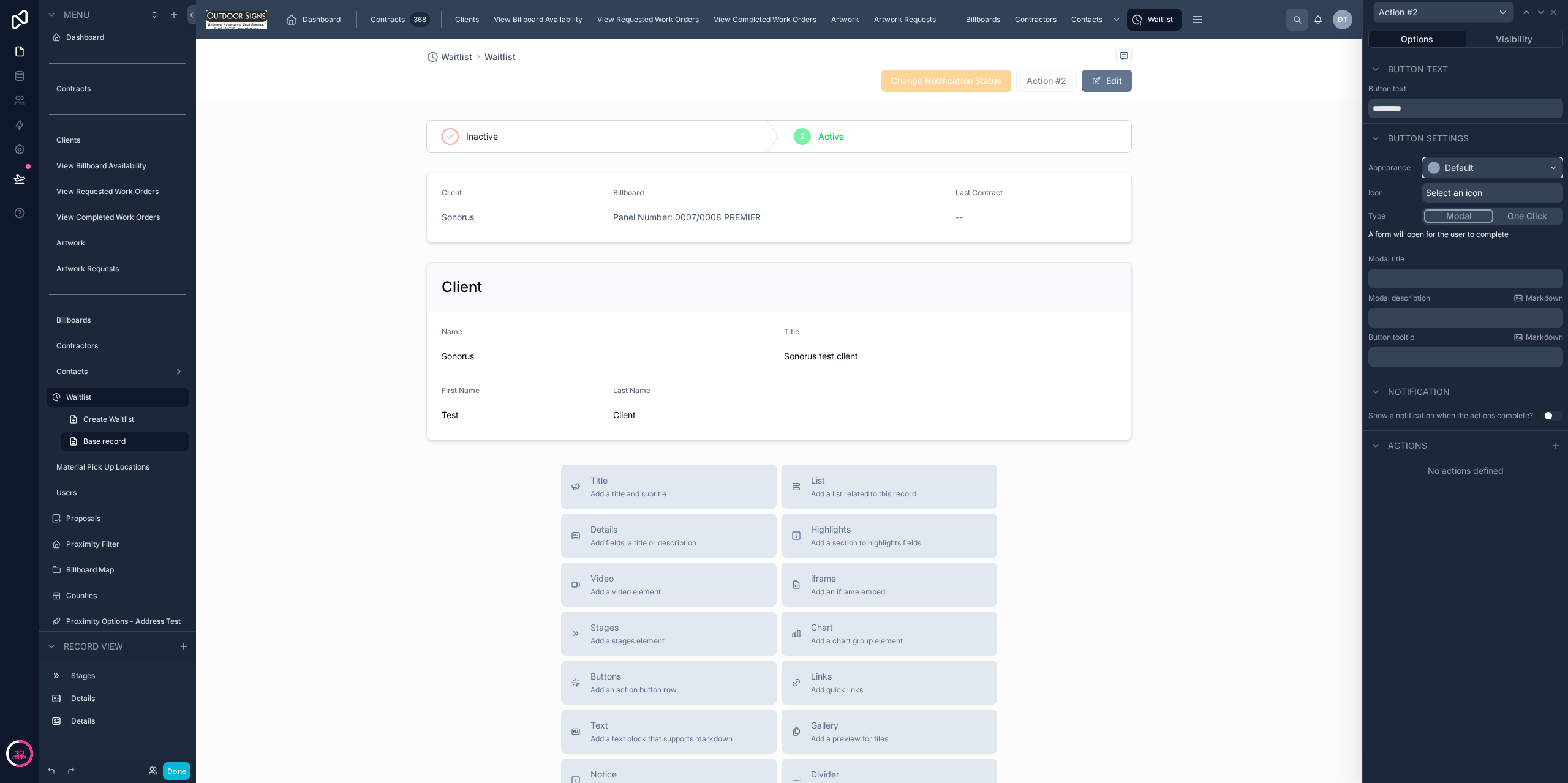
click at [1440, 167] on div "Default" at bounding box center [1450, 167] width 46 height 12
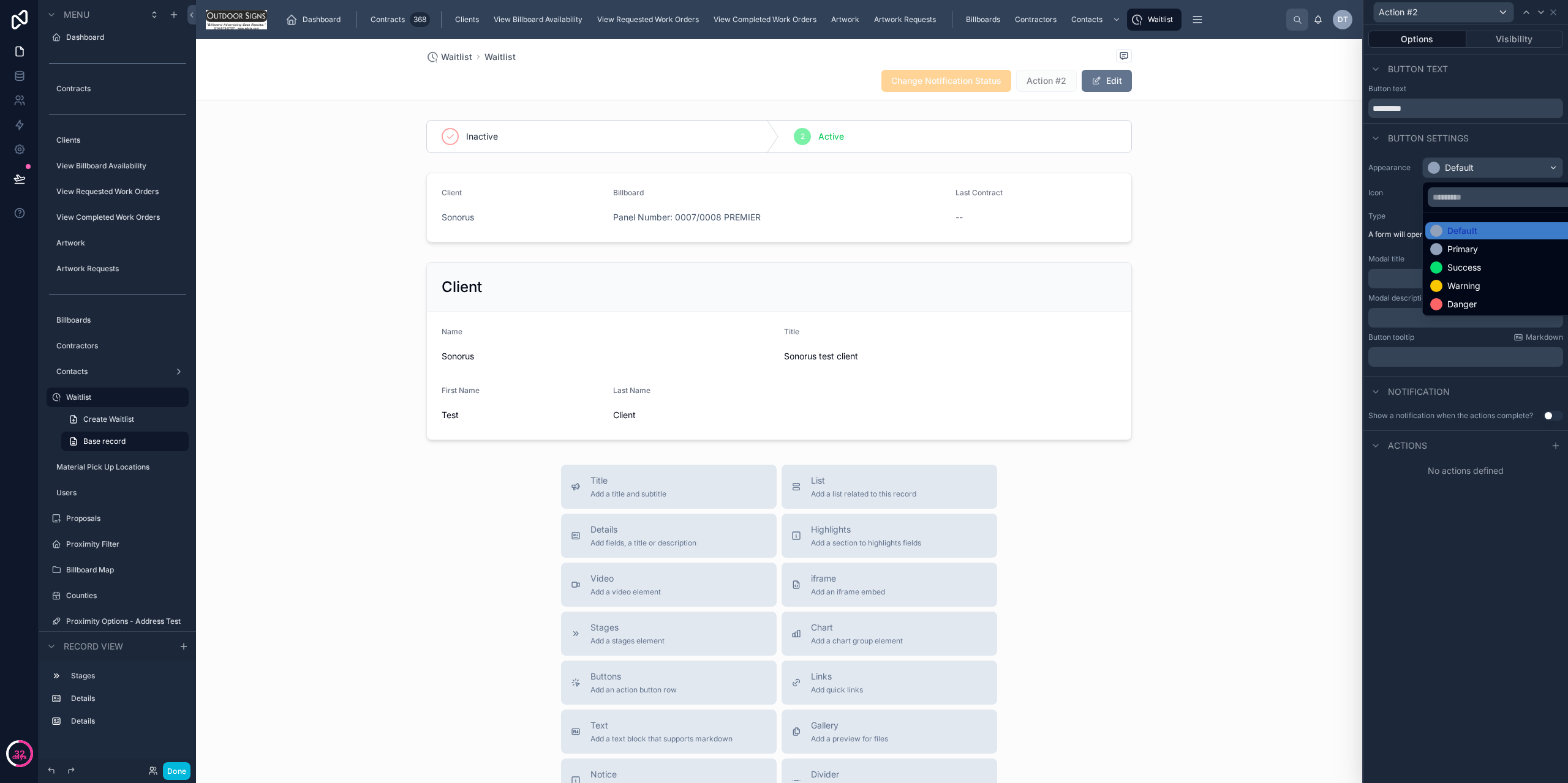
drag, startPoint x: 1462, startPoint y: 304, endPoint x: 1446, endPoint y: 261, distance: 45.9
click at [1461, 303] on div "Danger" at bounding box center [1462, 304] width 29 height 12
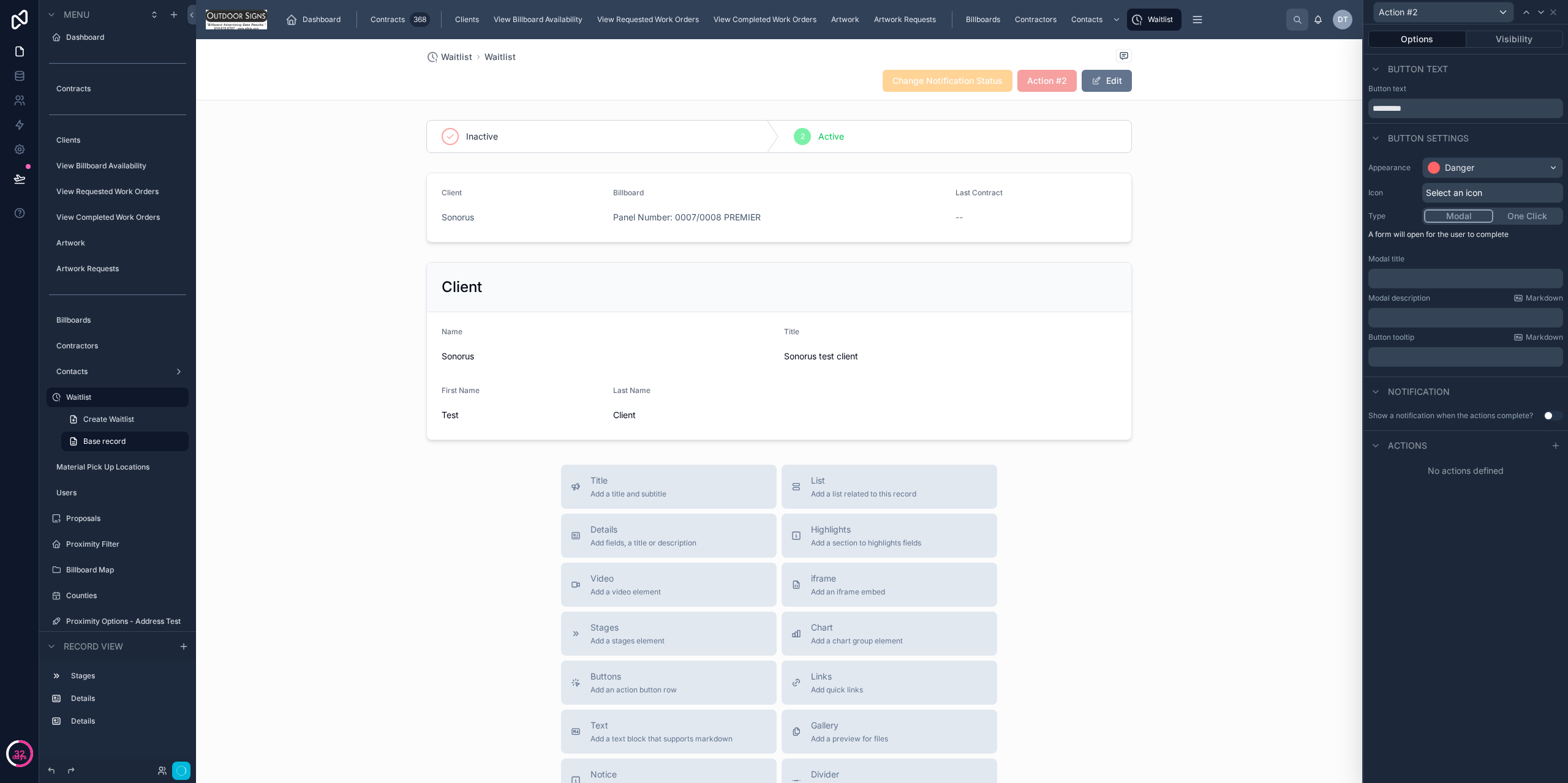
click at [1411, 118] on div "Button text *********" at bounding box center [1465, 103] width 205 height 39
click at [1415, 115] on input "*********" at bounding box center [1465, 108] width 195 height 20
type input "**********"
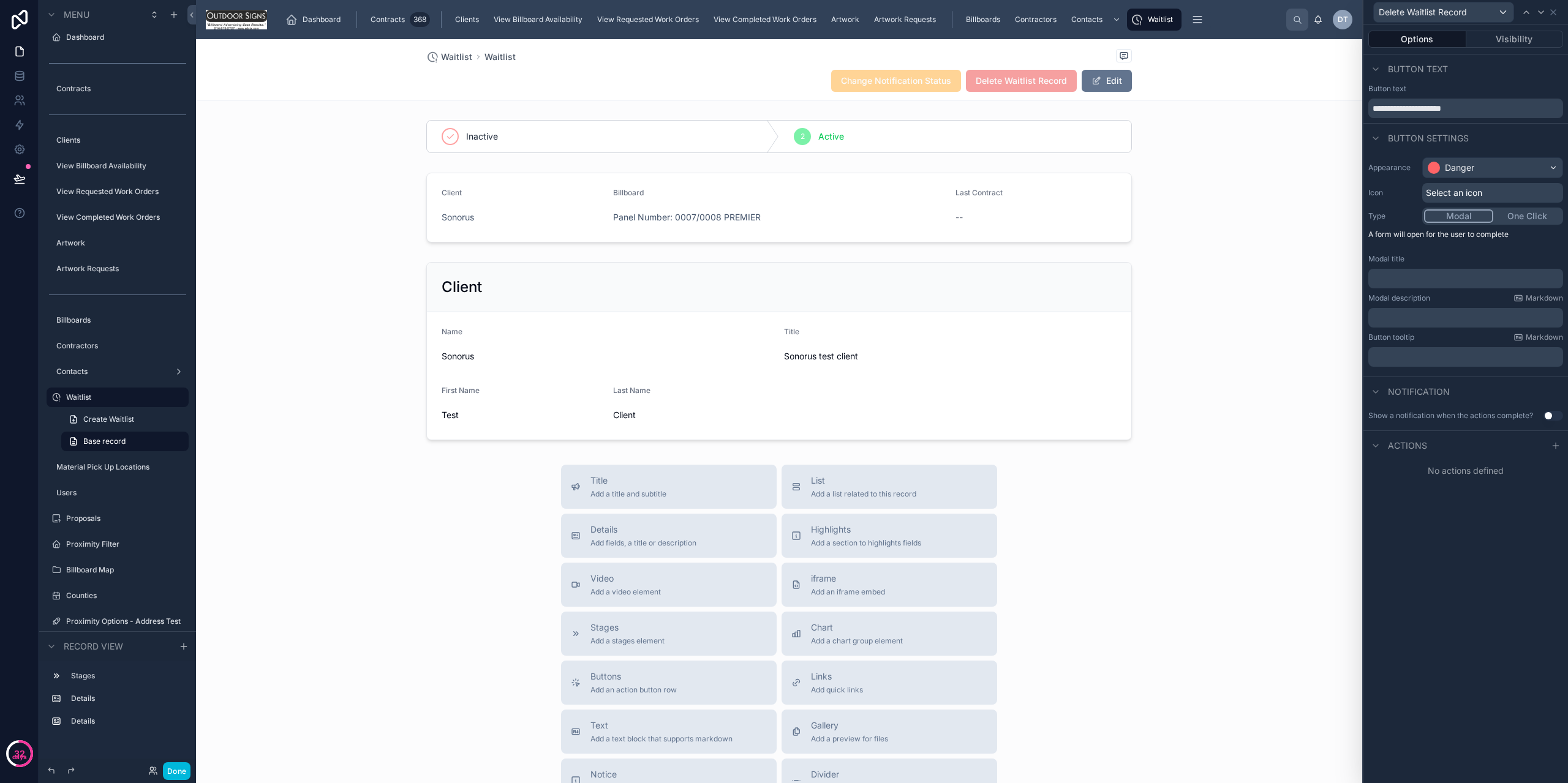
click at [1493, 128] on div "Button settings" at bounding box center [1465, 138] width 205 height 29
click at [1554, 447] on icon at bounding box center [1556, 446] width 10 height 10
click at [1456, 489] on div "Select a type" at bounding box center [1466, 495] width 184 height 20
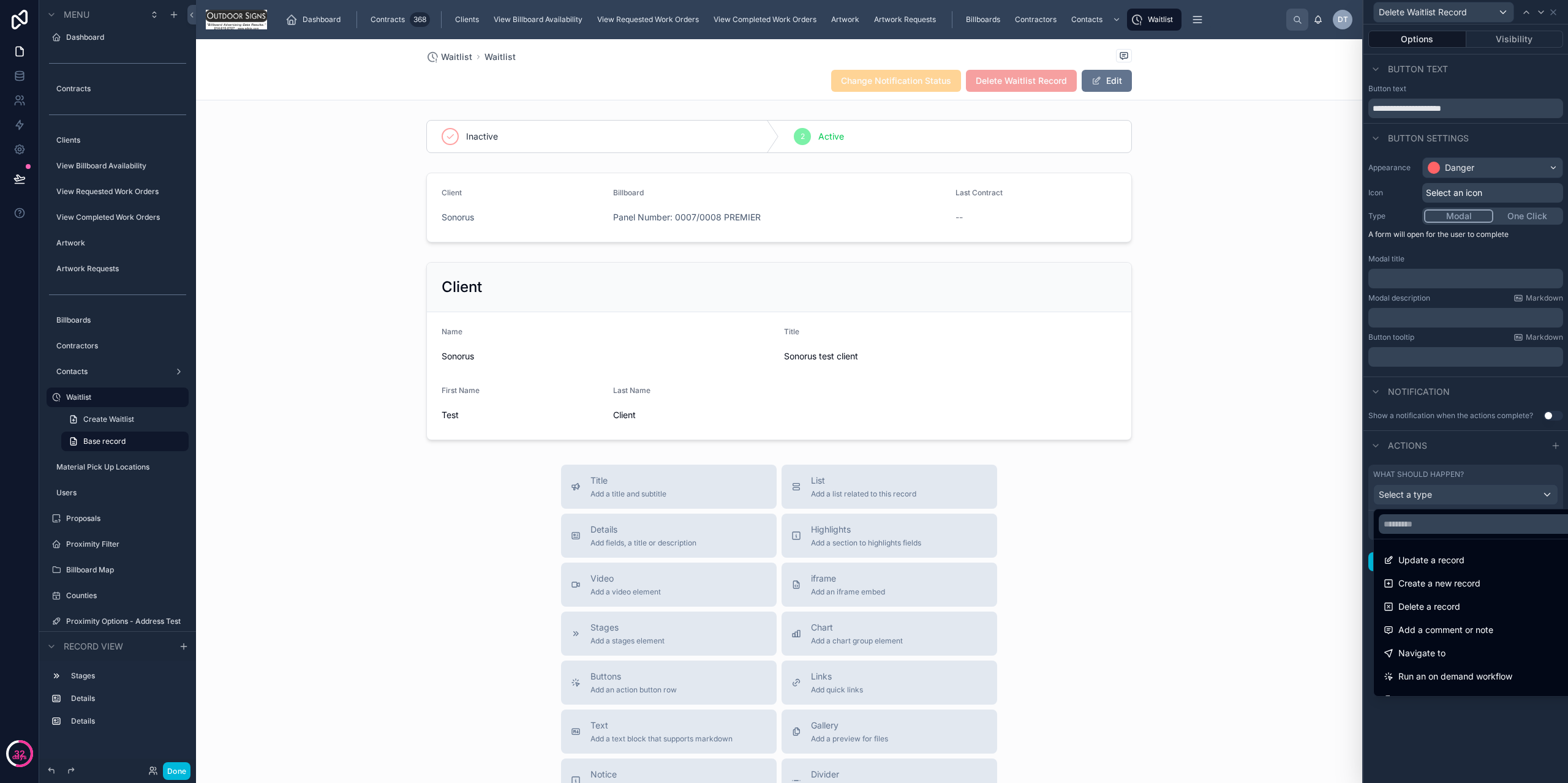
click at [1435, 611] on span "Delete a record" at bounding box center [1429, 606] width 62 height 15
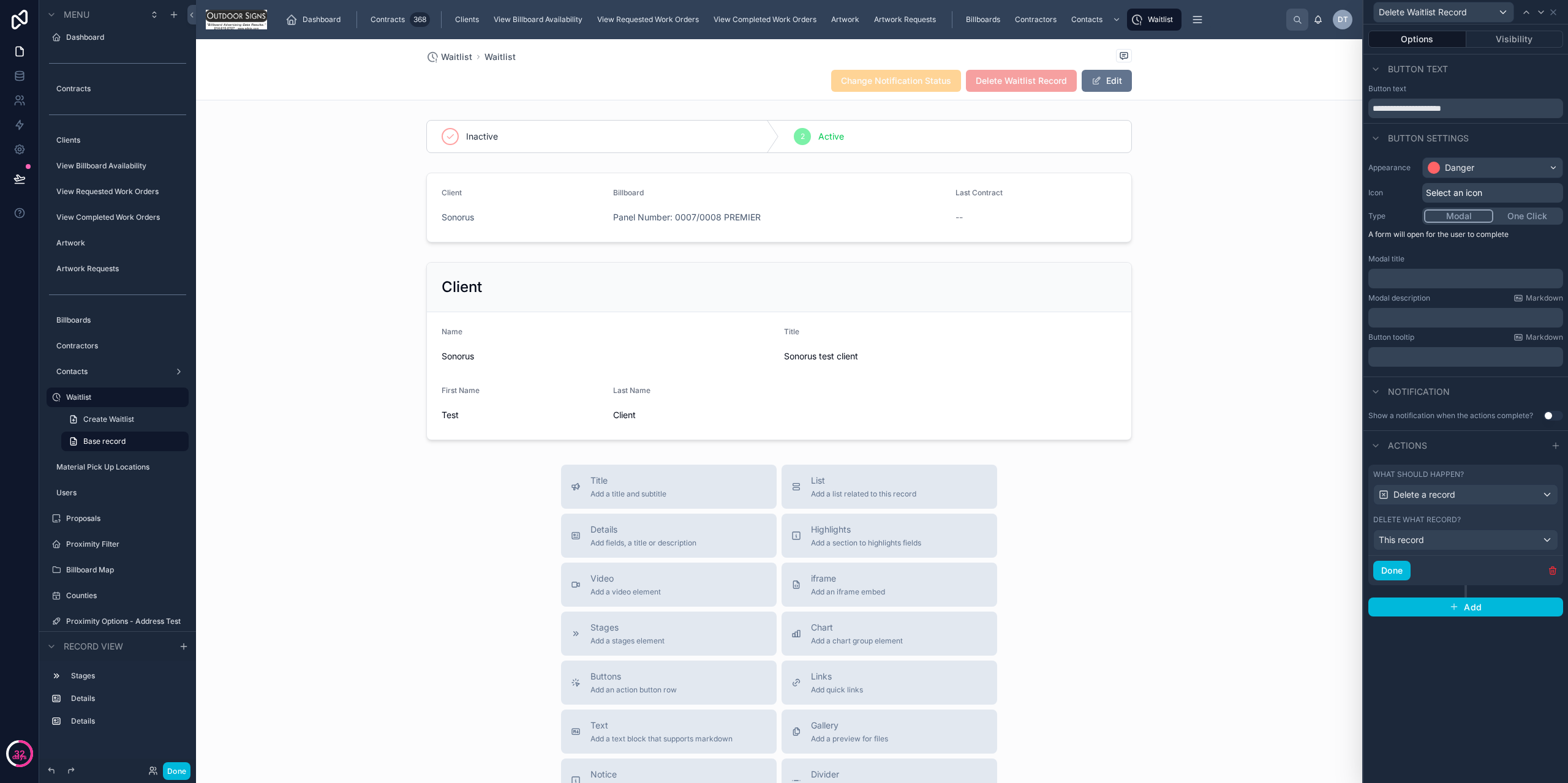
click at [1473, 399] on div "Notification" at bounding box center [1465, 391] width 205 height 29
click at [1435, 281] on p "﻿" at bounding box center [1467, 278] width 187 height 12
drag, startPoint x: 1394, startPoint y: 564, endPoint x: 1397, endPoint y: 554, distance: 10.4
click at [1394, 564] on button "Done" at bounding box center [1392, 571] width 37 height 20
drag, startPoint x: 1460, startPoint y: 670, endPoint x: 1455, endPoint y: 676, distance: 7.8
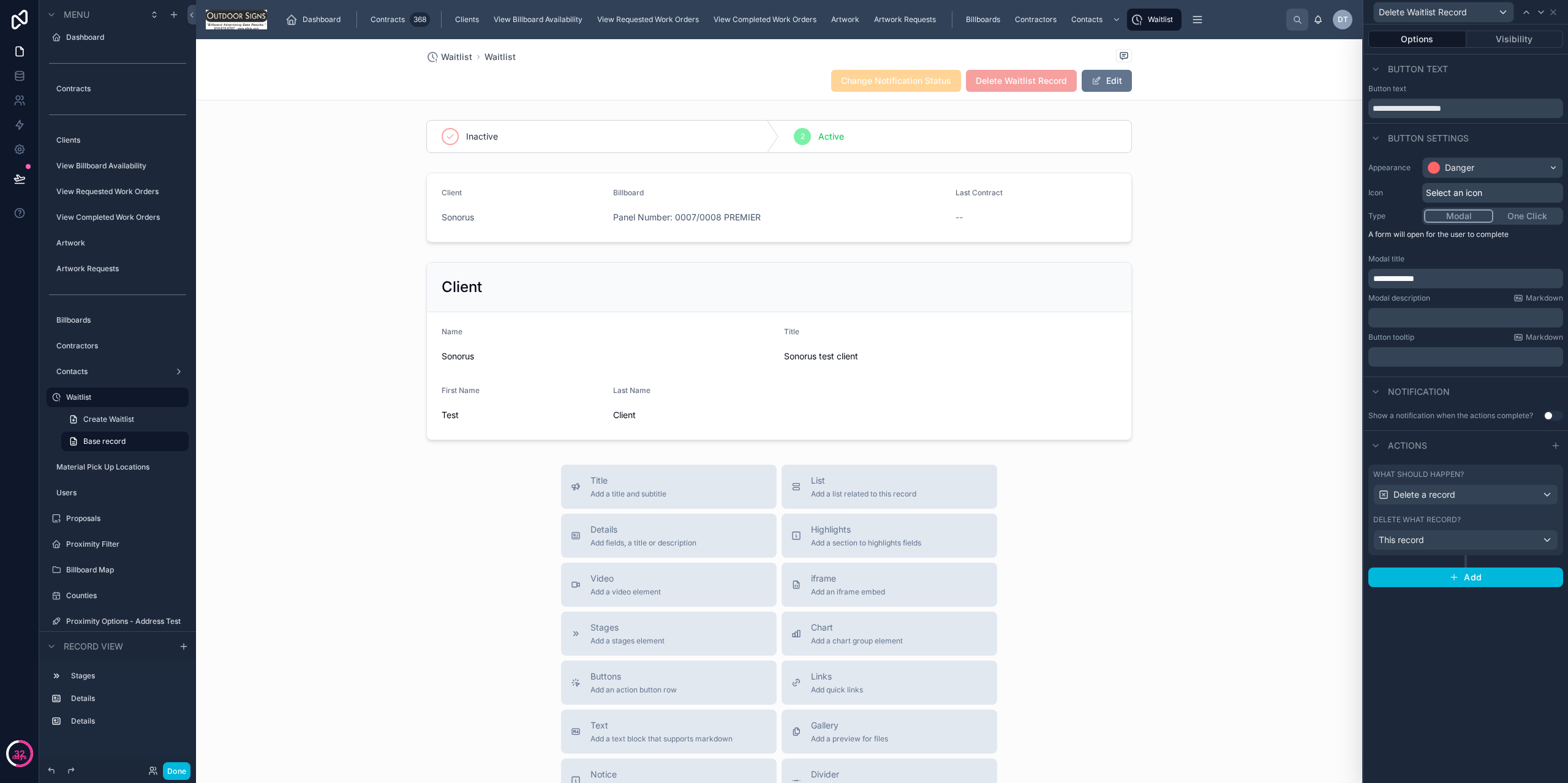
click at [1455, 676] on div "**********" at bounding box center [1465, 403] width 205 height 759
click at [14, 172] on icon at bounding box center [19, 178] width 12 height 12
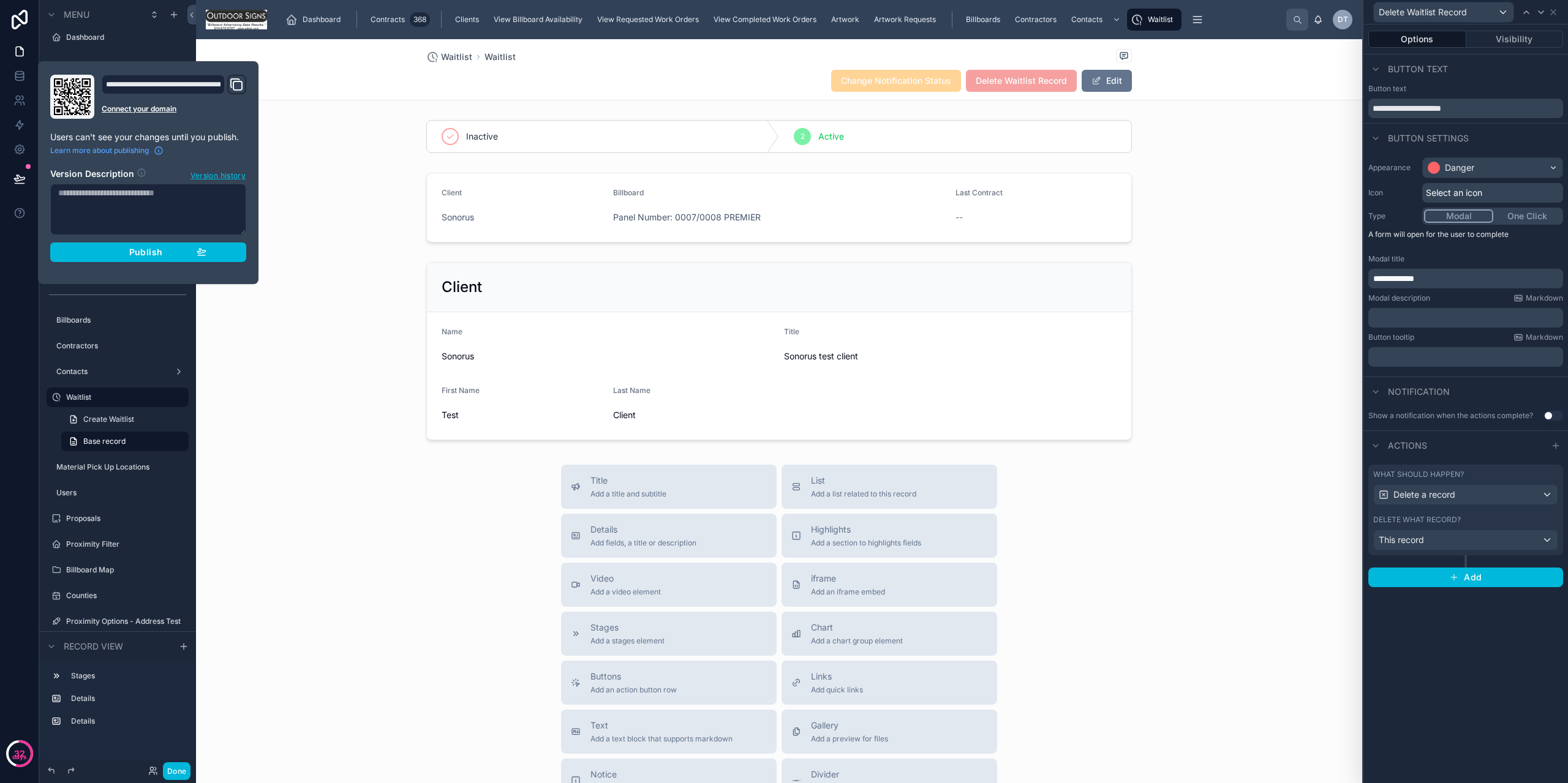
click at [138, 248] on span "Publish" at bounding box center [145, 252] width 33 height 11
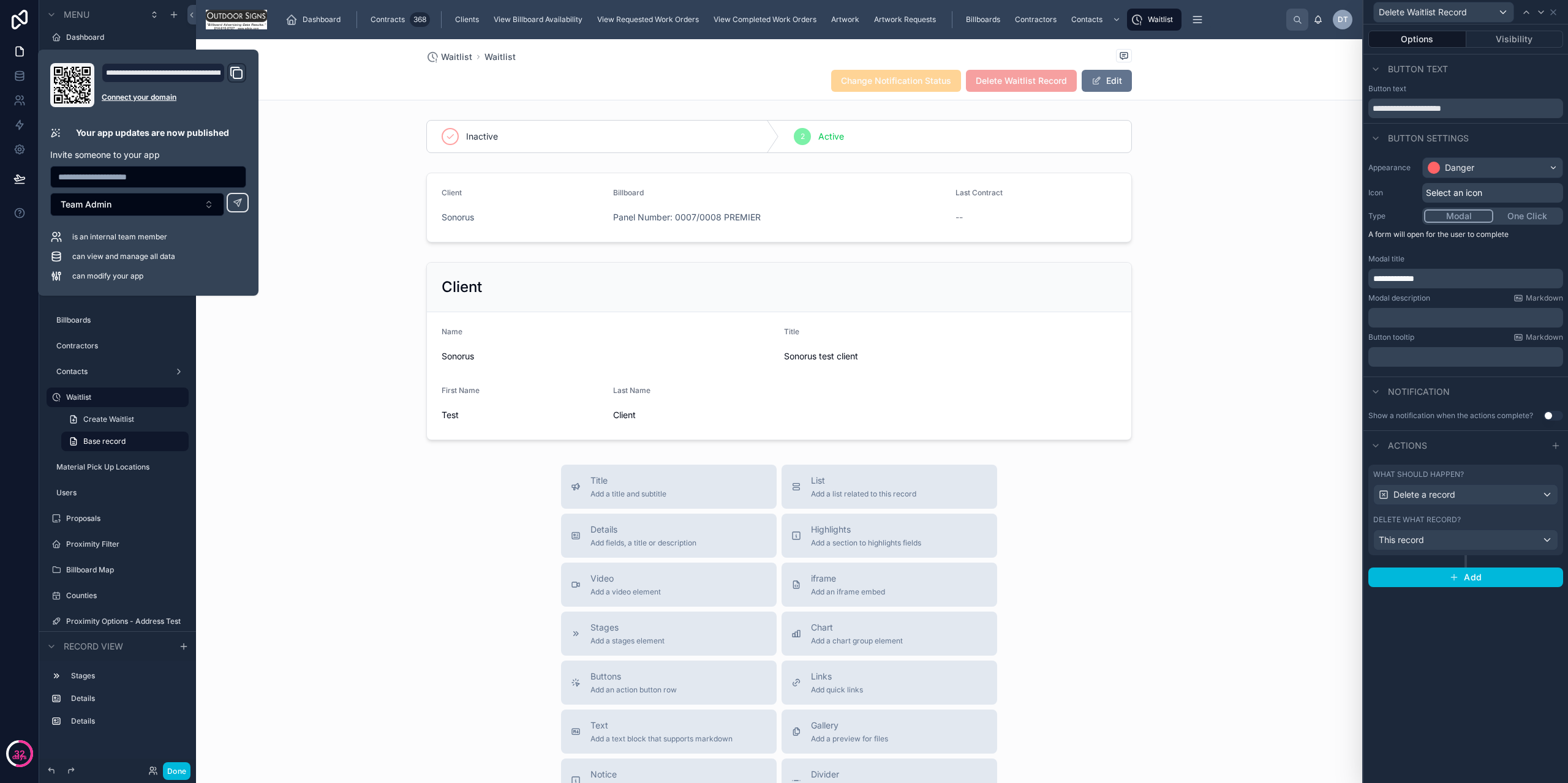
click at [298, 146] on div at bounding box center [779, 137] width 1166 height 43
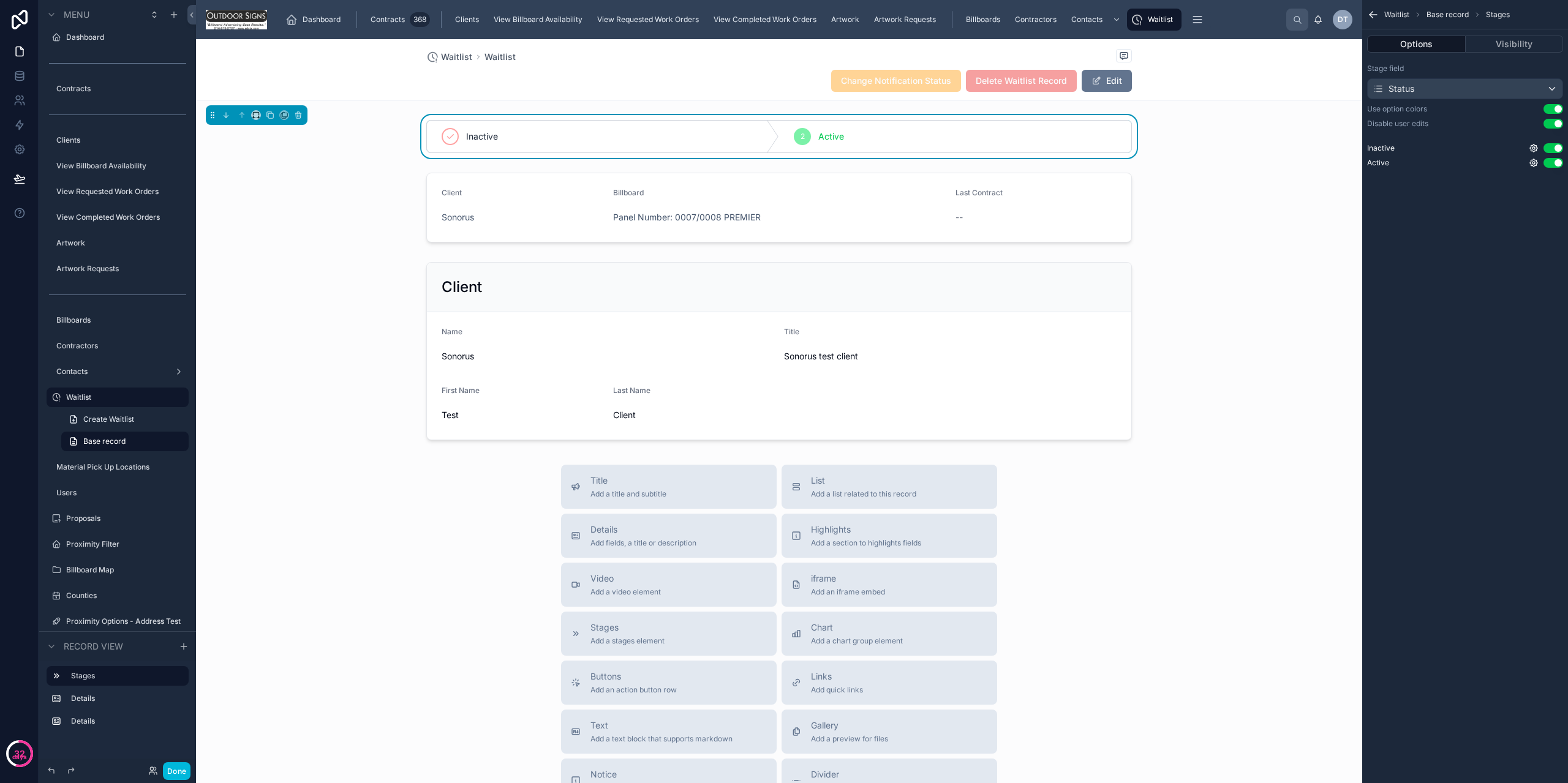
click at [289, 66] on div "Waitlist Waitlist Change Notification Status Delete Waitlist Record Edit" at bounding box center [779, 70] width 1166 height 61
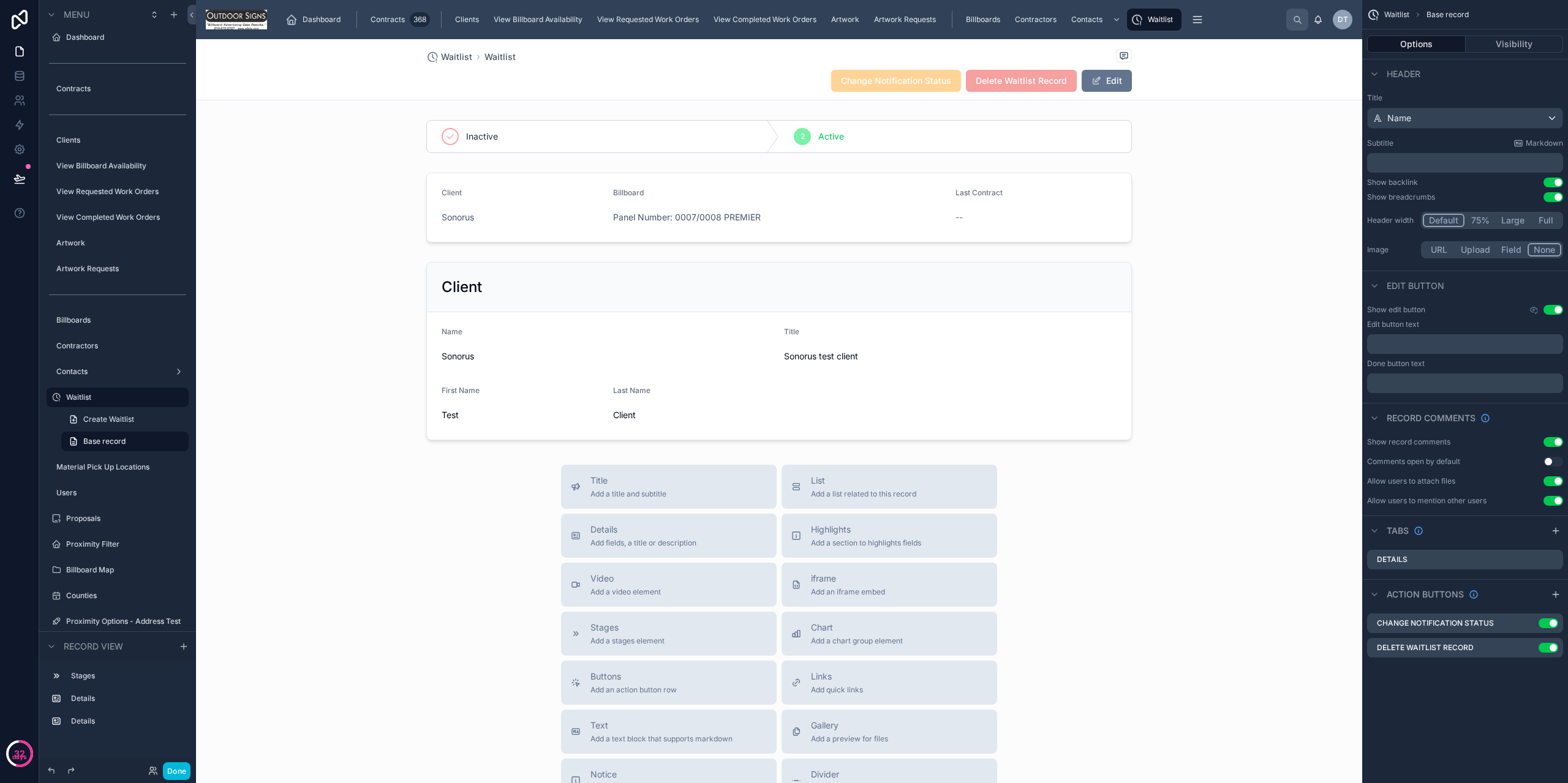
drag, startPoint x: 181, startPoint y: 770, endPoint x: 424, endPoint y: 621, distance: 285.0
click at [181, 769] on button "Done" at bounding box center [177, 771] width 28 height 18
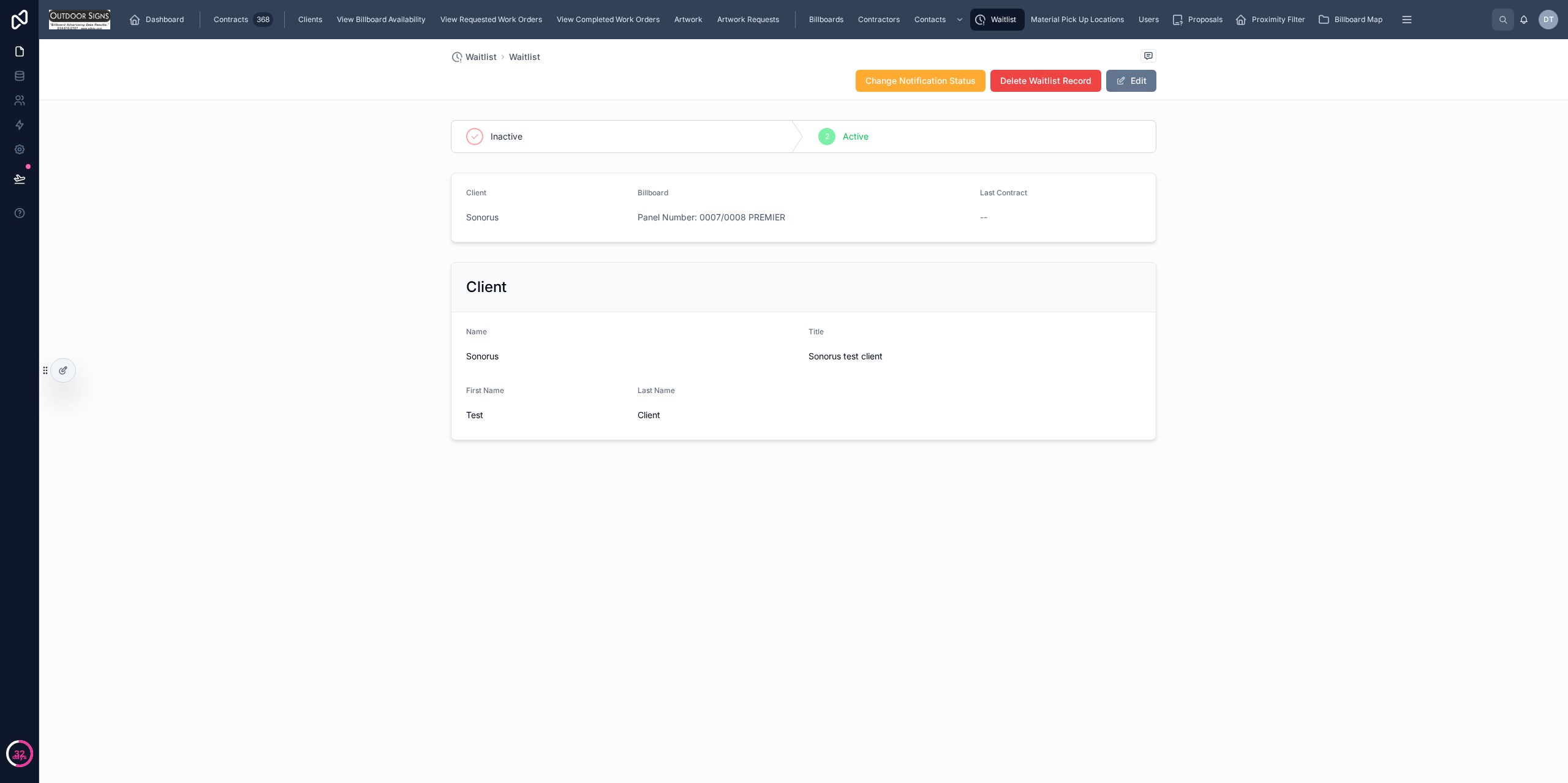
click at [983, 19] on icon "scrollable content" at bounding box center [980, 19] width 12 height 12
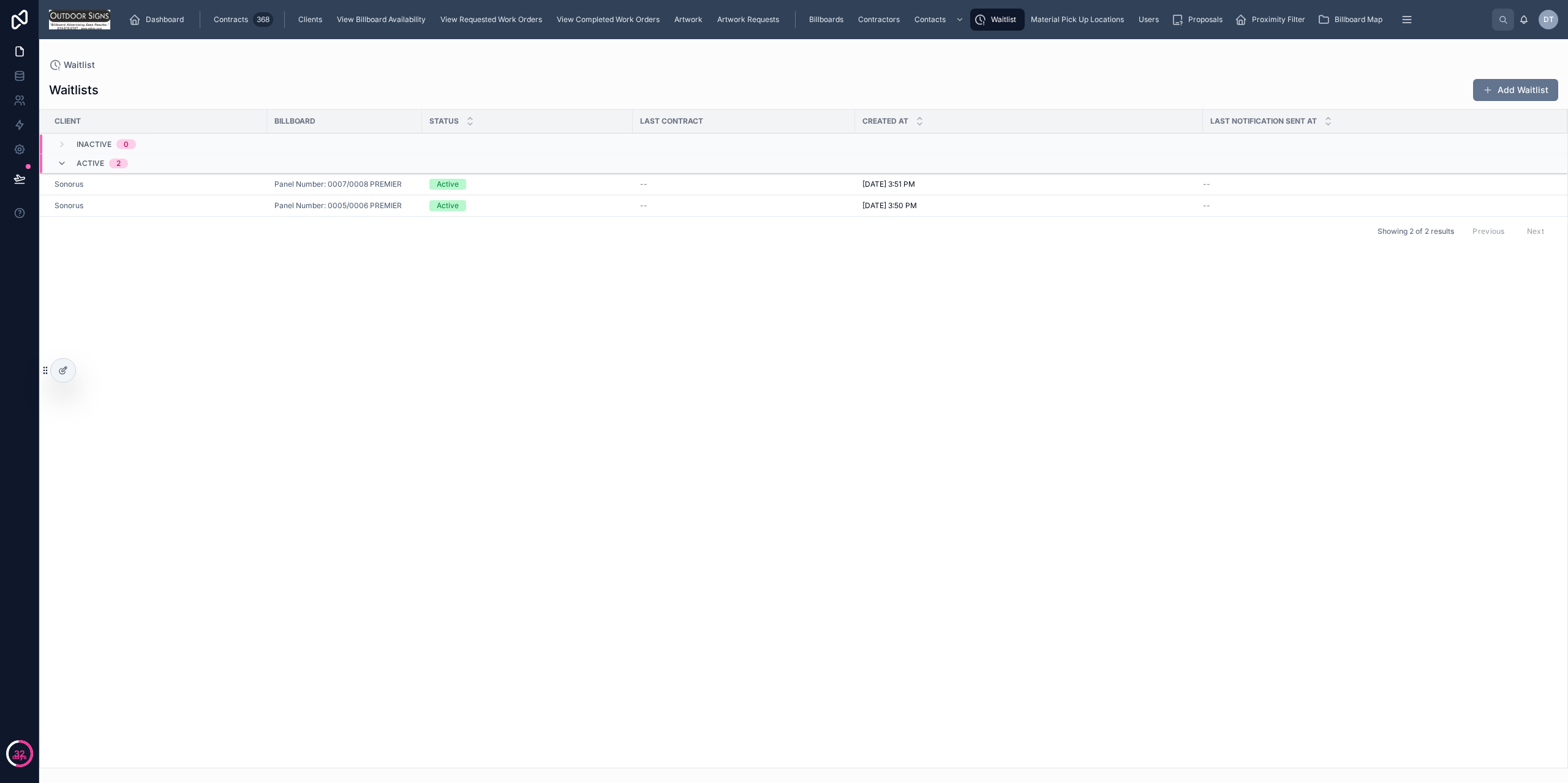
click at [1009, 722] on div "Client Billboard Status Last Contract Created at Last Notification Sent At Inac…" at bounding box center [804, 439] width 1528 height 658
click at [1491, 85] on button "Add Waitlist" at bounding box center [1515, 90] width 85 height 22
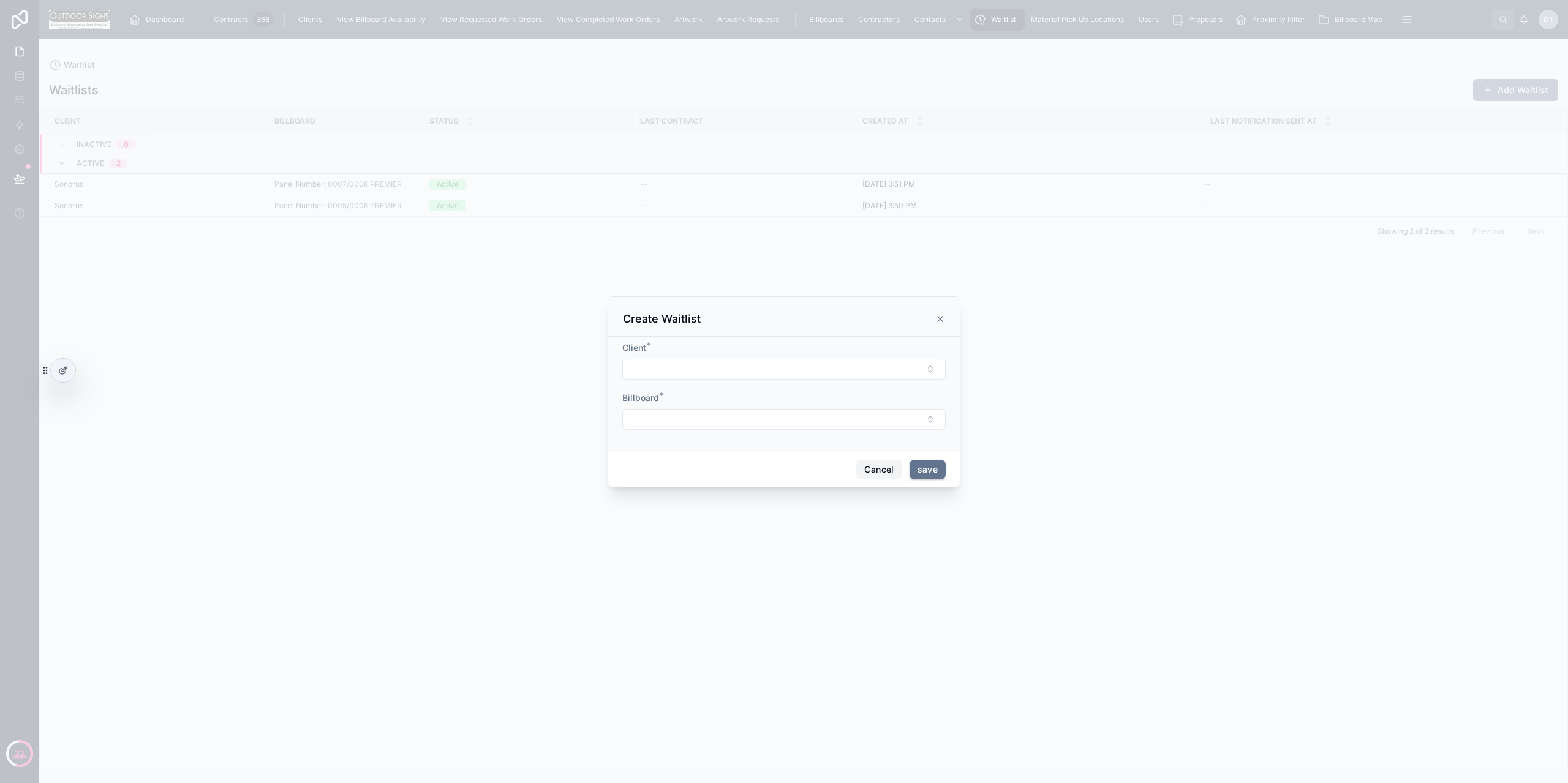
click at [875, 470] on button "Cancel" at bounding box center [880, 470] width 46 height 20
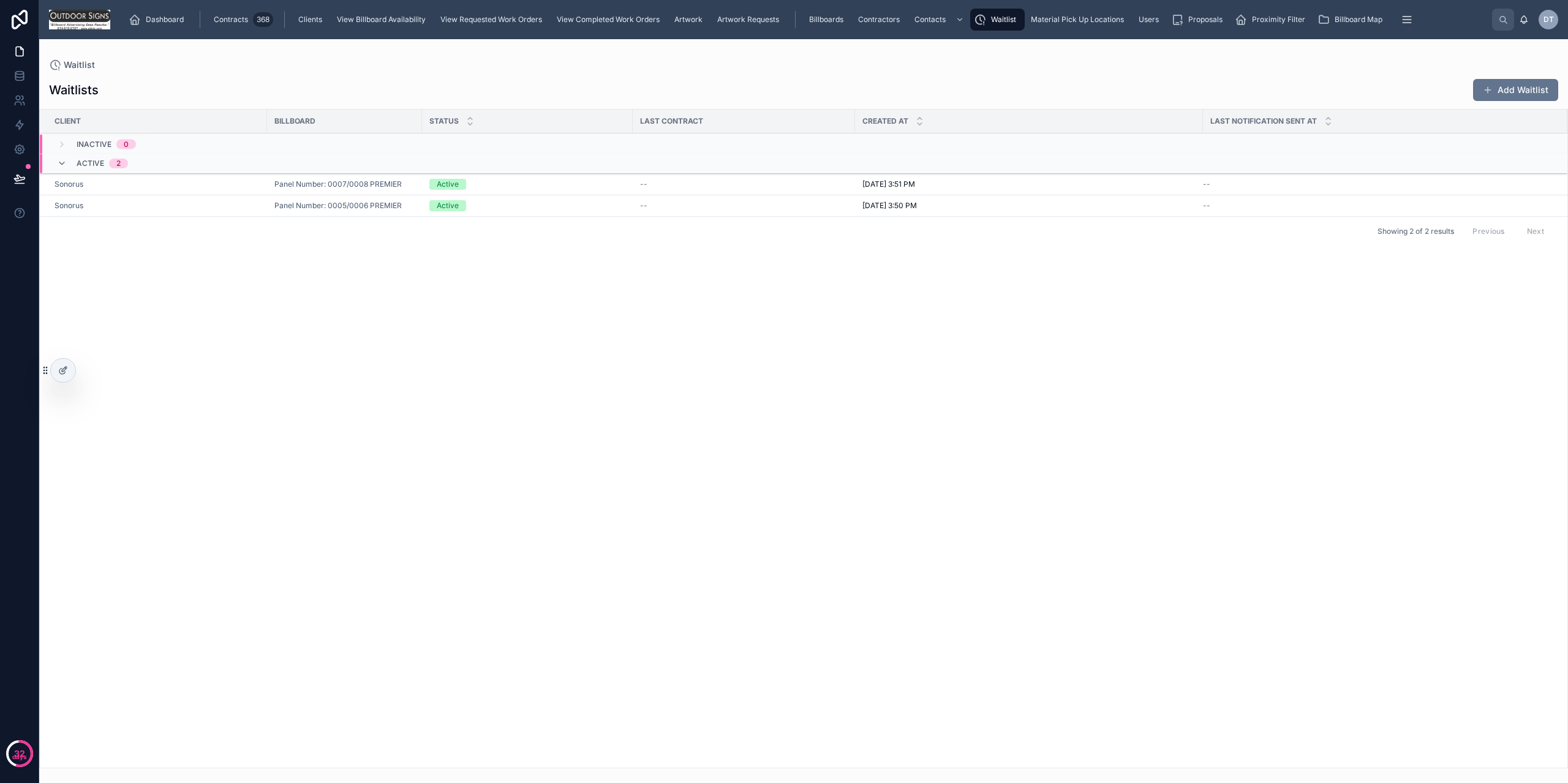
click at [143, 15] on div "Dashboard" at bounding box center [158, 20] width 60 height 20
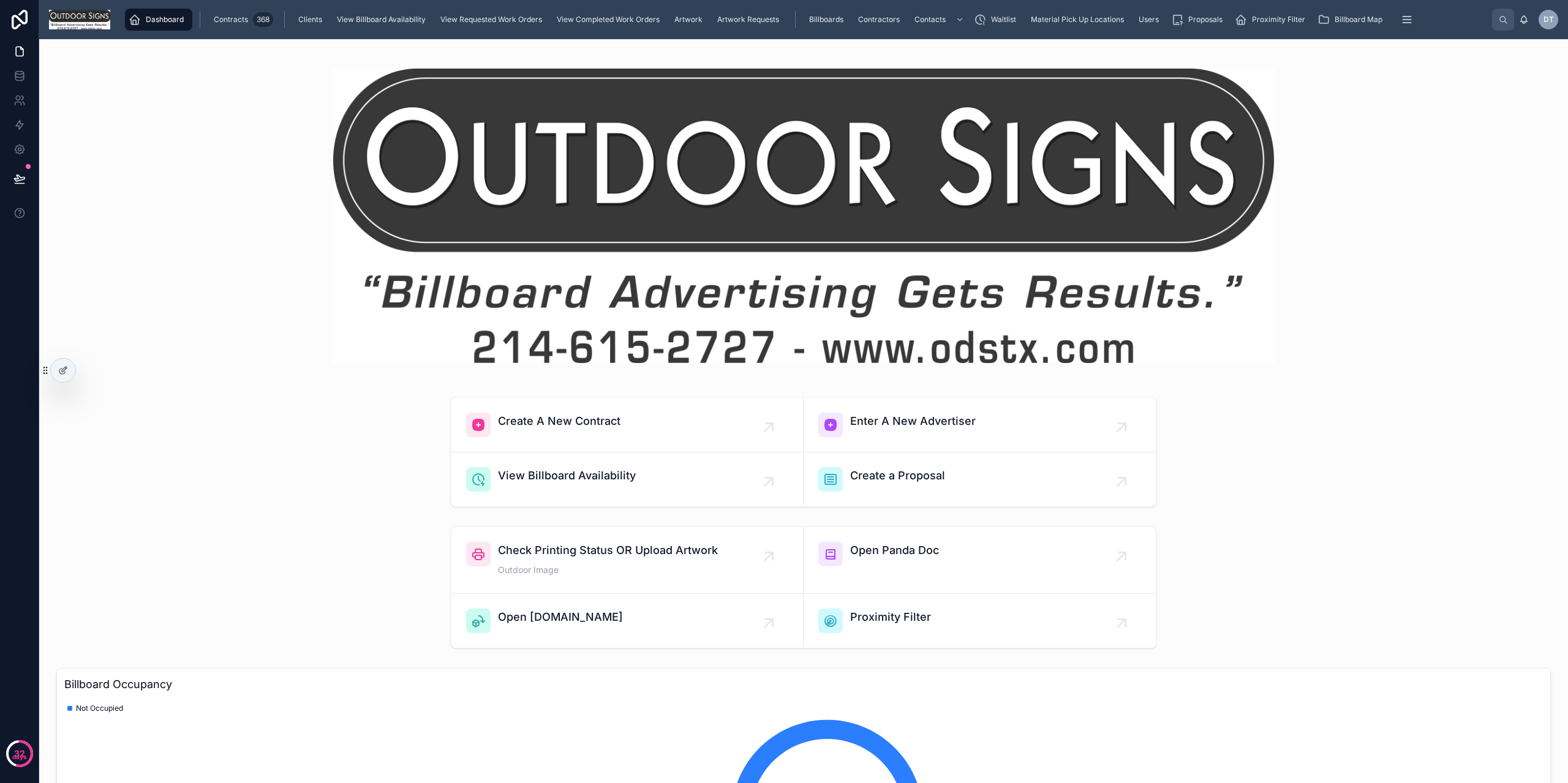
click at [236, 21] on span "Contracts" at bounding box center [231, 20] width 34 height 10
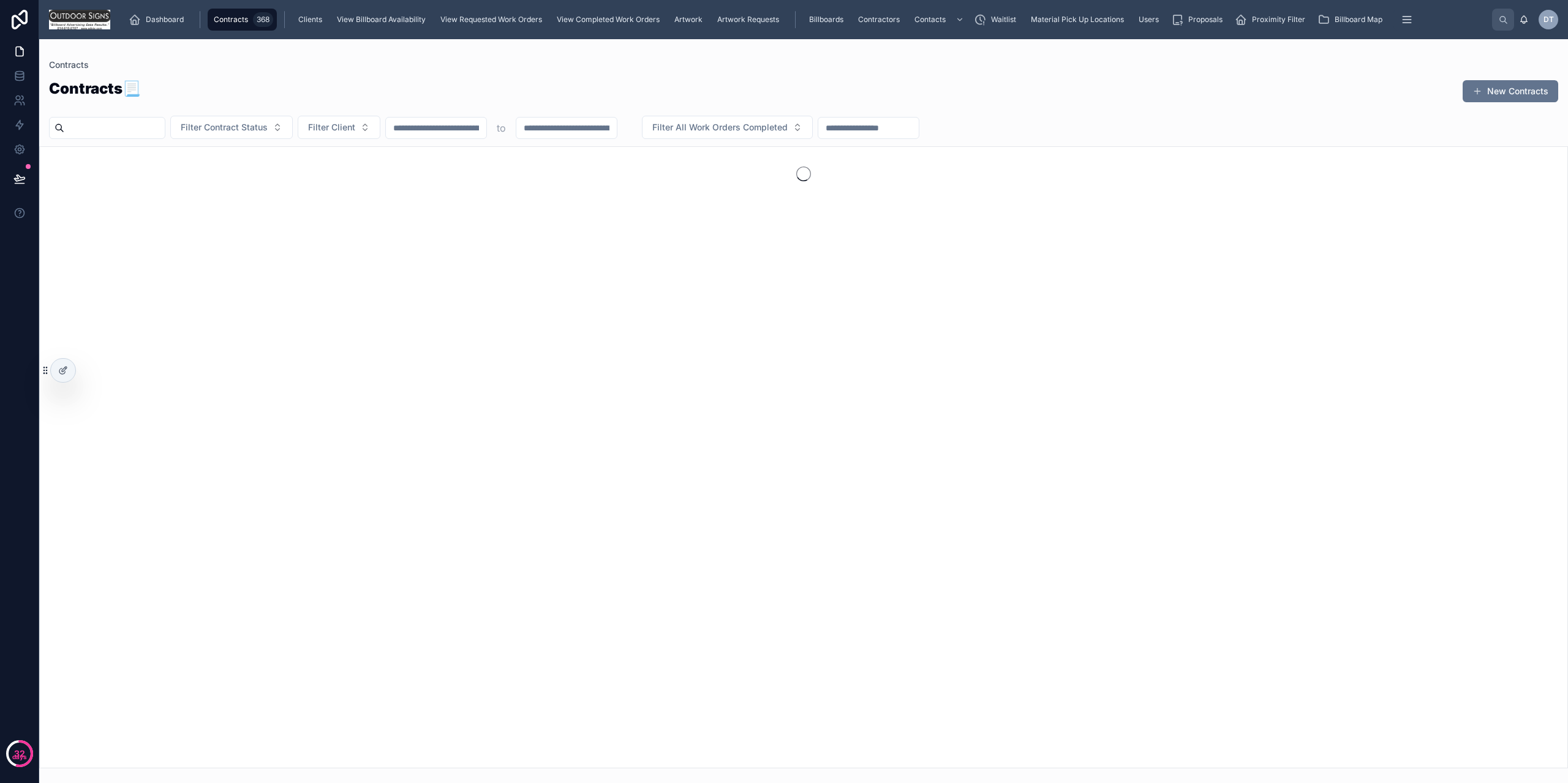
click at [1471, 93] on button "New Contracts" at bounding box center [1510, 91] width 96 height 22
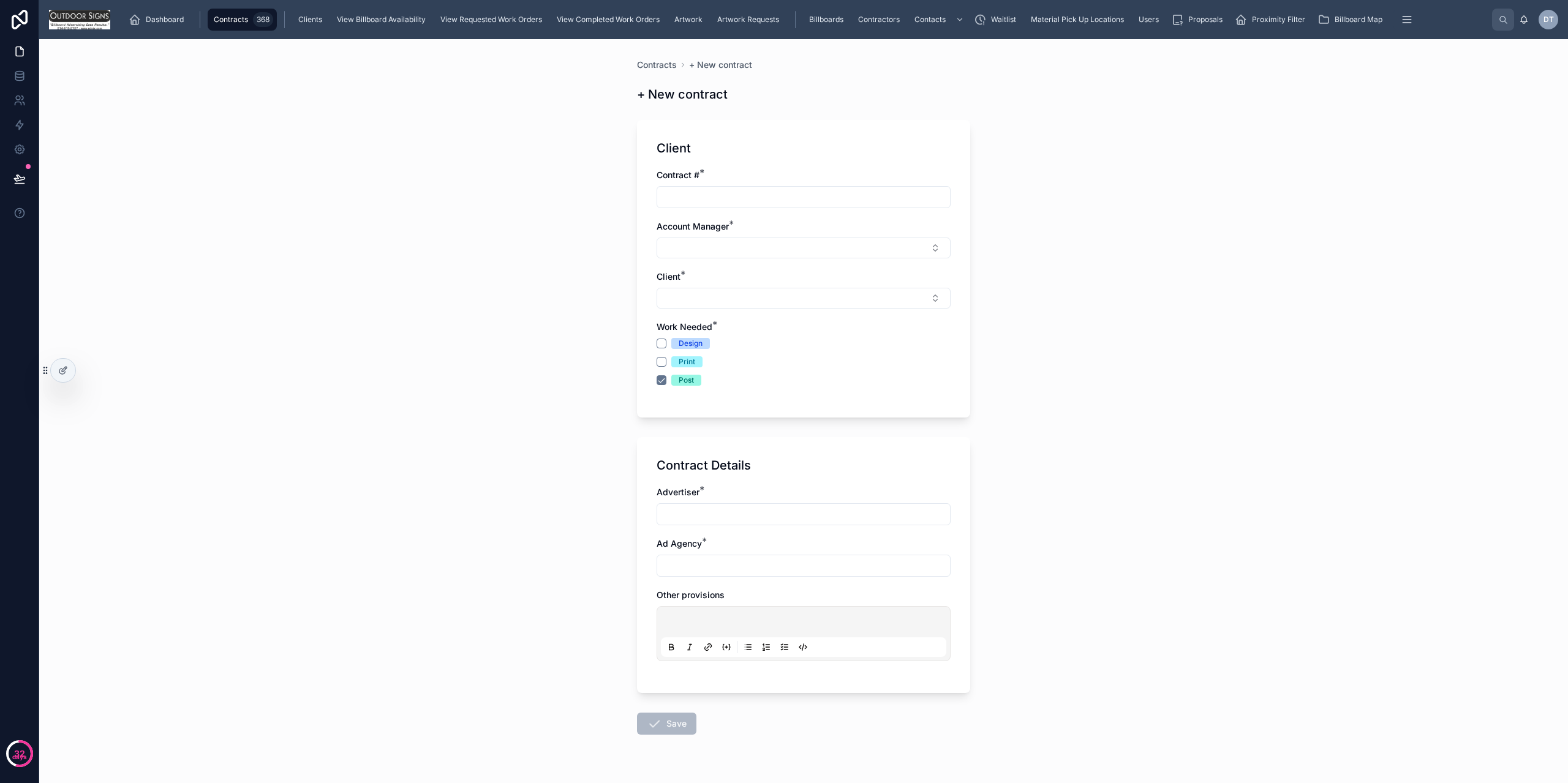
click at [741, 204] on input "text" at bounding box center [803, 197] width 293 height 17
click at [714, 248] on button "Select Button" at bounding box center [803, 247] width 294 height 21
drag, startPoint x: 748, startPoint y: 360, endPoint x: 711, endPoint y: 272, distance: 95.5
click at [749, 360] on span "Dev Team" at bounding box center [739, 355] width 41 height 12
click at [708, 174] on div "Contract # *" at bounding box center [803, 175] width 294 height 12
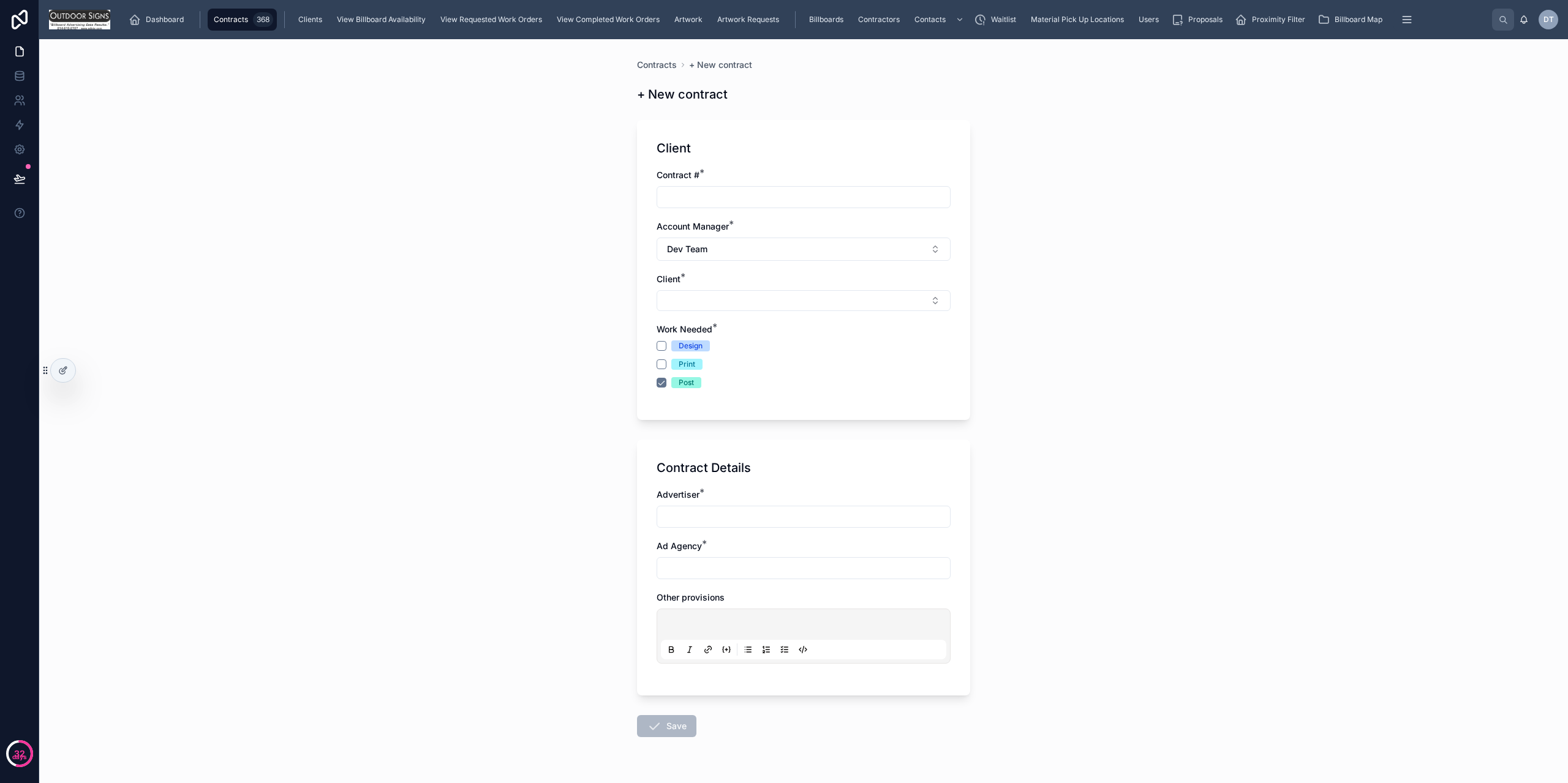
click at [709, 195] on input "text" at bounding box center [803, 197] width 293 height 17
type input "**********"
click at [748, 302] on button "Select Button" at bounding box center [803, 300] width 294 height 21
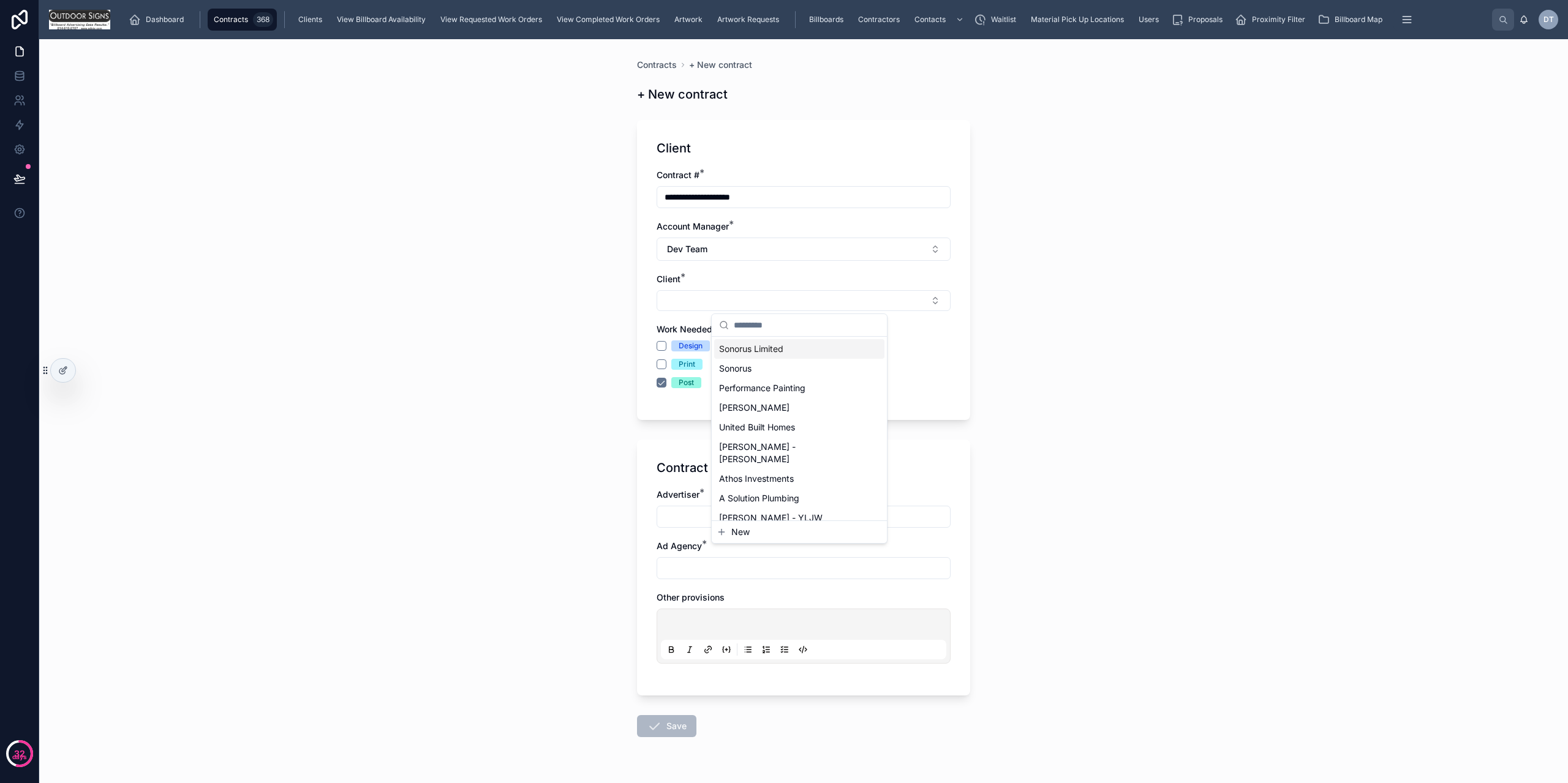
click at [764, 358] on div "Sonorus Limited" at bounding box center [799, 349] width 170 height 20
click at [666, 361] on div "Print" at bounding box center [803, 366] width 294 height 11
click at [658, 366] on button "Print" at bounding box center [661, 367] width 10 height 10
click at [656, 342] on div "Work Needed * Design Print Post" at bounding box center [803, 358] width 294 height 65
click at [667, 522] on input "text" at bounding box center [803, 519] width 293 height 17
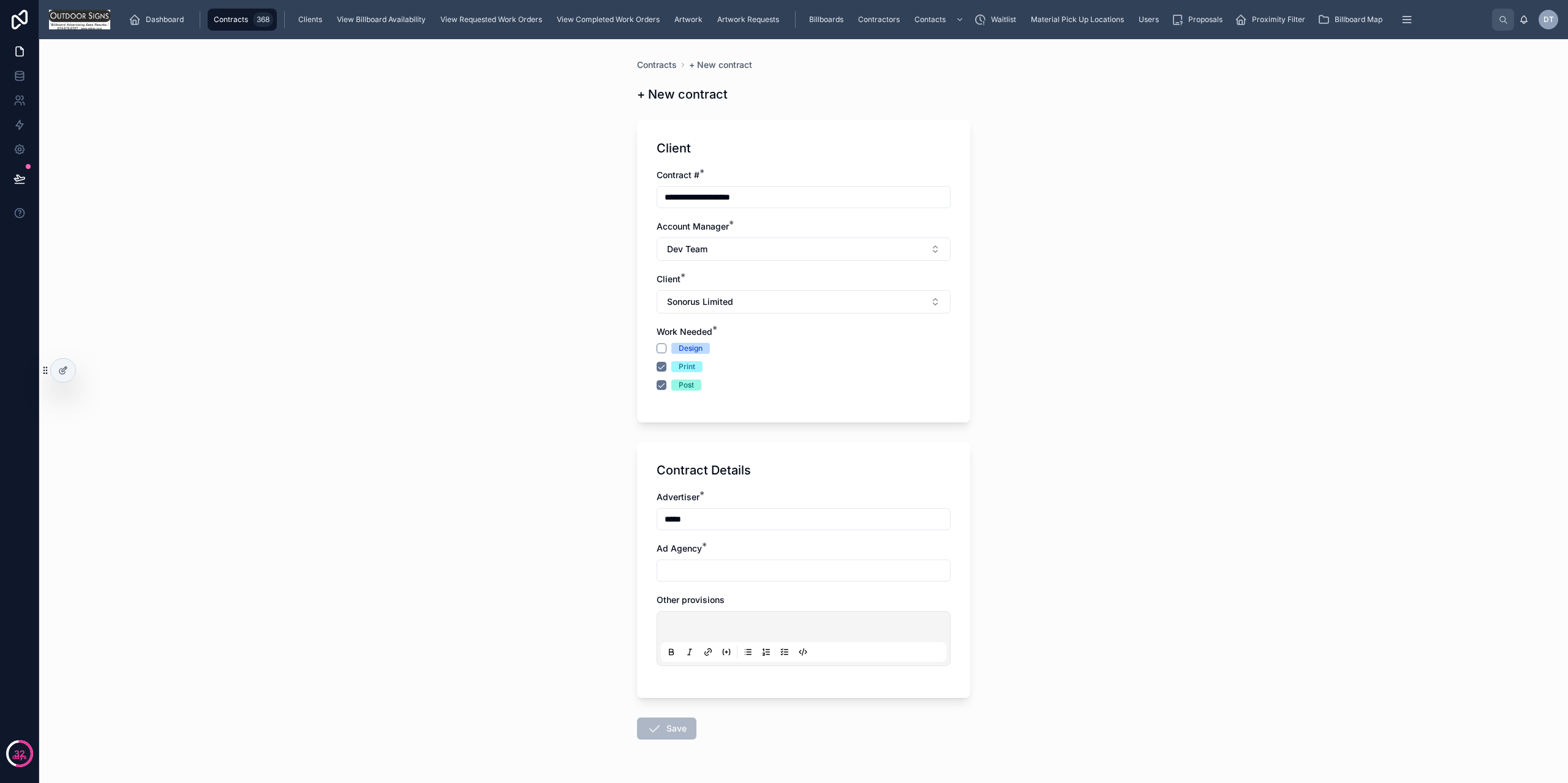
click at [669, 487] on div "Contract Details Advertiser * **** Ad Agency * Other provisions" at bounding box center [804, 570] width 334 height 256
copy span "Advertiser"
click at [691, 517] on input "****" at bounding box center [803, 519] width 293 height 17
paste input "**********"
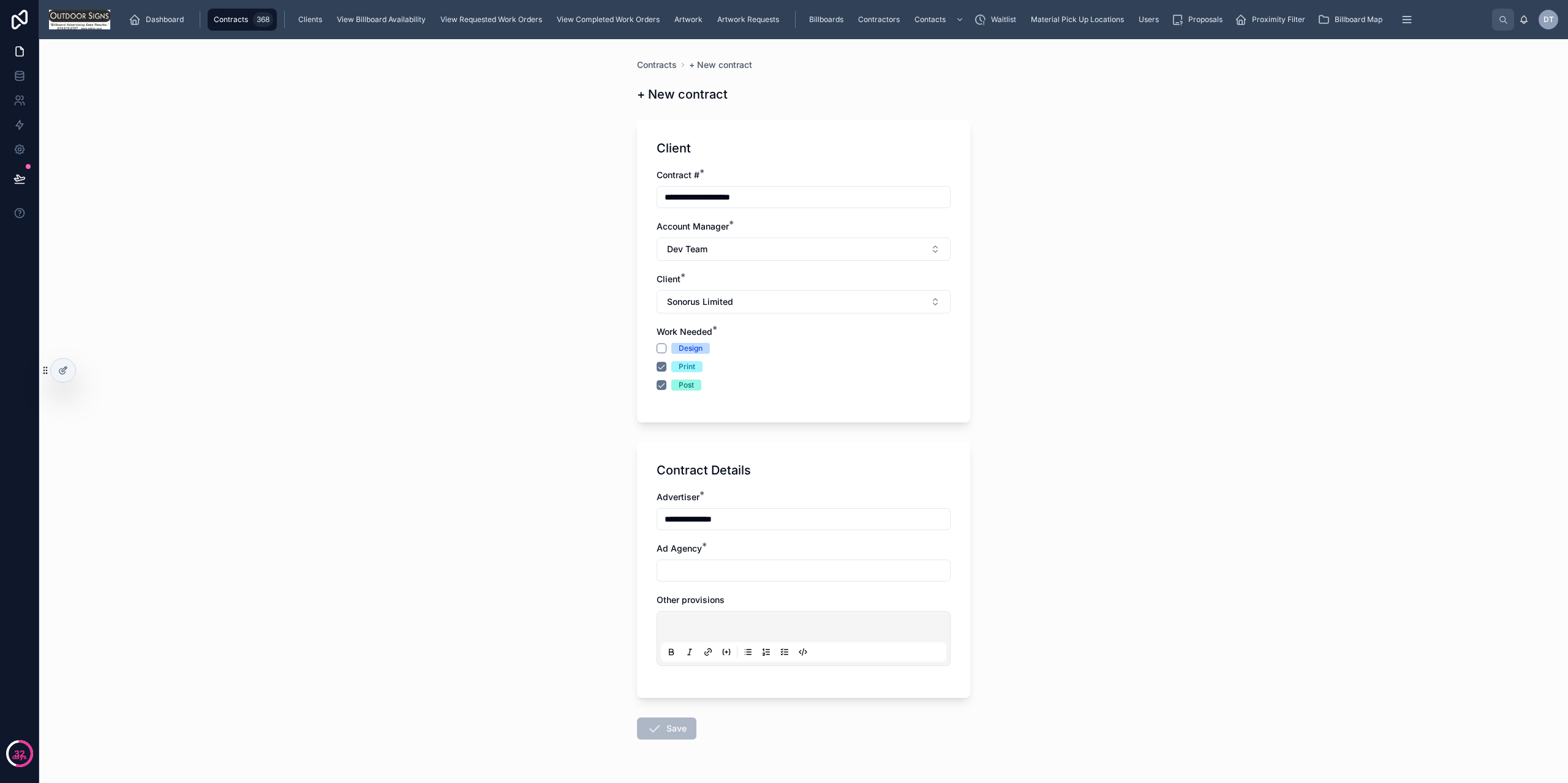
type input "**********"
click at [665, 566] on input "text" at bounding box center [803, 571] width 293 height 17
drag, startPoint x: 651, startPoint y: 548, endPoint x: 696, endPoint y: 549, distance: 45.0
click at [696, 549] on div "**********" at bounding box center [804, 570] width 334 height 256
copy span "Ad Agency"
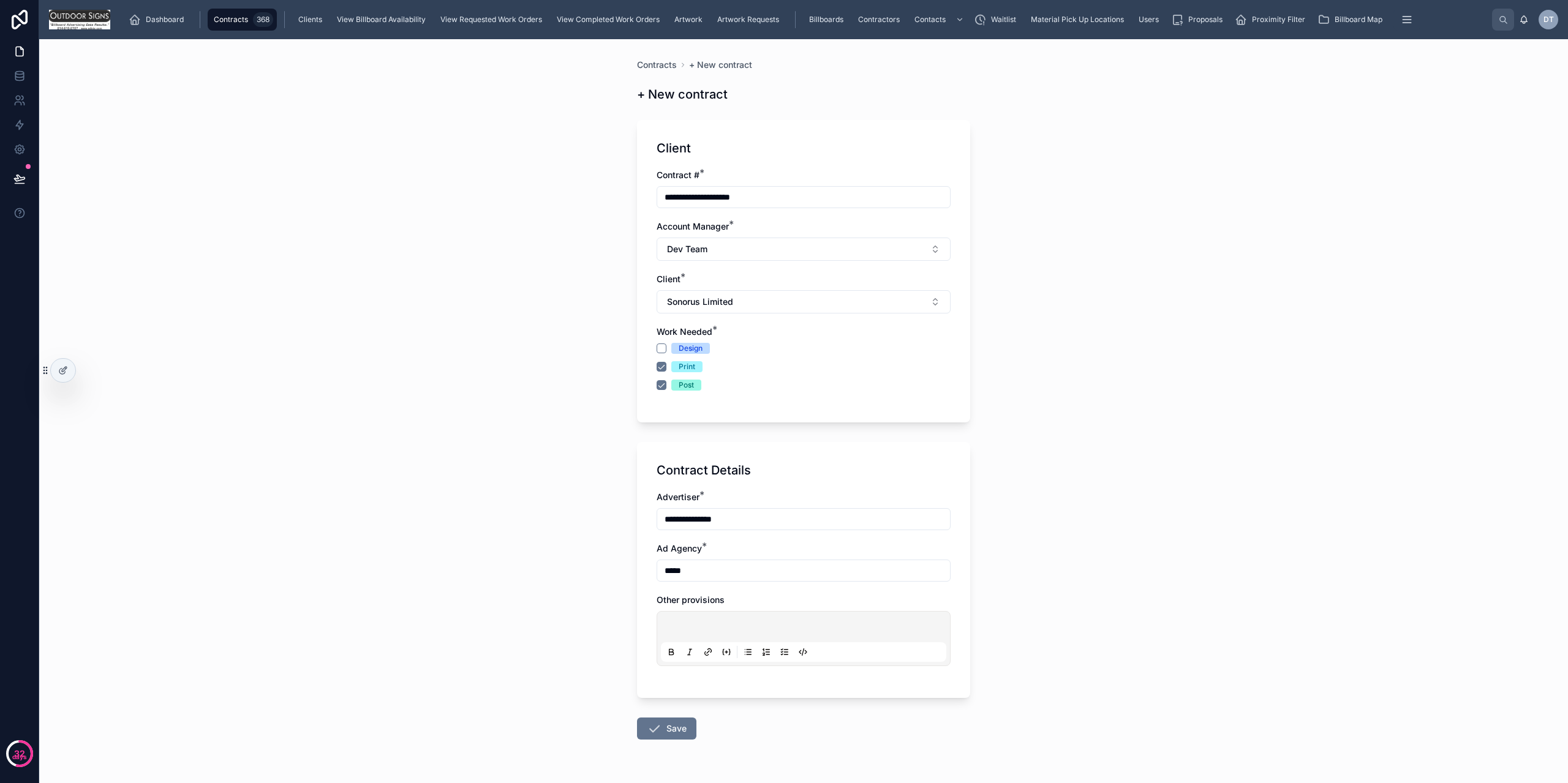
click at [695, 567] on input "****" at bounding box center [803, 571] width 293 height 17
paste input "**********"
type input "**********"
click at [587, 512] on div "**********" at bounding box center [803, 411] width 1529 height 744
click at [665, 346] on div "Design" at bounding box center [803, 348] width 294 height 11
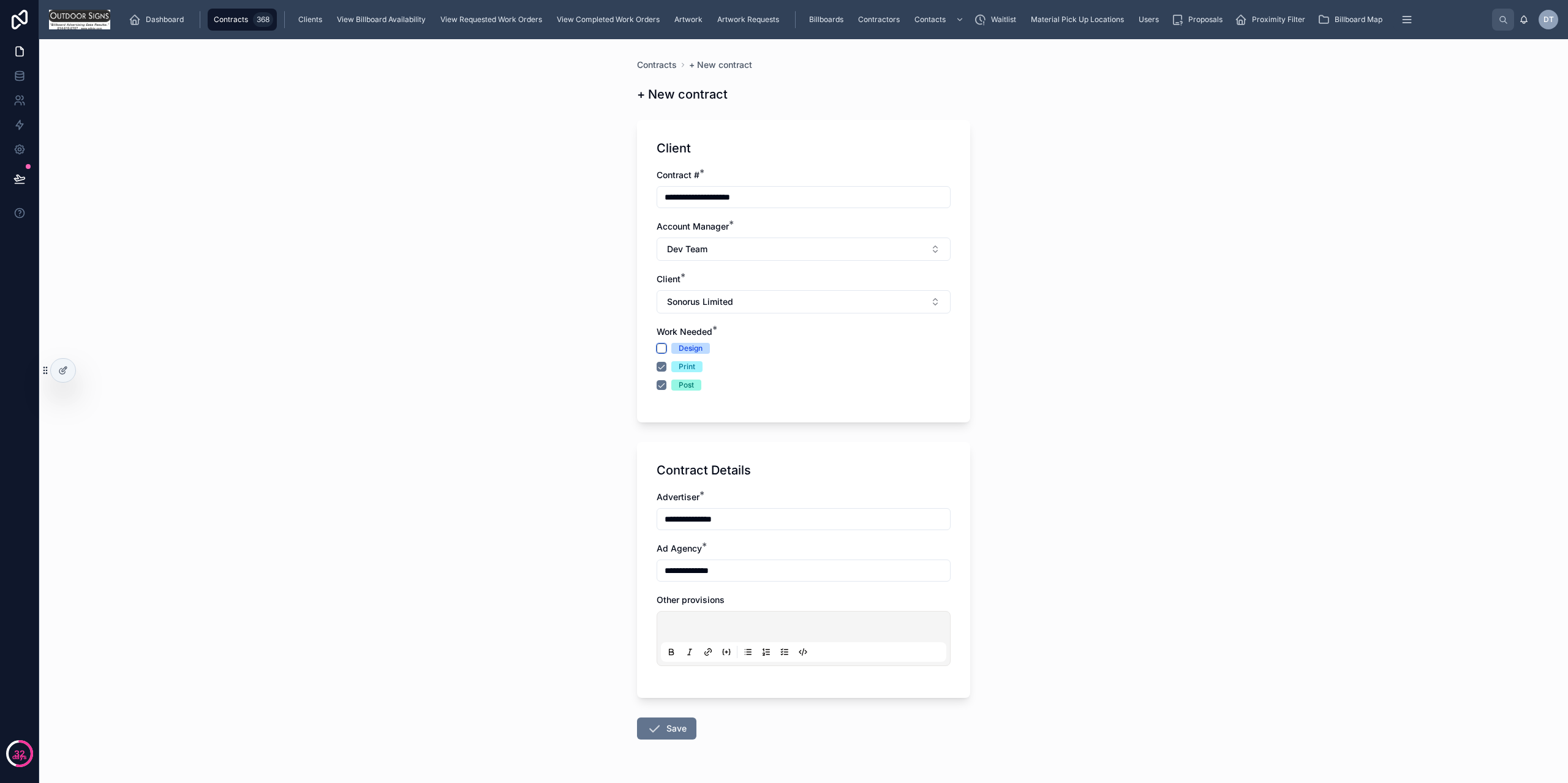
click at [659, 351] on button "Design" at bounding box center [661, 348] width 10 height 10
click at [651, 716] on form "**********" at bounding box center [804, 465] width 334 height 705
click at [652, 726] on icon at bounding box center [654, 728] width 15 height 15
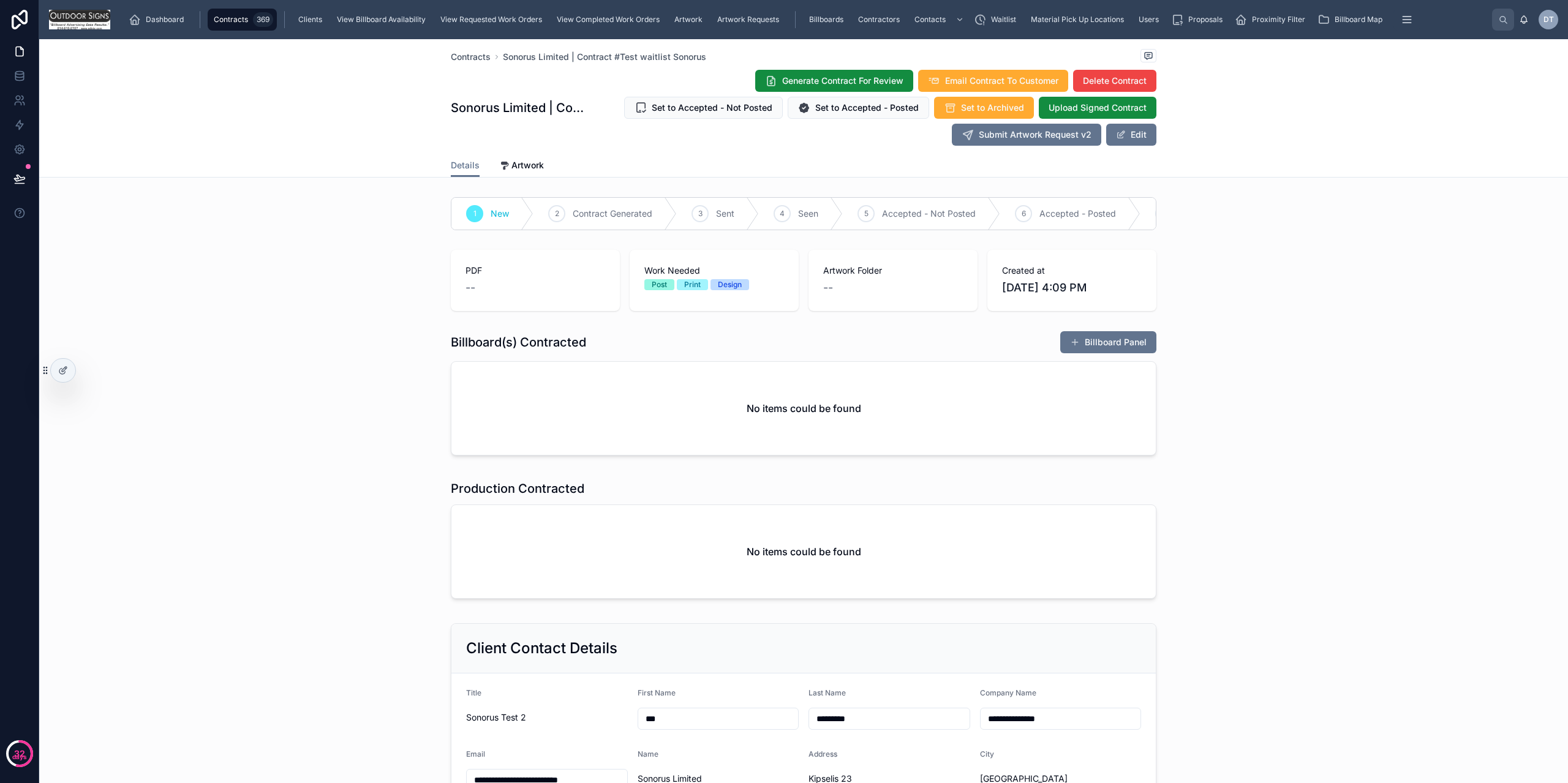
click at [1107, 351] on button "Billboard Panel" at bounding box center [1108, 342] width 96 height 22
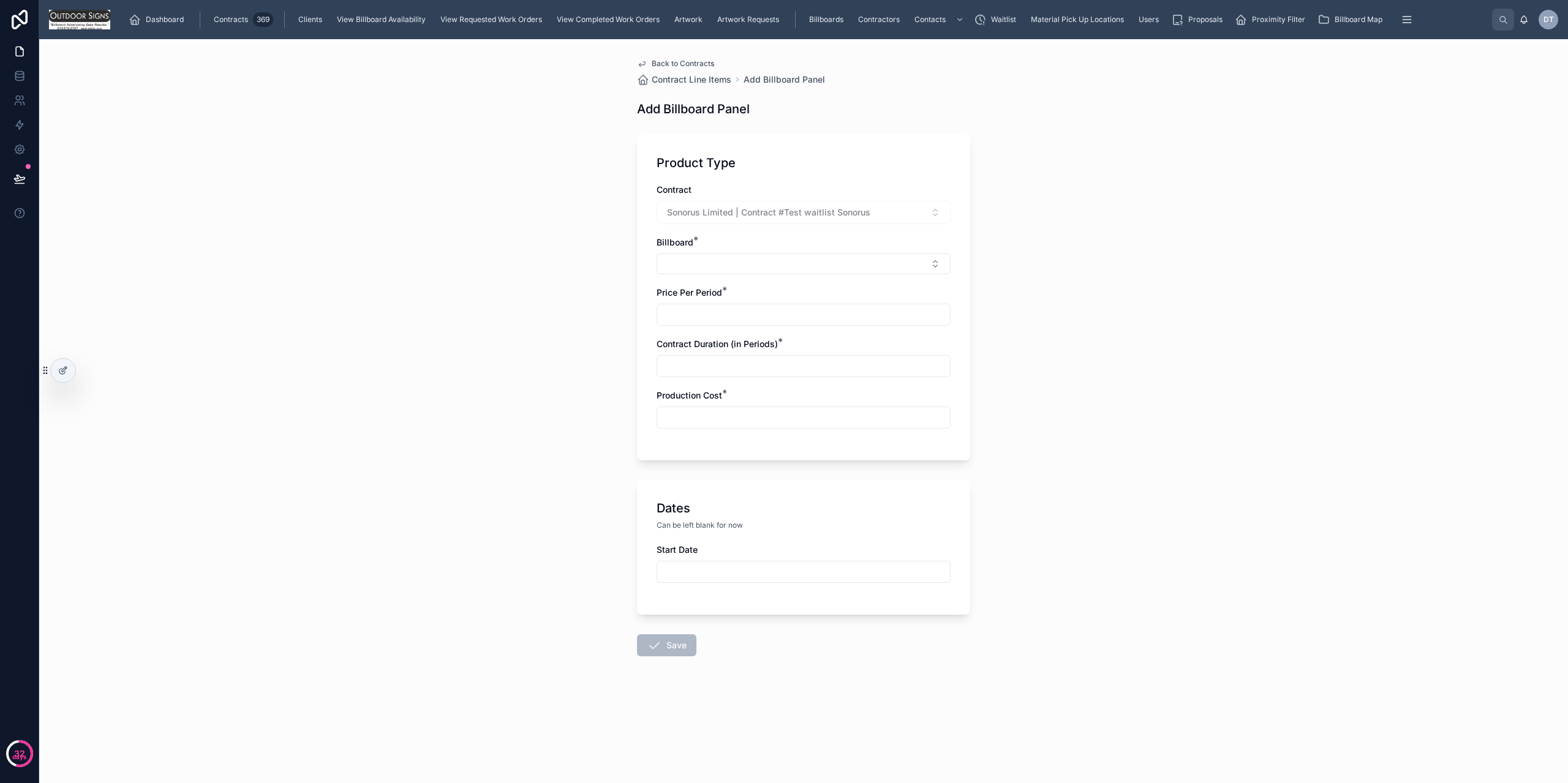
click at [713, 268] on button "Select Button" at bounding box center [803, 264] width 294 height 21
click at [766, 327] on span "Panel Number: 0005/0006 PREMIER" at bounding box center [796, 318] width 146 height 24
click at [721, 318] on input "text" at bounding box center [803, 317] width 293 height 17
type input "*****"
click at [717, 377] on div at bounding box center [803, 368] width 294 height 22
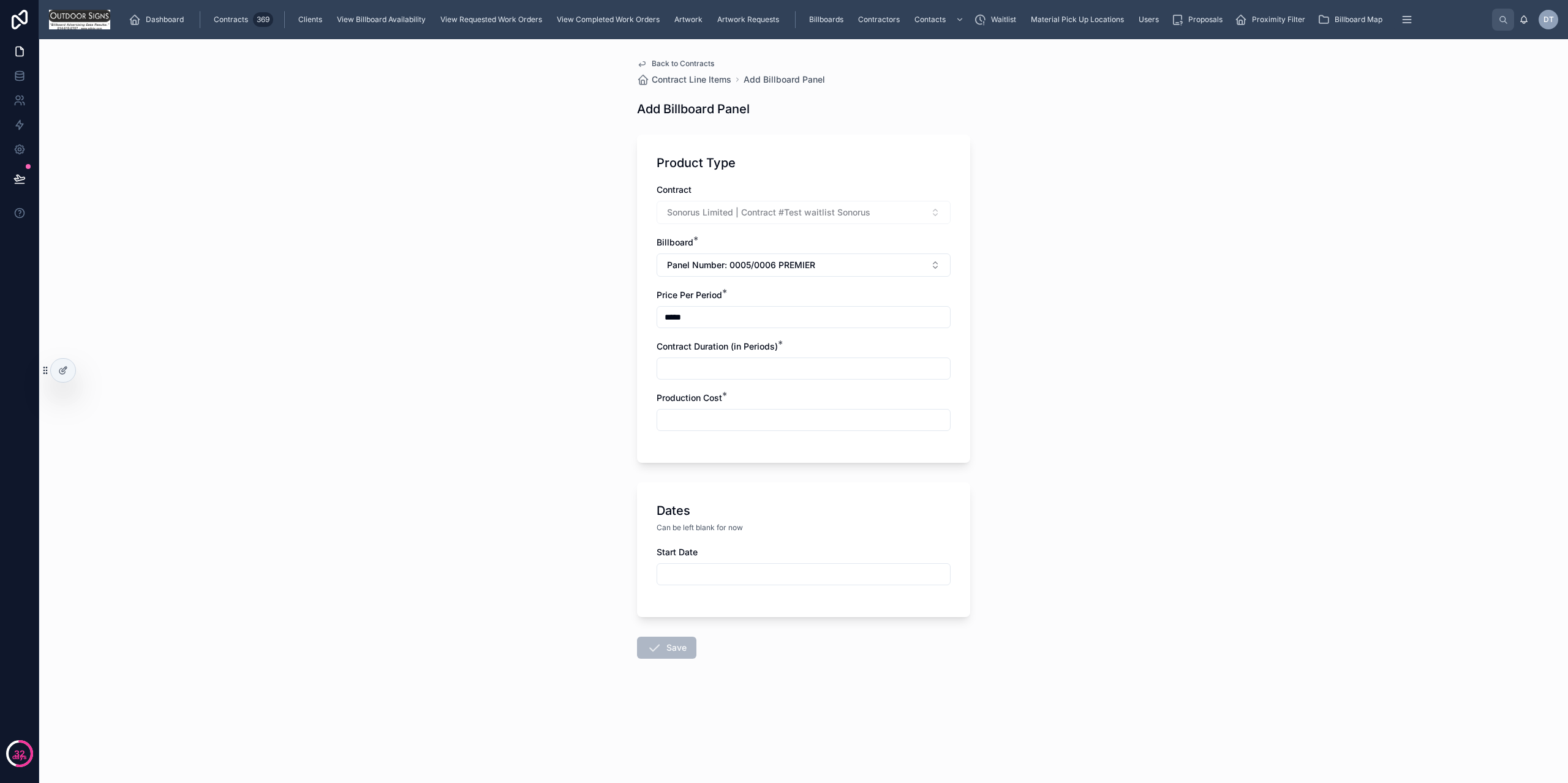
click at [700, 355] on div "Contract Duration (in Periods) *" at bounding box center [803, 360] width 294 height 39
click at [699, 368] on input "text" at bounding box center [803, 368] width 293 height 17
type input "****"
click at [716, 566] on input "text" at bounding box center [803, 574] width 293 height 17
click at [804, 442] on button "1" at bounding box center [803, 436] width 22 height 22
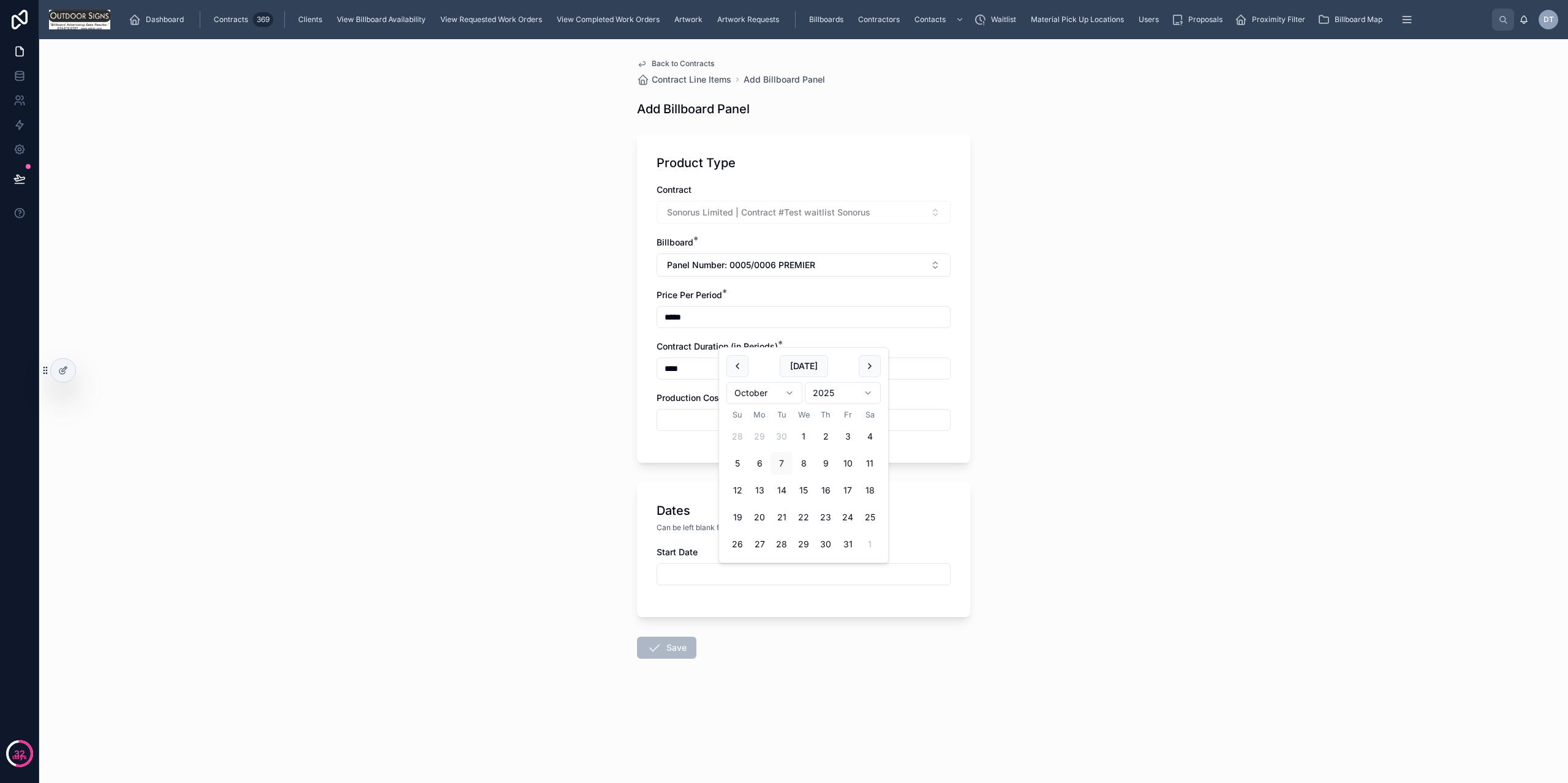
type input "*********"
click at [615, 521] on div "Back to Contracts Contract Line Items Add Billboard Panel Add Billboard Panel P…" at bounding box center [803, 411] width 1529 height 744
click at [713, 416] on input "text" at bounding box center [803, 420] width 293 height 17
type input "*****"
click at [679, 653] on button "Save" at bounding box center [666, 648] width 59 height 22
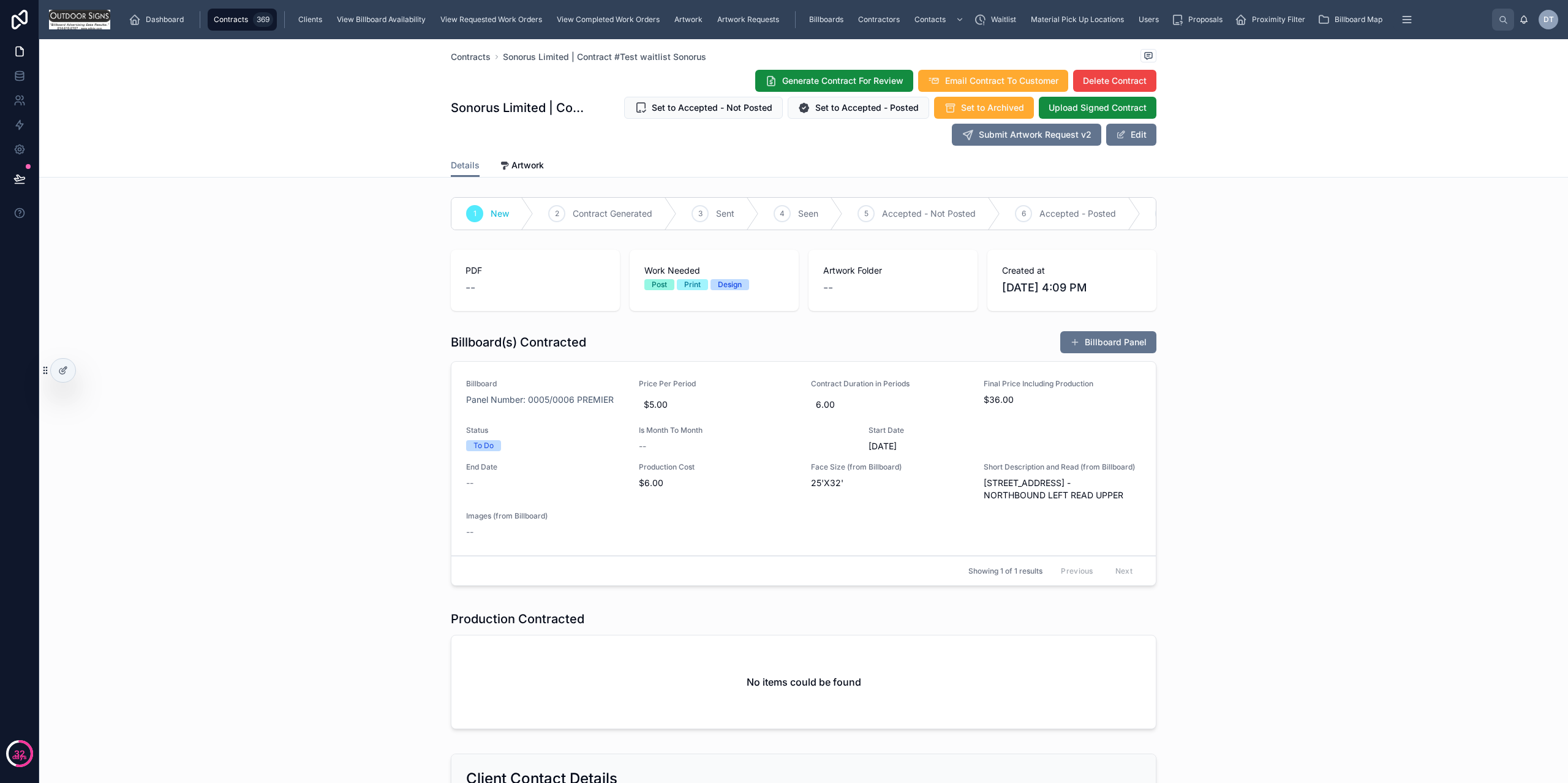
click at [470, 489] on div "--" at bounding box center [545, 483] width 158 height 12
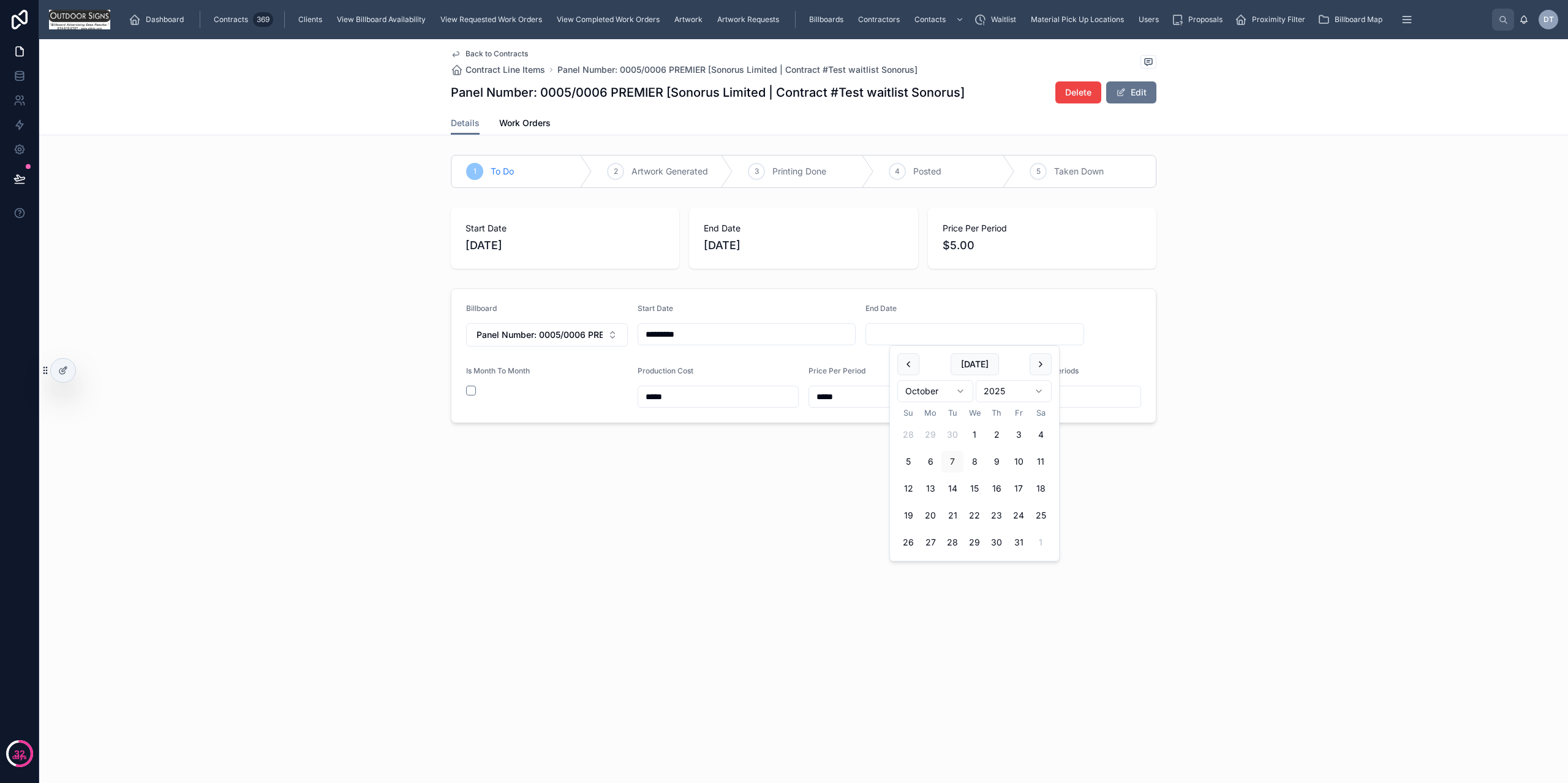
click at [923, 335] on input "text" at bounding box center [974, 334] width 217 height 17
click at [356, 249] on div "Start Date 10/1/2025 End Date 3/17/2026 Price Per Period $5.00" at bounding box center [803, 238] width 1529 height 71
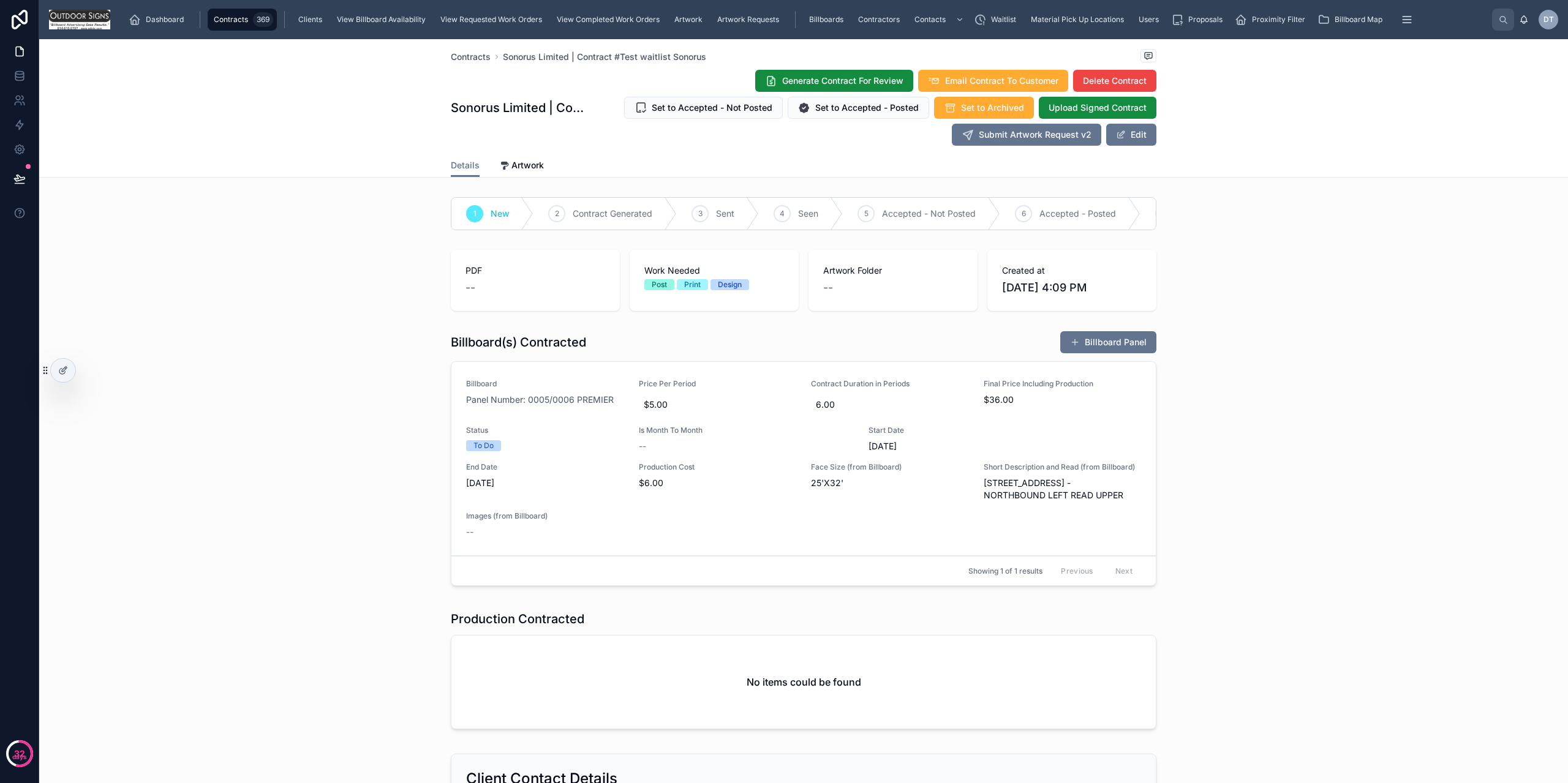
click at [887, 452] on span "10/1/2025" at bounding box center [948, 446] width 158 height 12
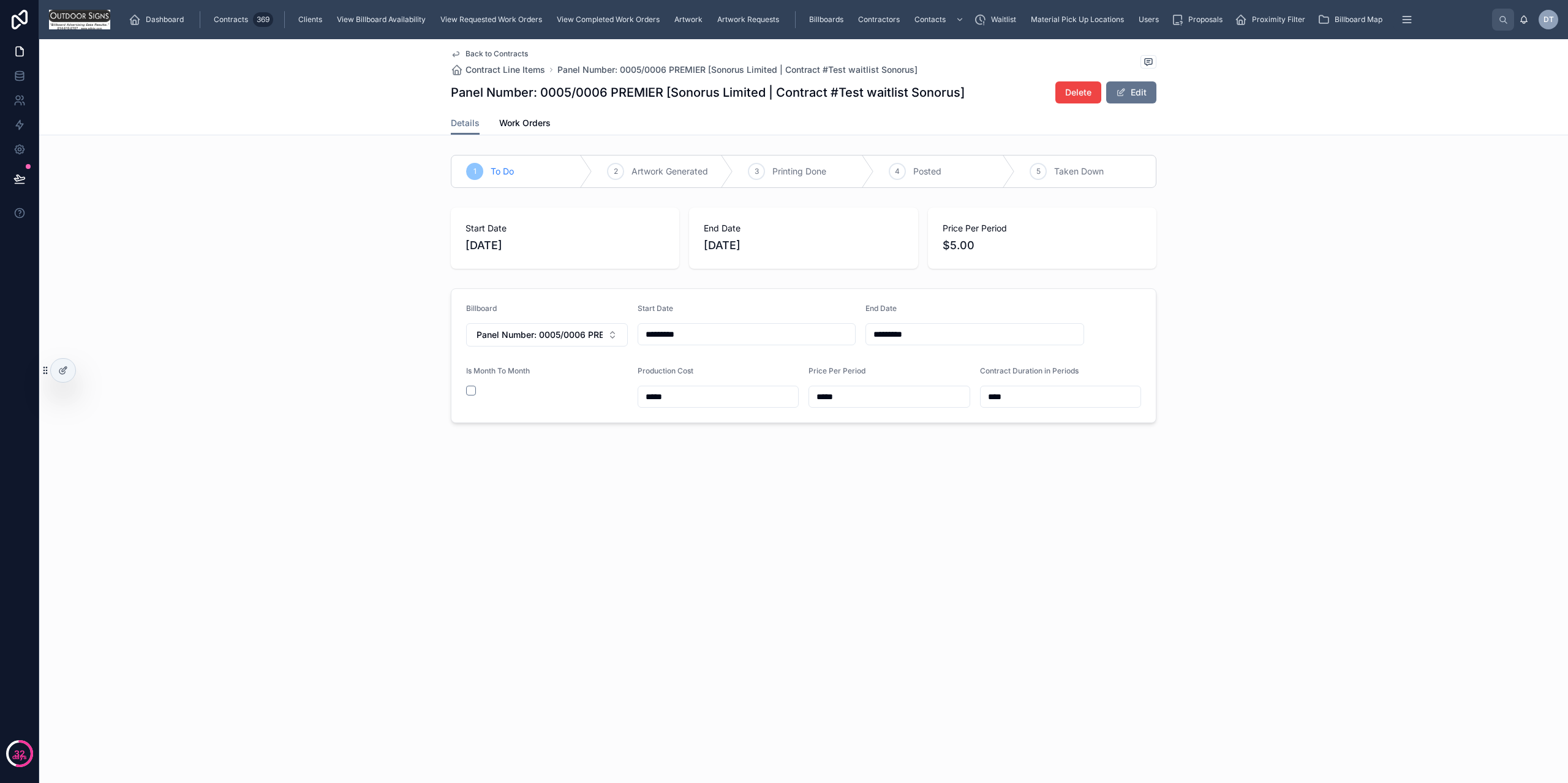
click at [1123, 99] on button "Edit" at bounding box center [1131, 92] width 50 height 22
click at [906, 338] on input "*********" at bounding box center [974, 334] width 217 height 17
click at [967, 366] on button "Today" at bounding box center [975, 364] width 48 height 22
click at [1195, 323] on div "Billboard Panel Number: 0005/0006 PREMIER Start Date ********* End Date *******…" at bounding box center [803, 356] width 1529 height 145
drag, startPoint x: 953, startPoint y: 316, endPoint x: 952, endPoint y: 324, distance: 8.1
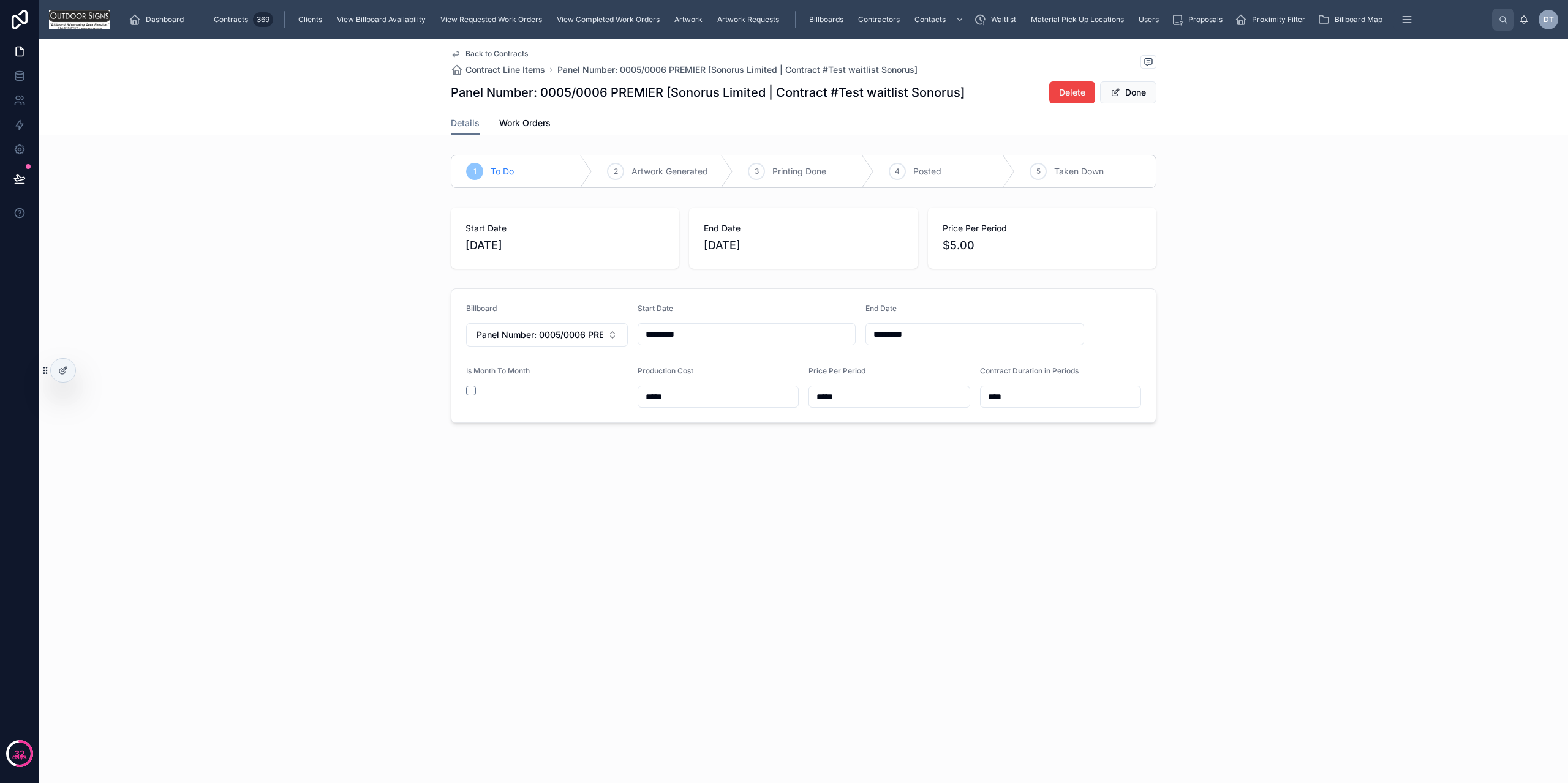
click at [952, 318] on div "End Date *********" at bounding box center [974, 325] width 219 height 43
click at [952, 331] on input "*********" at bounding box center [974, 334] width 217 height 17
click at [974, 364] on button "Today" at bounding box center [975, 364] width 48 height 22
type input "*********"
click at [1166, 370] on div "Billboard Panel Number: 0005/0006 PREMIER Start Date ********* End Date *******…" at bounding box center [803, 356] width 1529 height 145
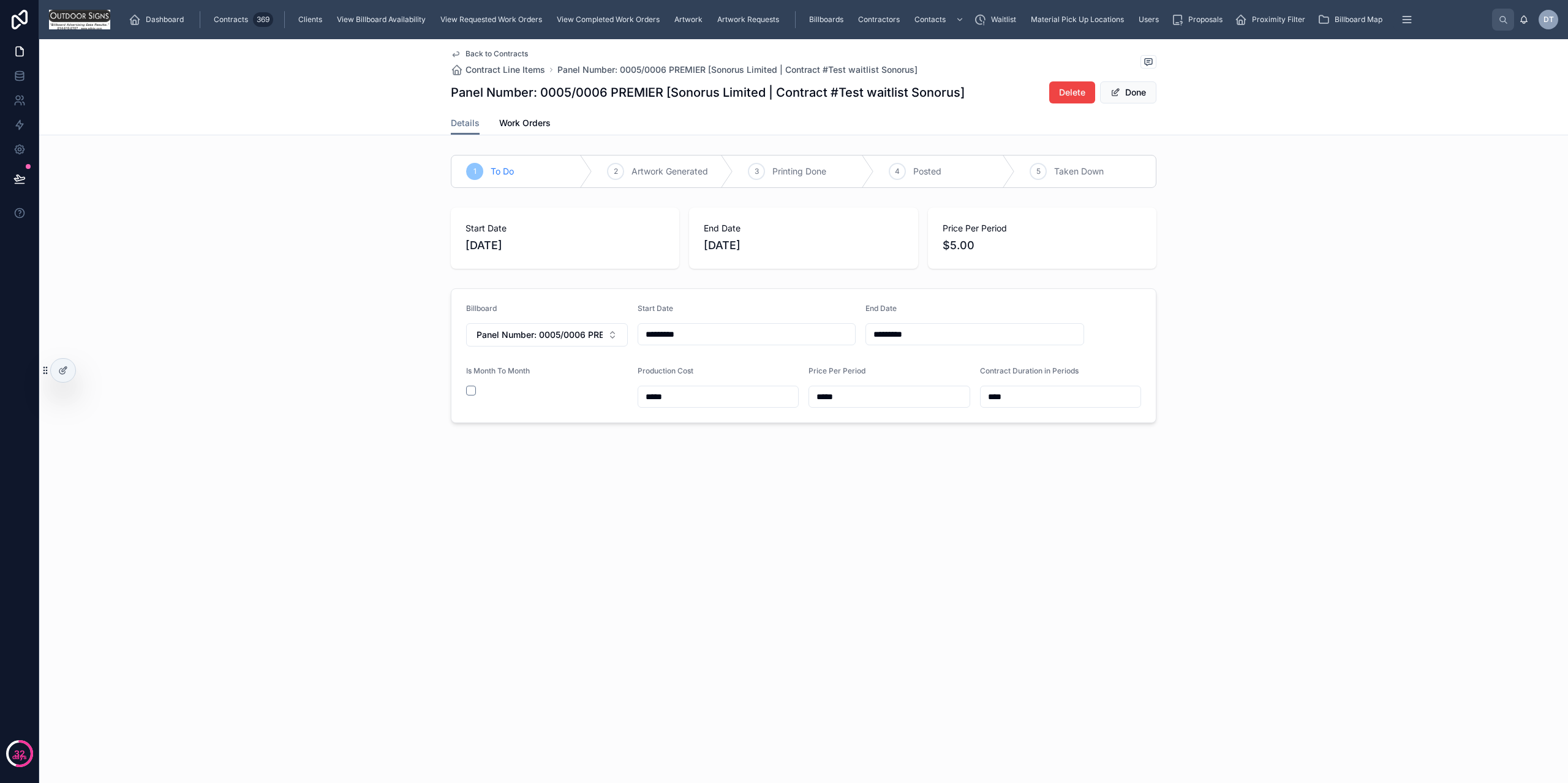
click at [1139, 99] on button "Done" at bounding box center [1128, 92] width 56 height 22
click at [473, 54] on span "Back to Contracts" at bounding box center [497, 54] width 63 height 10
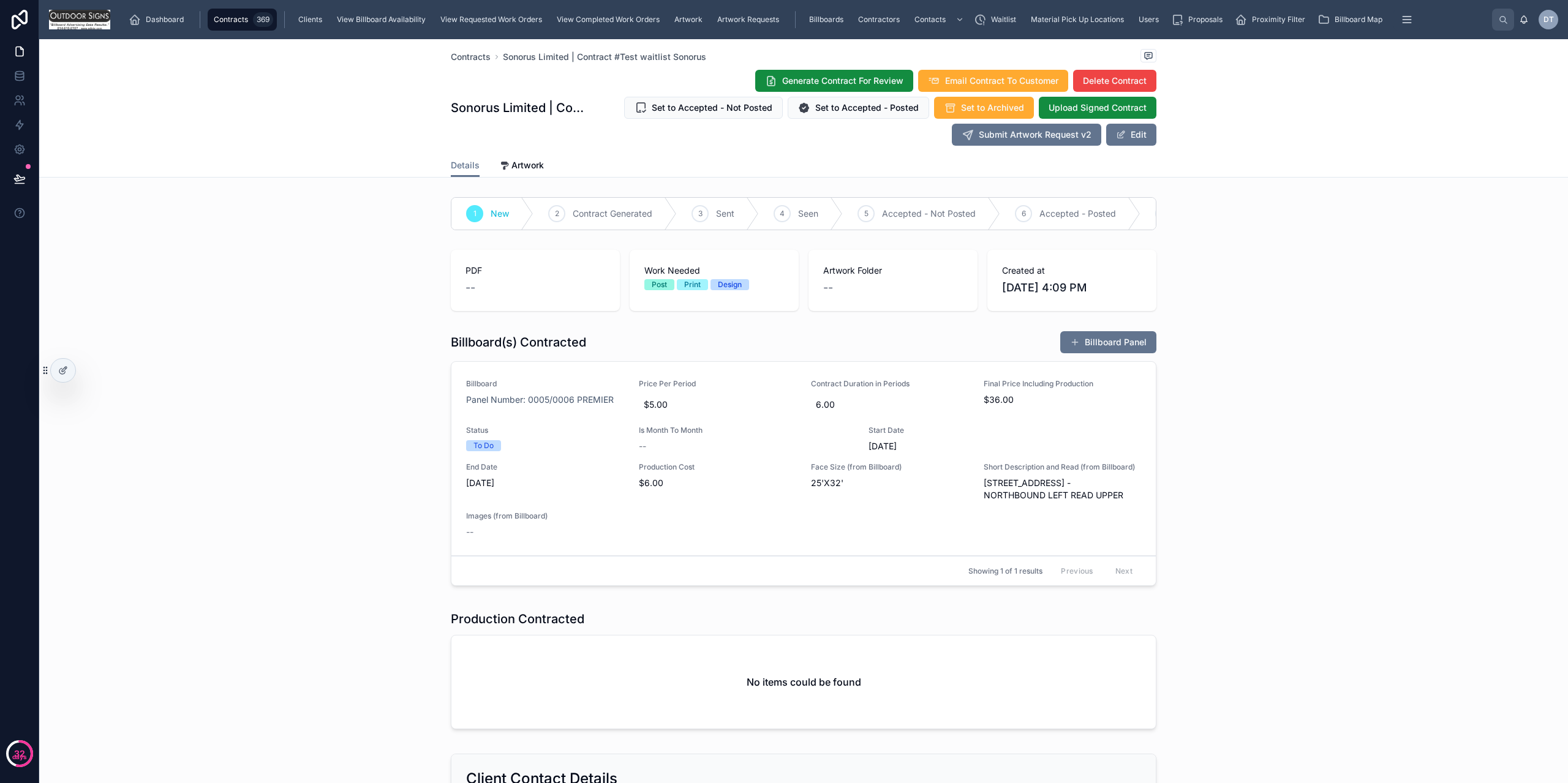
click at [1001, 19] on span "Waitlist" at bounding box center [1004, 20] width 25 height 10
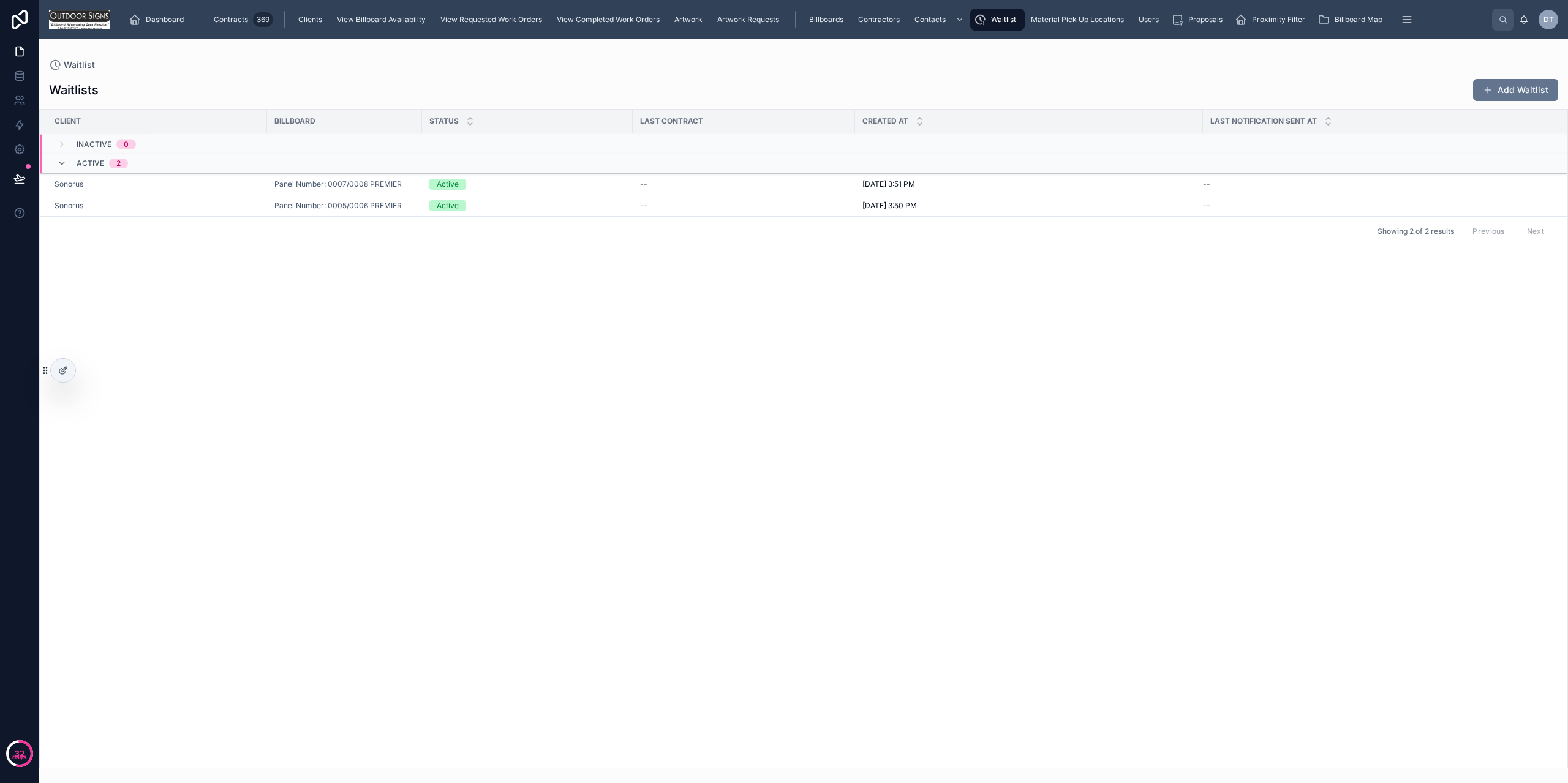
click at [246, 19] on span "Contracts" at bounding box center [231, 20] width 34 height 10
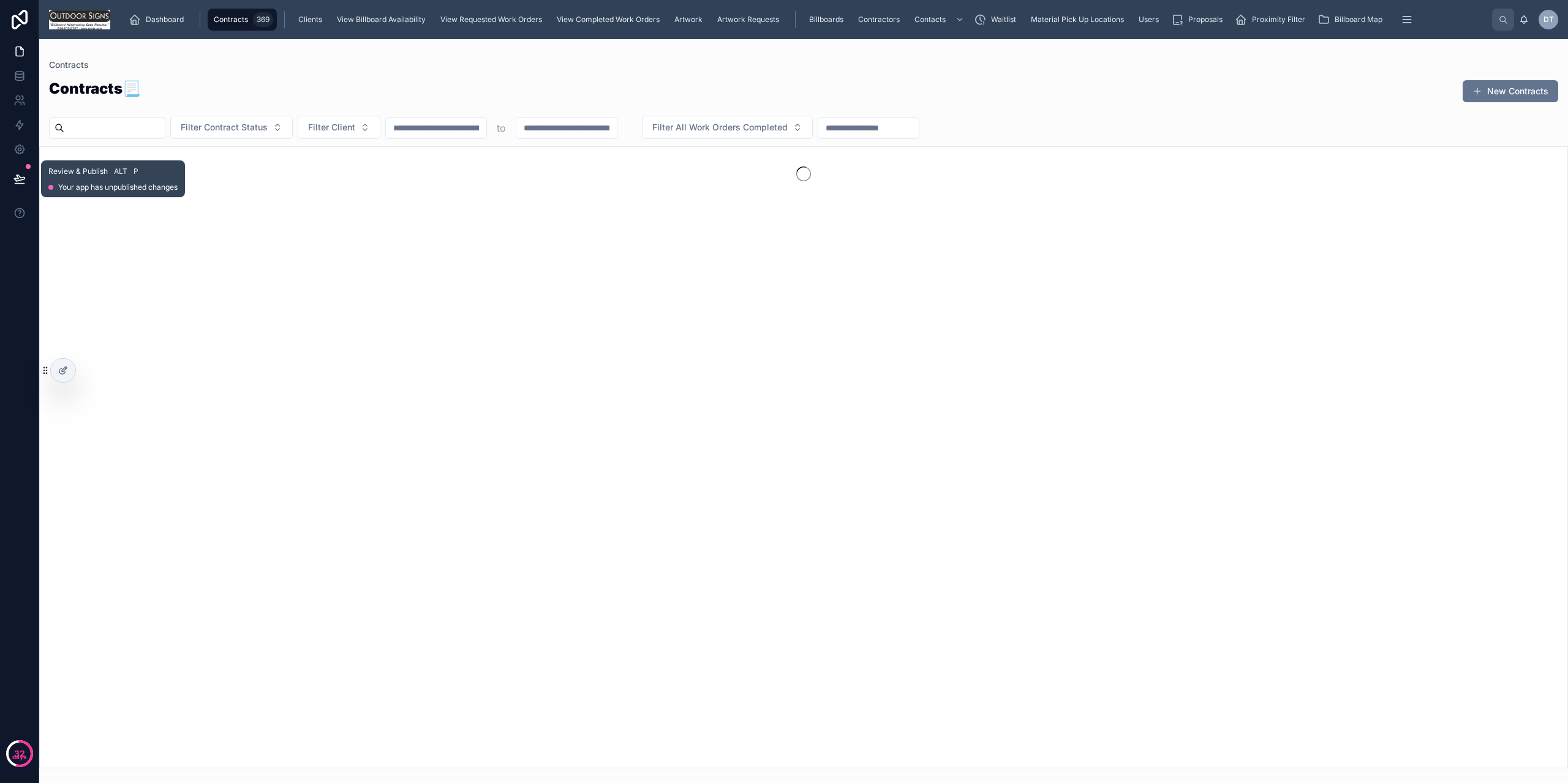
click at [22, 176] on icon at bounding box center [19, 178] width 12 height 12
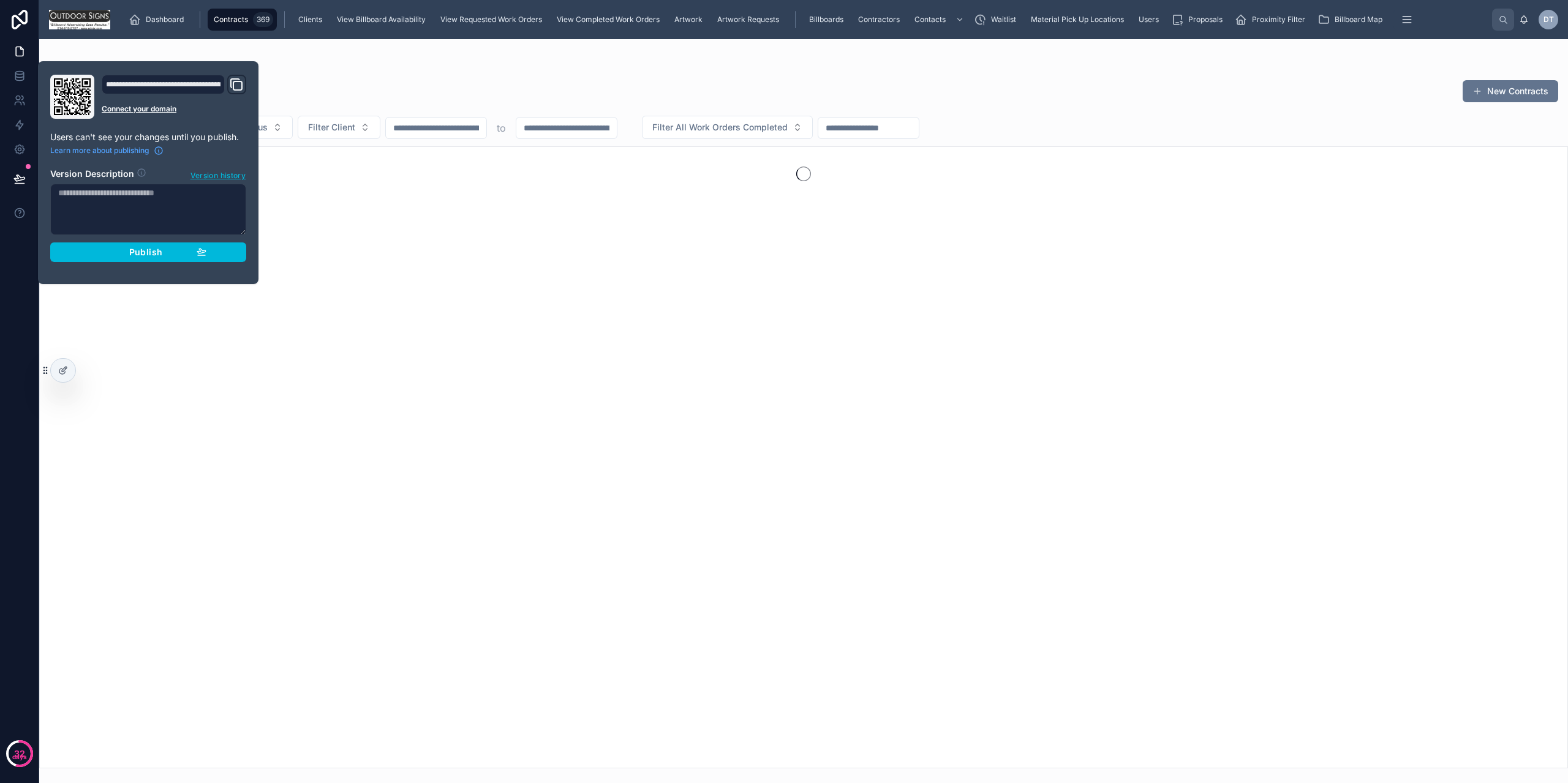
click at [128, 254] on div "Publish" at bounding box center [148, 252] width 116 height 11
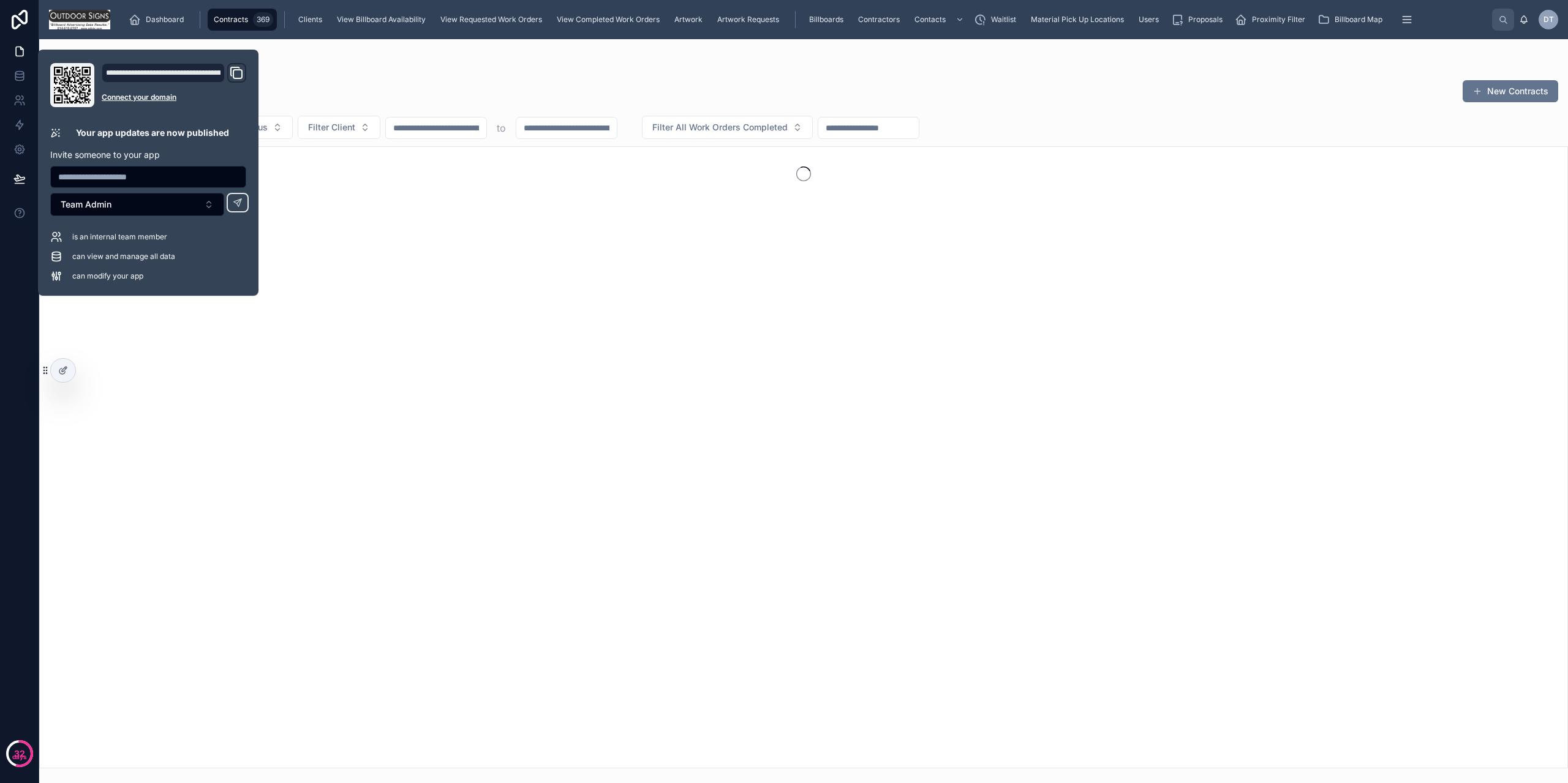
click at [490, 91] on div "Contracts 📃 New Contracts" at bounding box center [804, 93] width 1510 height 30
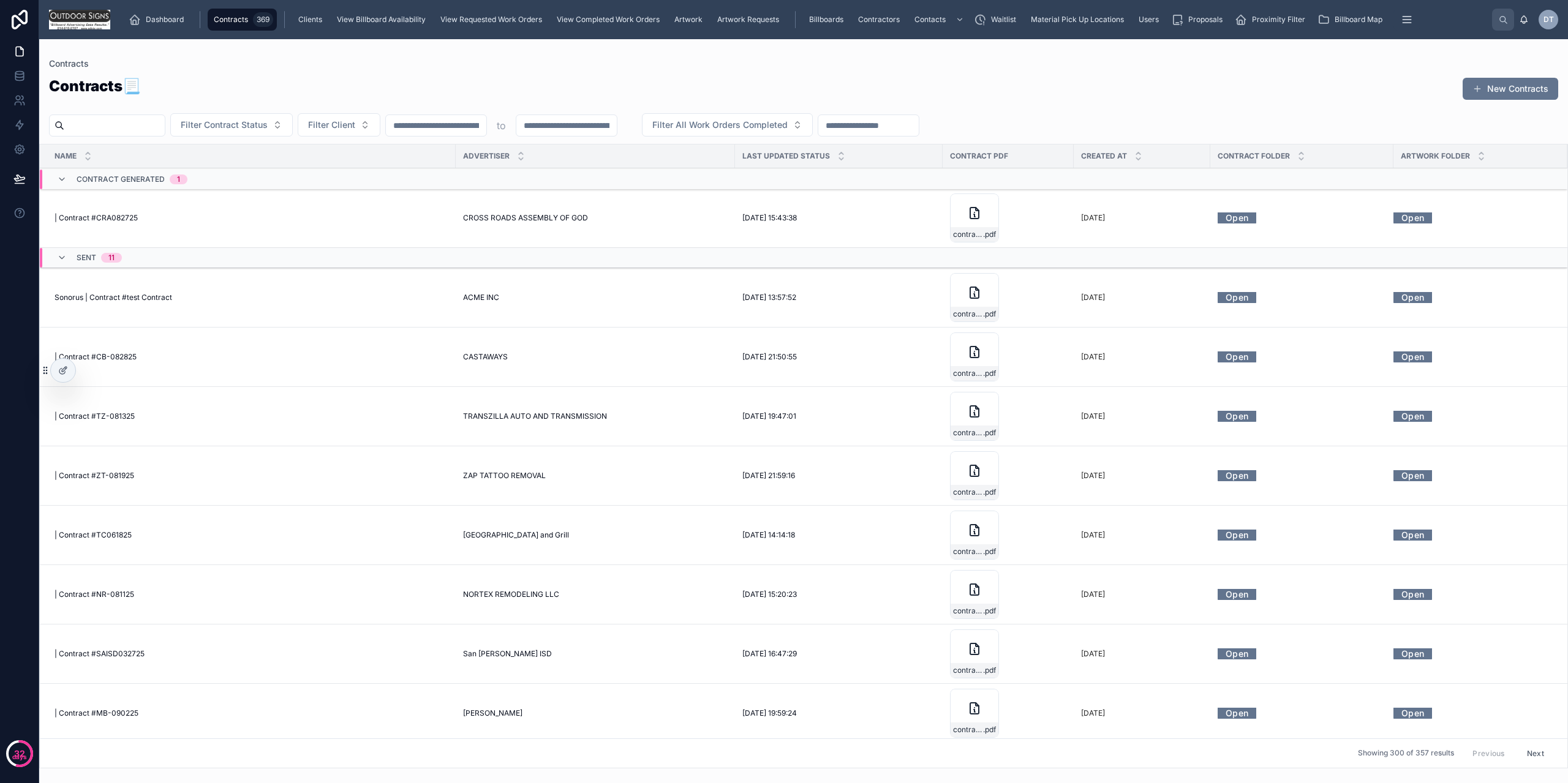
click at [310, 291] on td "Sonorus | Contract #test Contract Sonorus | Contract #test Contract" at bounding box center [248, 297] width 416 height 59
click at [212, 295] on div "Sonorus | Contract #test Contract Sonorus | Contract #test Contract" at bounding box center [251, 298] width 394 height 10
click at [293, 133] on button "Filter Contract Status" at bounding box center [232, 125] width 123 height 24
click at [381, 132] on button "Filter Client" at bounding box center [339, 125] width 83 height 24
click at [369, 178] on div "Sonorus Limited" at bounding box center [370, 175] width 170 height 20
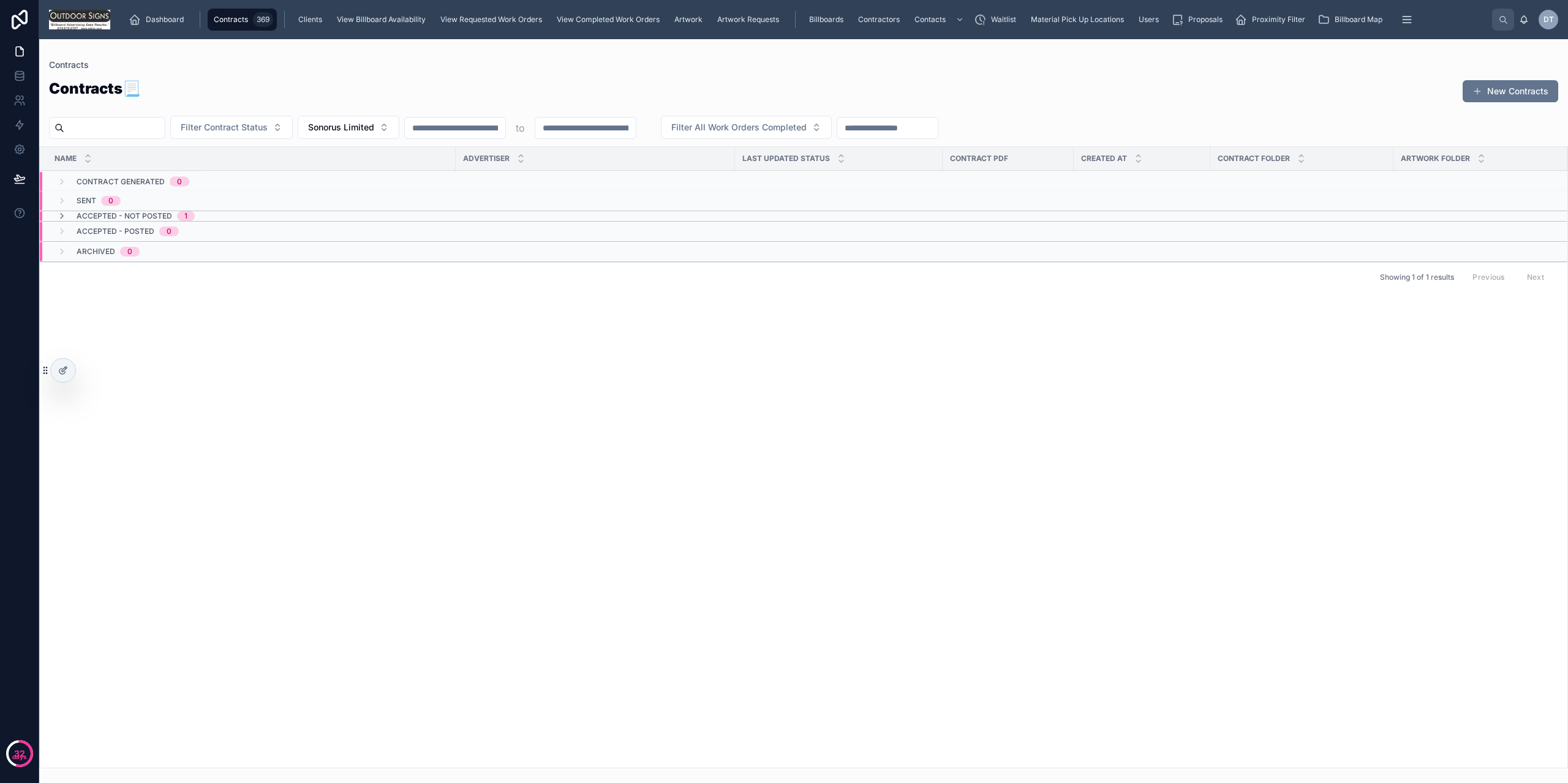
click at [62, 212] on icon at bounding box center [62, 217] width 10 height 10
click at [202, 254] on td "Sonorus Limited | Contract #333 Sonorus Limited | Contract #333" at bounding box center [248, 261] width 416 height 59
click at [374, 129] on span "Sonorus Limited" at bounding box center [341, 127] width 66 height 12
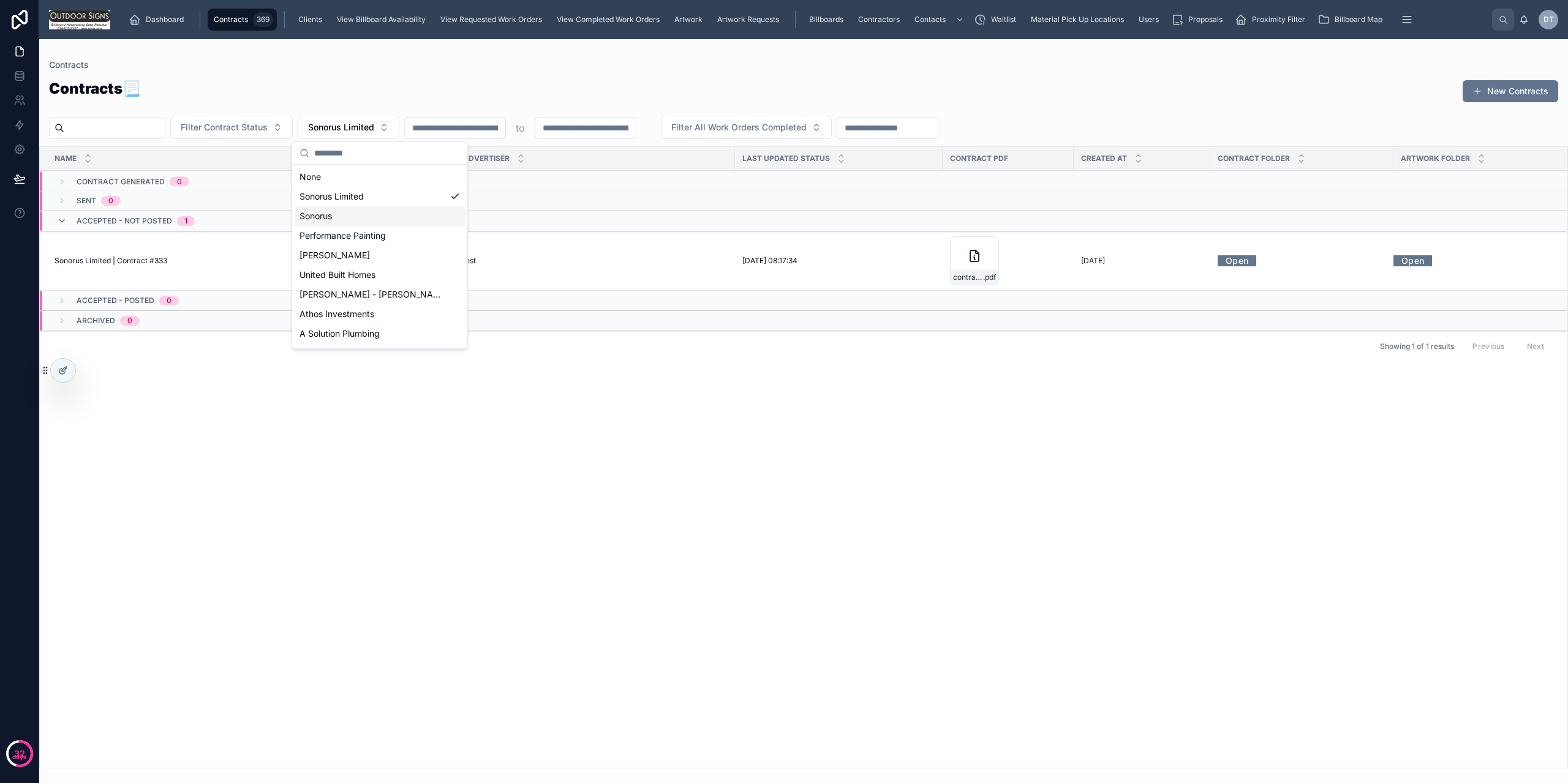
click at [342, 219] on div "Sonorus" at bounding box center [379, 217] width 170 height 20
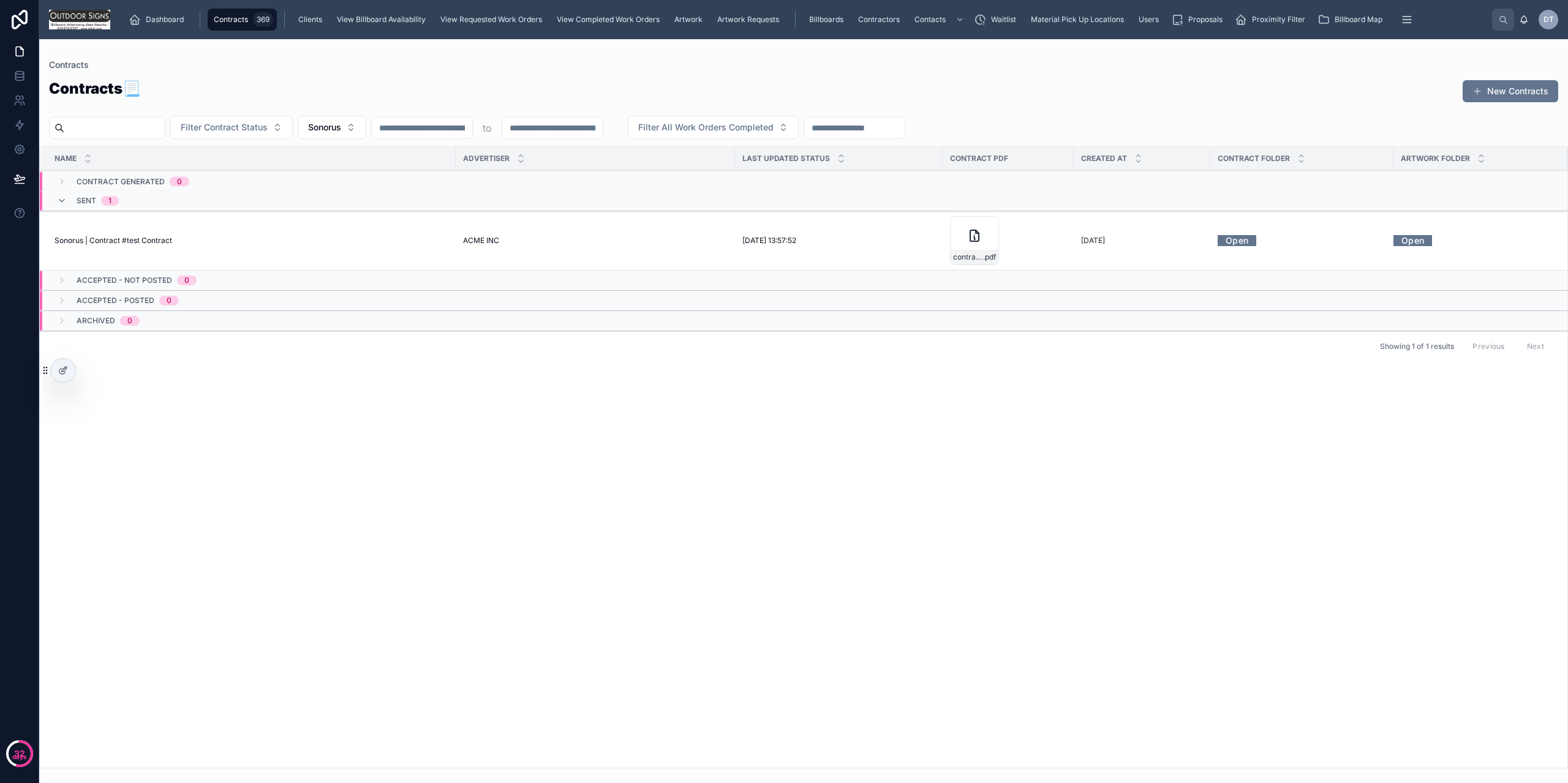
click at [133, 241] on span "Sonorus | Contract #test Contract" at bounding box center [113, 241] width 118 height 10
click at [363, 135] on button "Sonorus" at bounding box center [332, 127] width 68 height 24
click at [327, 199] on span "Sonorus Limited" at bounding box center [316, 196] width 64 height 12
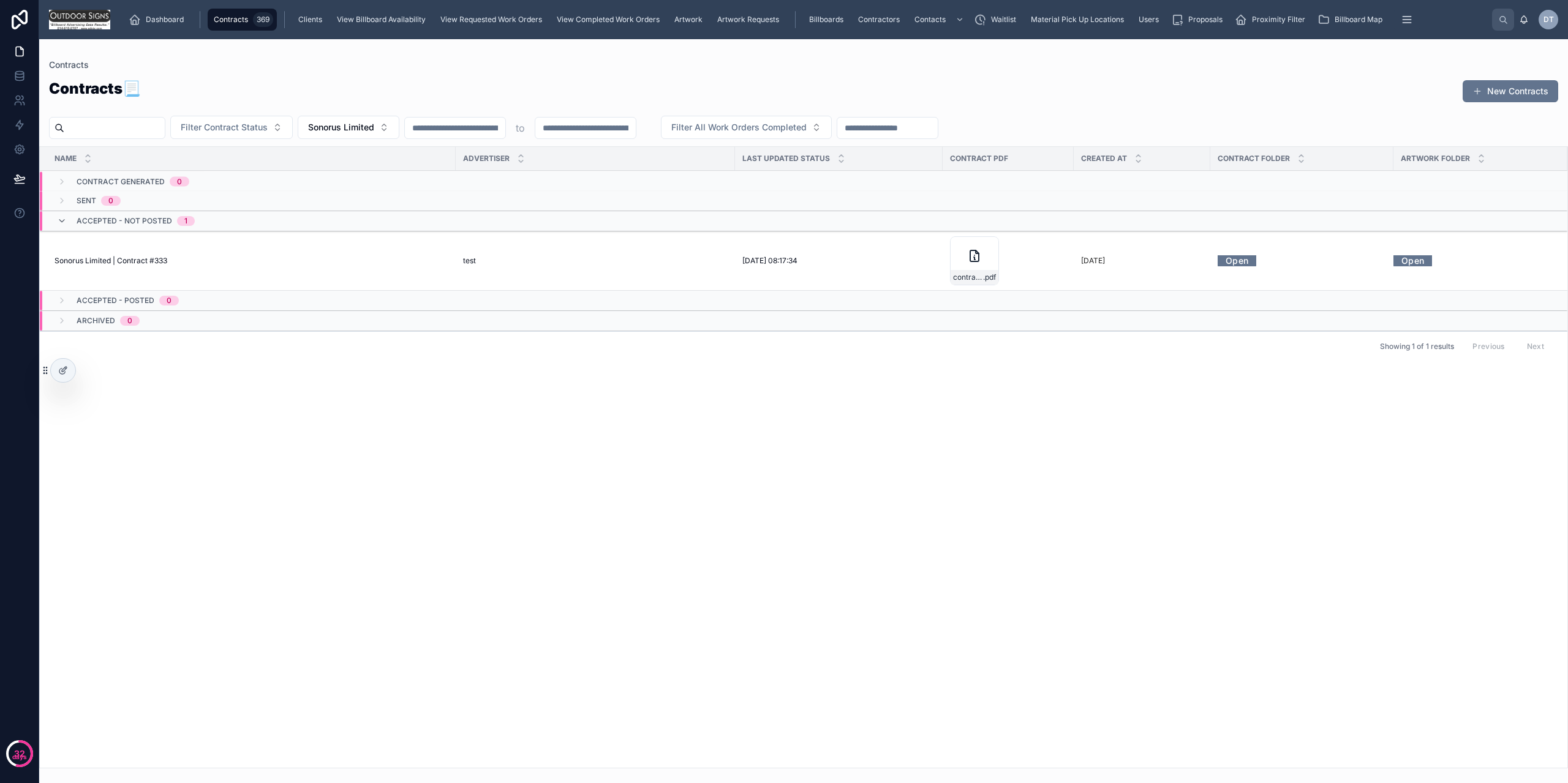
click at [125, 262] on span "Sonorus Limited | Contract #333" at bounding box center [110, 261] width 113 height 10
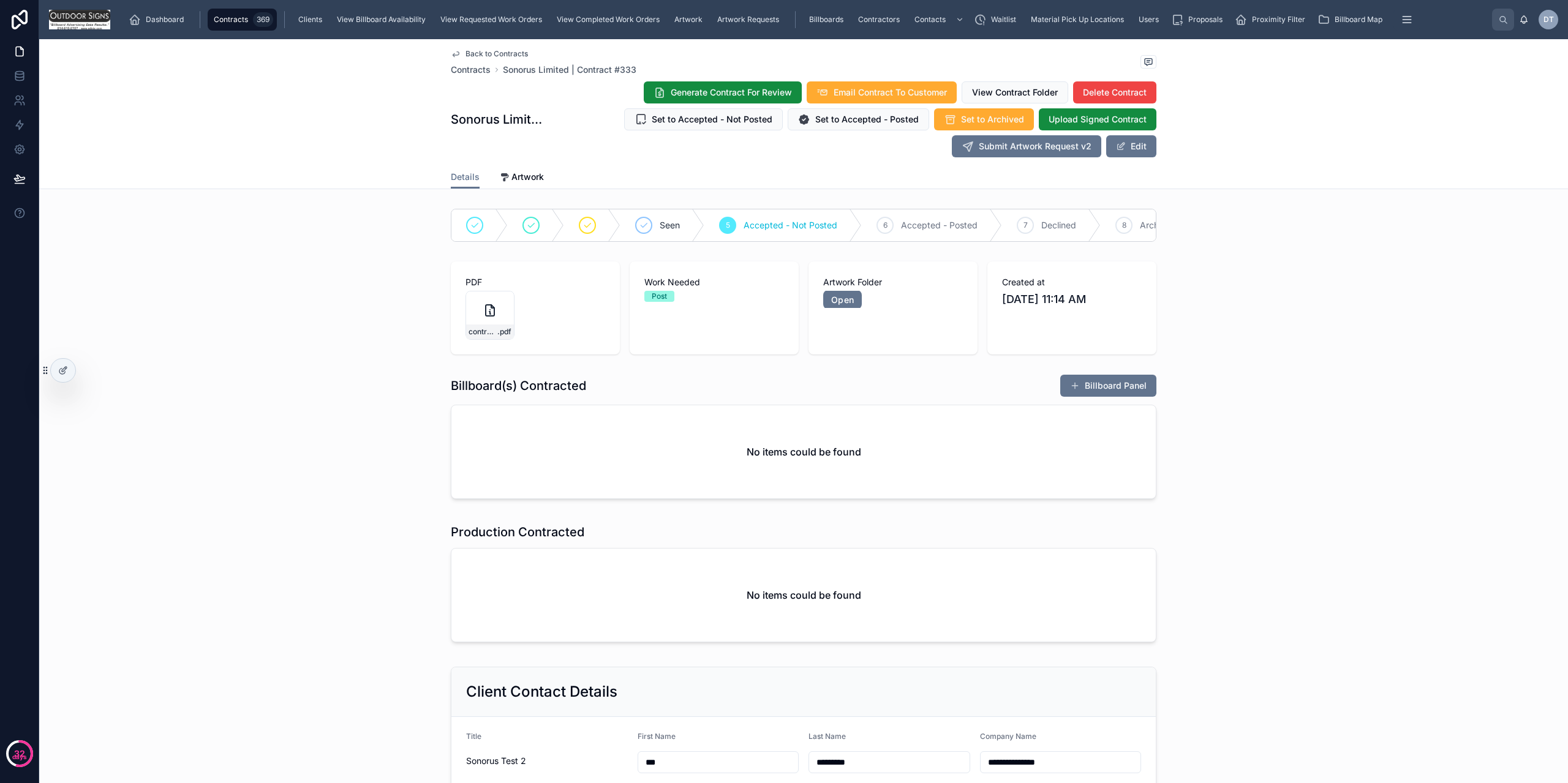
click at [486, 47] on div "Back to Contracts Contracts Sonorus Limited | Contract #333 Sonorus Limited | C…" at bounding box center [804, 102] width 706 height 126
click at [478, 58] on span "Back to Contracts" at bounding box center [497, 54] width 63 height 10
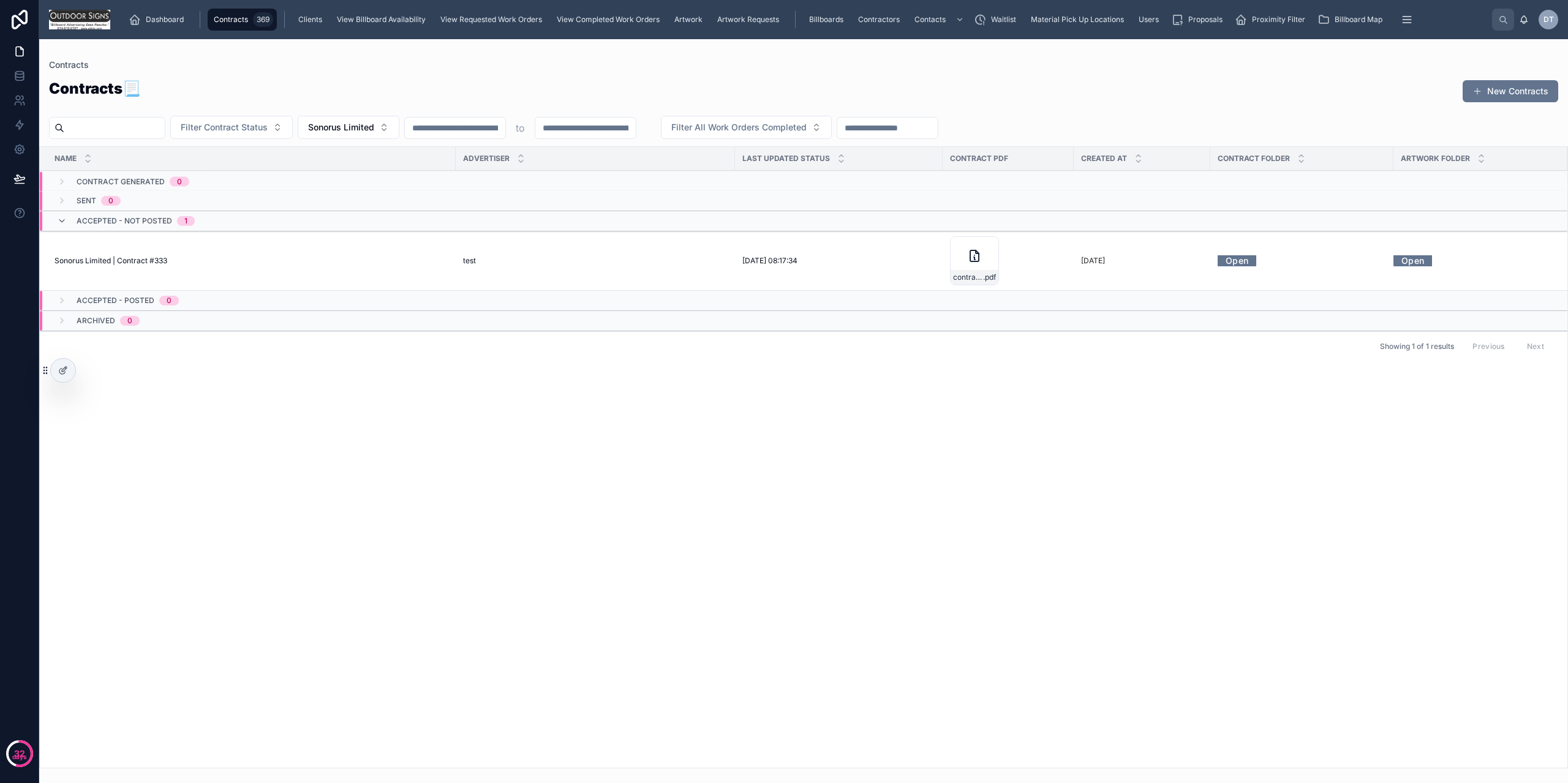
click at [237, 29] on link "Contracts 369" at bounding box center [242, 19] width 69 height 22
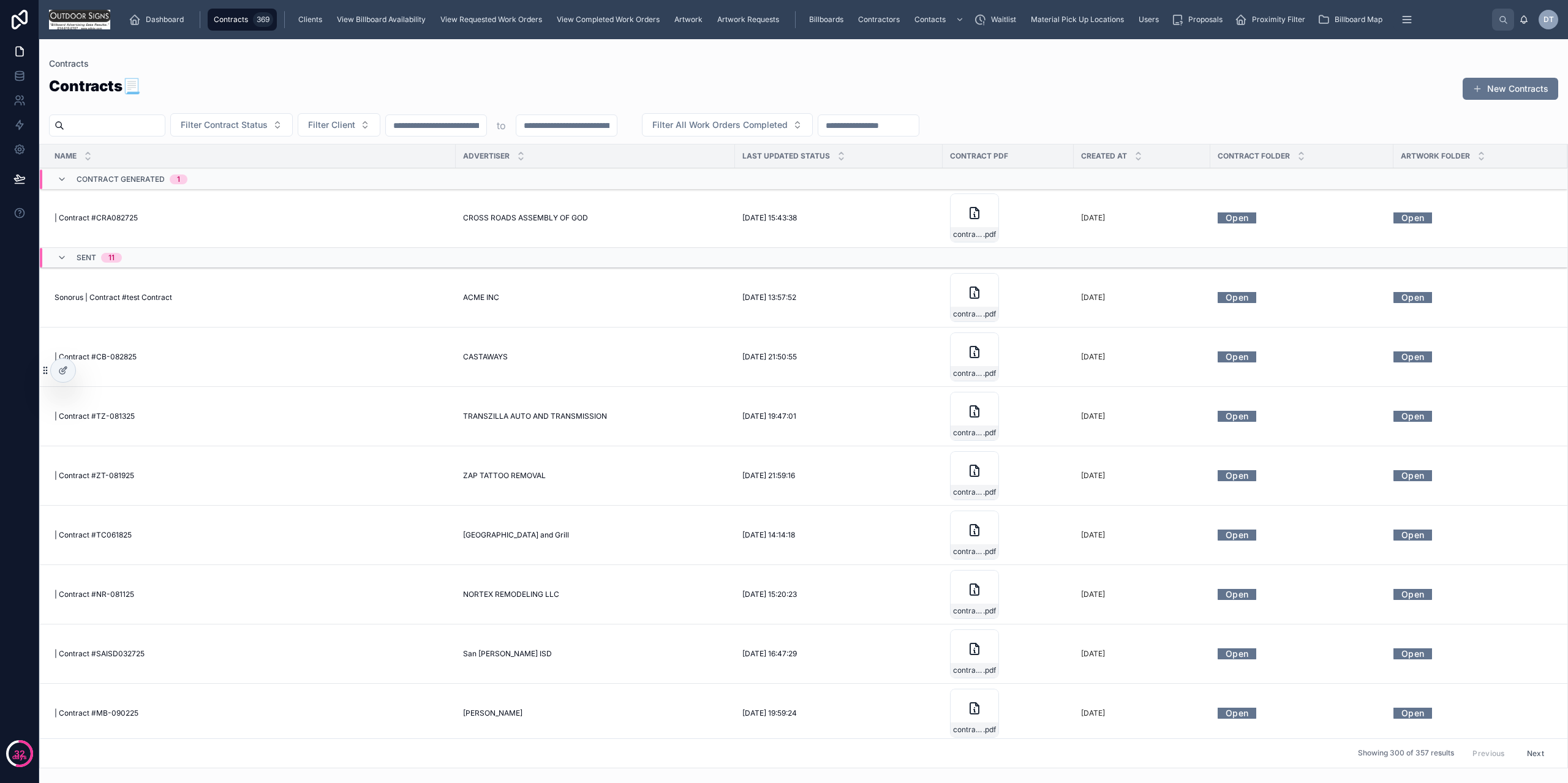
click at [1135, 151] on icon at bounding box center [1138, 153] width 8 height 8
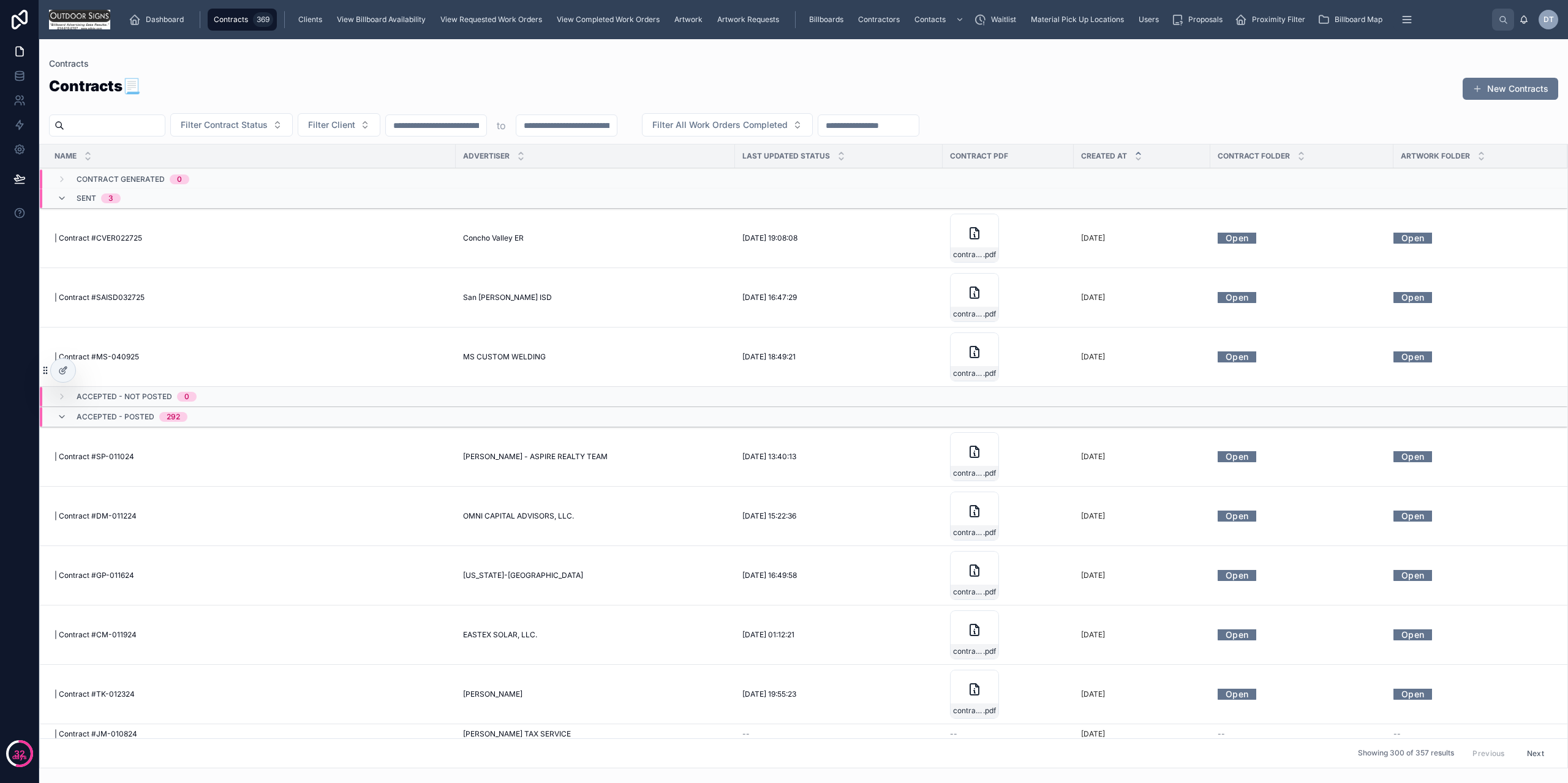
click at [1127, 158] on span "Created at" at bounding box center [1104, 156] width 46 height 10
click at [1138, 158] on icon at bounding box center [1138, 158] width 8 height 8
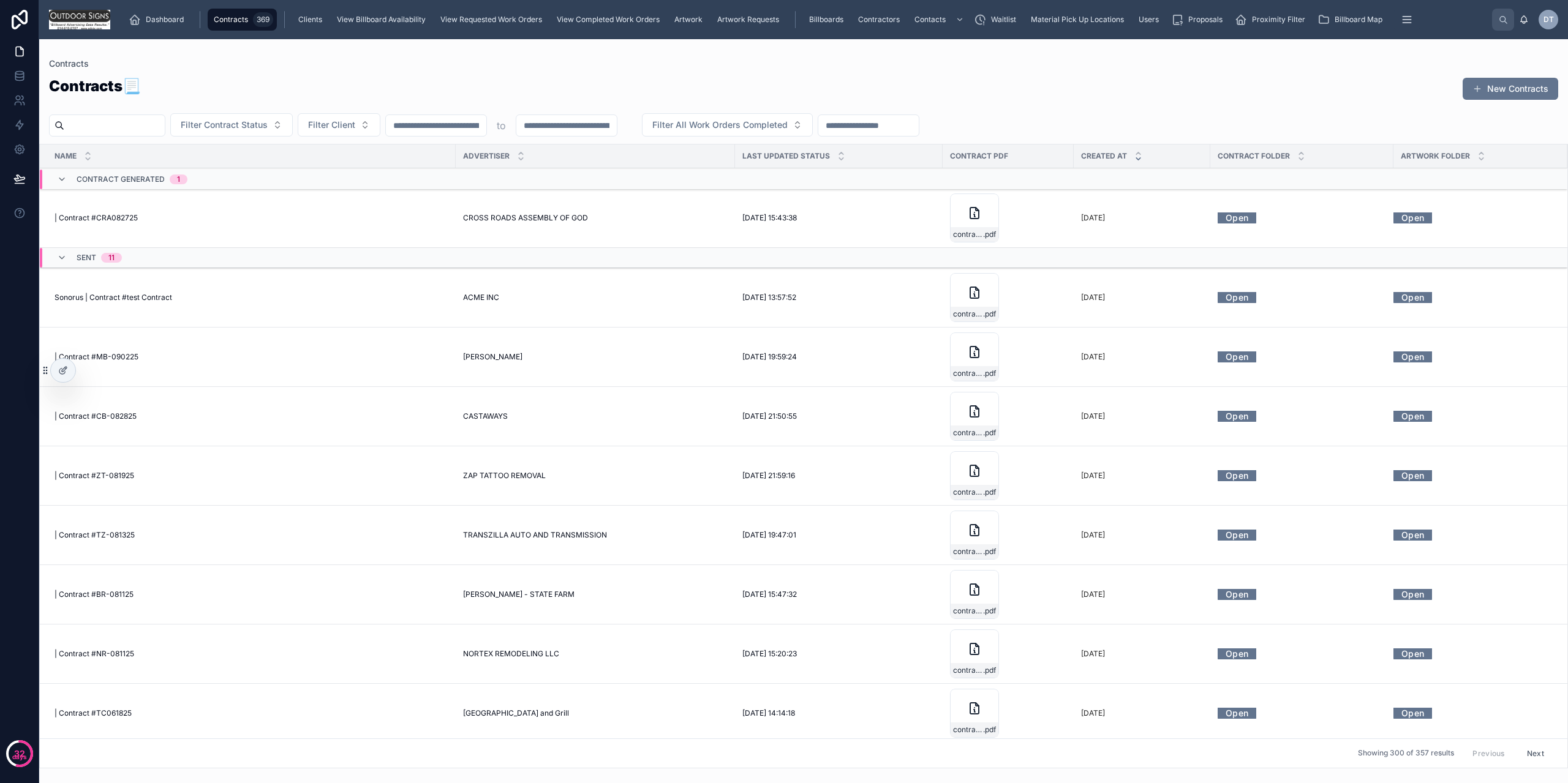
click at [72, 259] on div "Sent 11" at bounding box center [89, 258] width 65 height 20
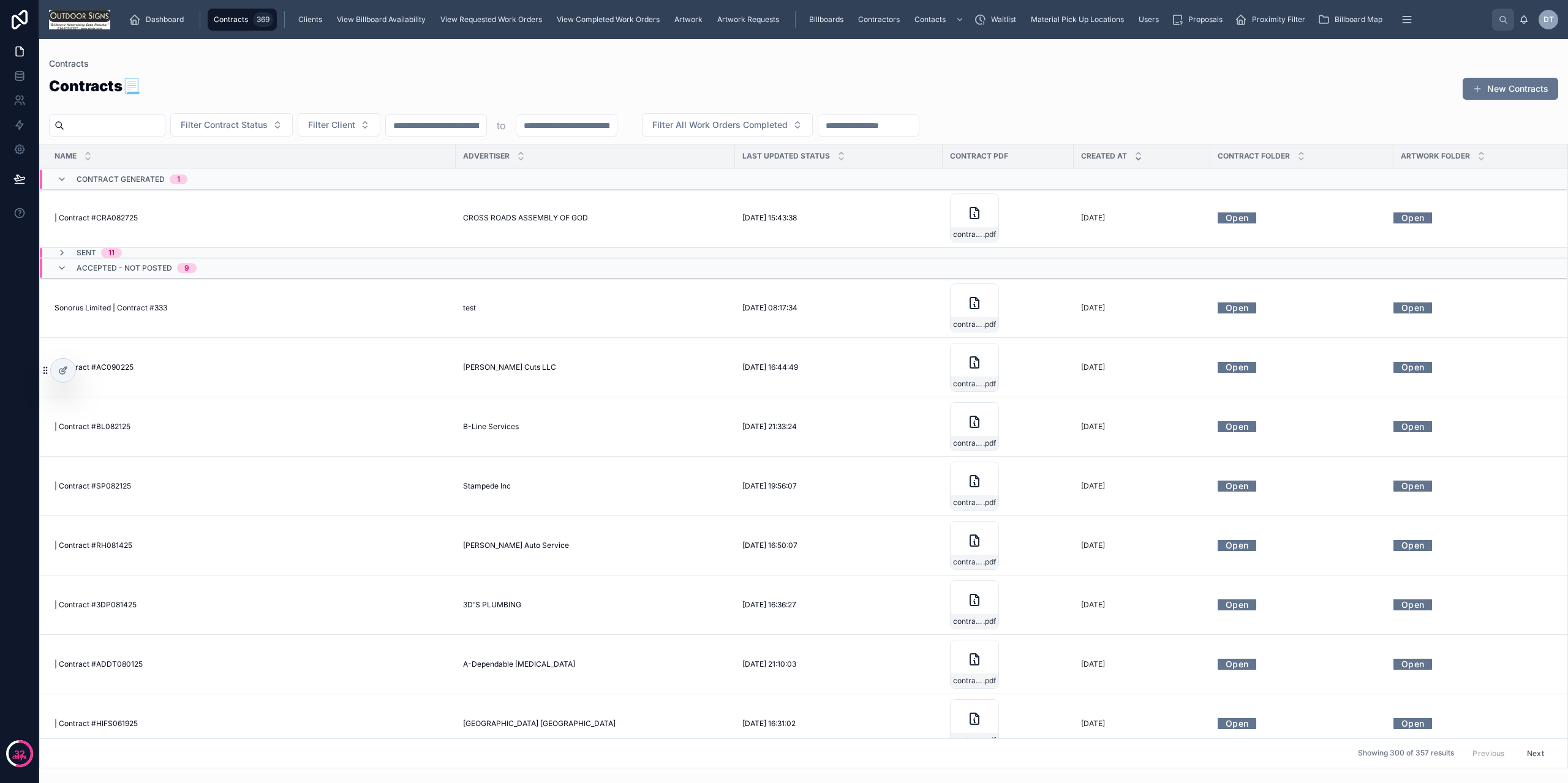
click at [58, 186] on div "Contract Generated 1" at bounding box center [122, 180] width 130 height 20
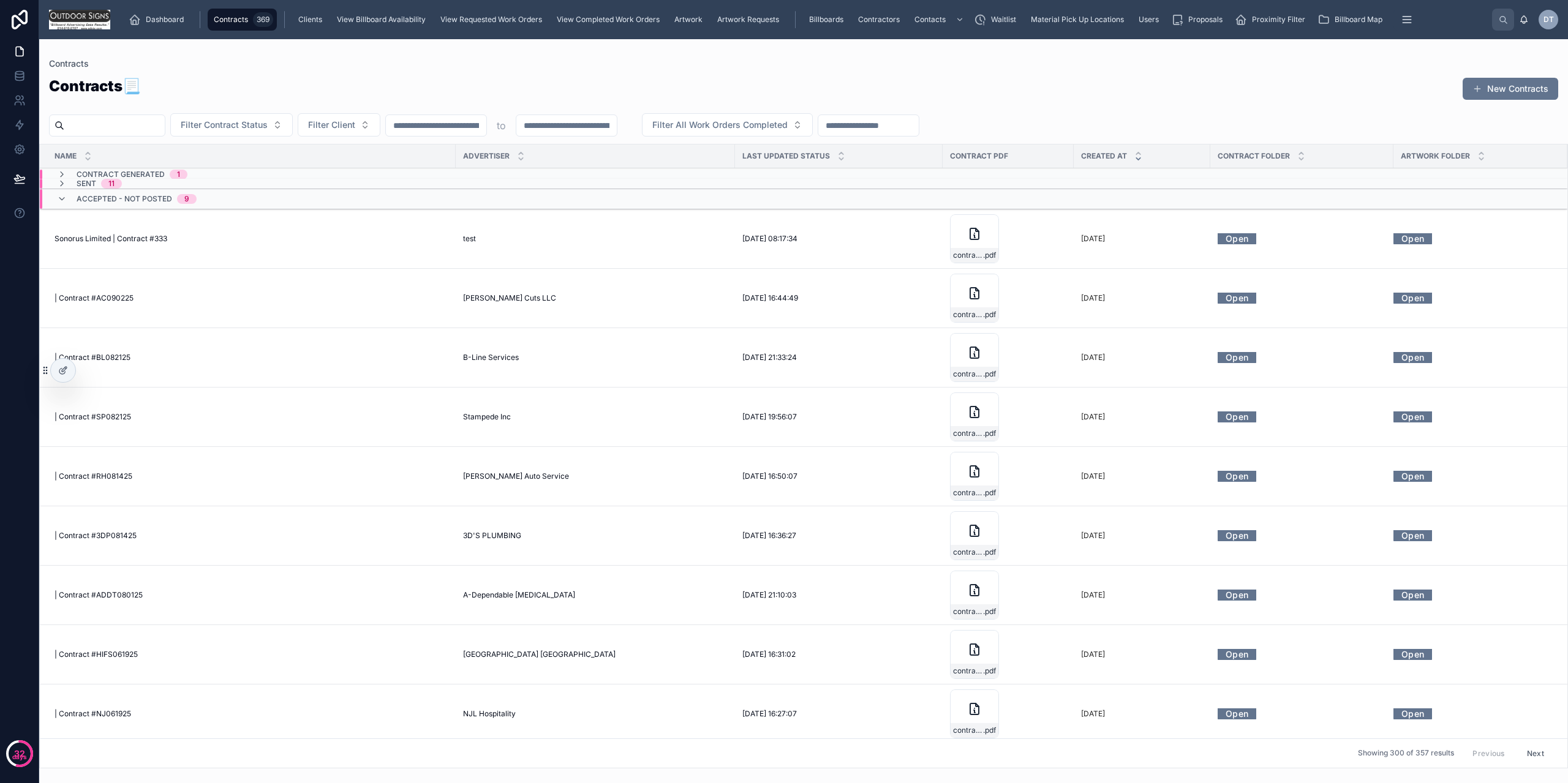
click at [63, 207] on div "Accepted - Not Posted 9" at bounding box center [127, 199] width 140 height 20
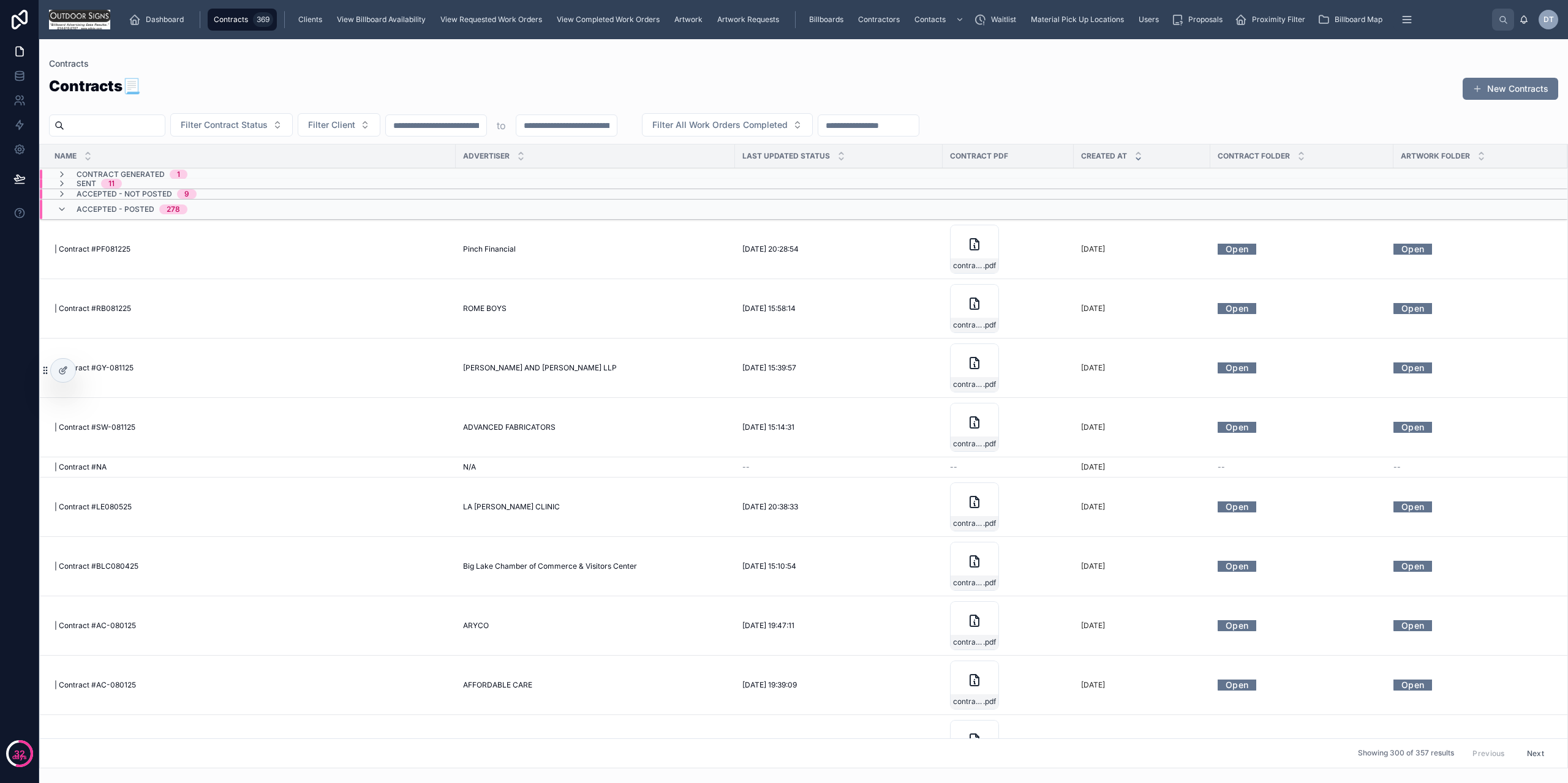
click at [59, 212] on icon at bounding box center [62, 209] width 10 height 10
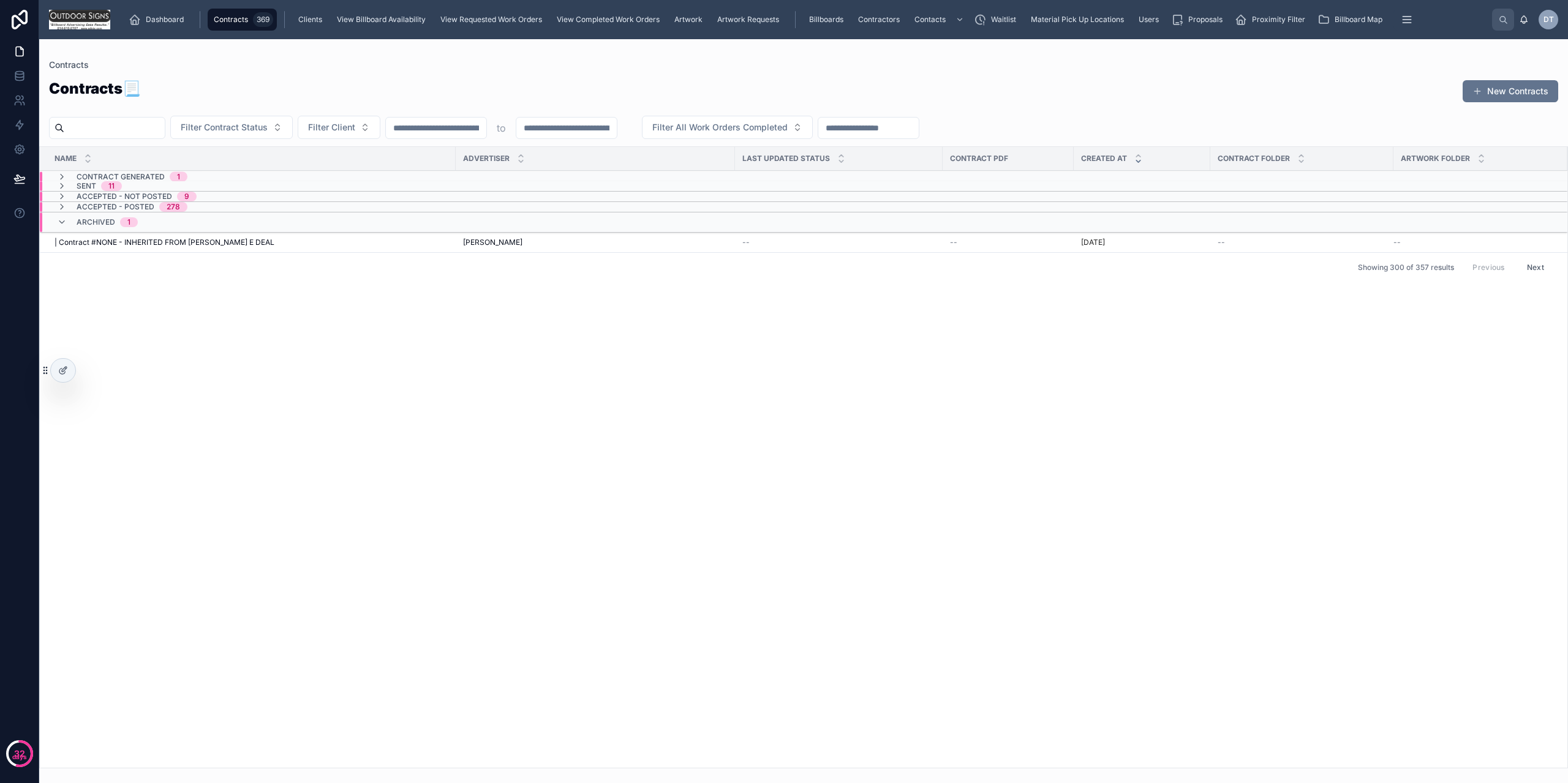
click at [66, 208] on icon at bounding box center [62, 207] width 10 height 10
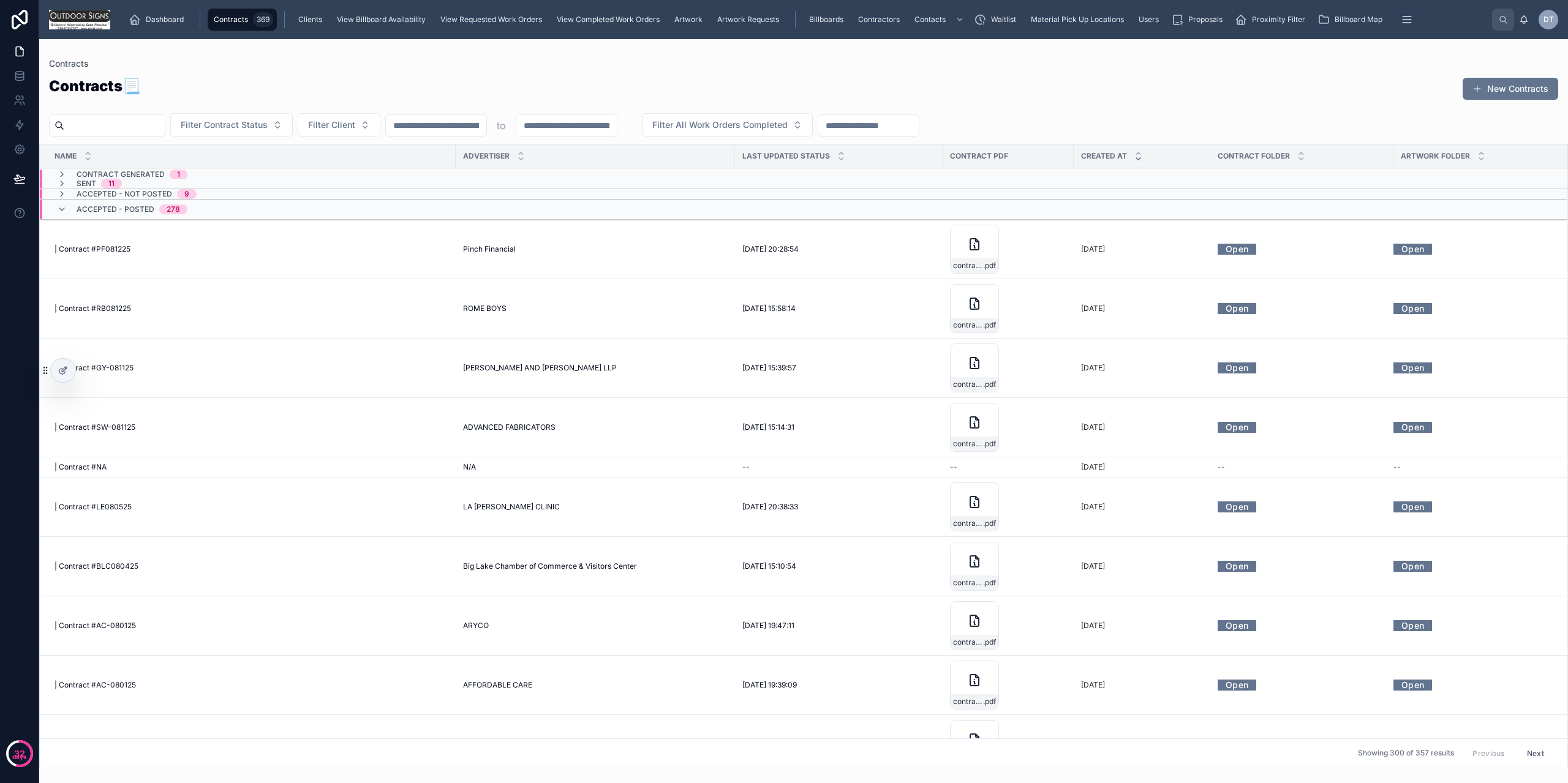
click at [1521, 752] on button "Next" at bounding box center [1536, 753] width 34 height 19
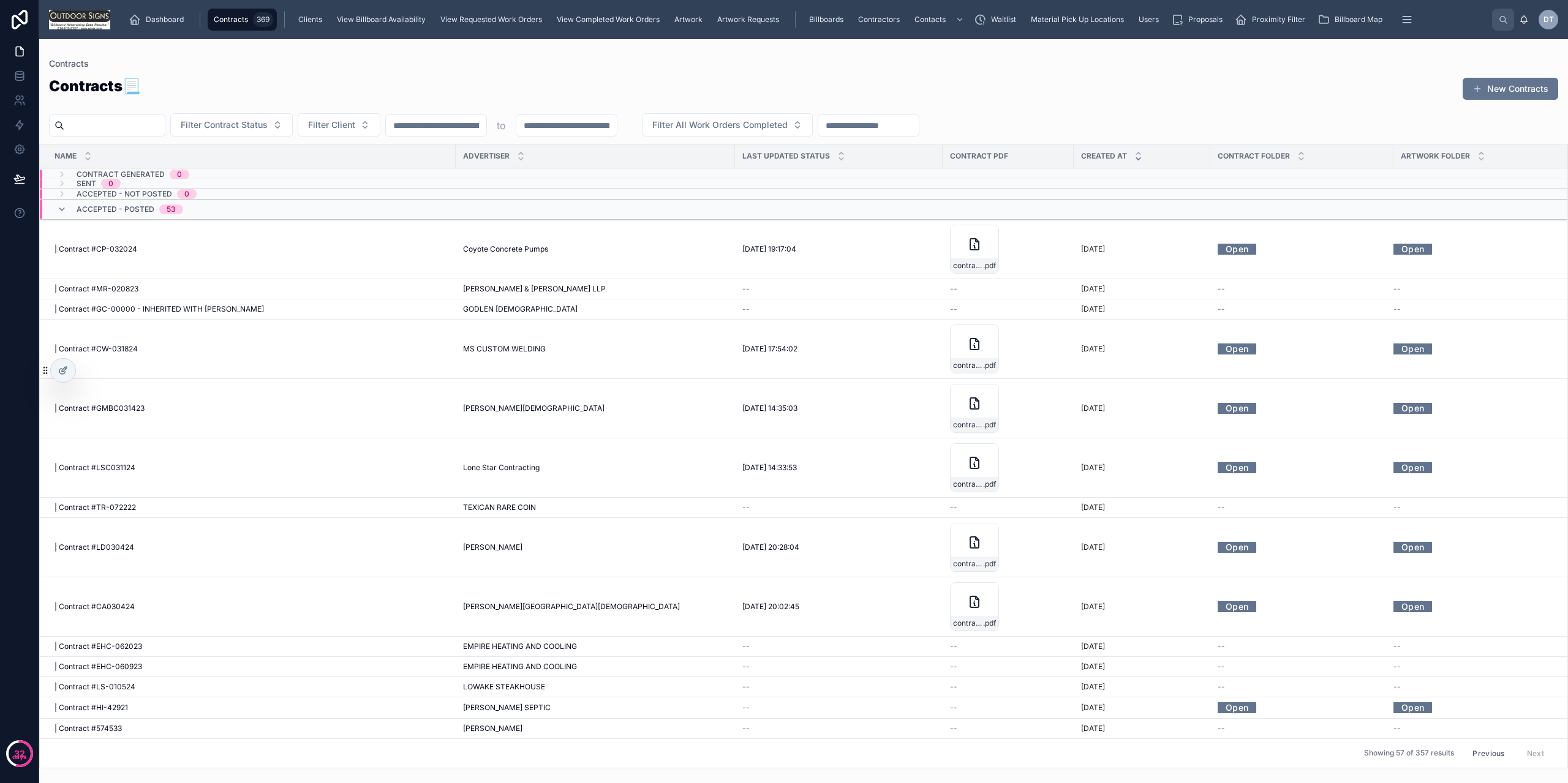
click at [1479, 748] on button "Previous" at bounding box center [1488, 753] width 49 height 19
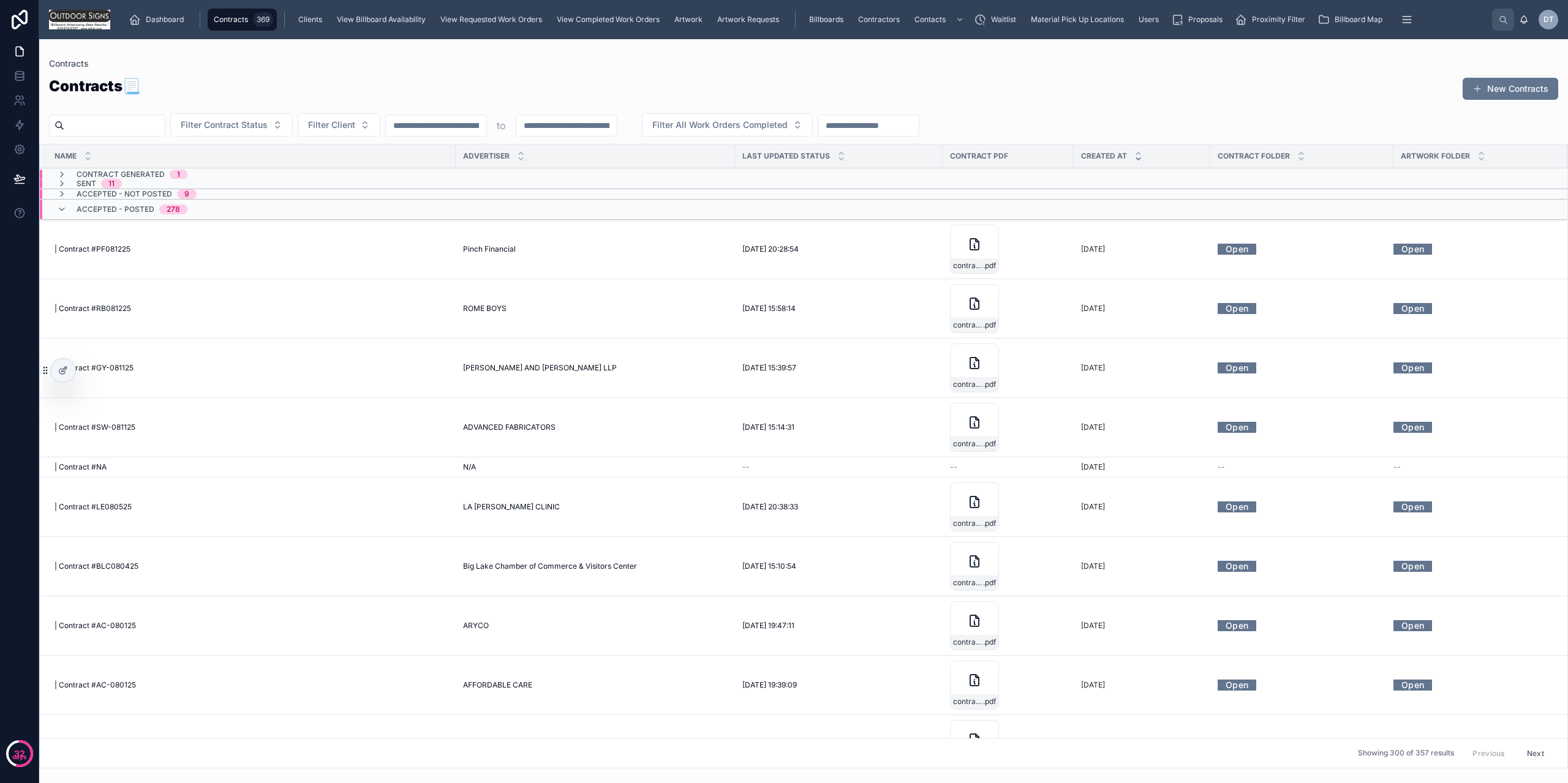
click at [59, 172] on icon at bounding box center [62, 175] width 10 height 10
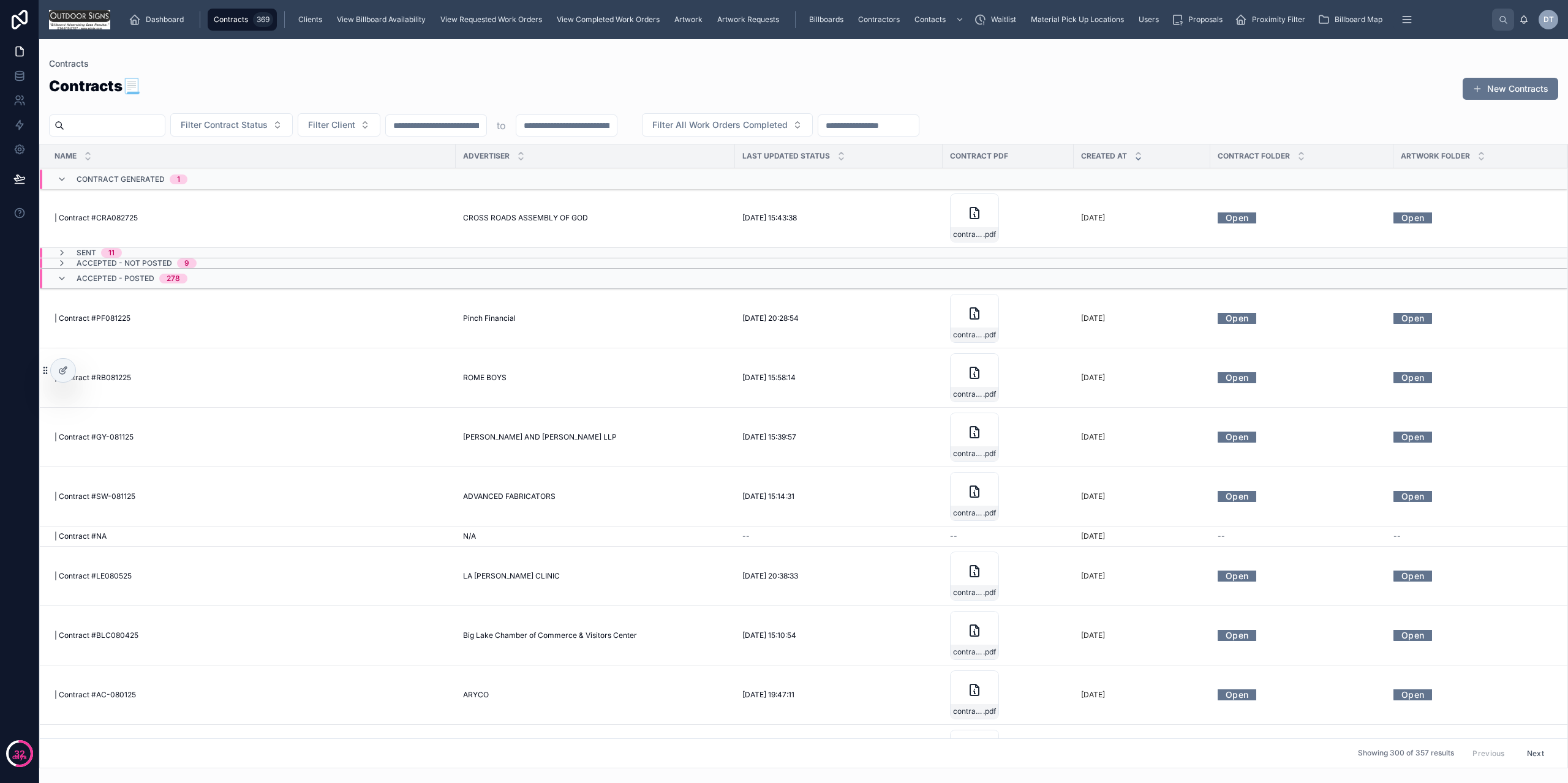
click at [61, 252] on icon at bounding box center [62, 253] width 10 height 10
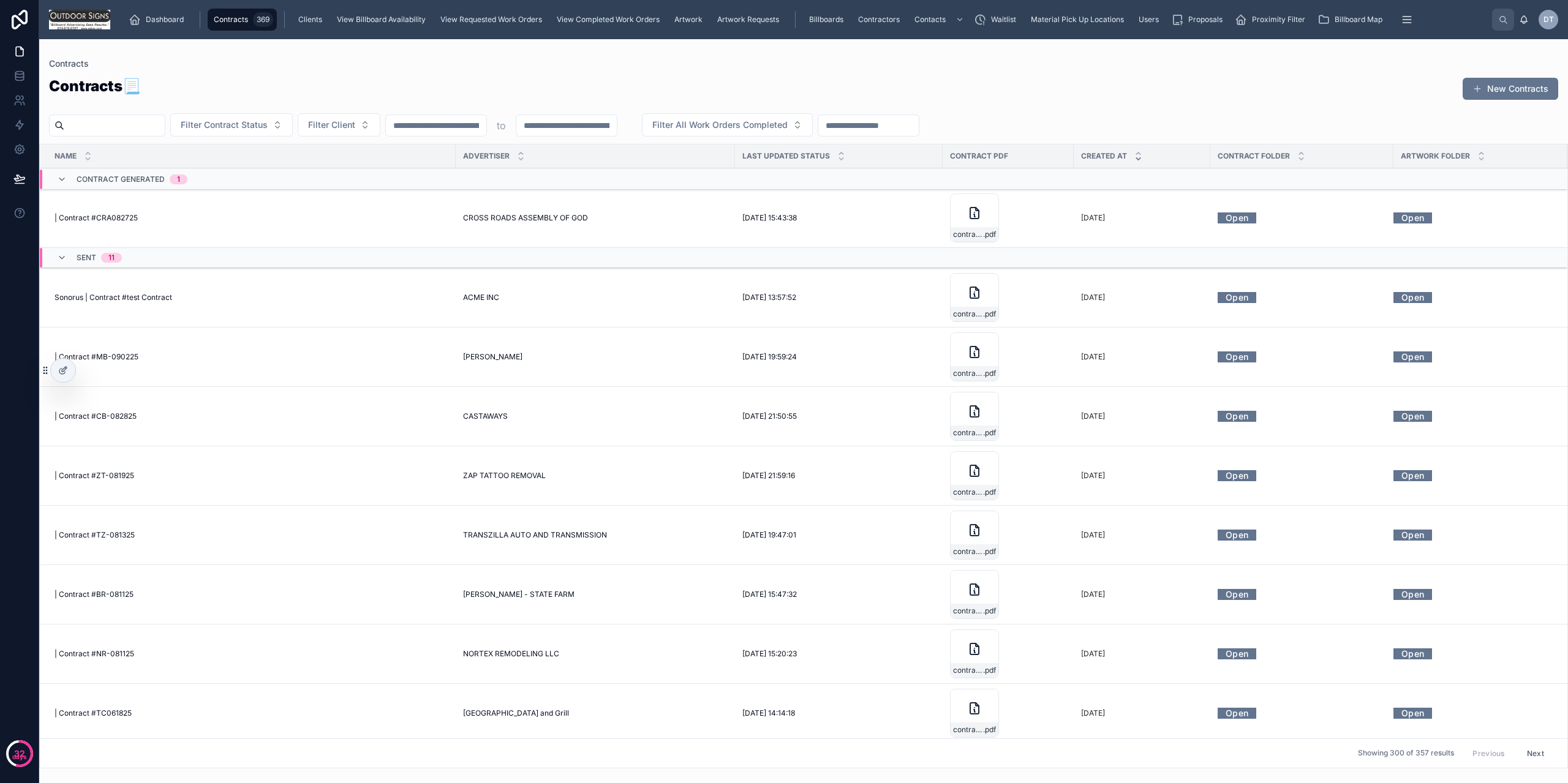
click at [897, 120] on input "text" at bounding box center [868, 125] width 100 height 17
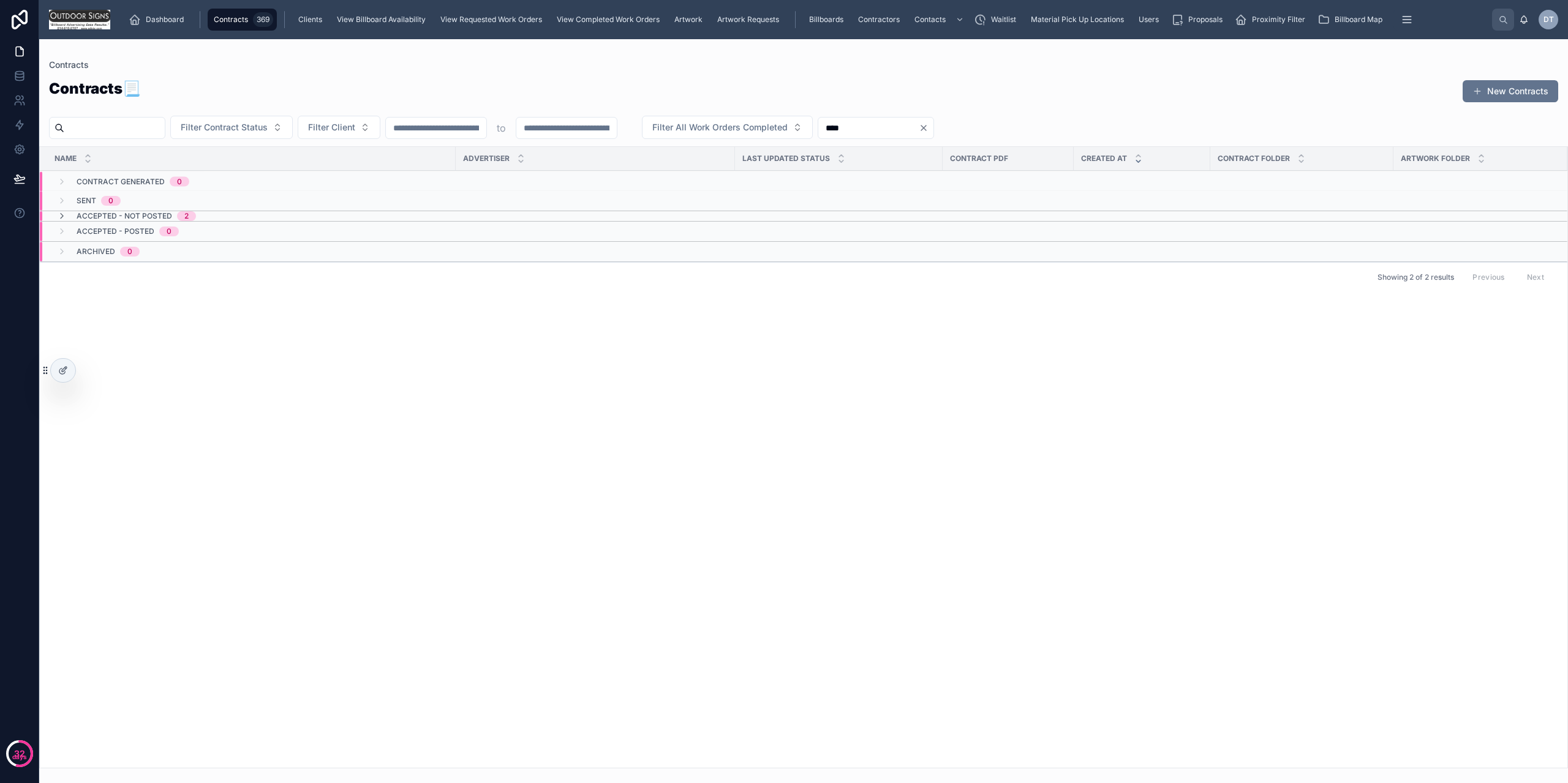
type input "****"
click at [706, 66] on div "Contracts" at bounding box center [804, 65] width 1510 height 12
click at [55, 215] on div "Accepted - Not Posted 2" at bounding box center [126, 217] width 168 height 10
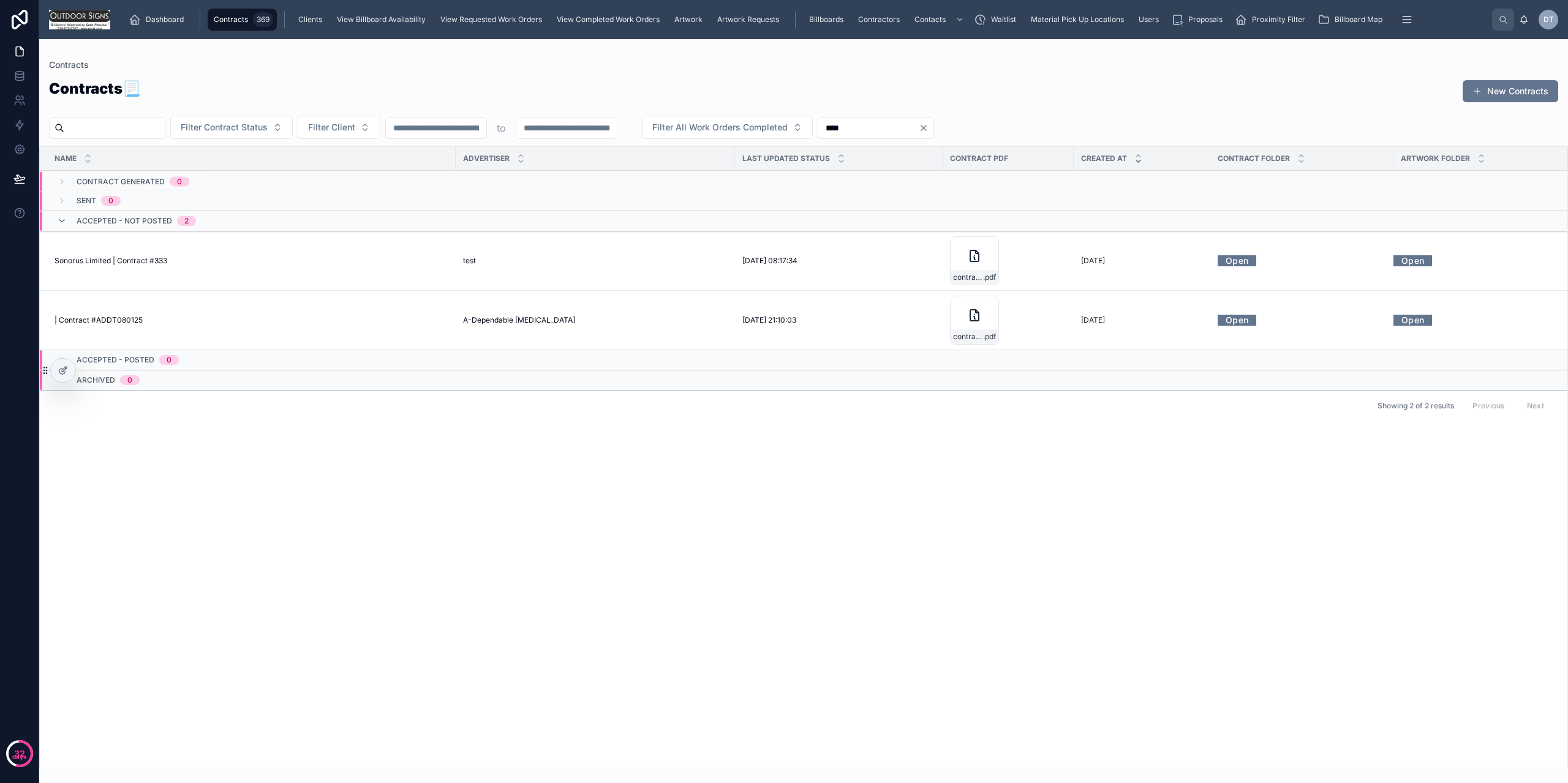
click at [137, 264] on span "Sonorus Limited | Contract #333" at bounding box center [110, 261] width 113 height 10
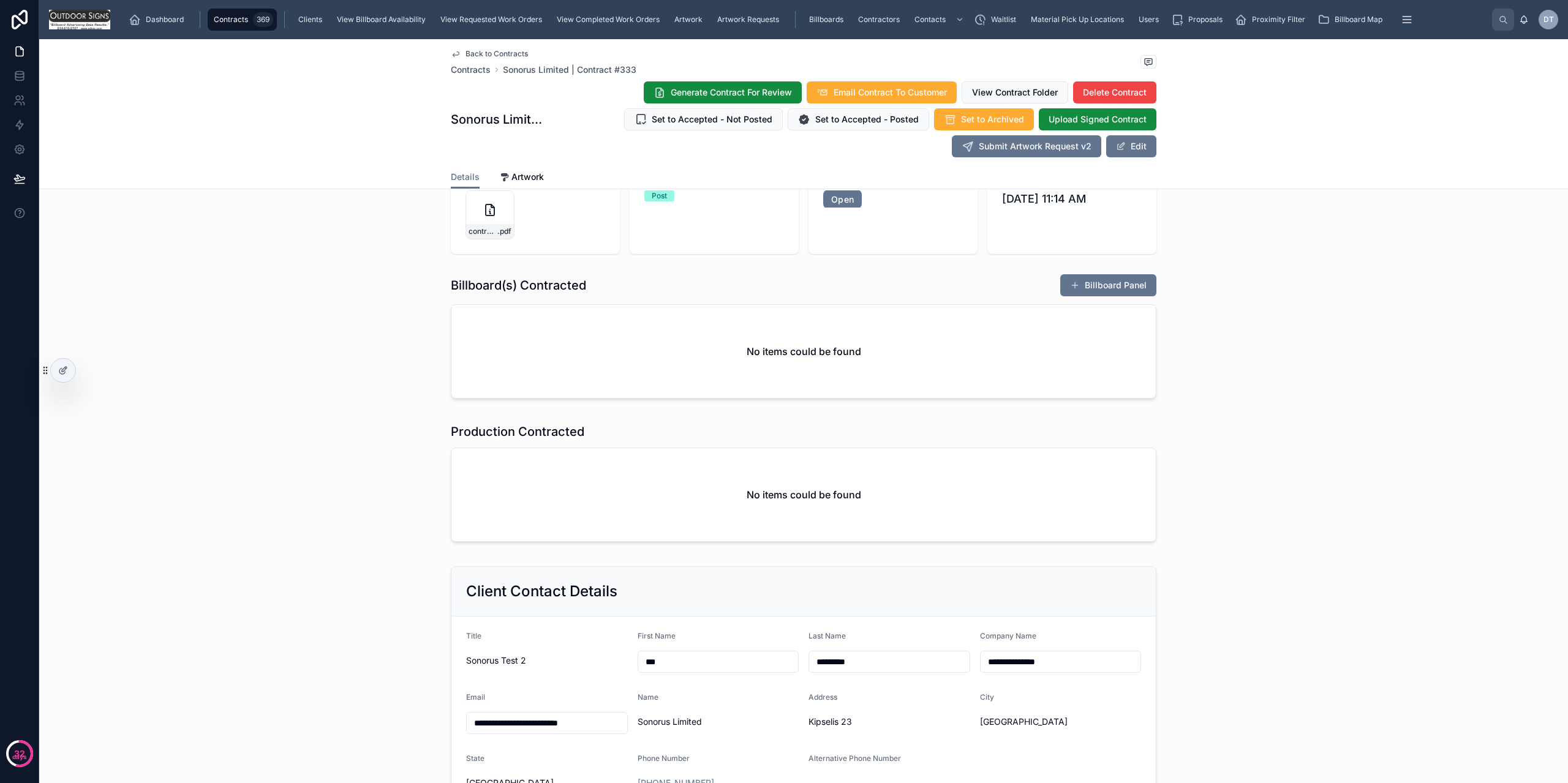
scroll to position [123, 0]
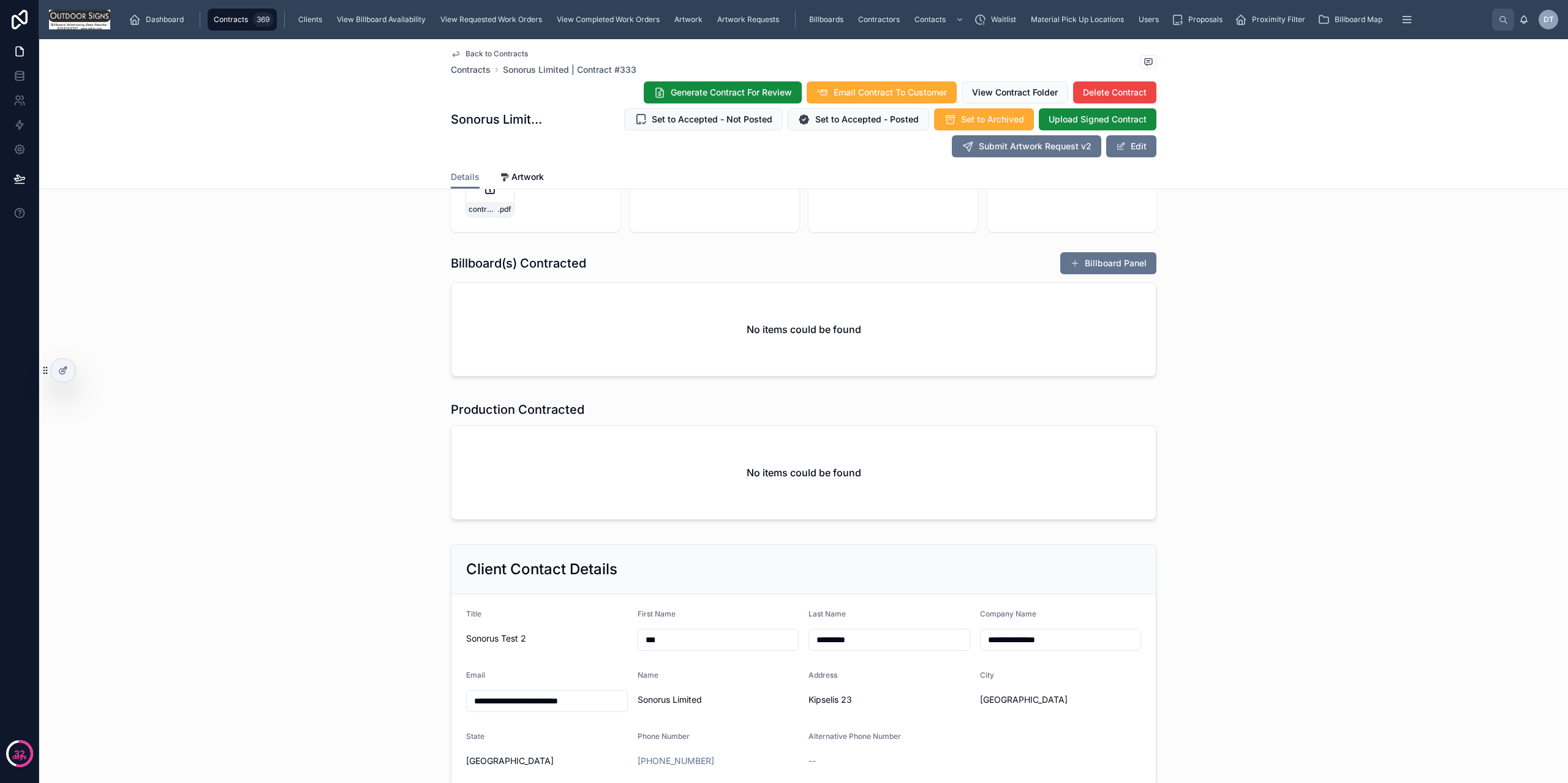
click at [237, 18] on span "Contracts" at bounding box center [231, 20] width 34 height 10
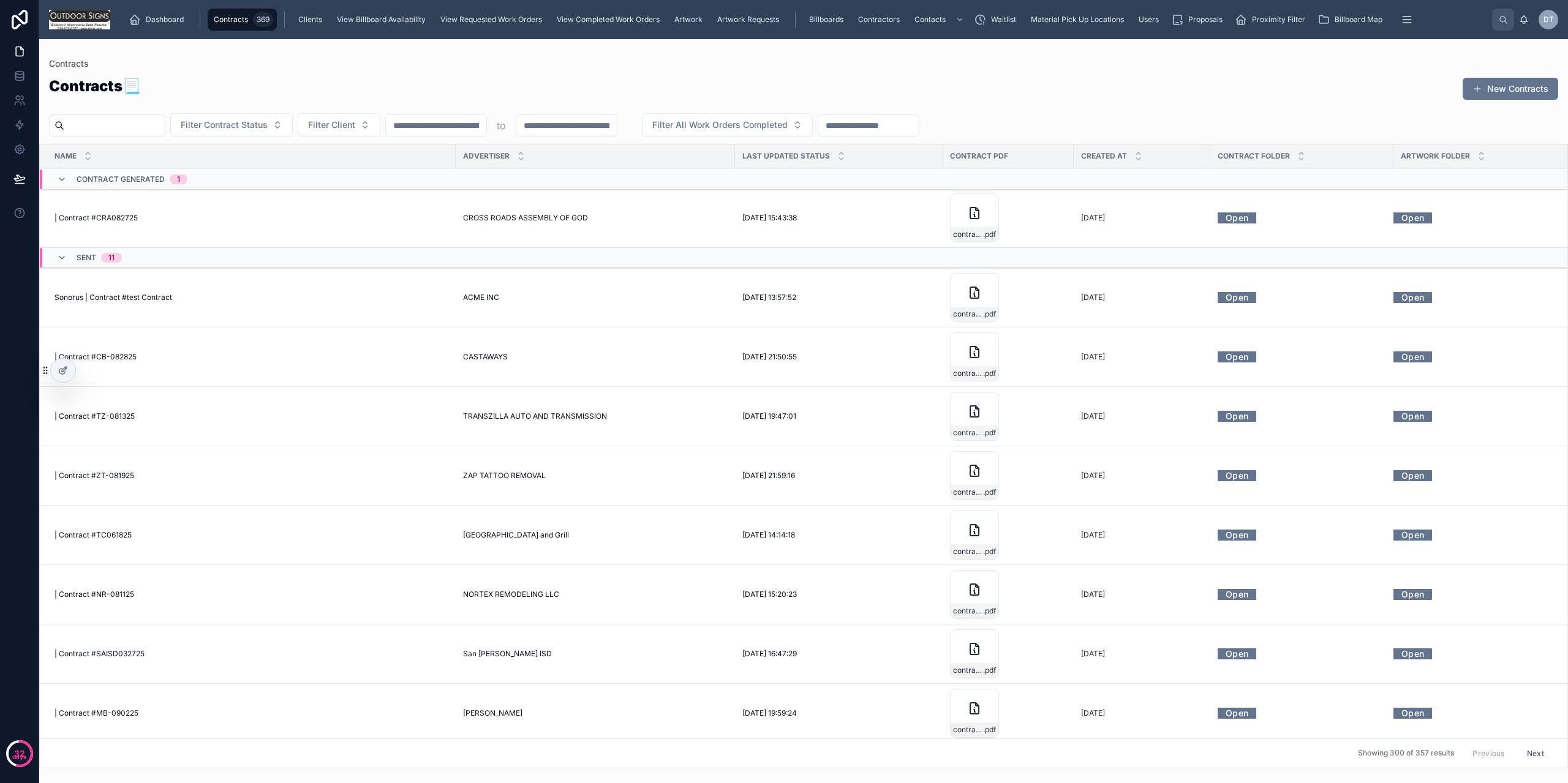
click at [381, 116] on button "Filter Client" at bounding box center [339, 125] width 83 height 24
click at [377, 197] on div "Sonorus" at bounding box center [370, 195] width 170 height 20
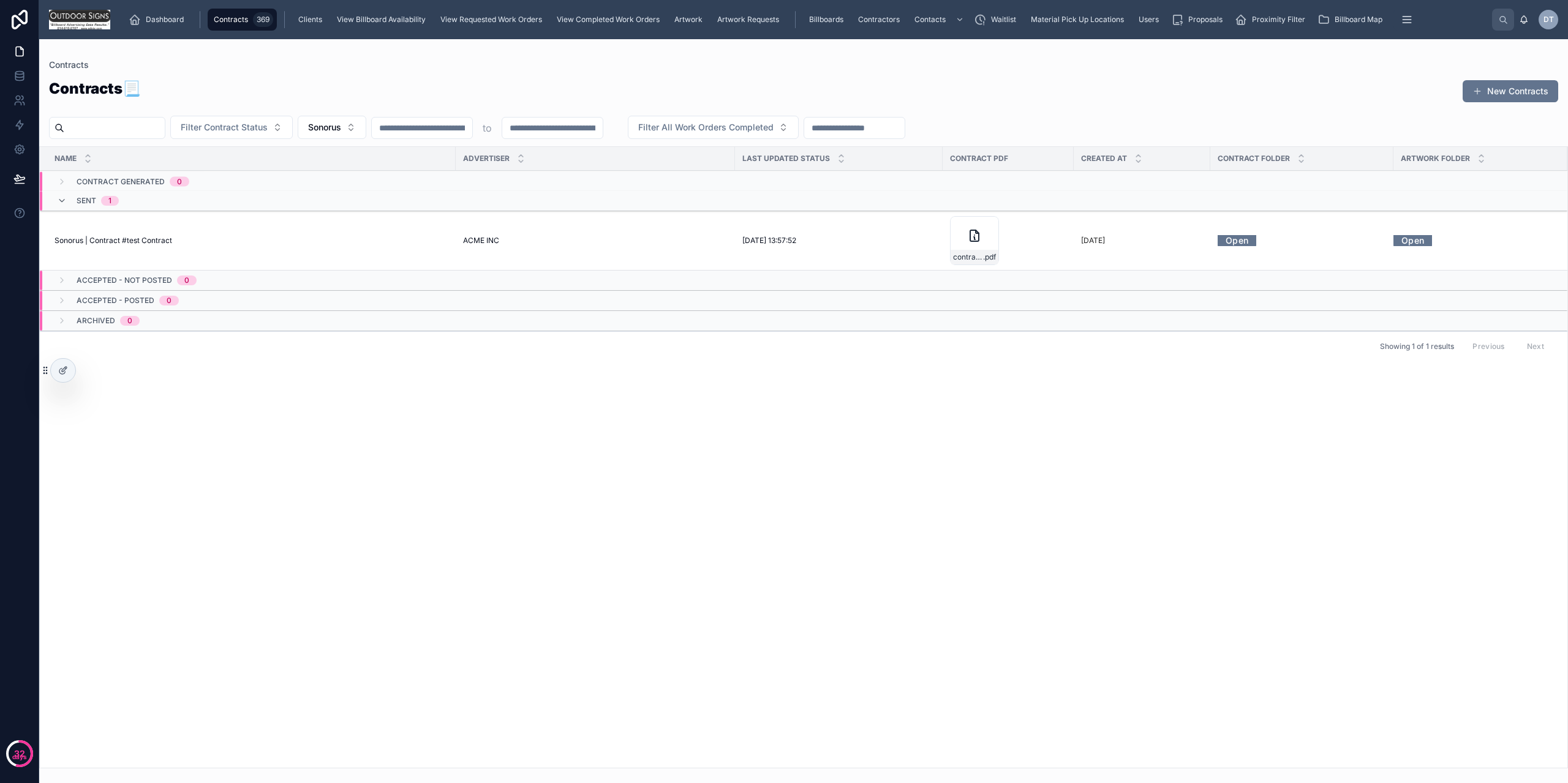
click at [389, 31] on div "Dashboard Contracts 369 Clients View Billboard Availability View Requested Work…" at bounding box center [805, 20] width 1372 height 27
click at [1273, 442] on div "Name Advertiser Last Updated Status Contract PDF Created at Contract Folder Art…" at bounding box center [804, 457] width 1528 height 621
click at [51, 373] on div at bounding box center [63, 370] width 24 height 24
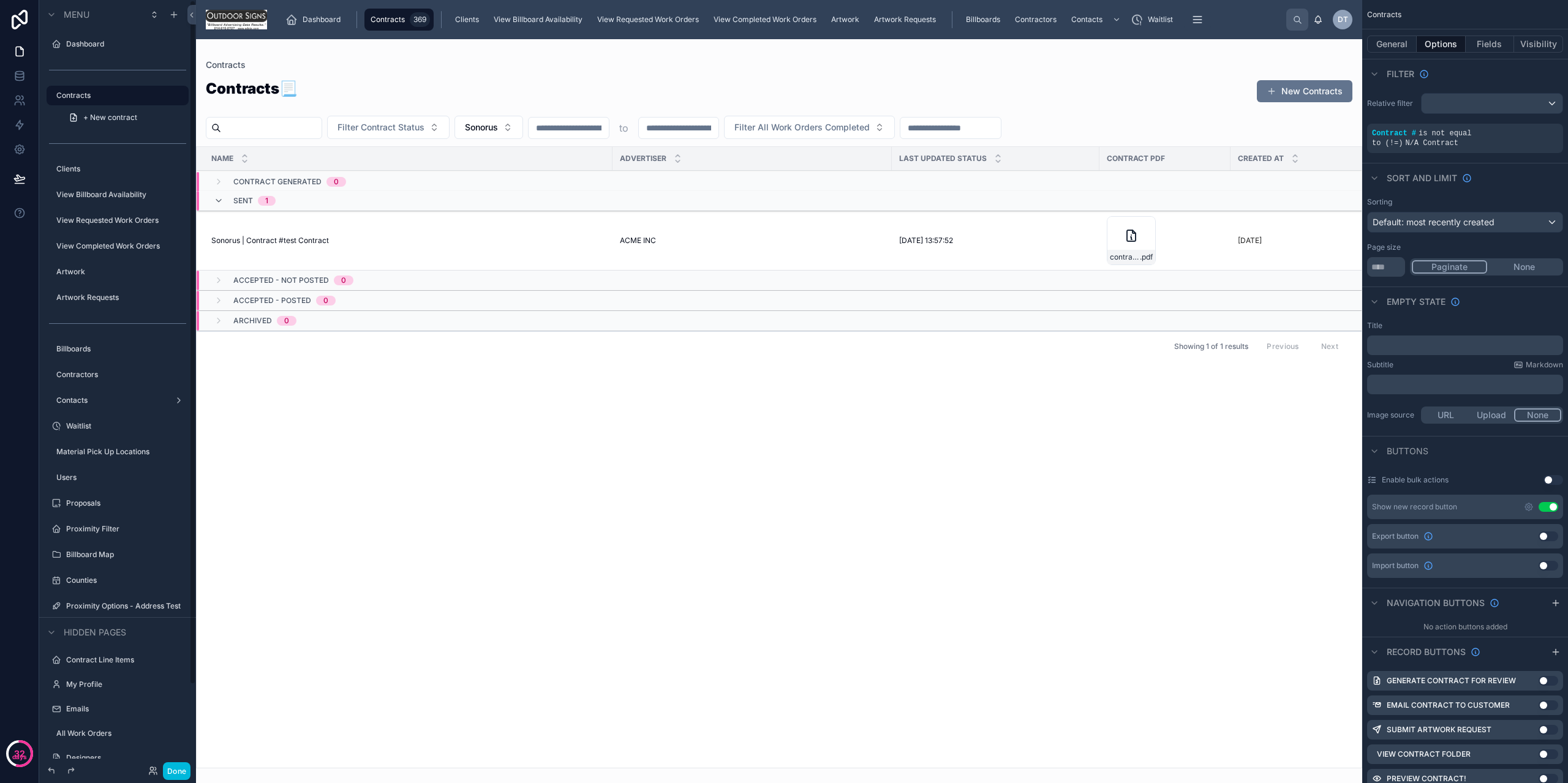
click at [1100, 94] on div at bounding box center [779, 411] width 1166 height 744
click at [1532, 138] on div "Contract # is not equal to (!=) N/A Contract" at bounding box center [1465, 138] width 196 height 29
click at [1463, 130] on span "is not equal to (!=)" at bounding box center [1421, 138] width 99 height 19
click at [450, 138] on button "Filter Contract Status" at bounding box center [388, 127] width 123 height 24
click at [498, 130] on span "Sonorus" at bounding box center [481, 127] width 33 height 12
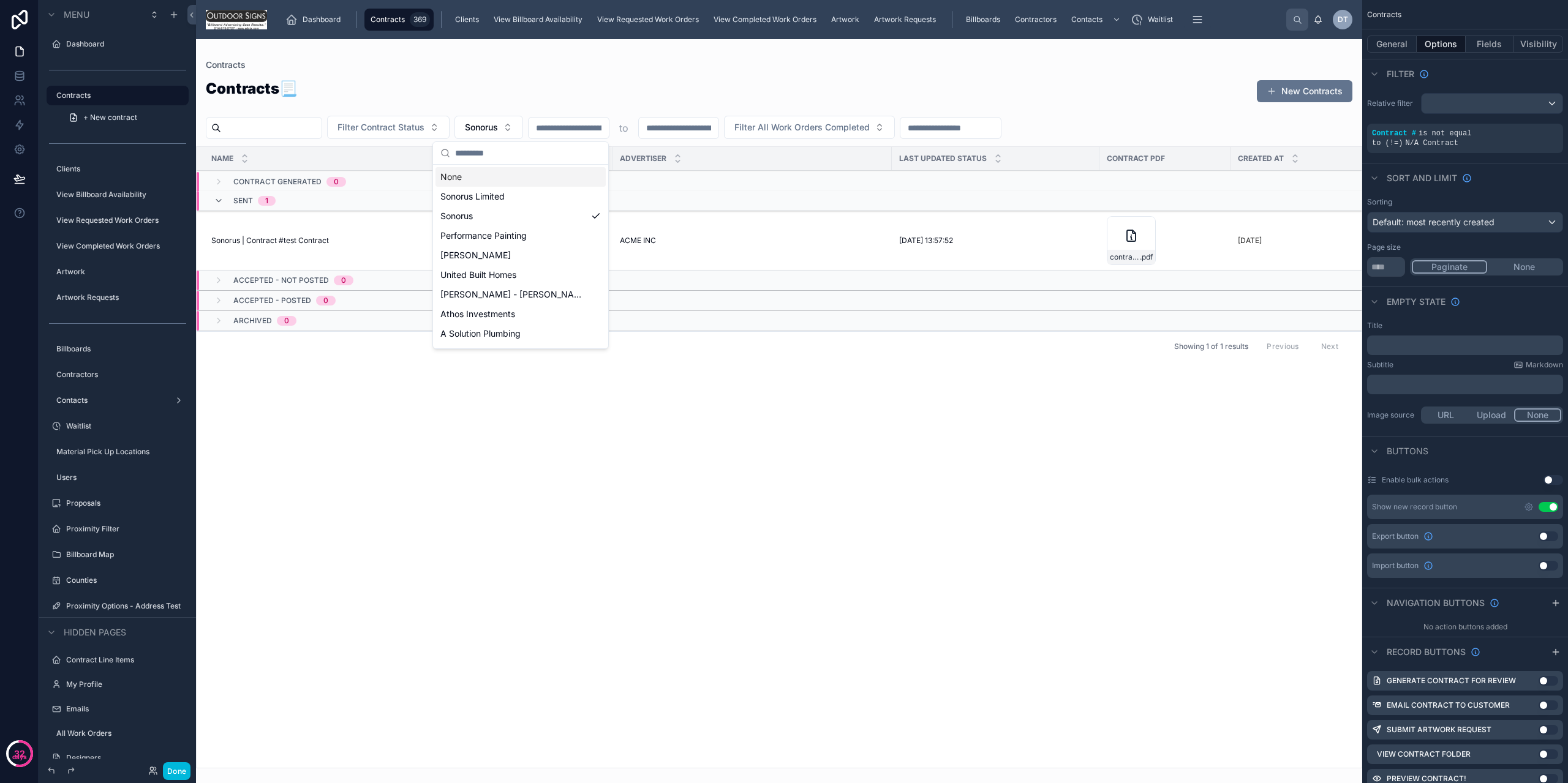
click at [489, 177] on div "None" at bounding box center [520, 177] width 170 height 20
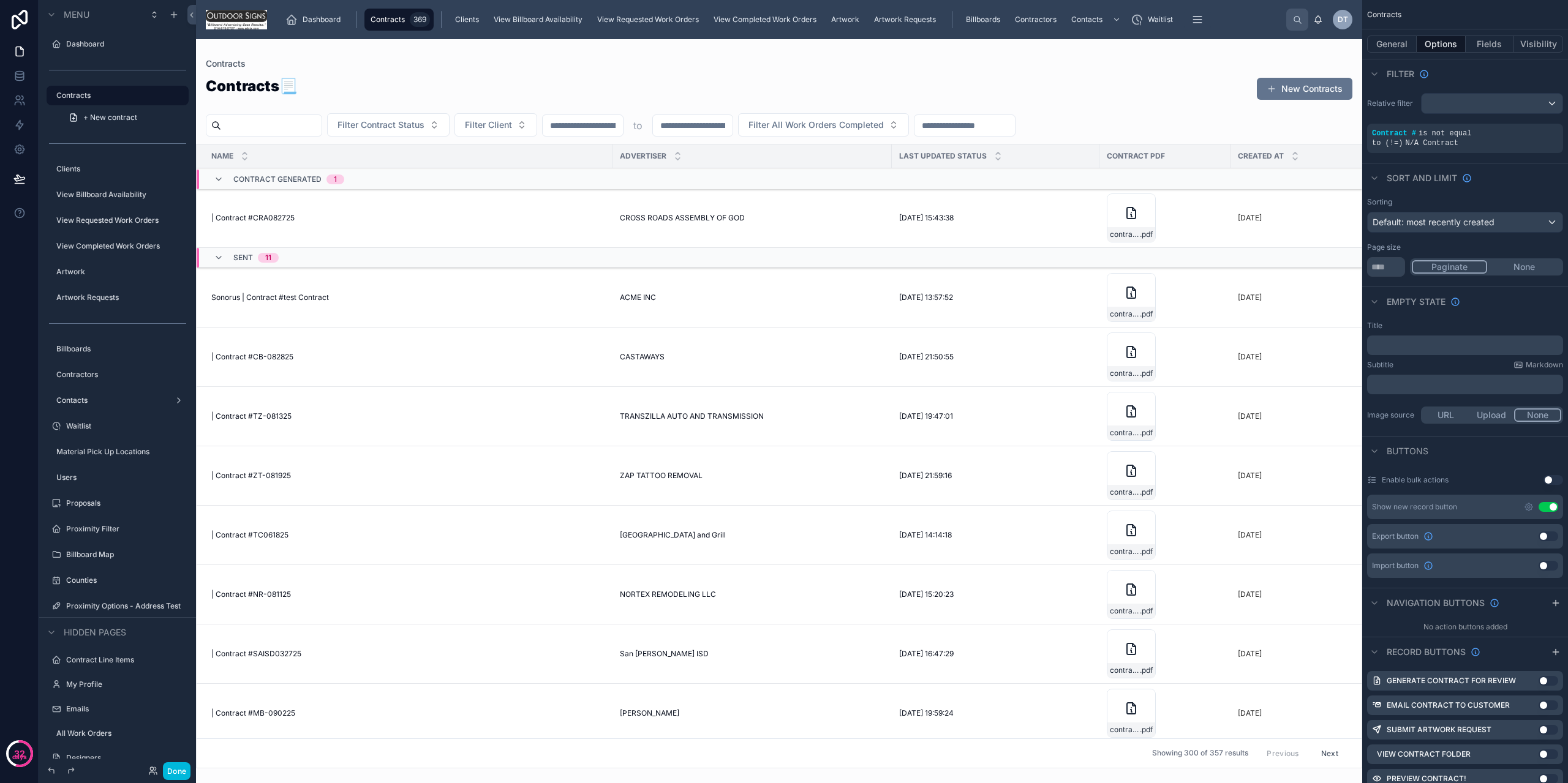
click at [321, 130] on input "text" at bounding box center [271, 125] width 100 height 17
paste input "**********"
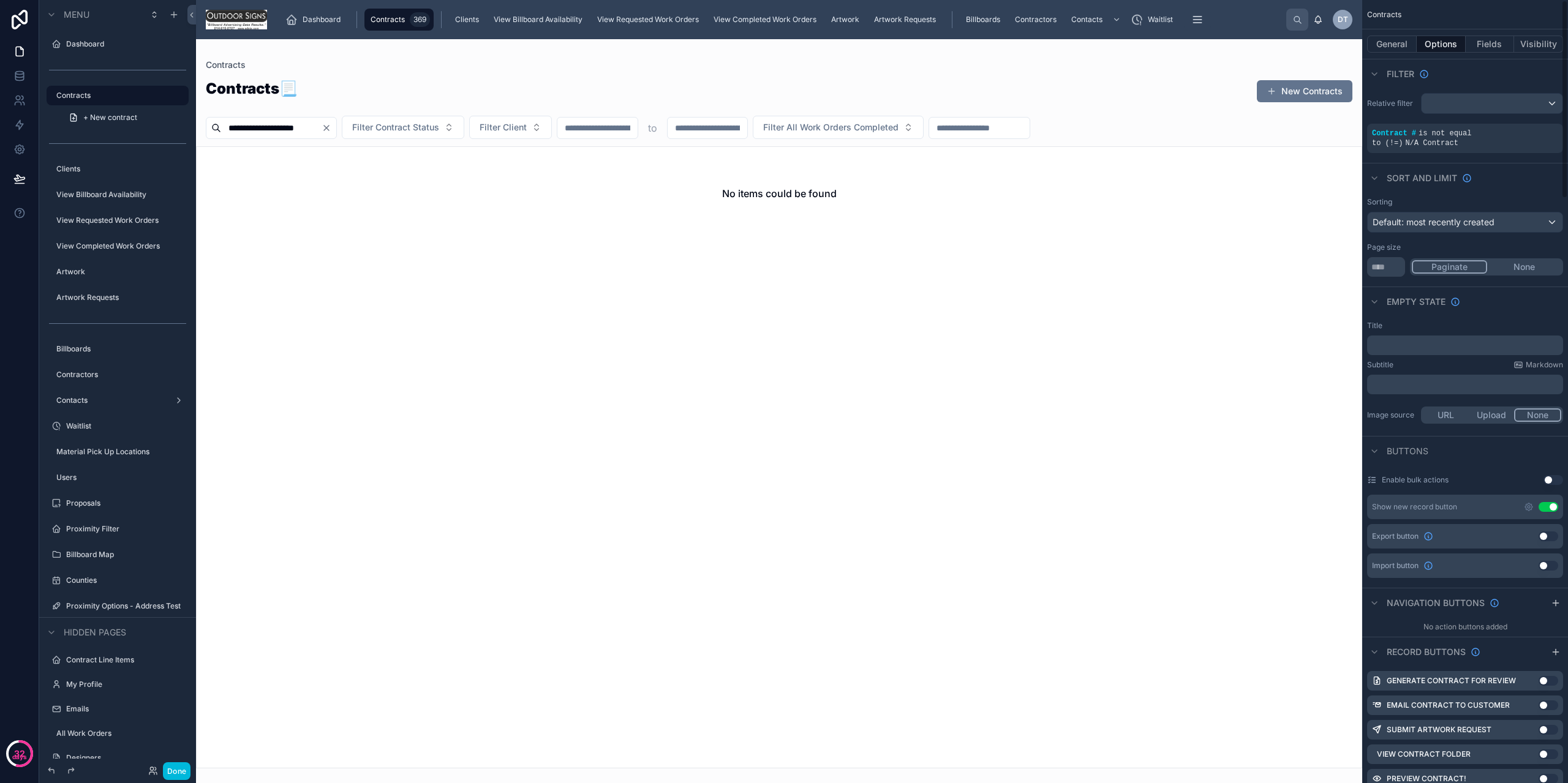
type input "**********"
click at [1527, 192] on div "Sorting Default: most recently created Page size *** Paginate None" at bounding box center [1465, 237] width 206 height 89
click at [0, 0] on icon "scrollable content" at bounding box center [0, 0] width 0 height 0
click at [1323, 110] on span "Is not equal to (!=)" at bounding box center [1301, 115] width 73 height 12
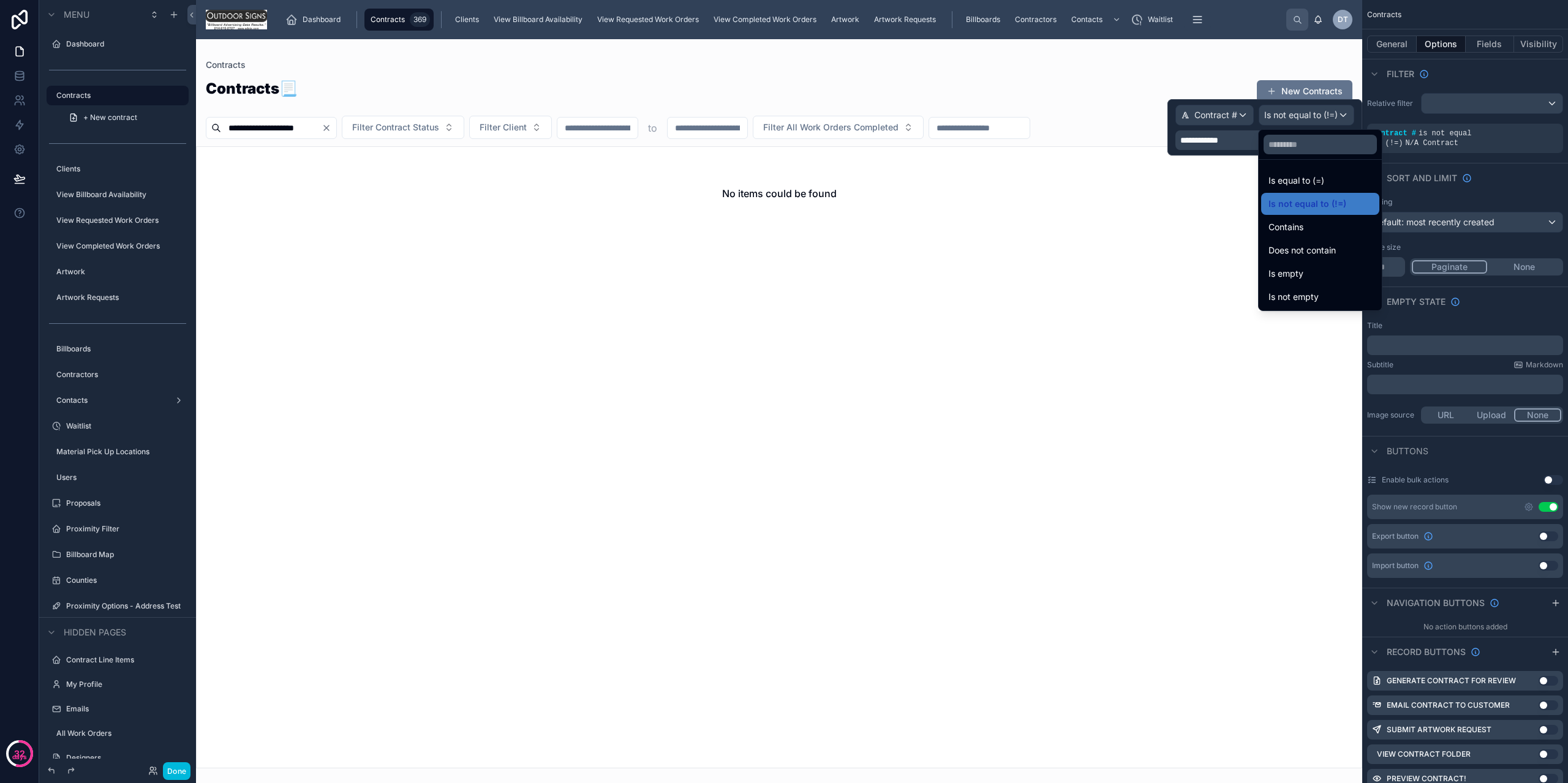
click at [1250, 134] on div at bounding box center [1264, 127] width 195 height 56
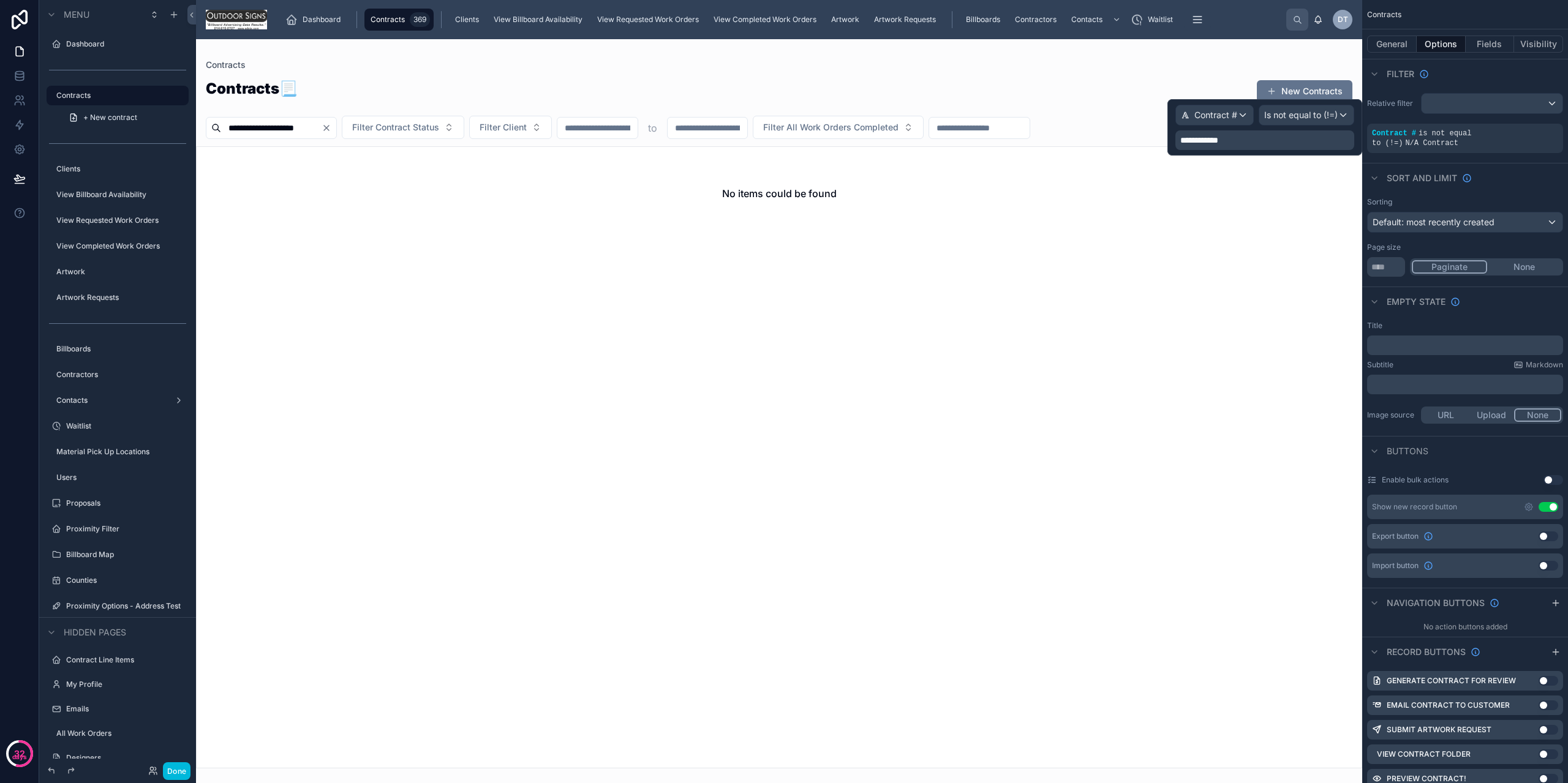
click at [1250, 134] on p "**********" at bounding box center [1266, 140] width 172 height 12
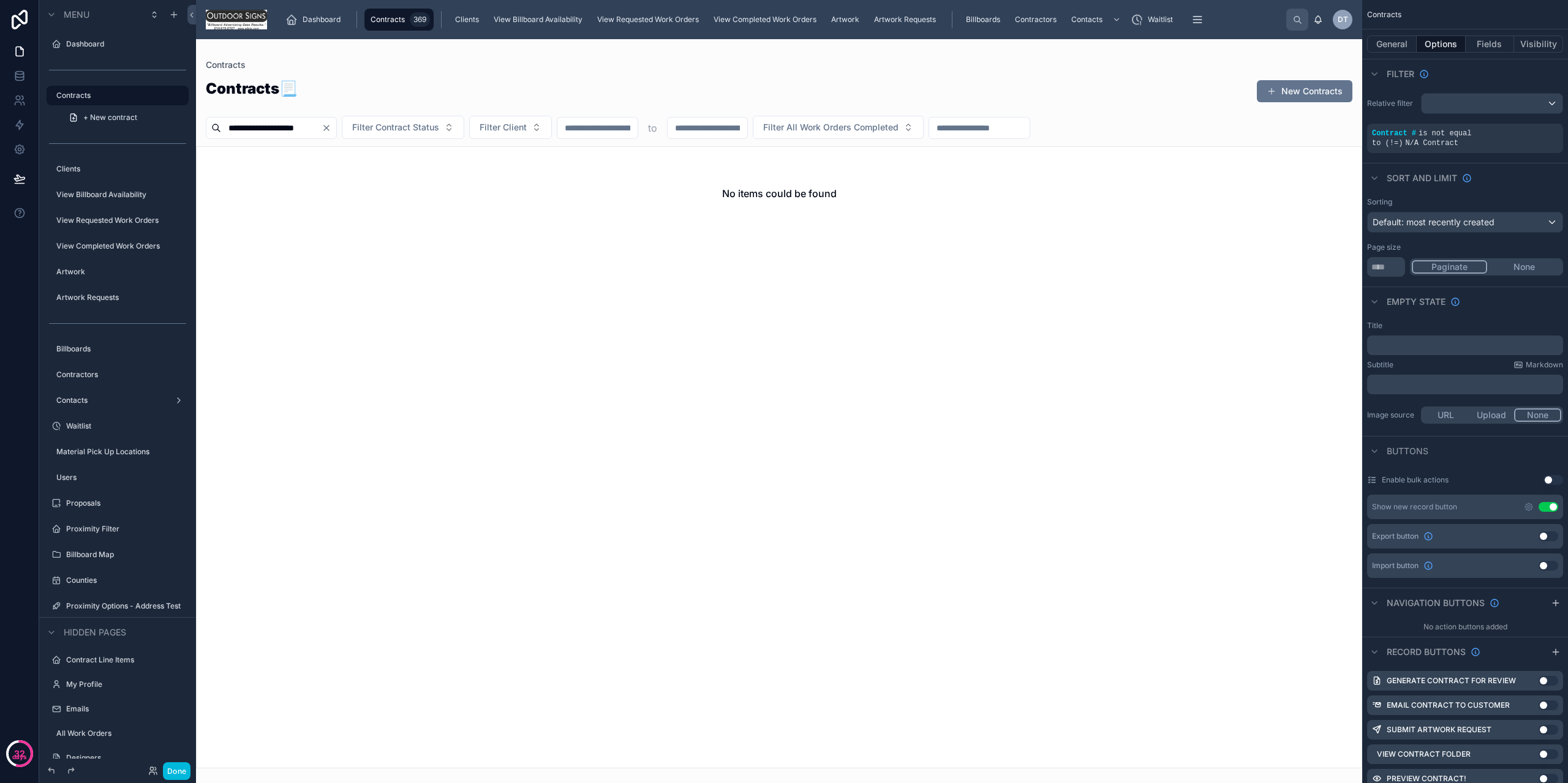
click at [0, 0] on div "scrollable content" at bounding box center [0, 0] width 0 height 0
click at [1250, 135] on p "**********" at bounding box center [1266, 140] width 172 height 12
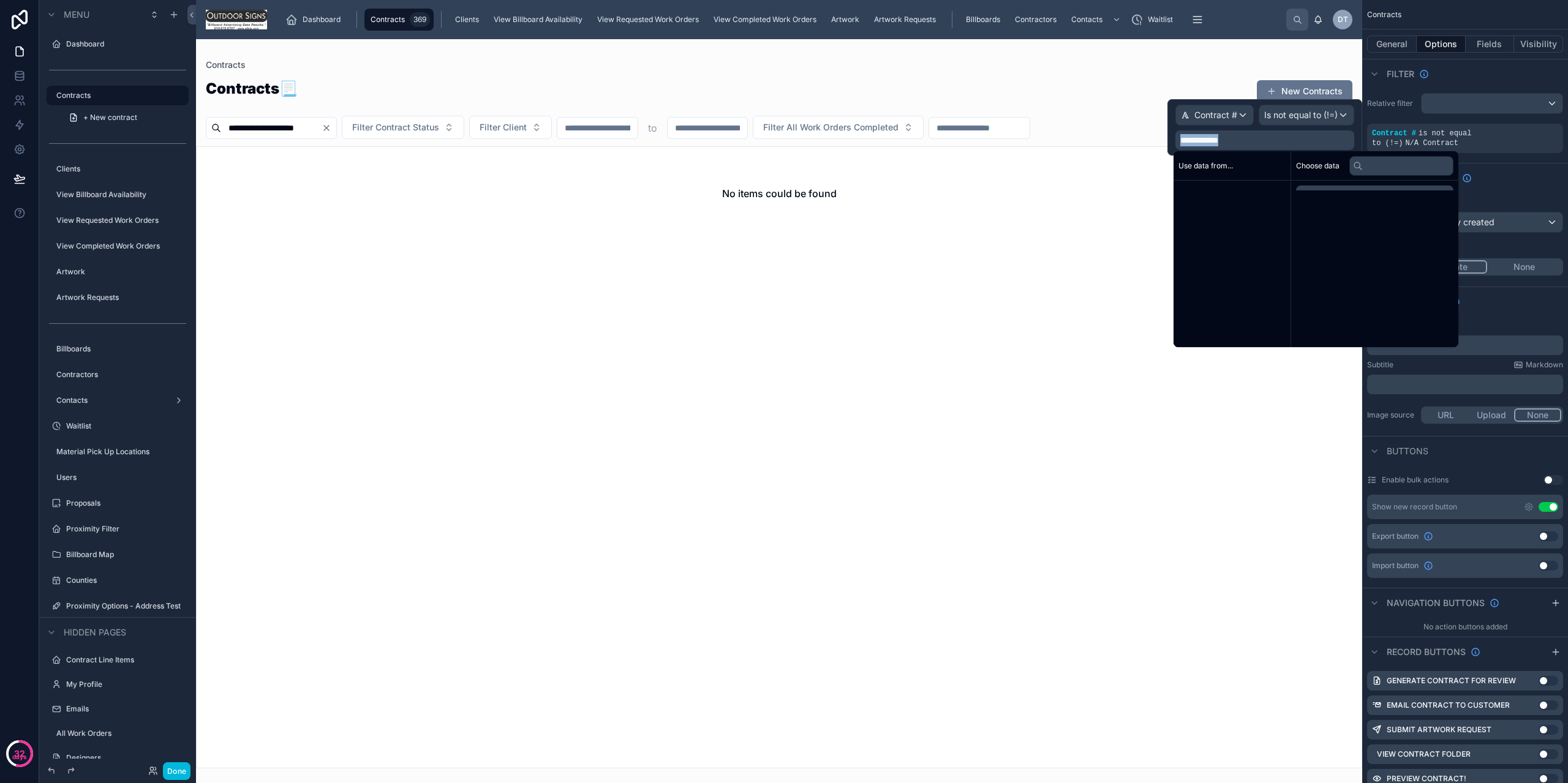
click at [1250, 135] on p "**********" at bounding box center [1266, 140] width 172 height 12
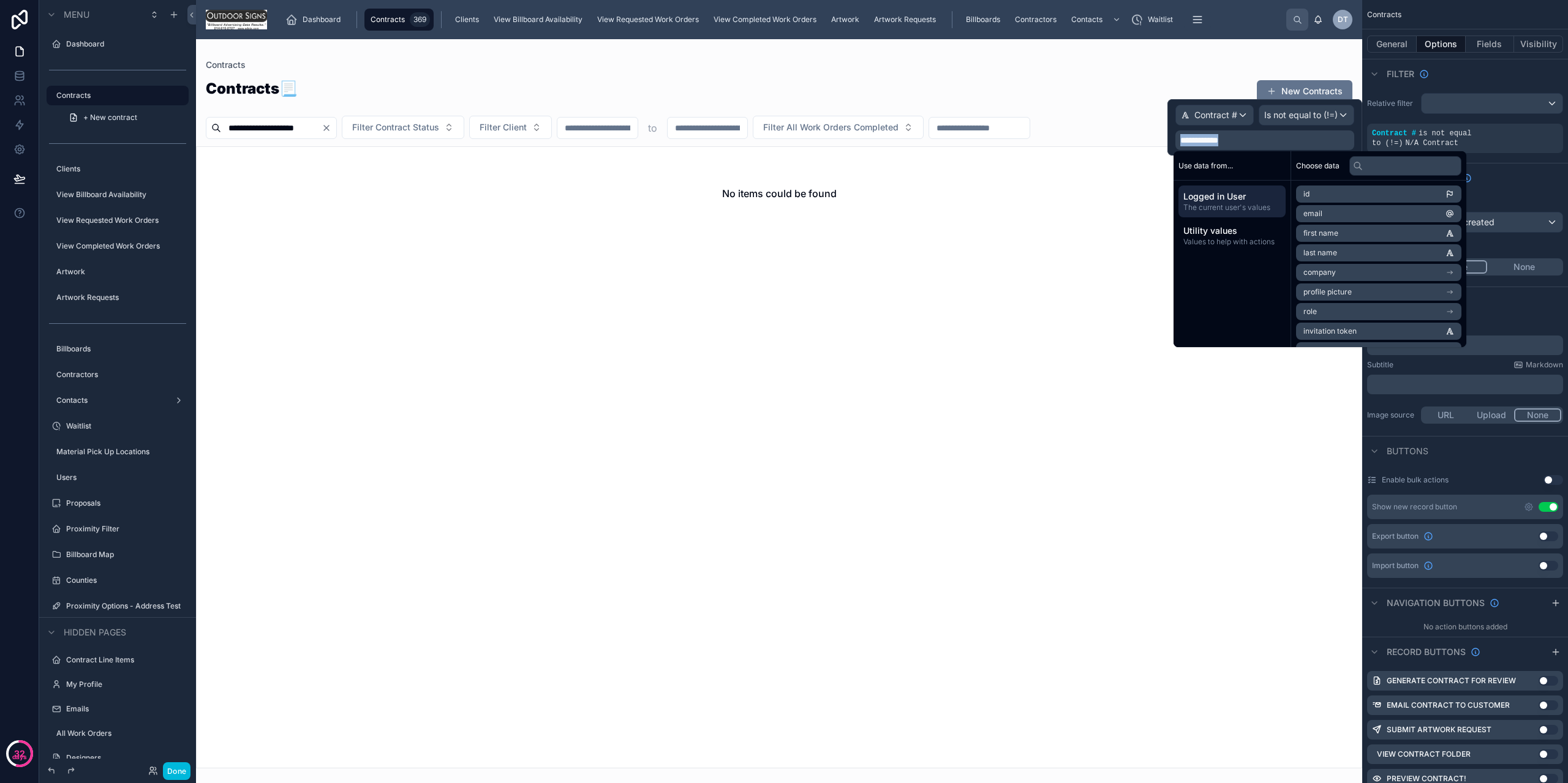
copy span "**********"
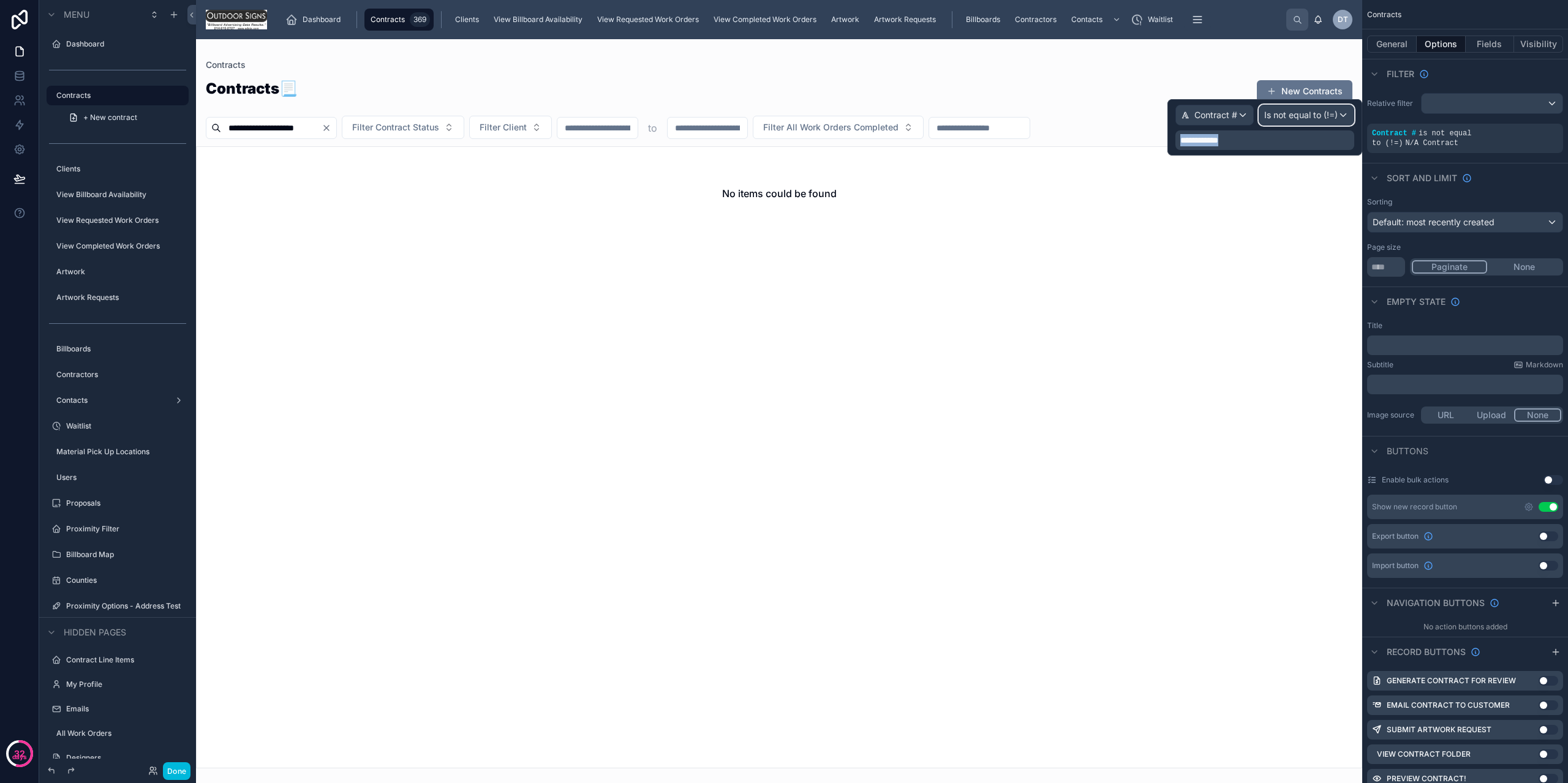
click at [1286, 123] on div "Is not equal to (!=)" at bounding box center [1306, 115] width 94 height 20
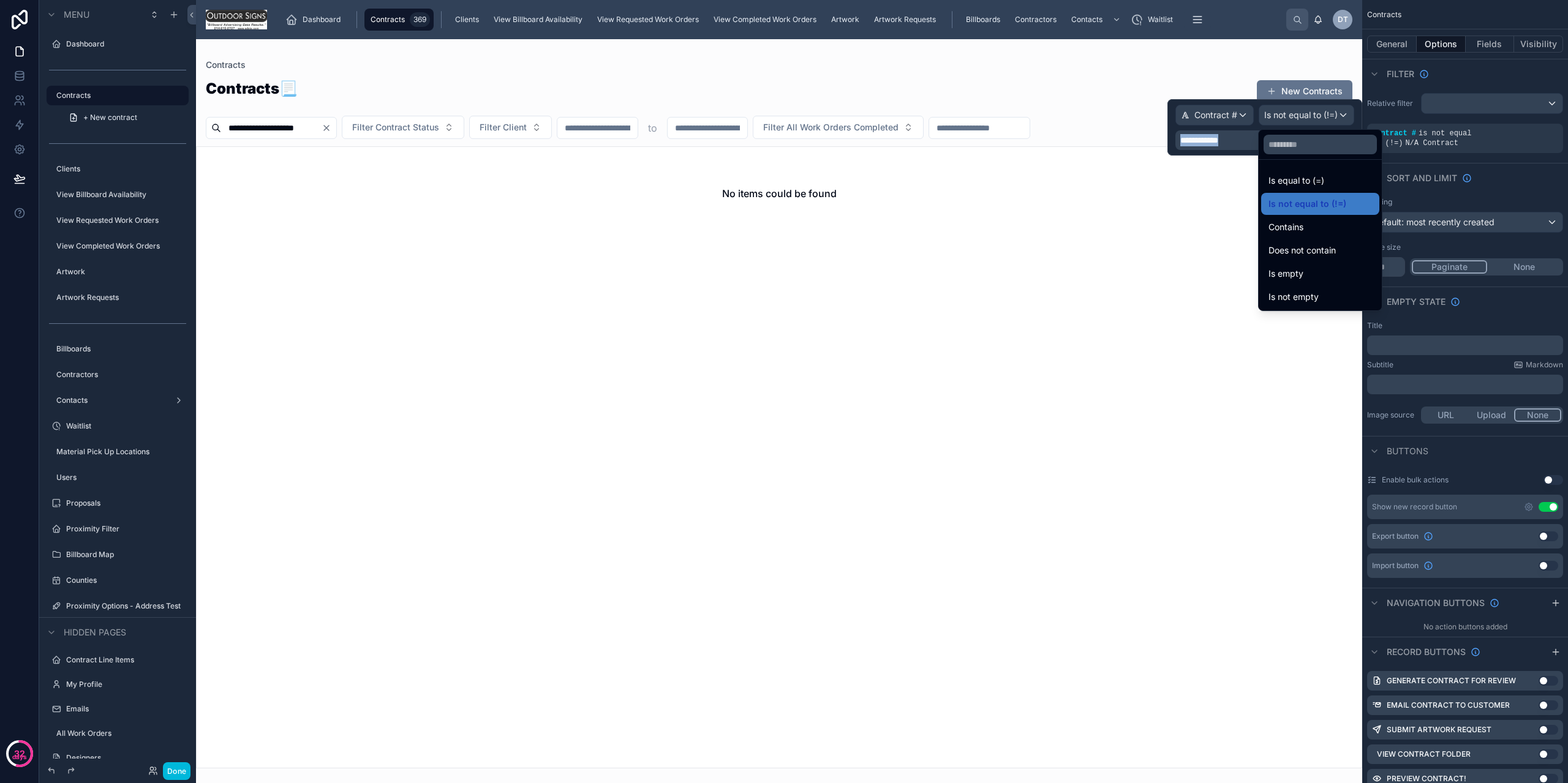
click at [1310, 299] on span "Is not empty" at bounding box center [1294, 297] width 50 height 15
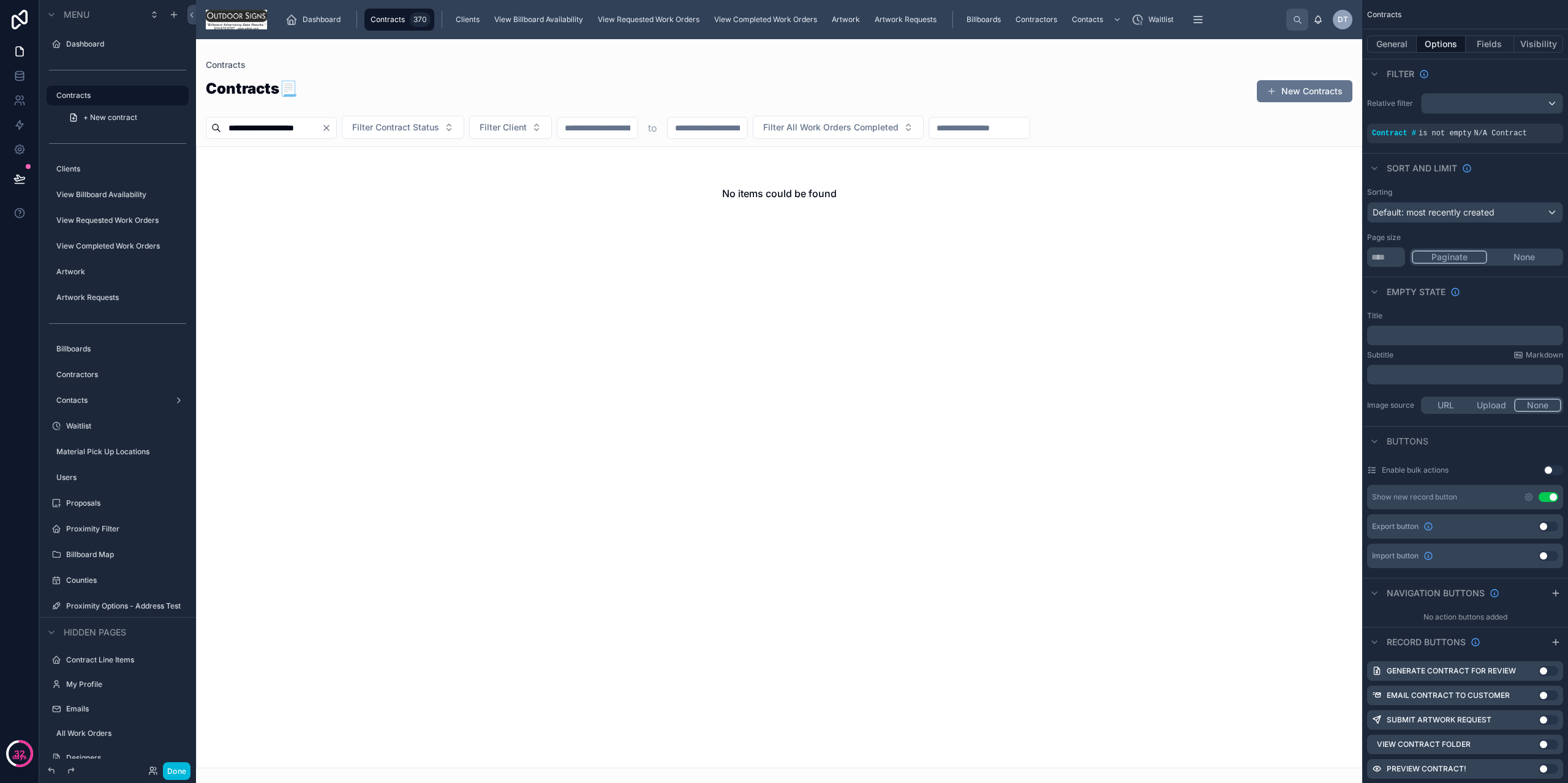
click at [311, 123] on input "**********" at bounding box center [271, 128] width 100 height 17
type input "**********"
click at [329, 128] on icon "Clear" at bounding box center [326, 128] width 5 height 5
click at [378, 105] on div "Contracts 📃 New Contracts" at bounding box center [779, 93] width 1147 height 30
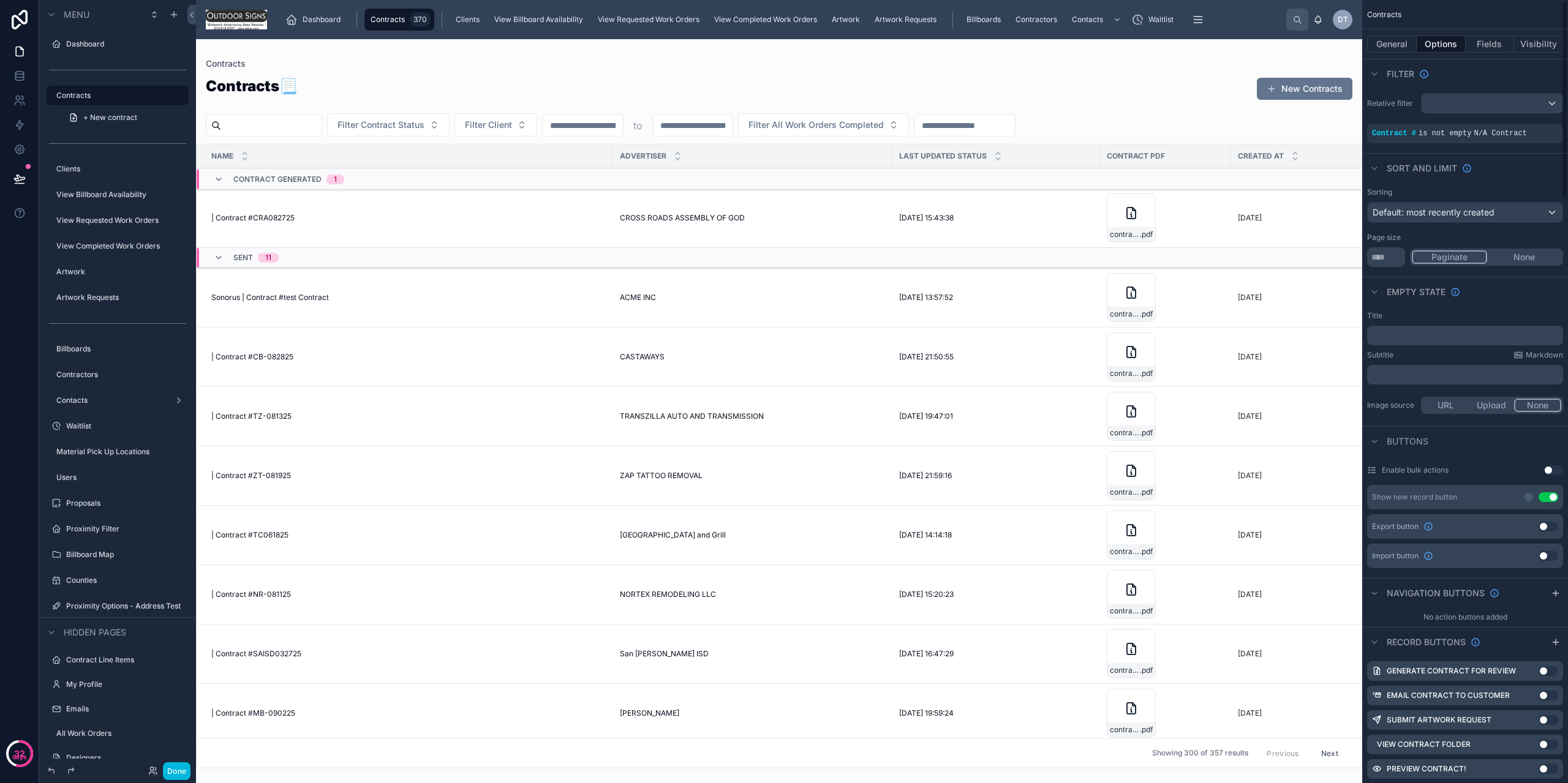
click at [0, 0] on icon "scrollable content" at bounding box center [0, 0] width 0 height 0
click at [1292, 128] on span "Is not empty" at bounding box center [1313, 127] width 50 height 12
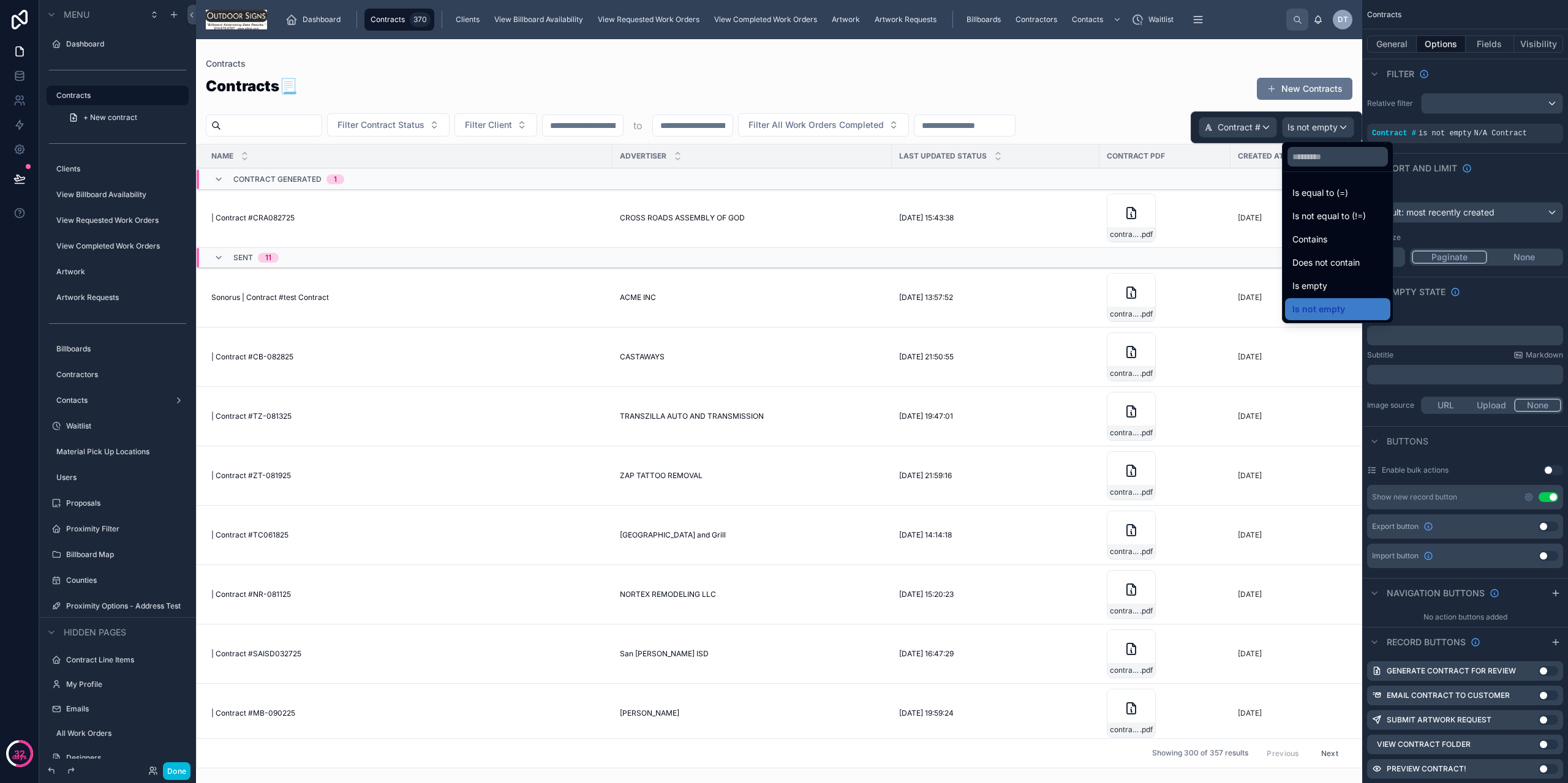
click at [1341, 303] on span "Is not empty" at bounding box center [1319, 309] width 53 height 15
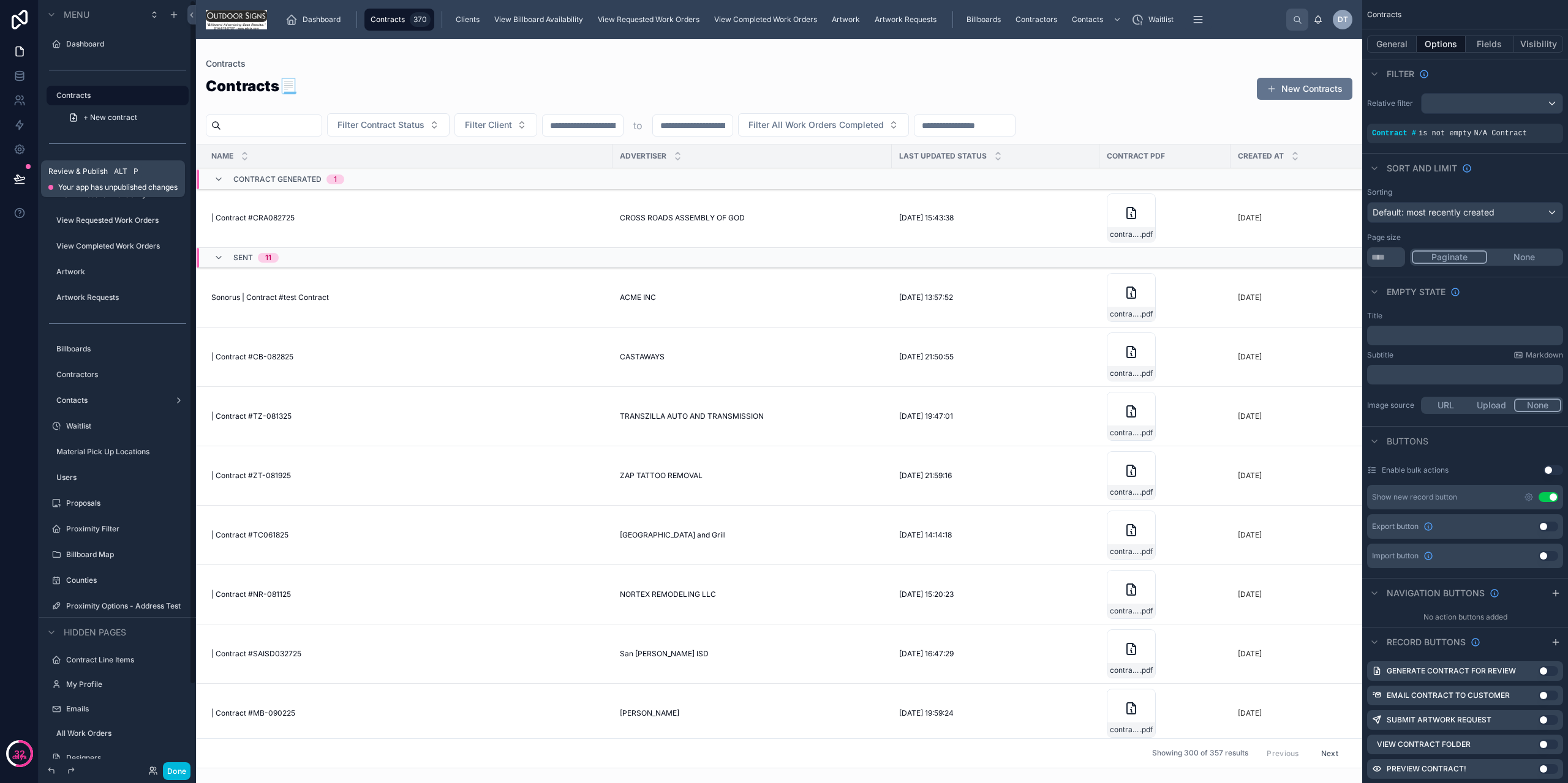
click at [15, 178] on icon at bounding box center [19, 178] width 11 height 6
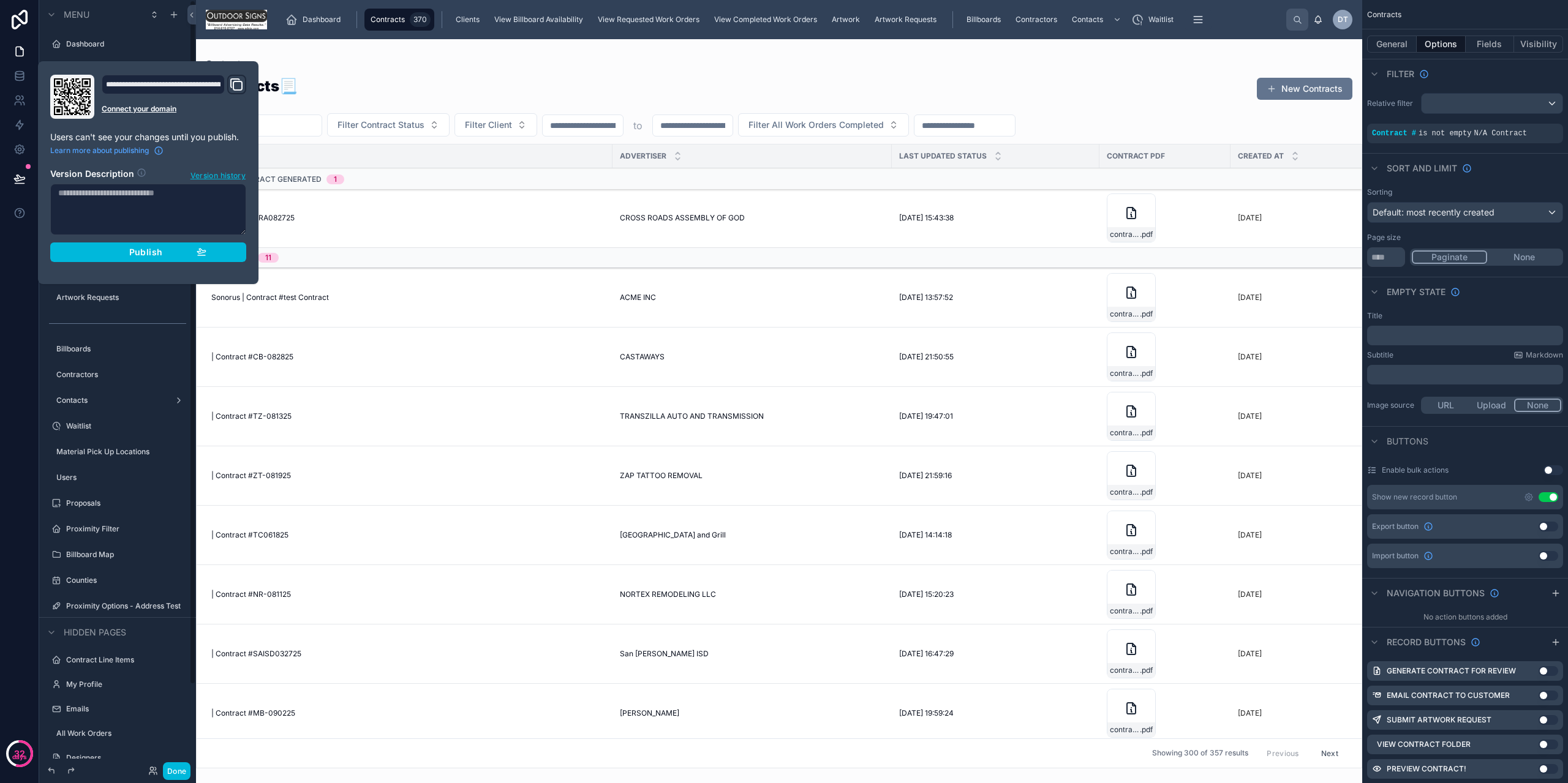
click at [128, 255] on div "Publish" at bounding box center [148, 252] width 116 height 11
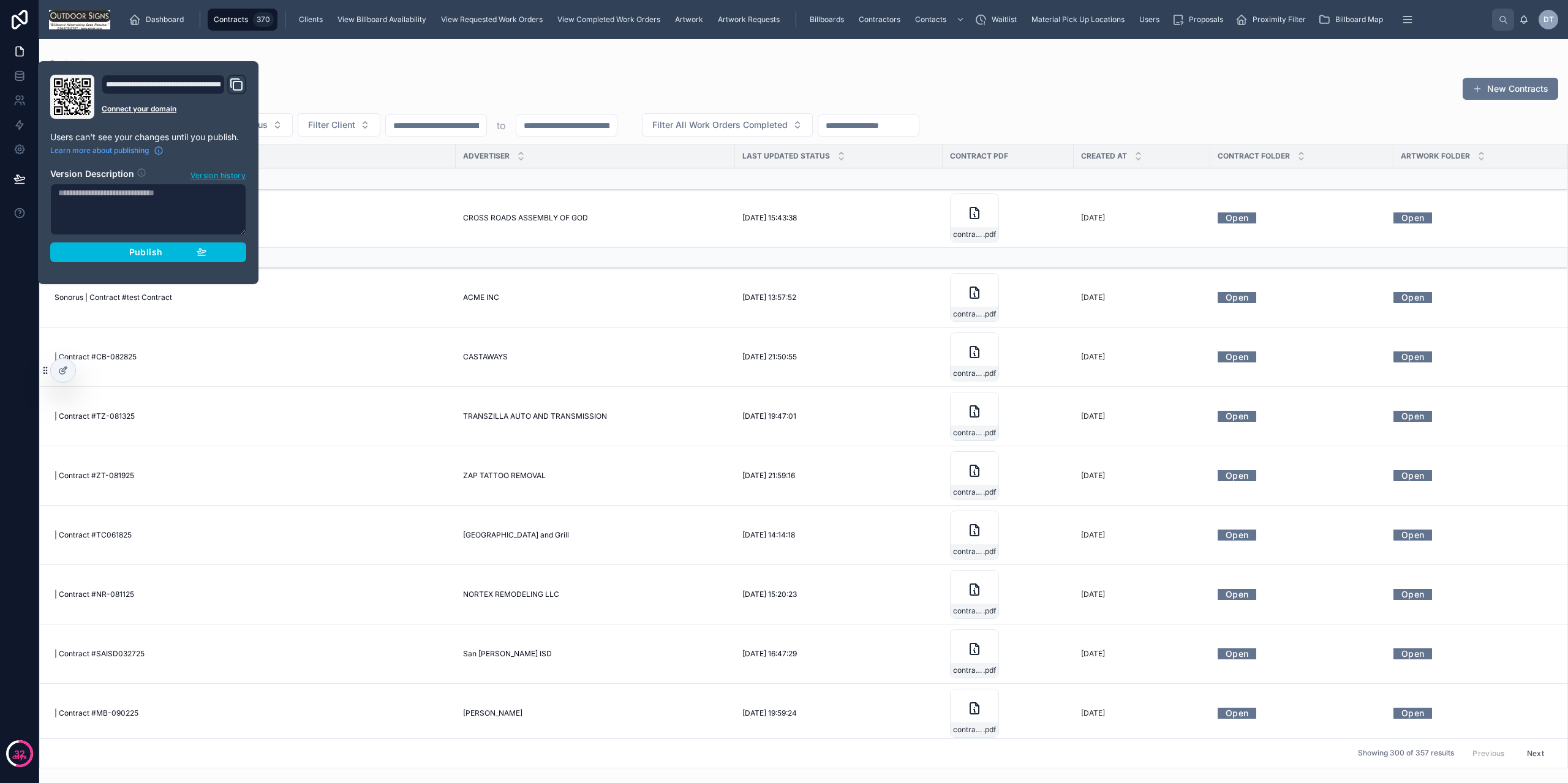
click at [1191, 100] on div "Contracts 📃 New Contracts" at bounding box center [804, 91] width 1510 height 30
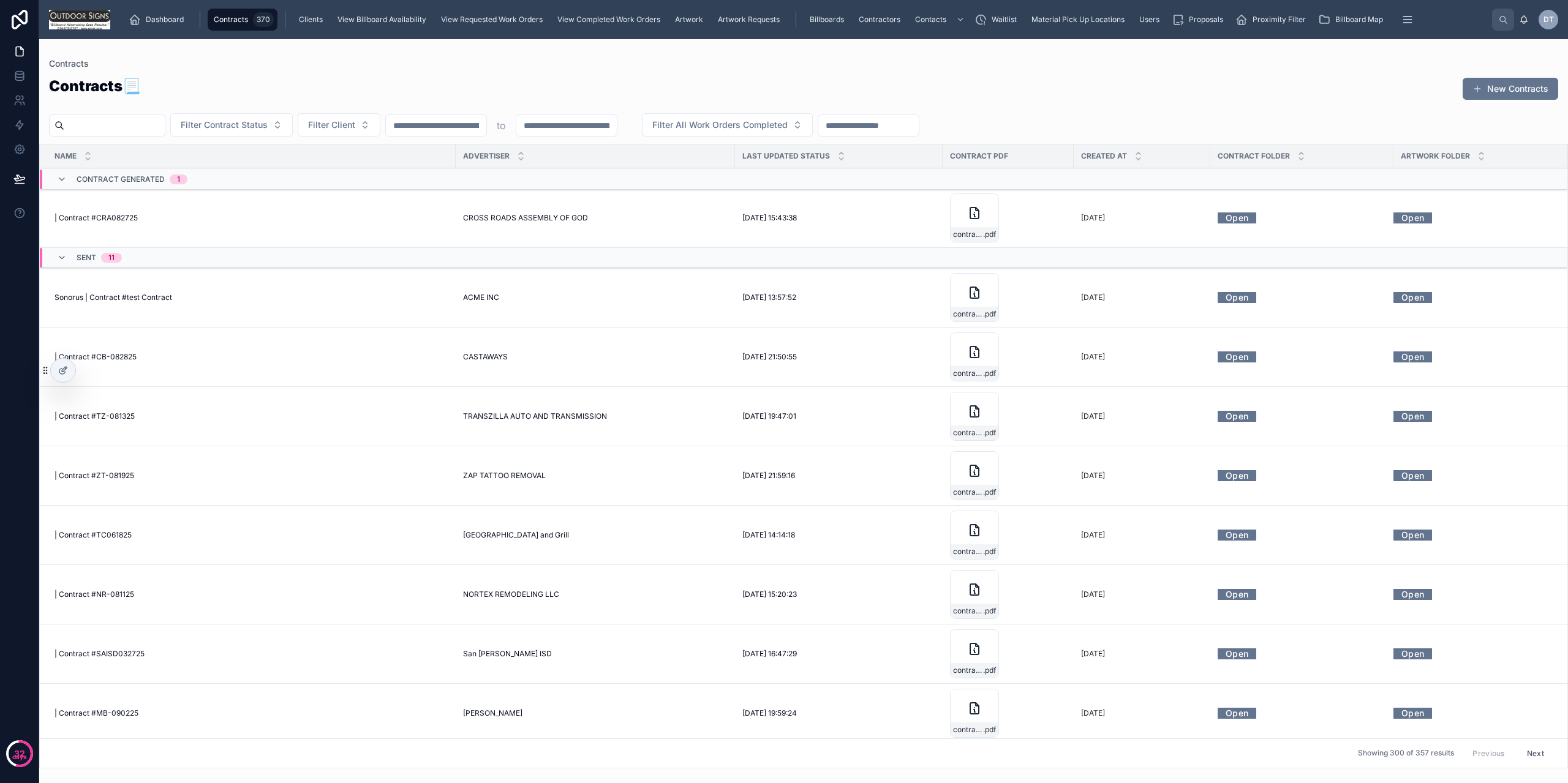
click at [355, 121] on span "Filter Client" at bounding box center [331, 125] width 47 height 12
click at [333, 190] on div "Sonorus" at bounding box center [370, 195] width 170 height 20
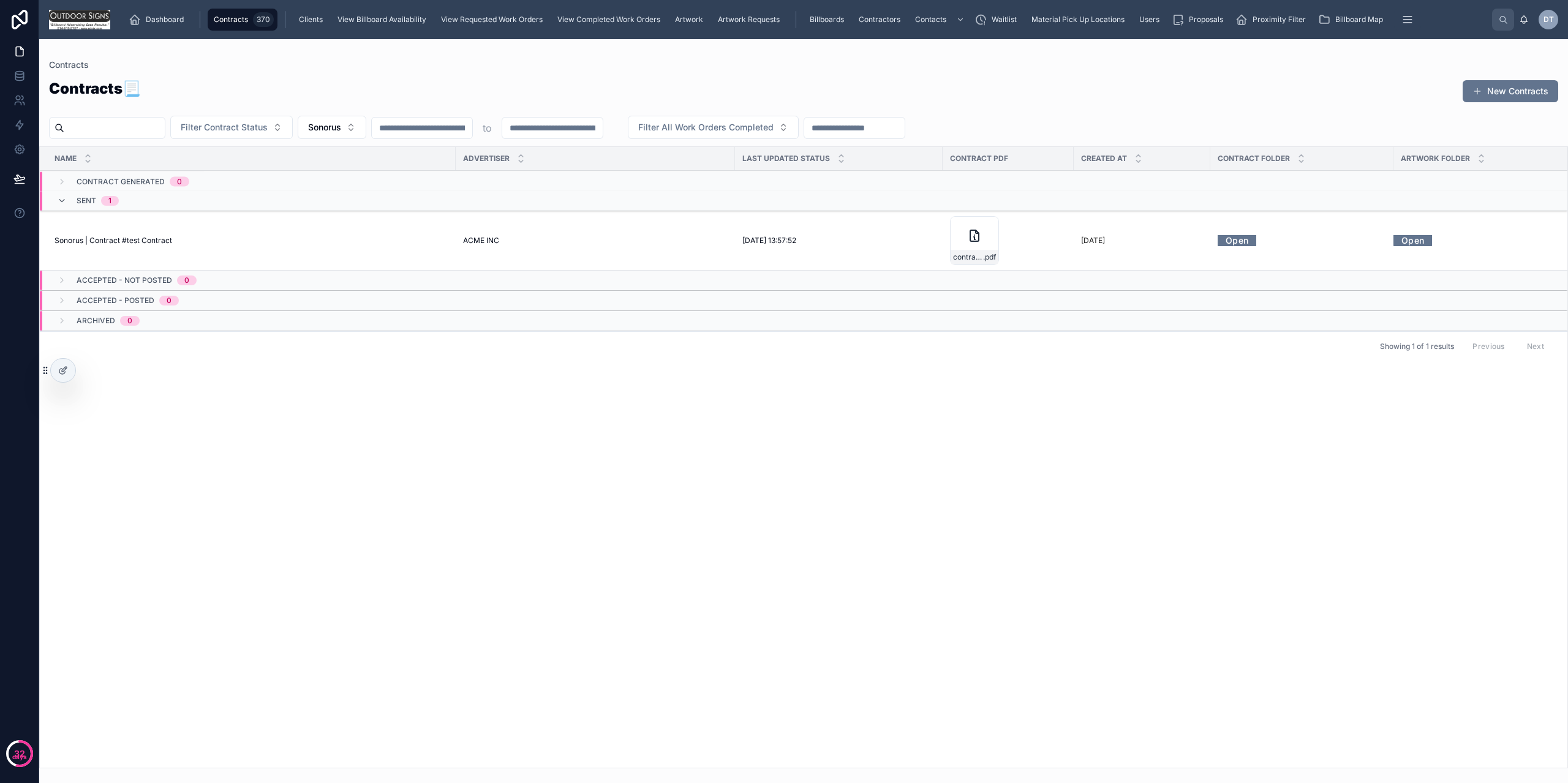
click at [58, 366] on div at bounding box center [63, 370] width 24 height 24
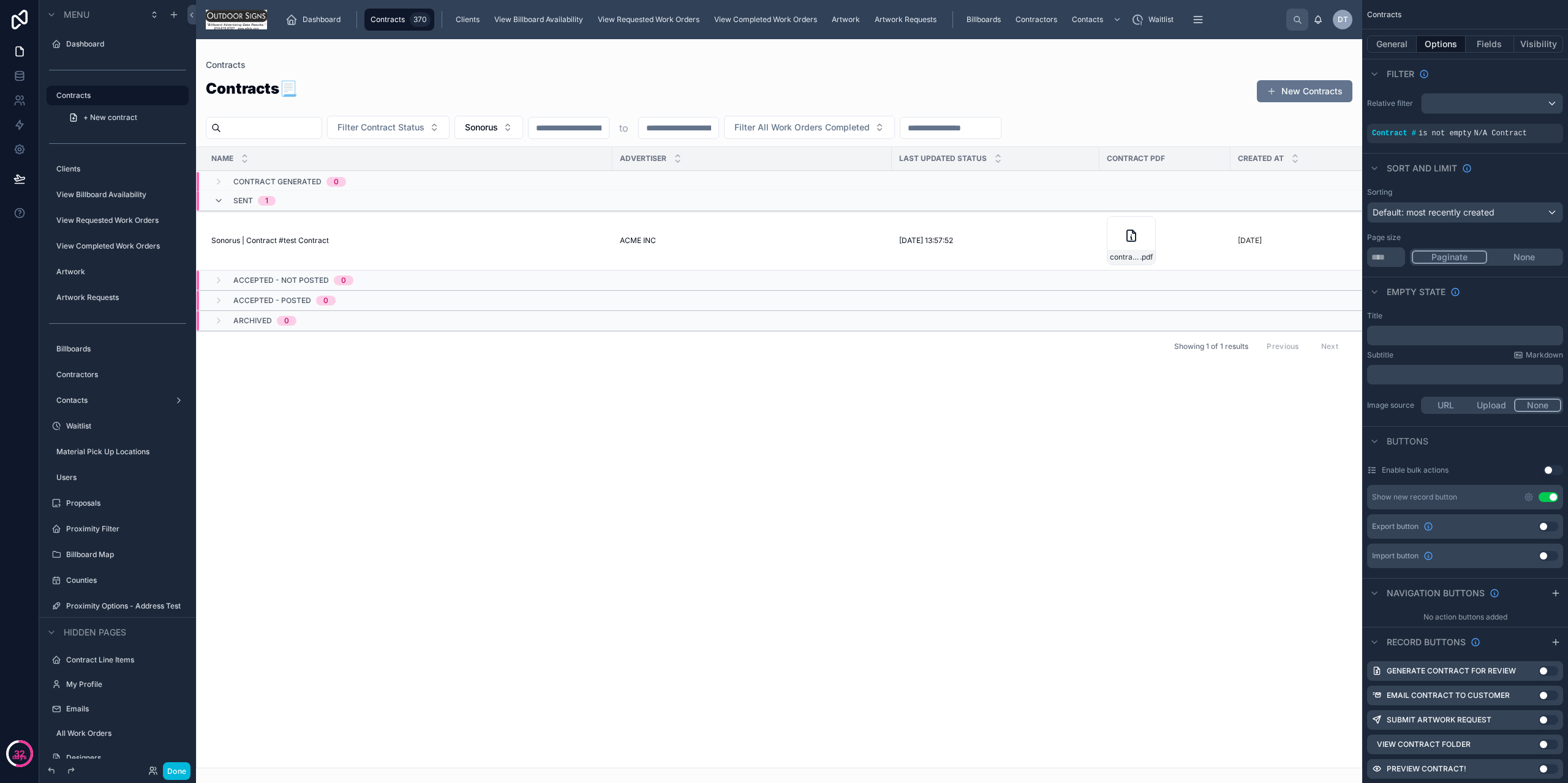
click at [1531, 301] on div "Empty state" at bounding box center [1465, 291] width 206 height 29
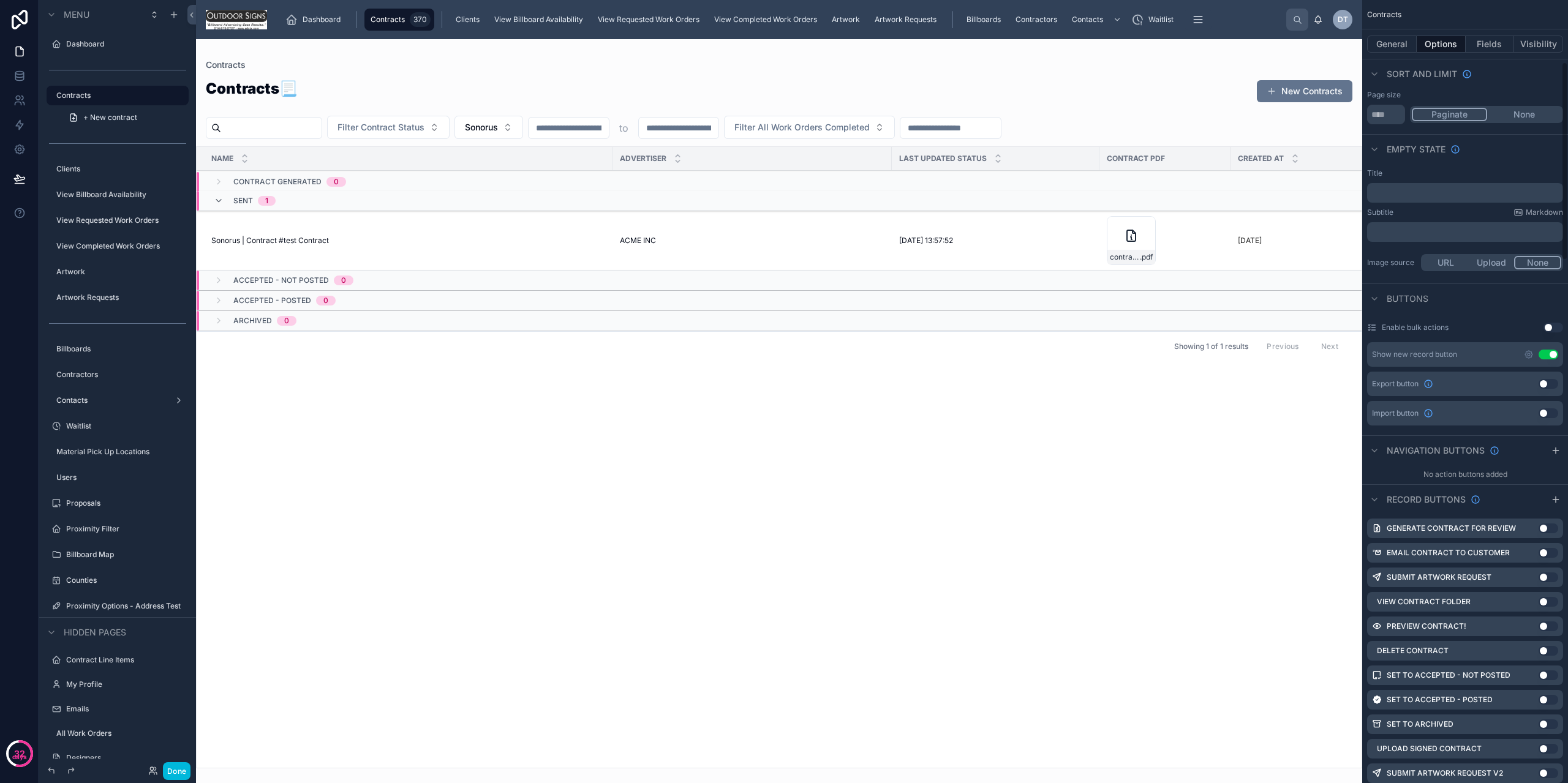
scroll to position [245, 0]
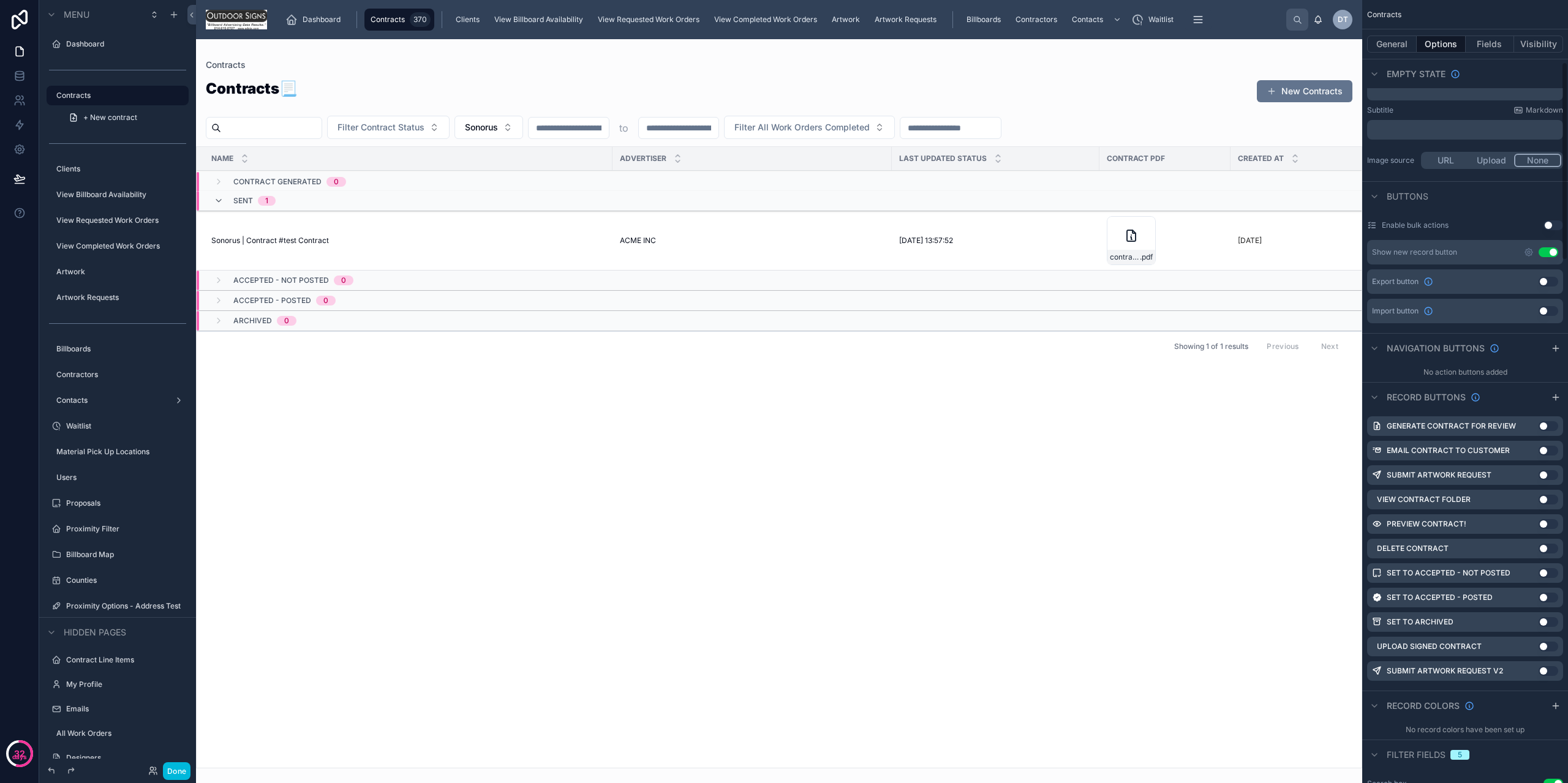
click at [1392, 42] on button "General" at bounding box center [1392, 44] width 50 height 17
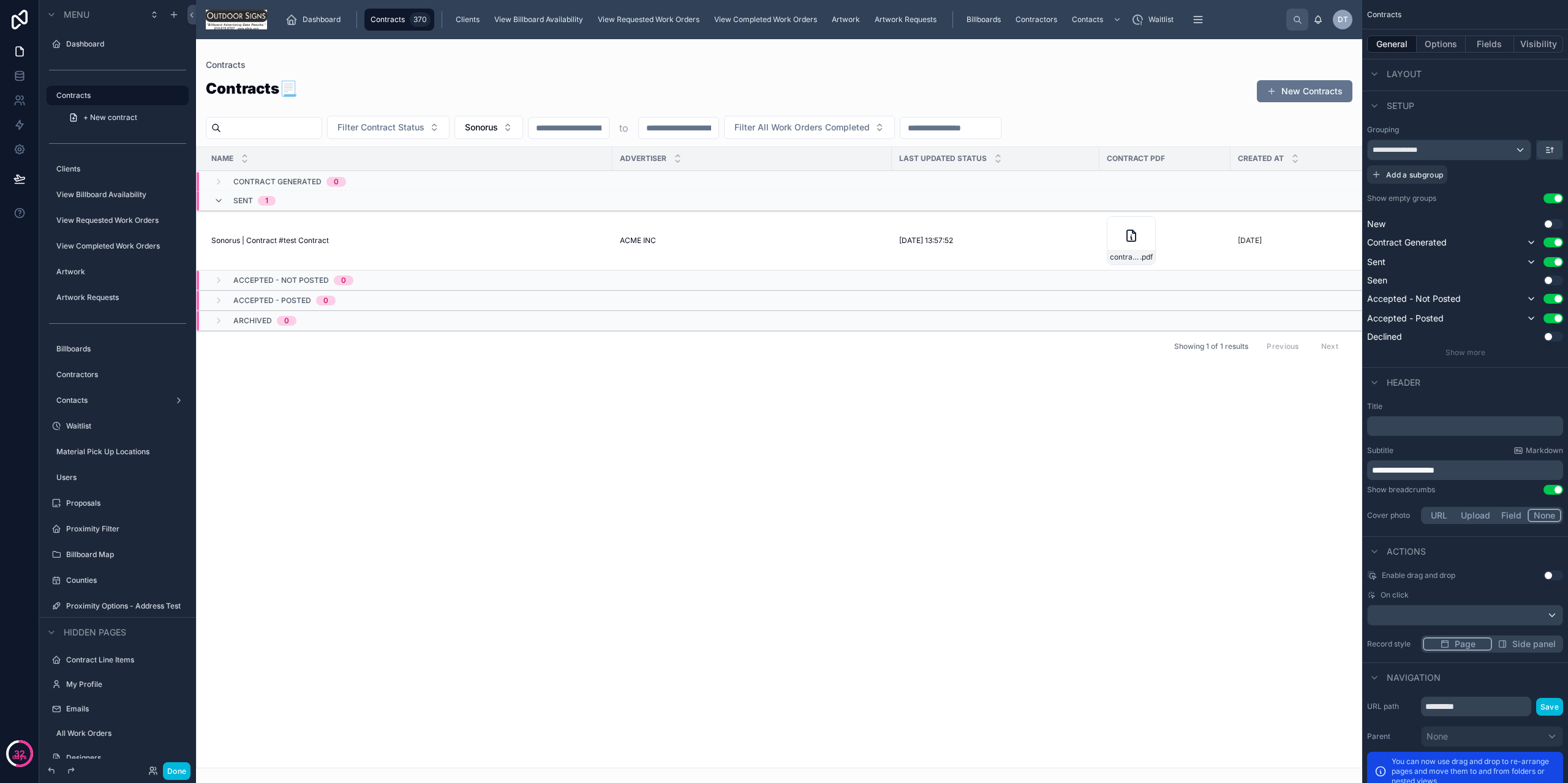
click at [1545, 222] on button "Use setting" at bounding box center [1554, 224] width 20 height 10
click at [1549, 336] on button "Use setting" at bounding box center [1554, 337] width 20 height 10
click at [1552, 286] on div "Seen Use setting" at bounding box center [1465, 280] width 196 height 12
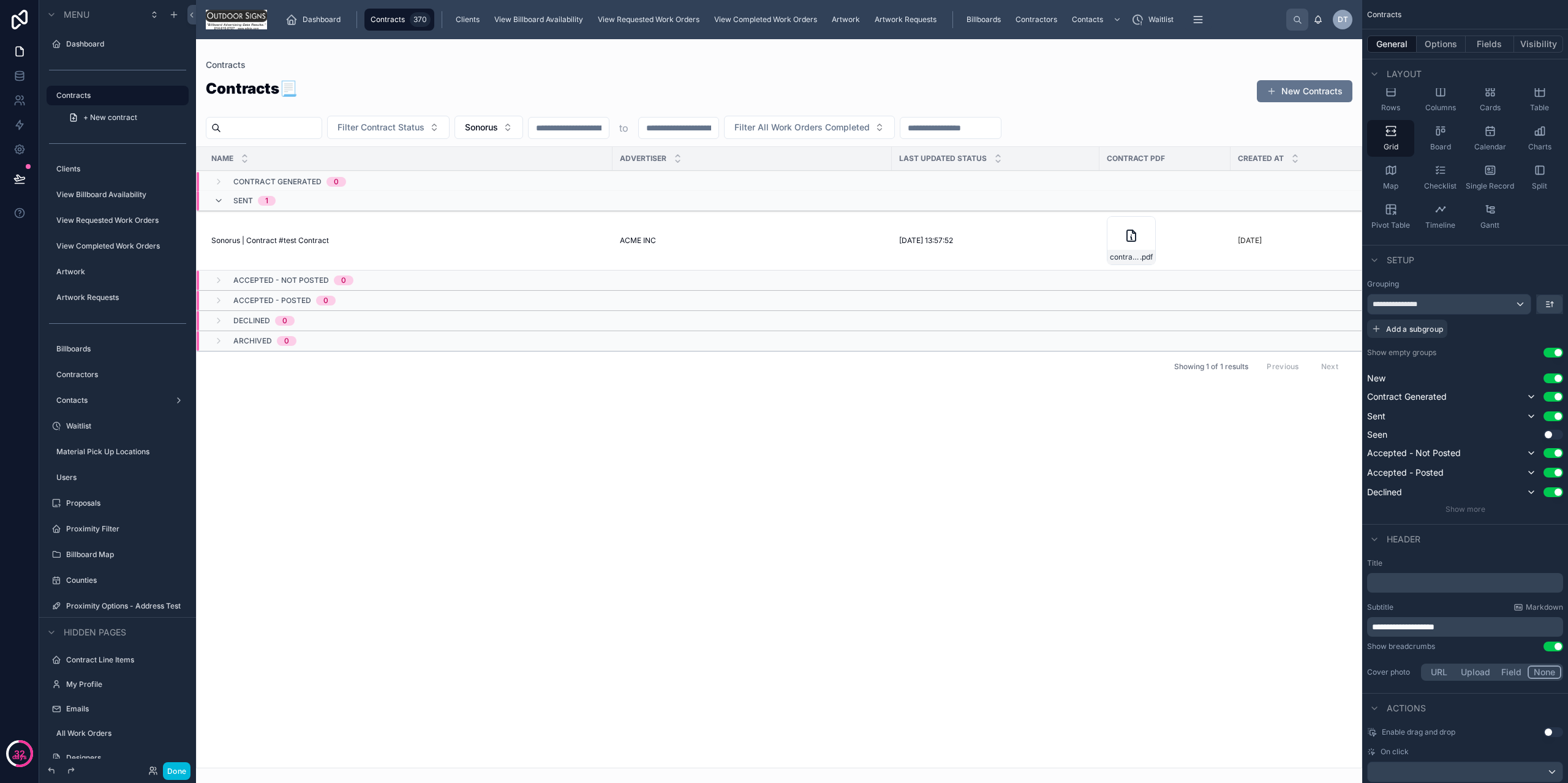
scroll to position [0, 0]
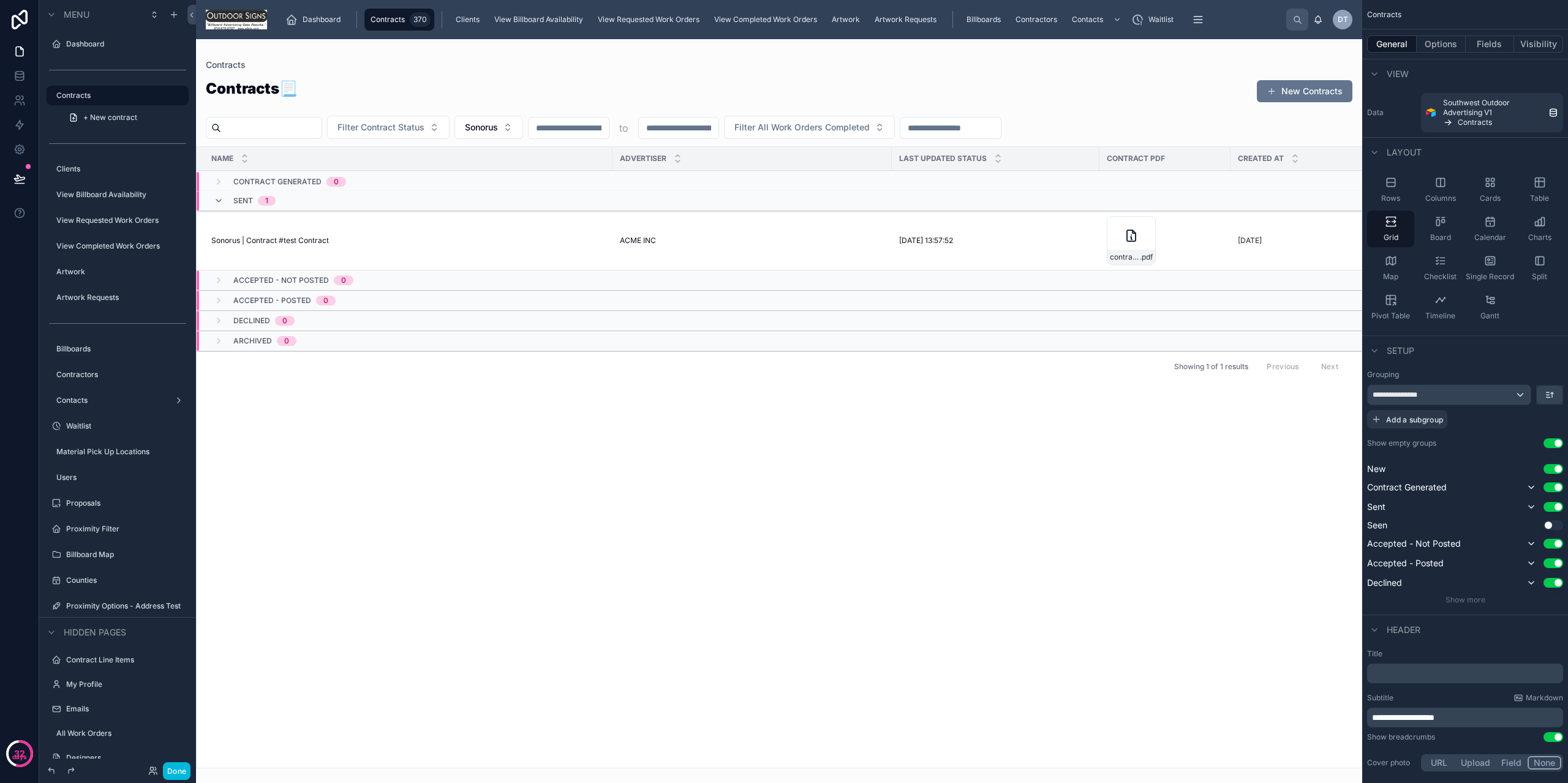
click at [1549, 522] on button "Use setting" at bounding box center [1554, 526] width 20 height 10
click at [18, 186] on button at bounding box center [20, 179] width 27 height 34
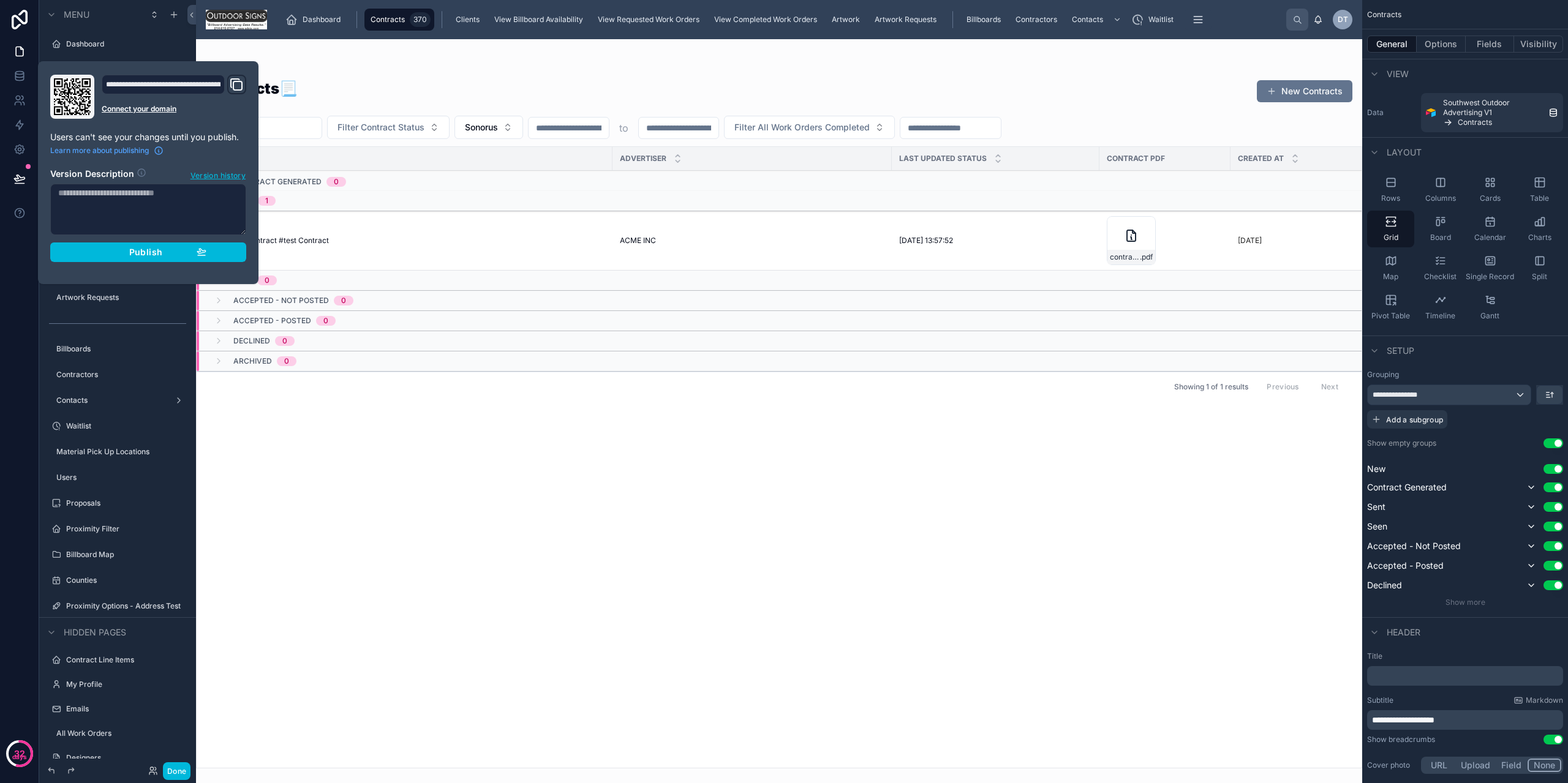
click at [135, 260] on button "Publish" at bounding box center [148, 252] width 196 height 20
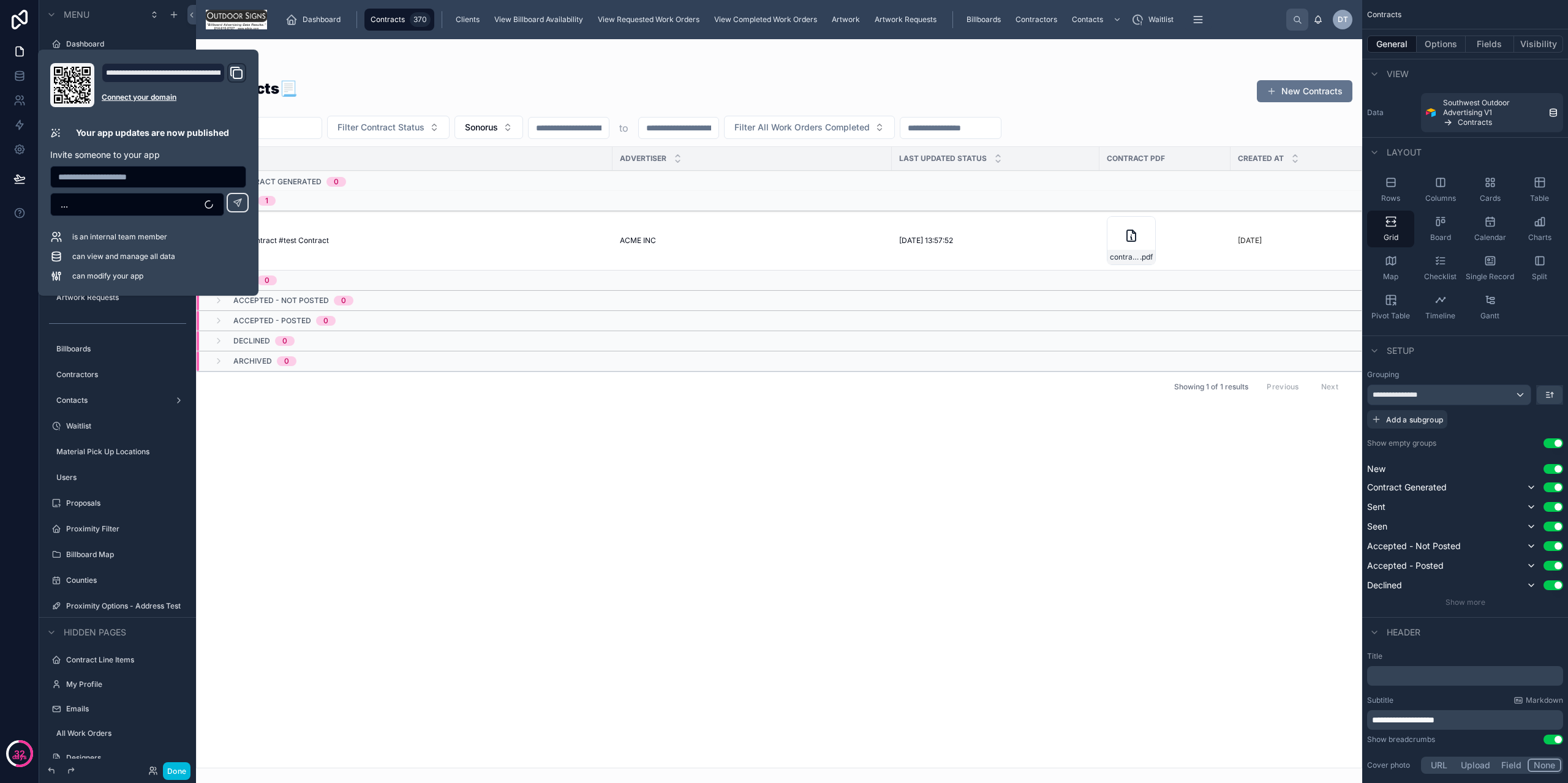
click at [358, 85] on div at bounding box center [779, 411] width 1166 height 744
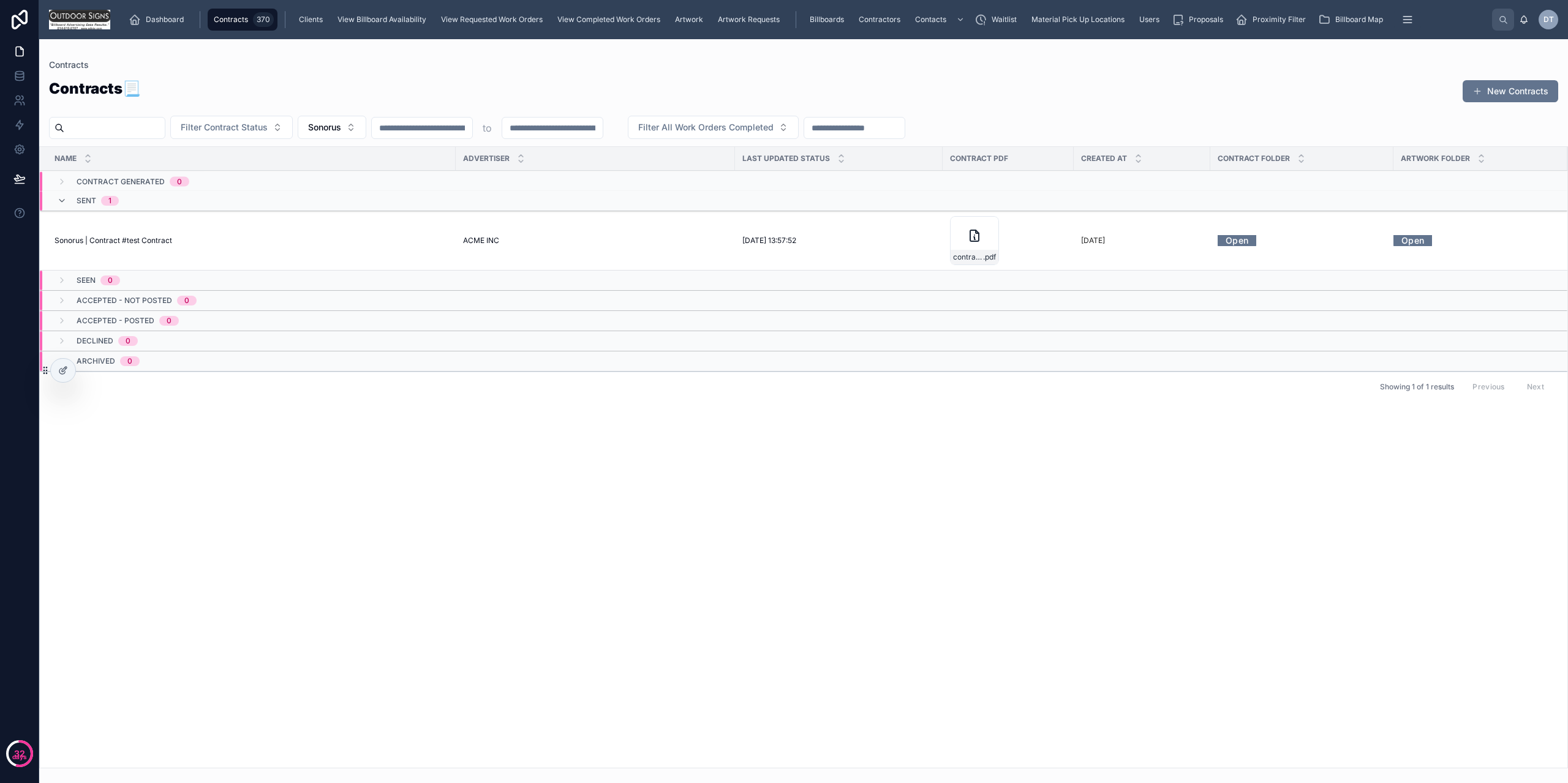
click at [356, 566] on div "Name Advertiser Last Updated Status Contract PDF Created at Contract Folder Art…" at bounding box center [804, 457] width 1528 height 621
click at [68, 364] on div at bounding box center [63, 370] width 24 height 24
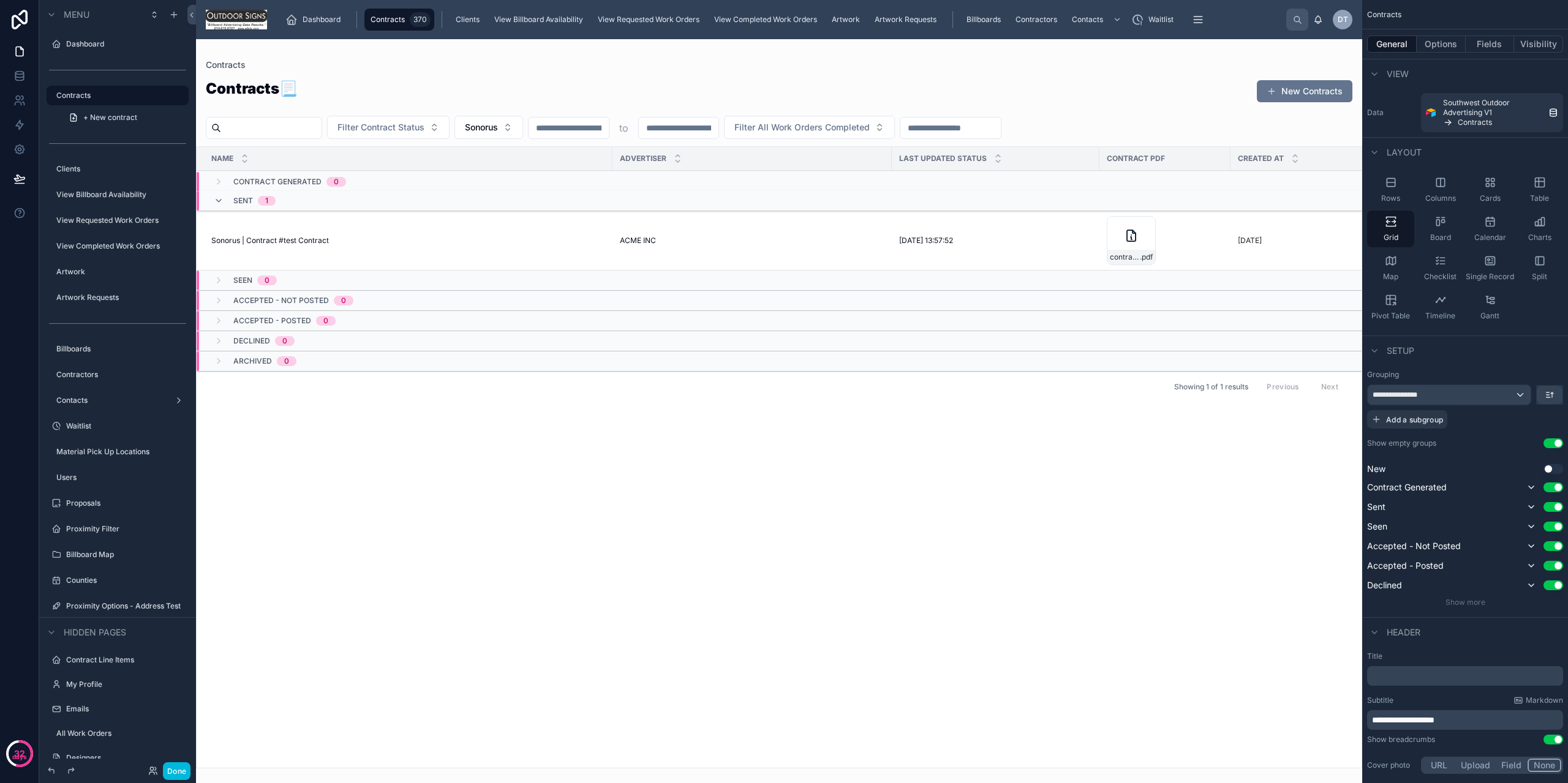
click at [1157, 534] on div at bounding box center [779, 411] width 1166 height 744
click at [1553, 470] on button "Use setting" at bounding box center [1554, 469] width 20 height 10
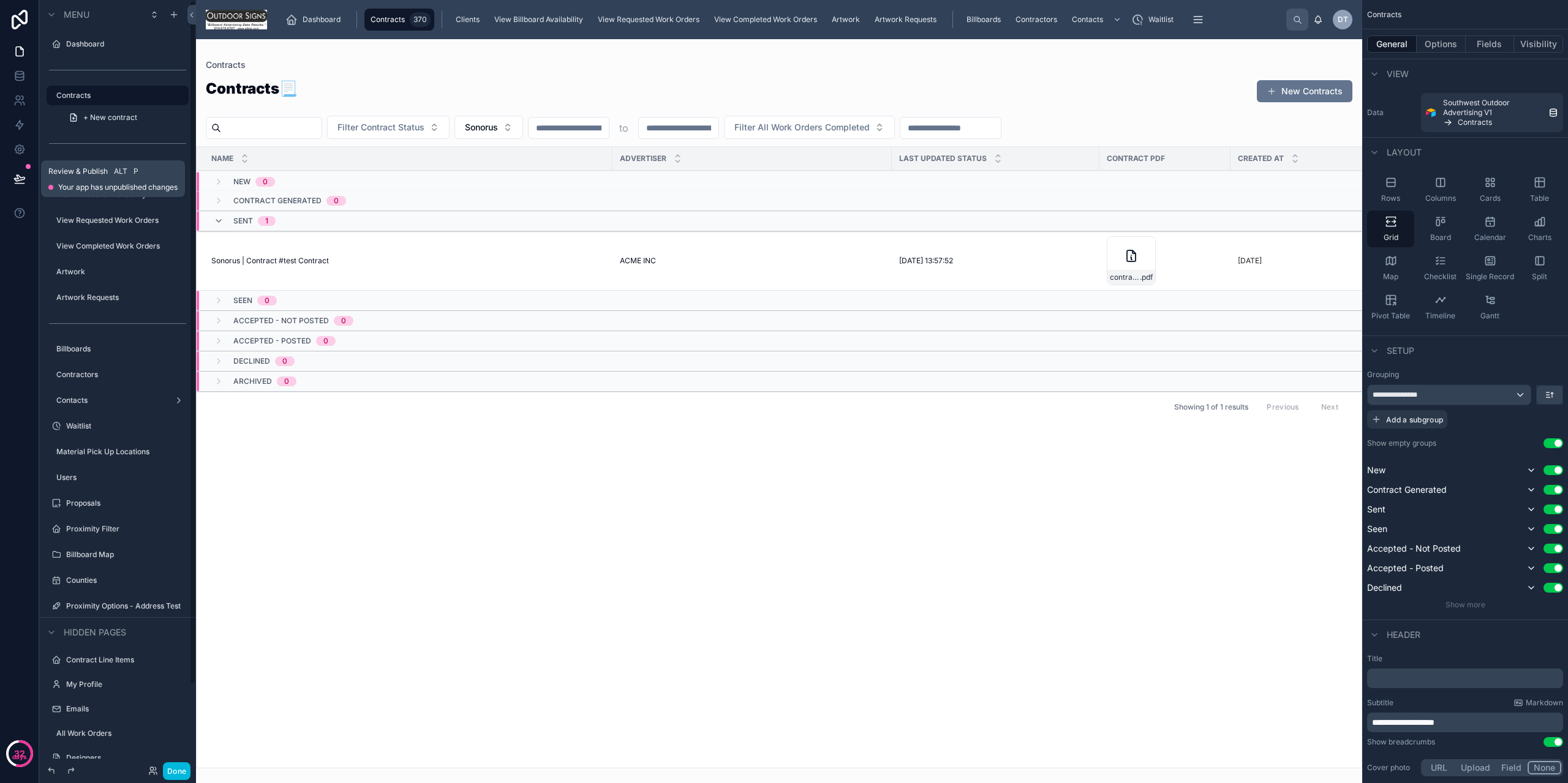
click at [19, 181] on icon at bounding box center [19, 178] width 11 height 6
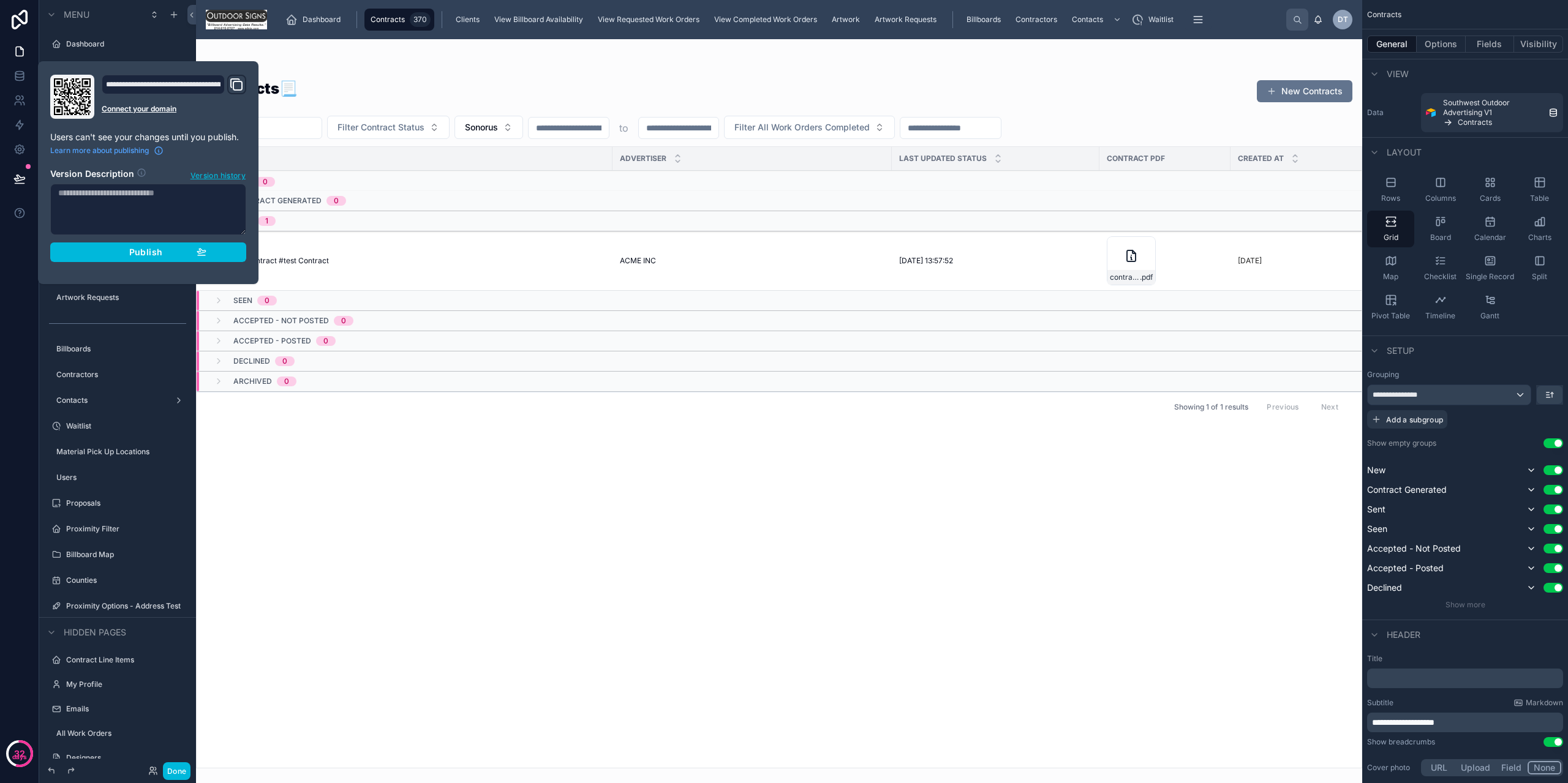
click at [123, 247] on button "Publish" at bounding box center [148, 252] width 196 height 20
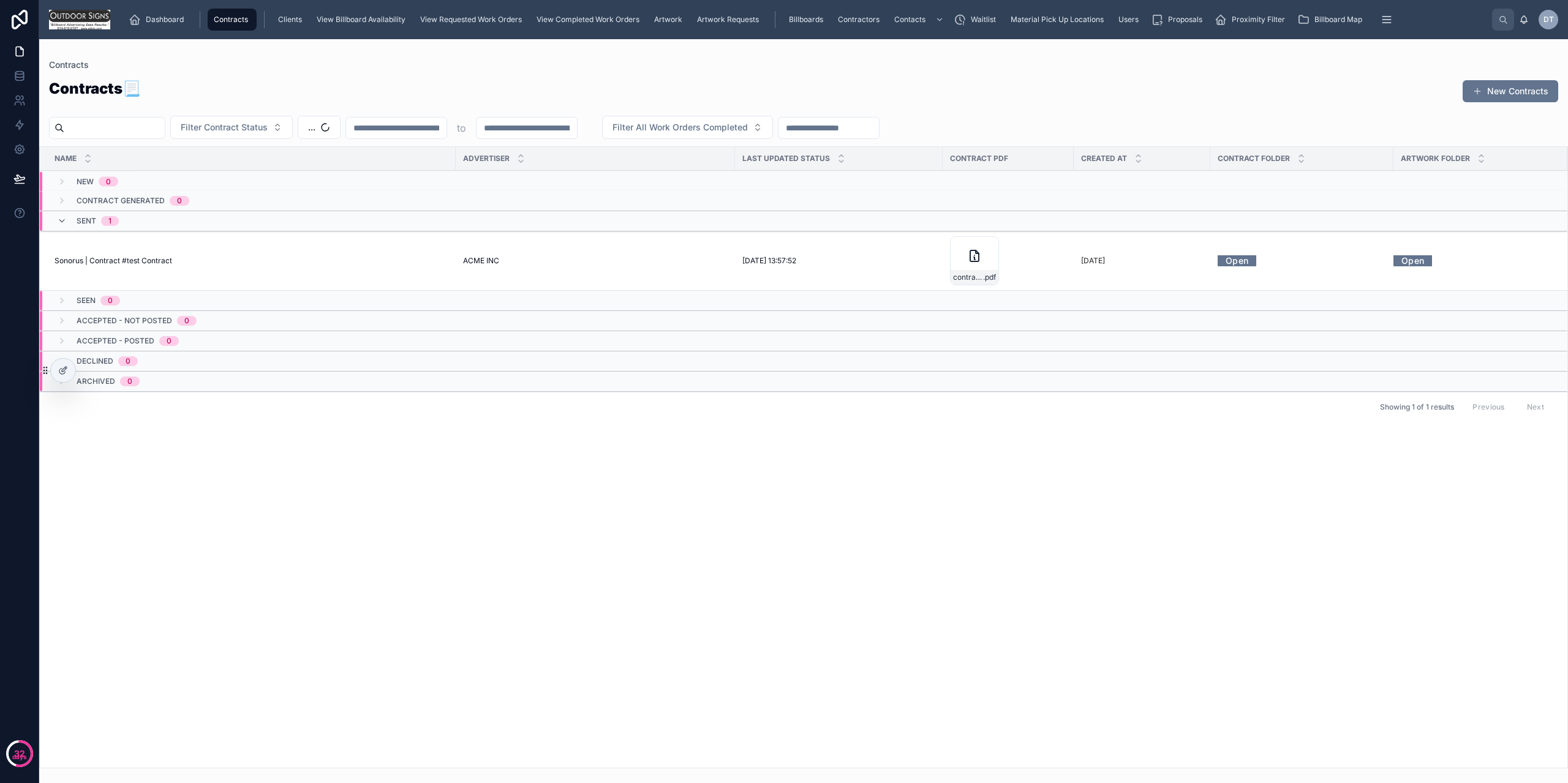
click at [443, 84] on div "Contracts 📃 New Contracts" at bounding box center [804, 93] width 1510 height 30
click at [341, 124] on span "Sonorus" at bounding box center [324, 127] width 33 height 12
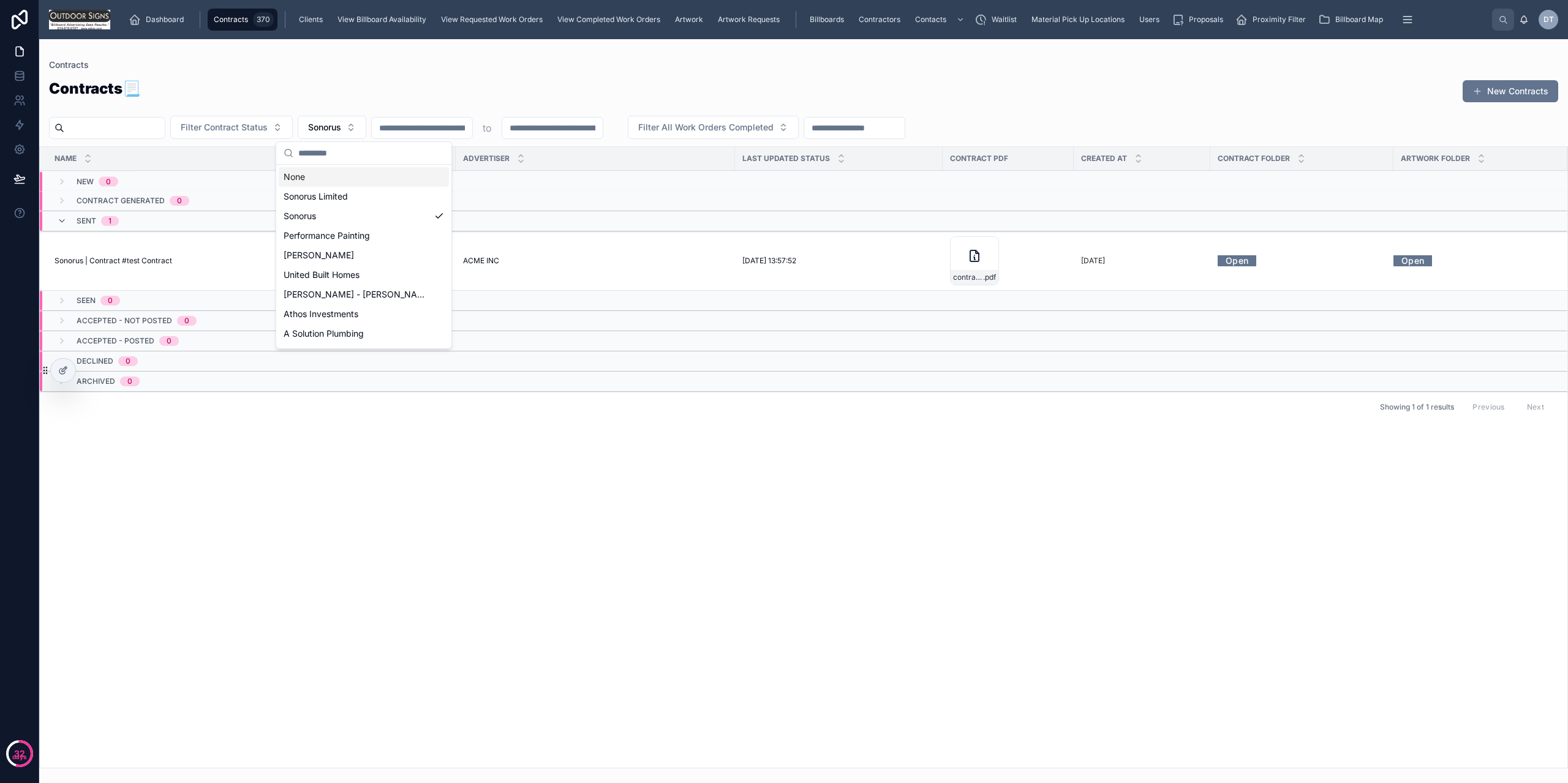
click at [307, 174] on div "None" at bounding box center [363, 177] width 170 height 20
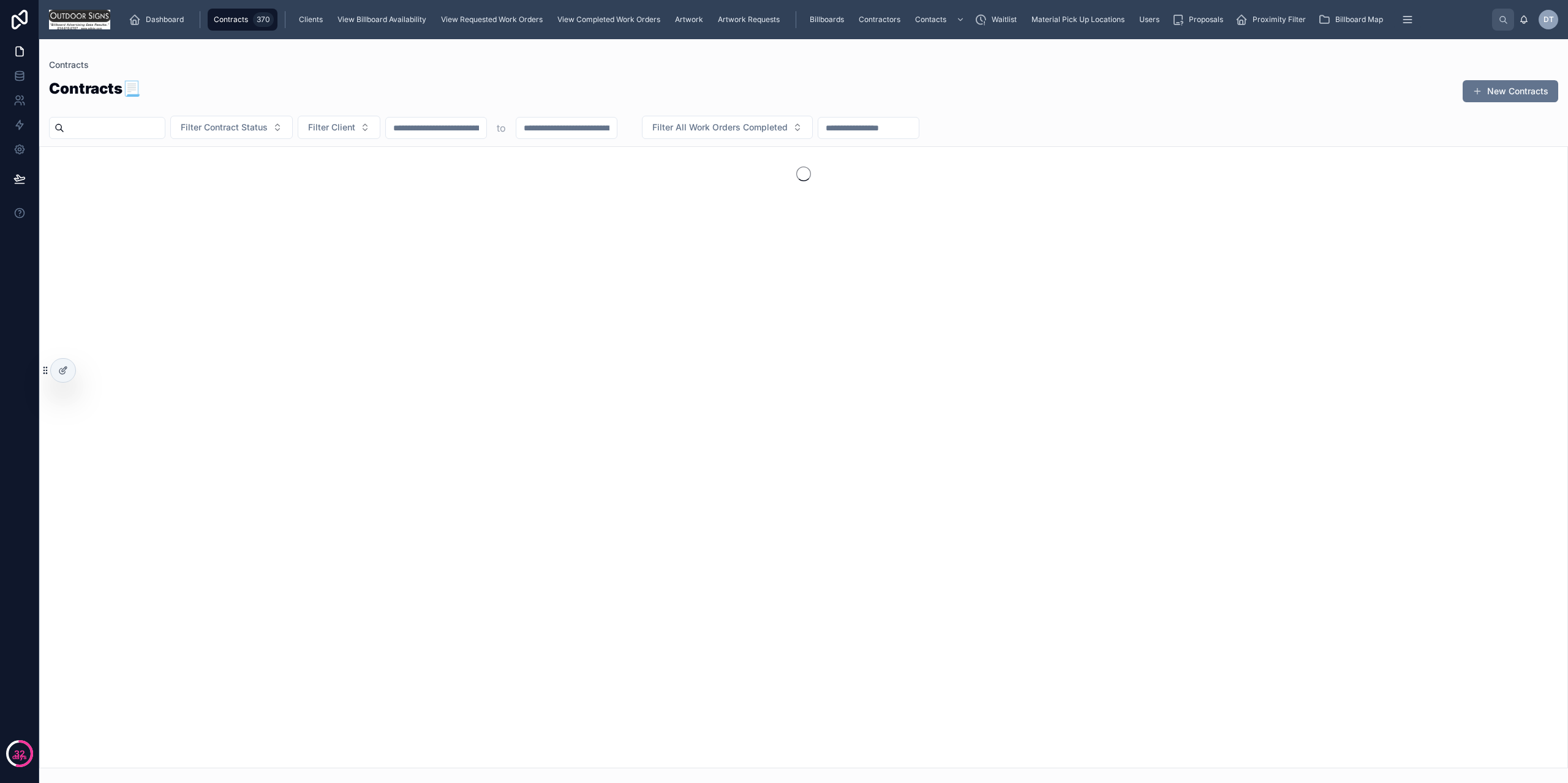
click at [242, 91] on div "Contracts 📃 New Contracts" at bounding box center [804, 93] width 1510 height 30
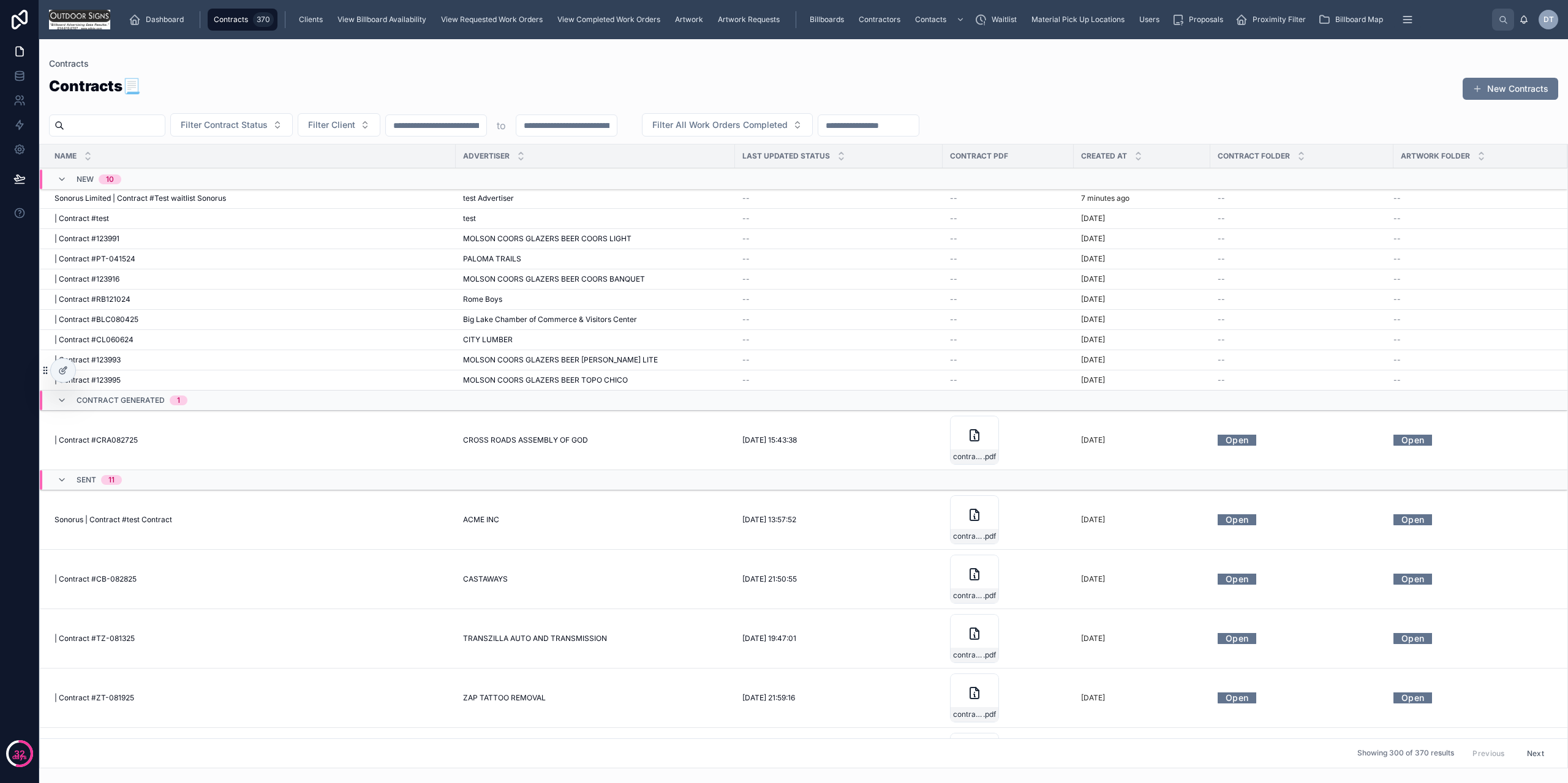
click at [476, 198] on span "test Advertiser" at bounding box center [488, 199] width 51 height 10
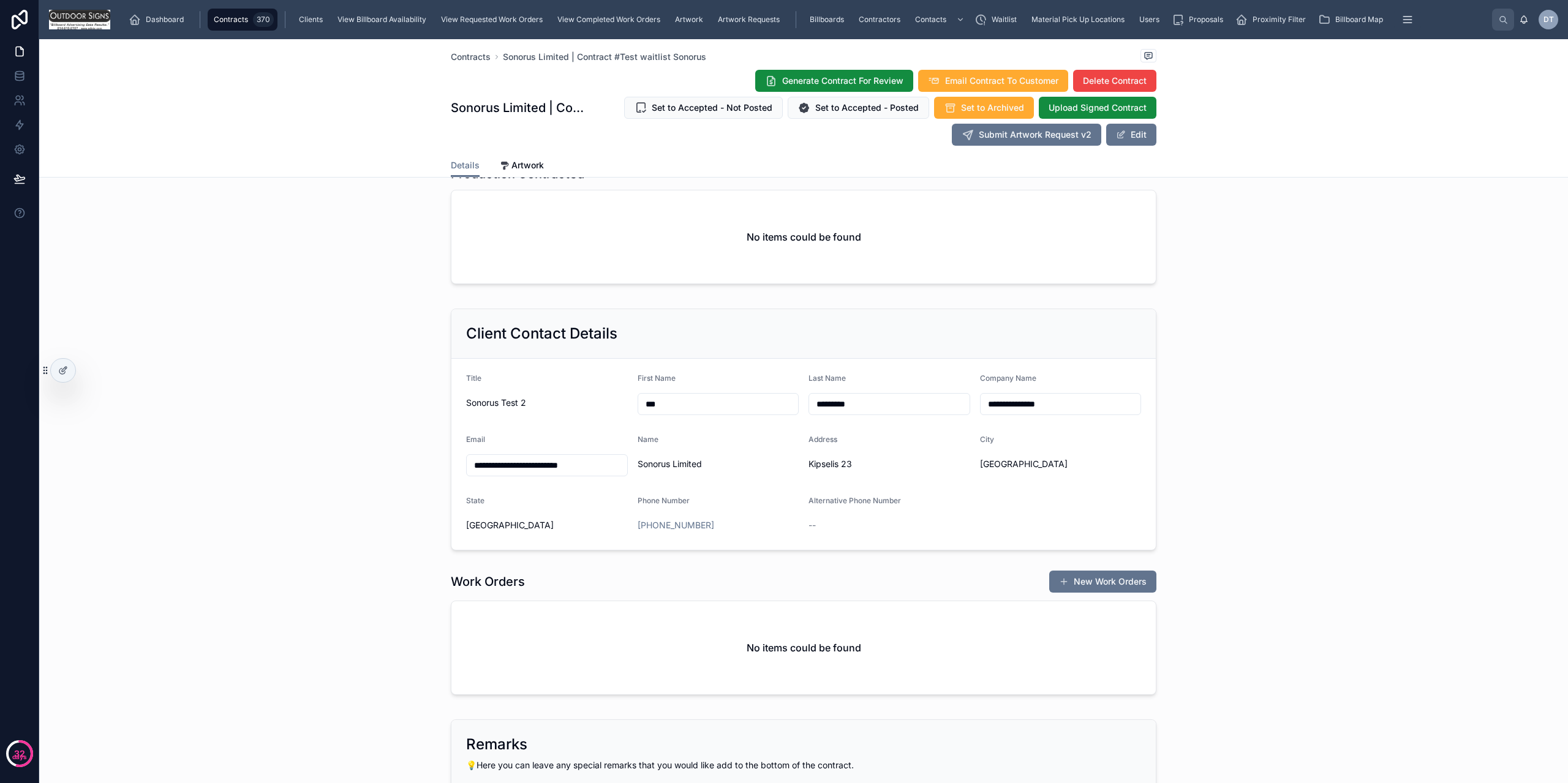
scroll to position [440, 0]
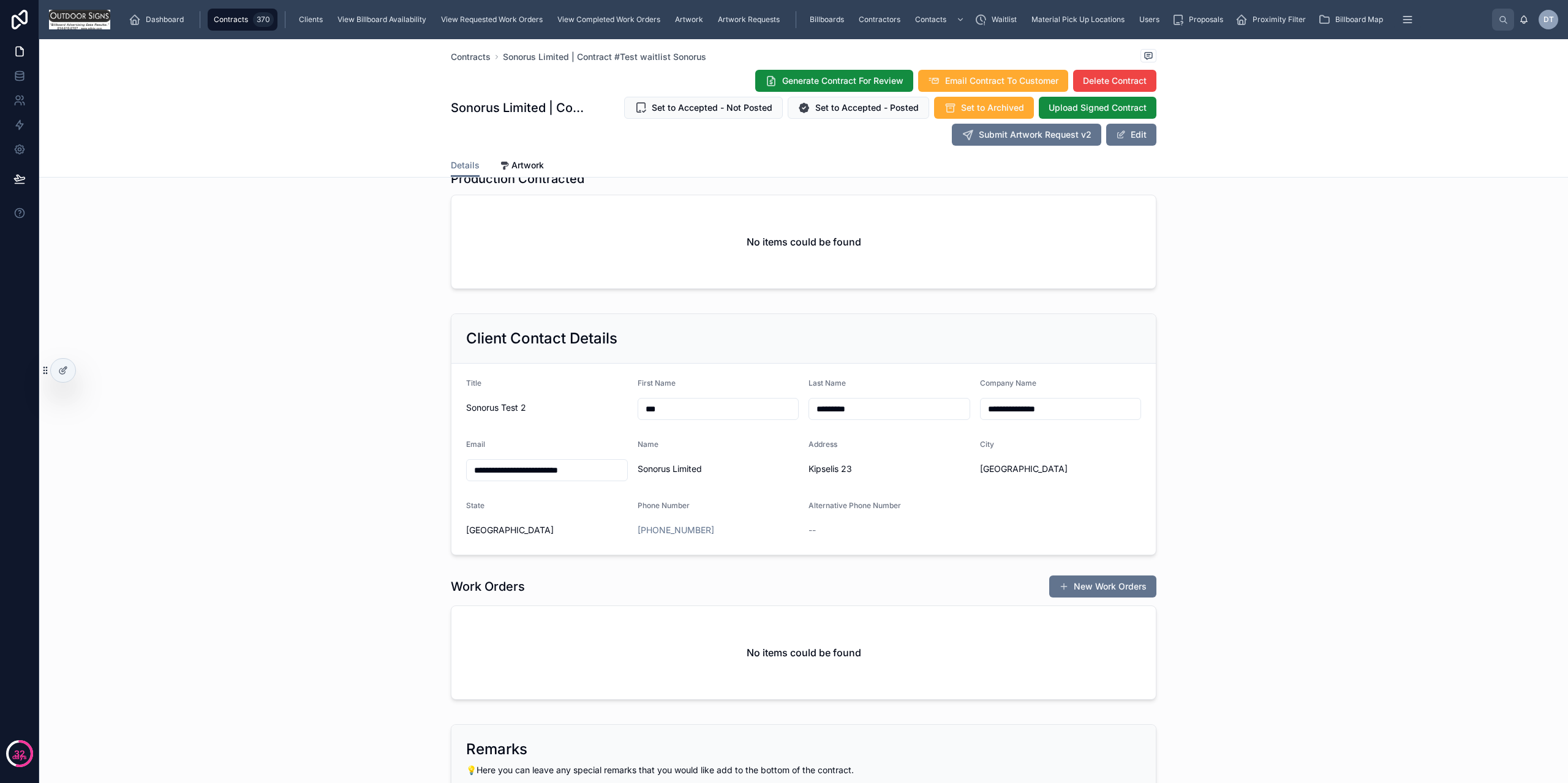
click at [823, 83] on span "Generate Contract For Review" at bounding box center [843, 81] width 121 height 12
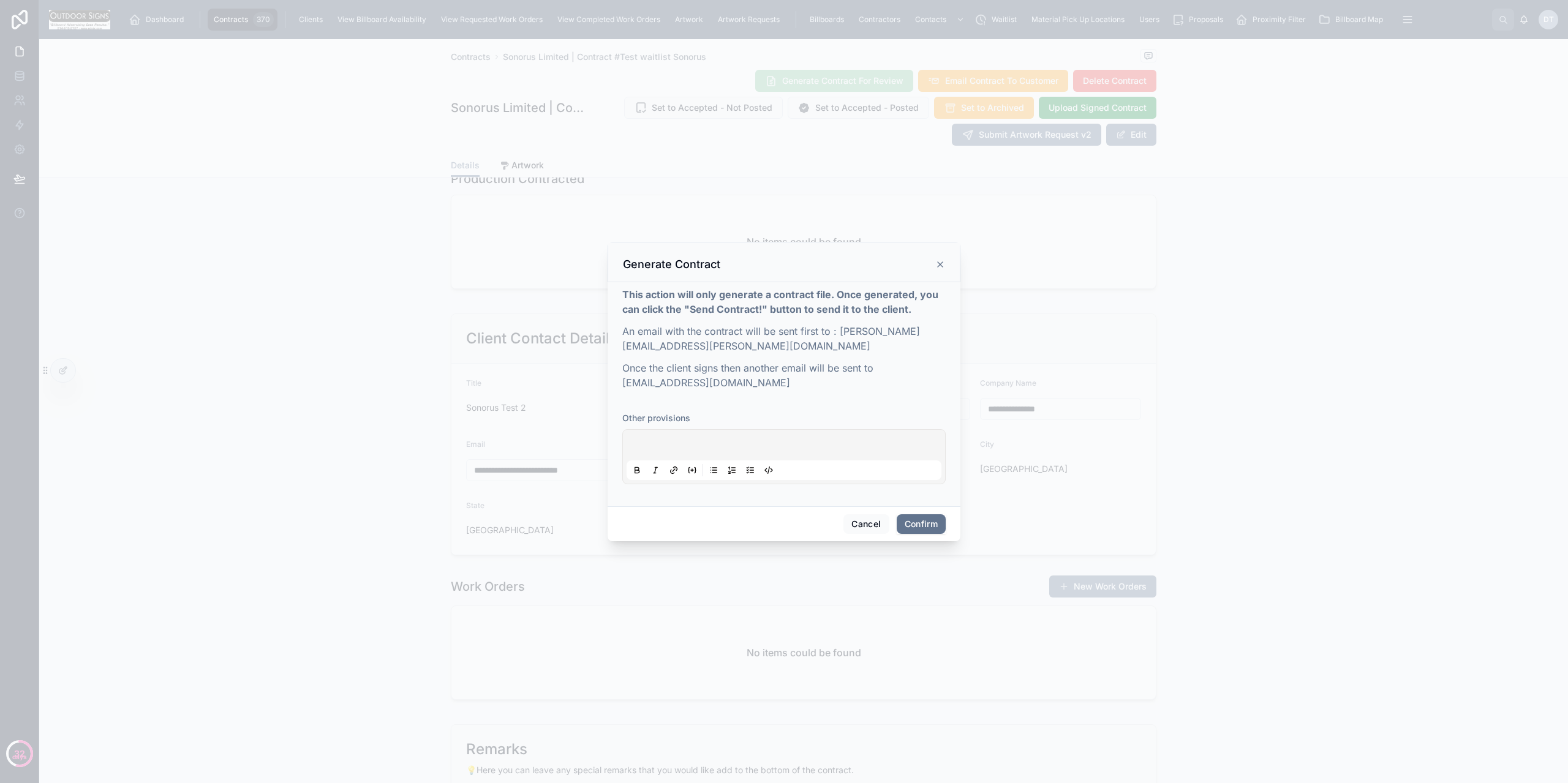
click at [917, 525] on button "Confirm" at bounding box center [921, 524] width 49 height 20
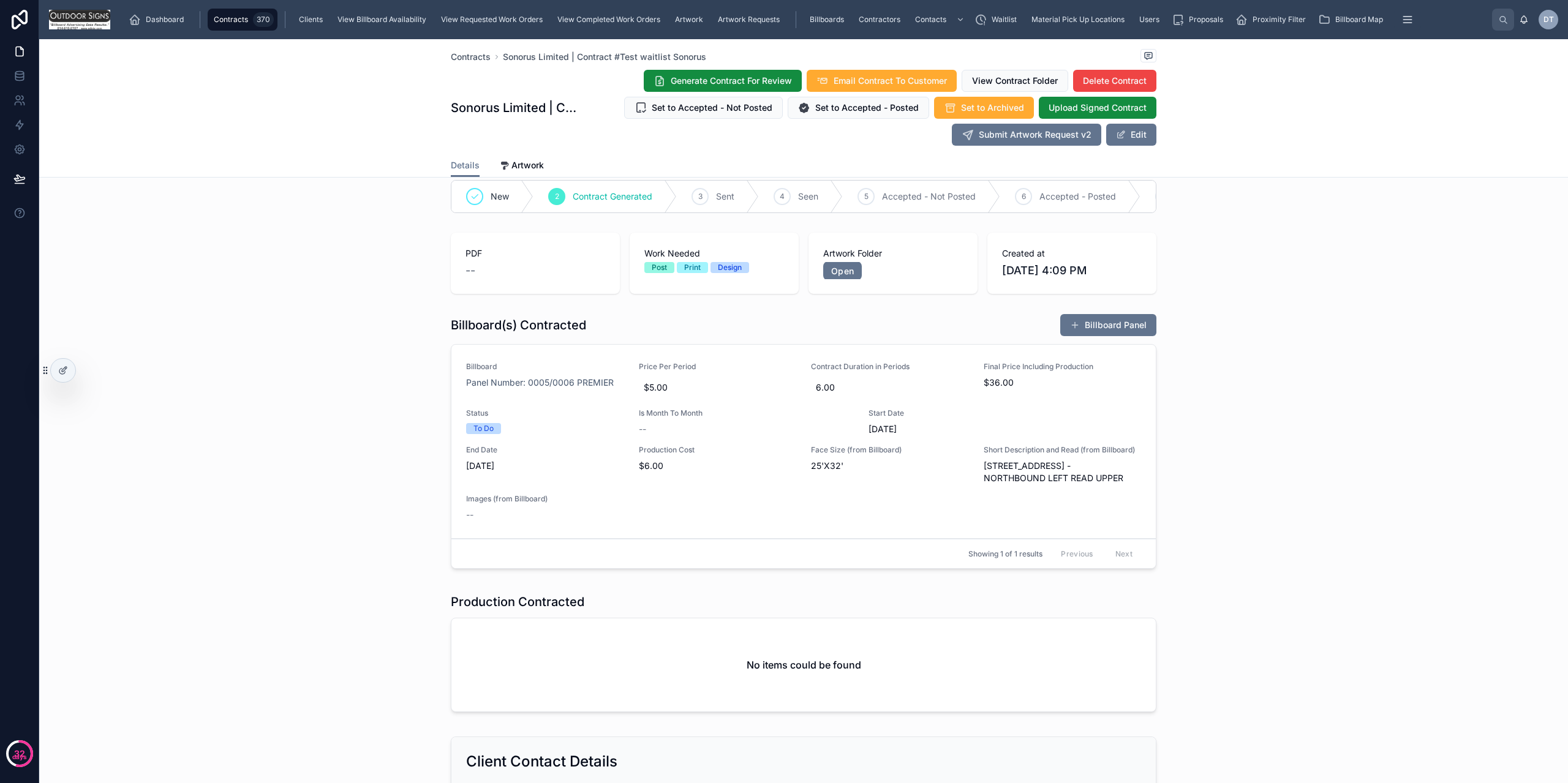
scroll to position [0, 0]
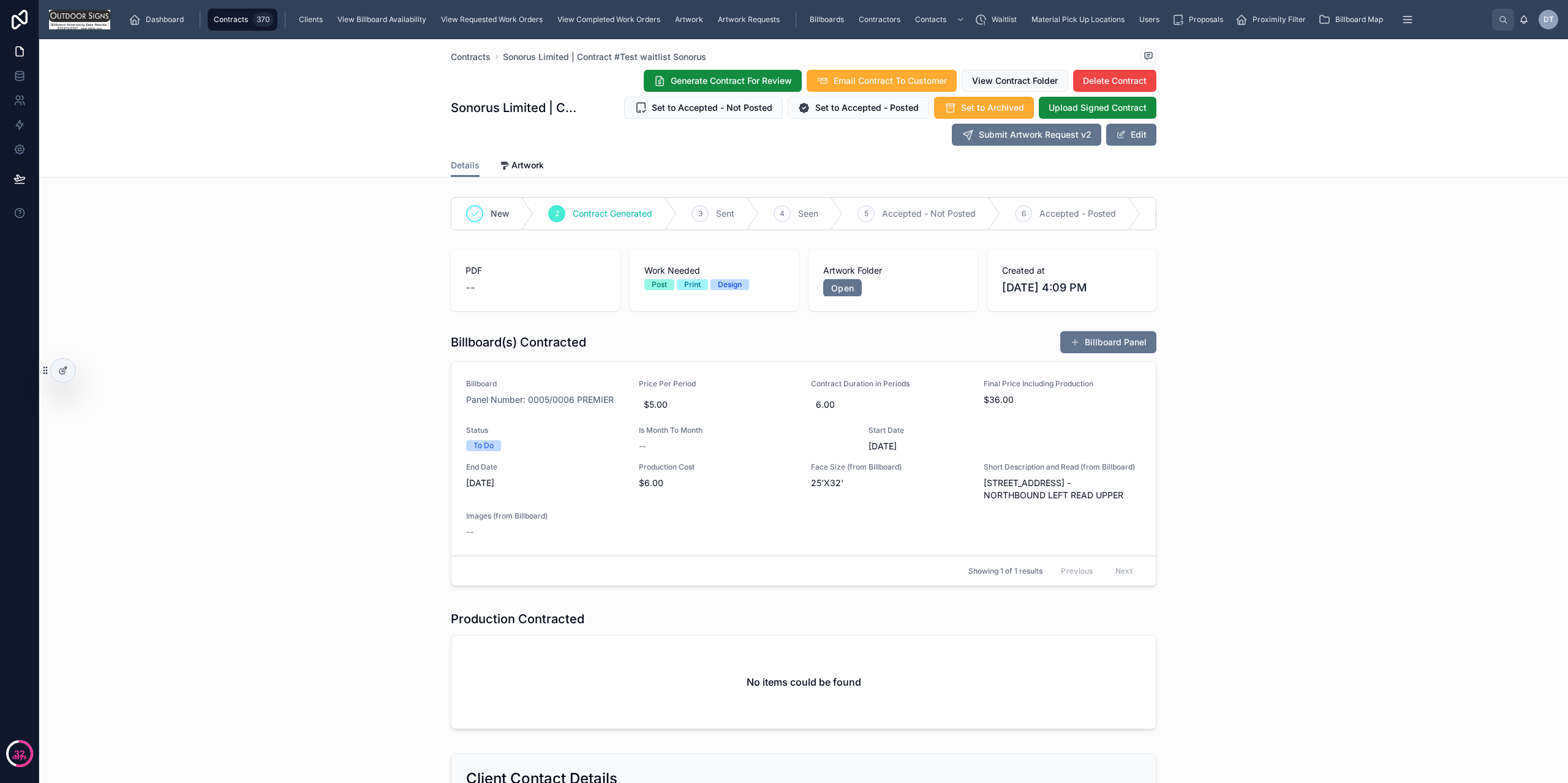
click at [500, 167] on icon at bounding box center [504, 166] width 10 height 10
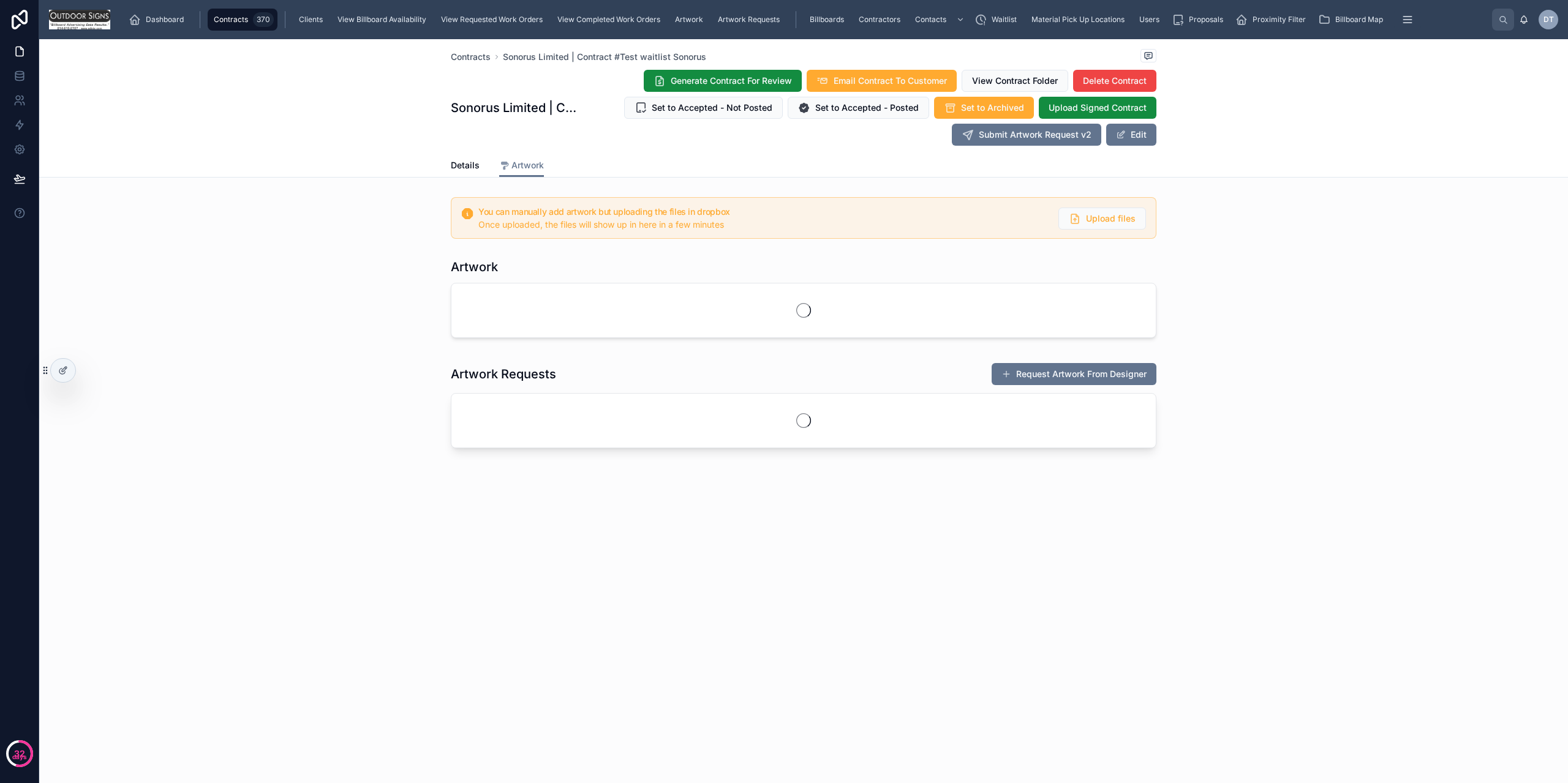
click at [465, 161] on span "Details" at bounding box center [465, 165] width 29 height 12
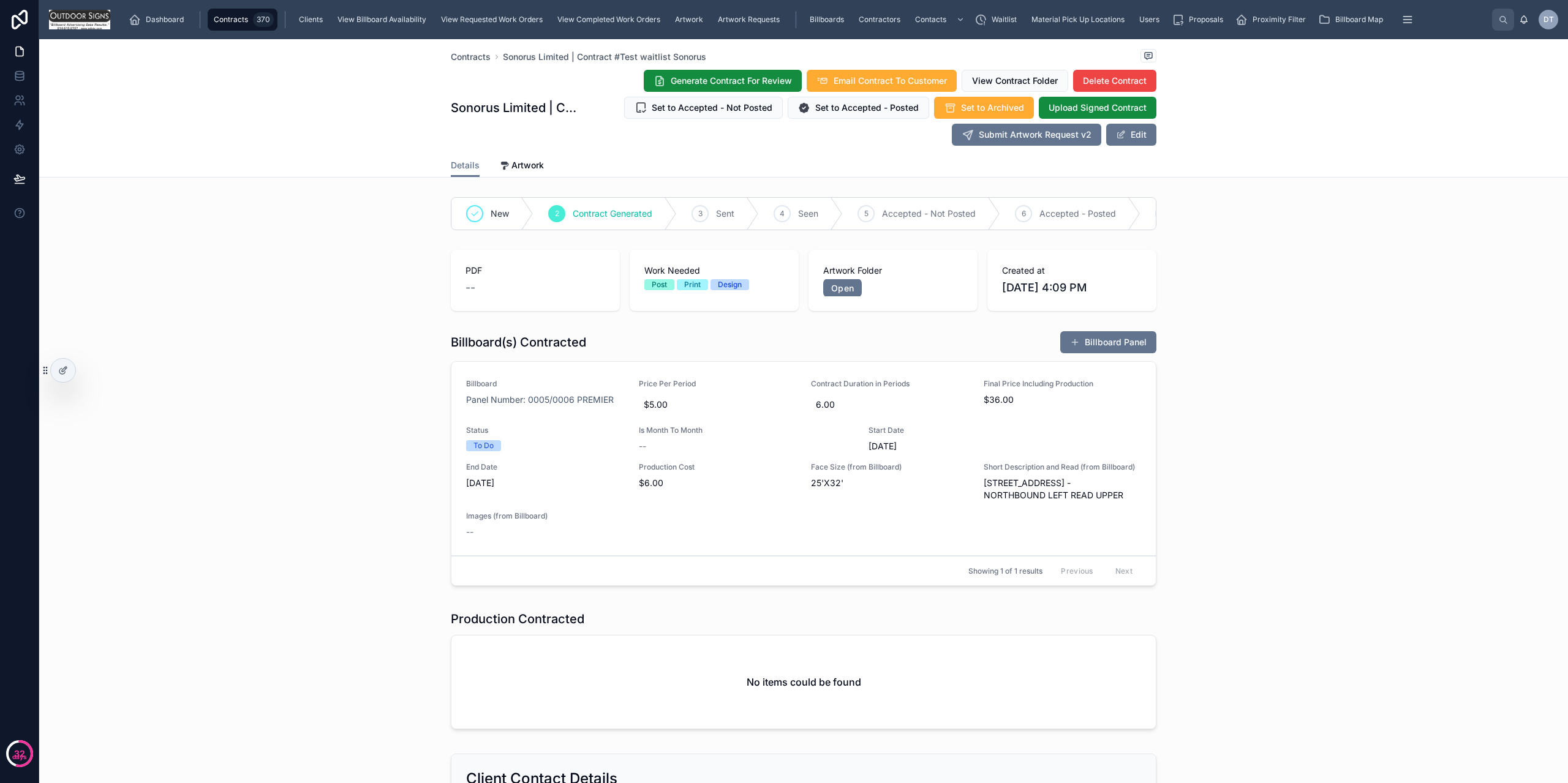
click at [519, 308] on div "PDF --" at bounding box center [535, 281] width 169 height 61
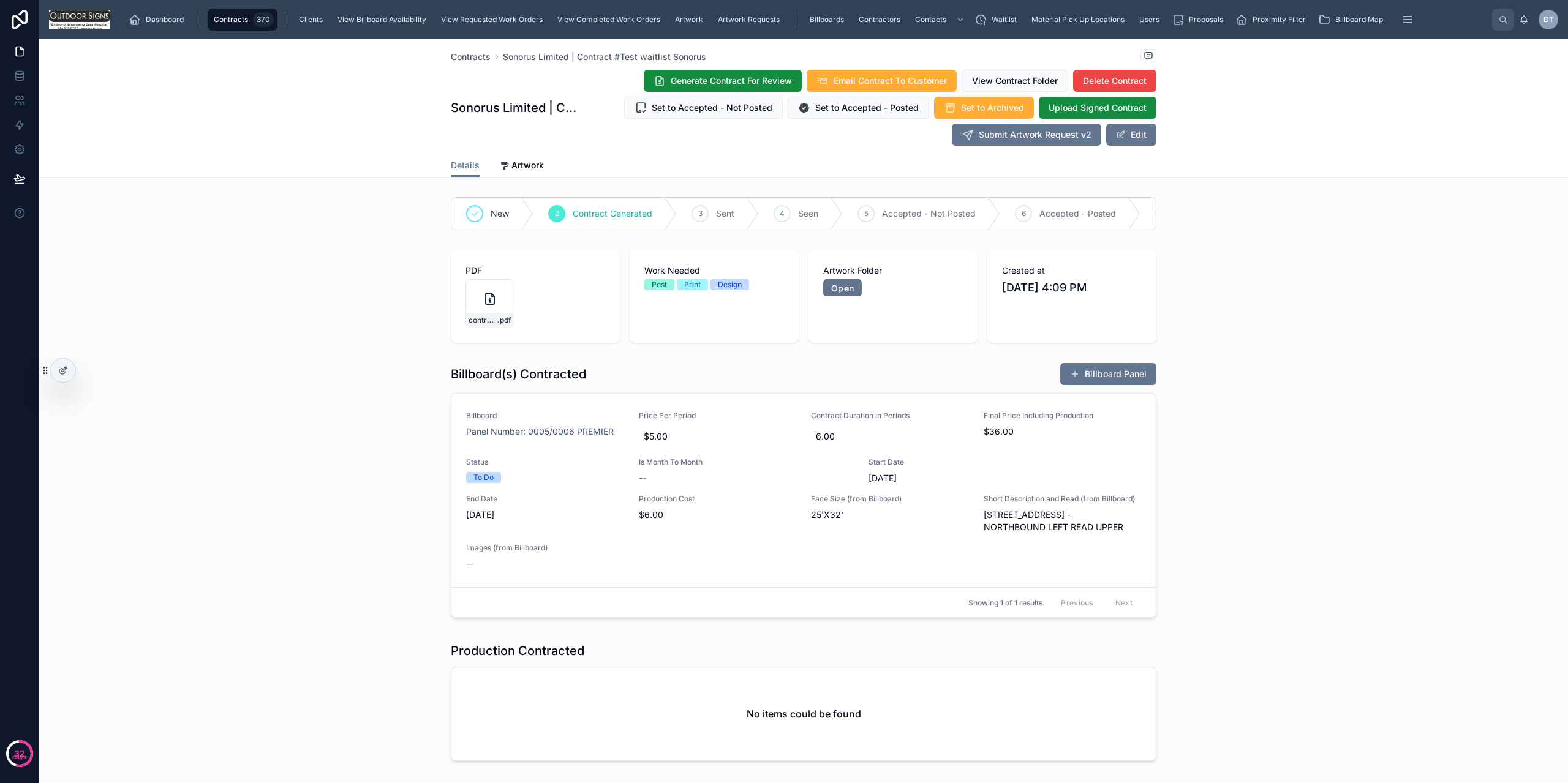
click at [465, 313] on div "contract_file .pdf" at bounding box center [490, 304] width 49 height 49
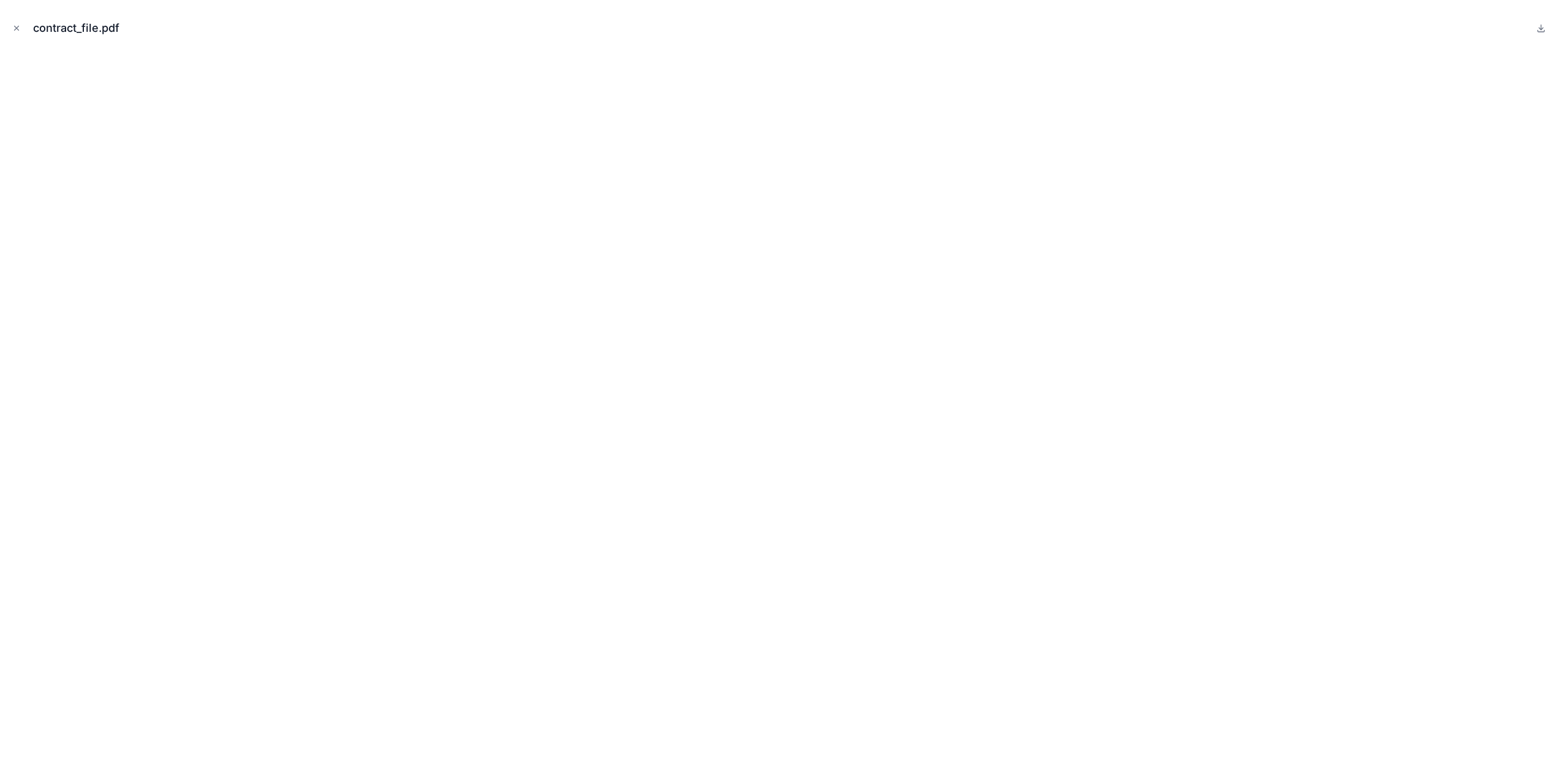
click at [17, 24] on icon "Close modal" at bounding box center [16, 28] width 9 height 9
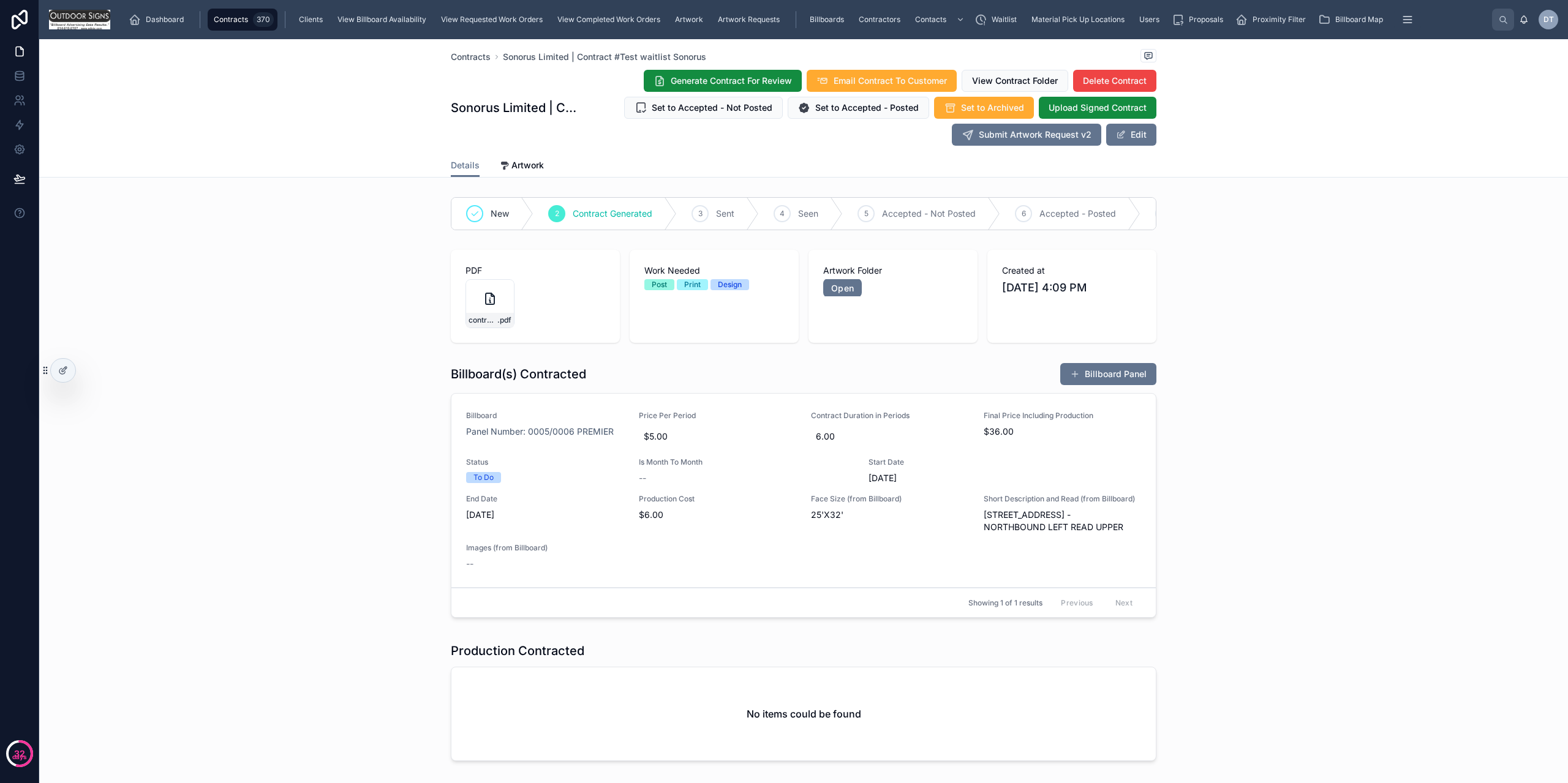
click at [817, 80] on icon at bounding box center [822, 81] width 12 height 12
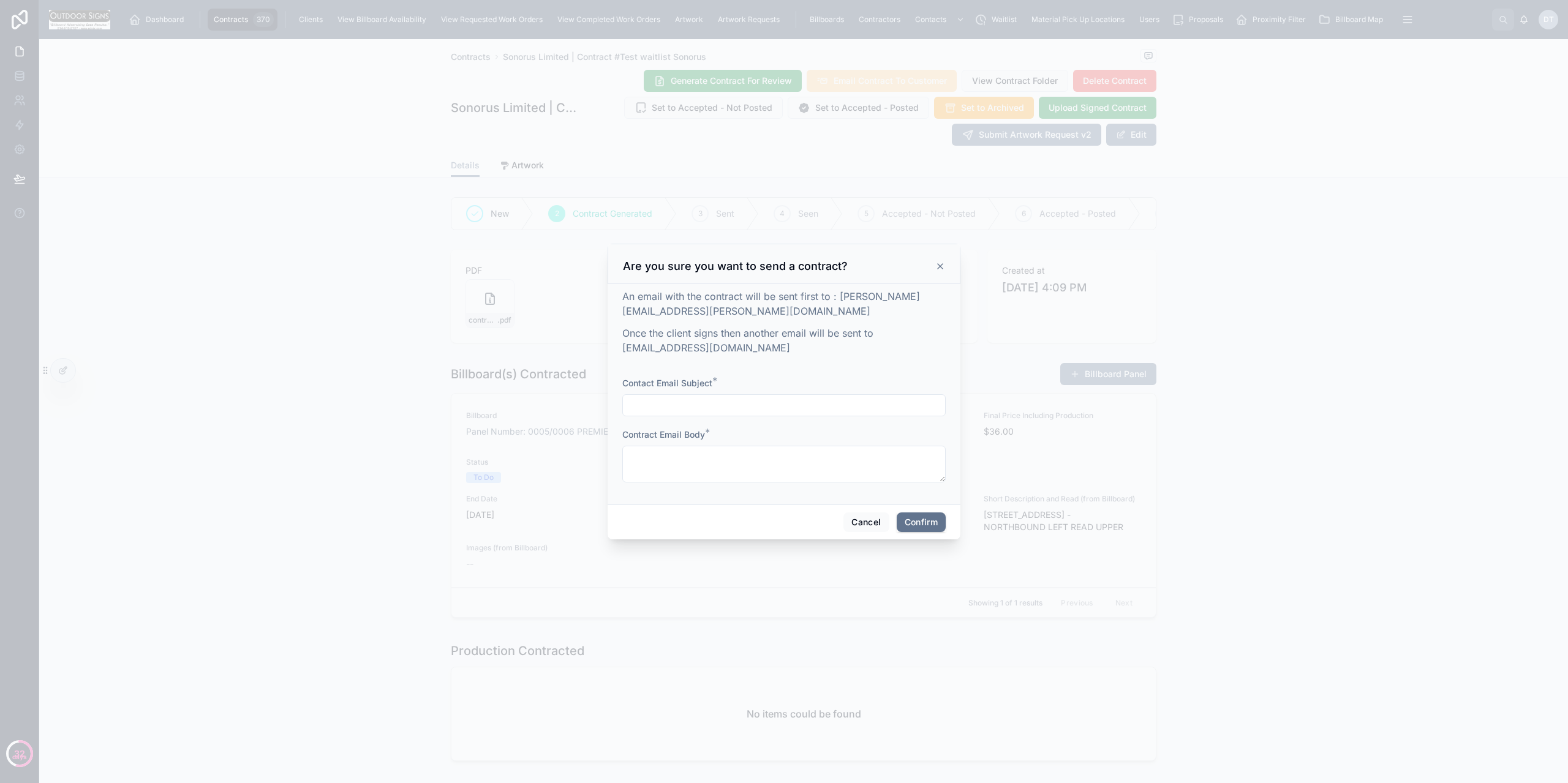
click at [783, 413] on input "text" at bounding box center [784, 405] width 322 height 17
type input "**********"
click at [760, 457] on textarea at bounding box center [784, 465] width 324 height 37
type textarea "*"
click at [925, 527] on button "Confirm" at bounding box center [921, 522] width 49 height 20
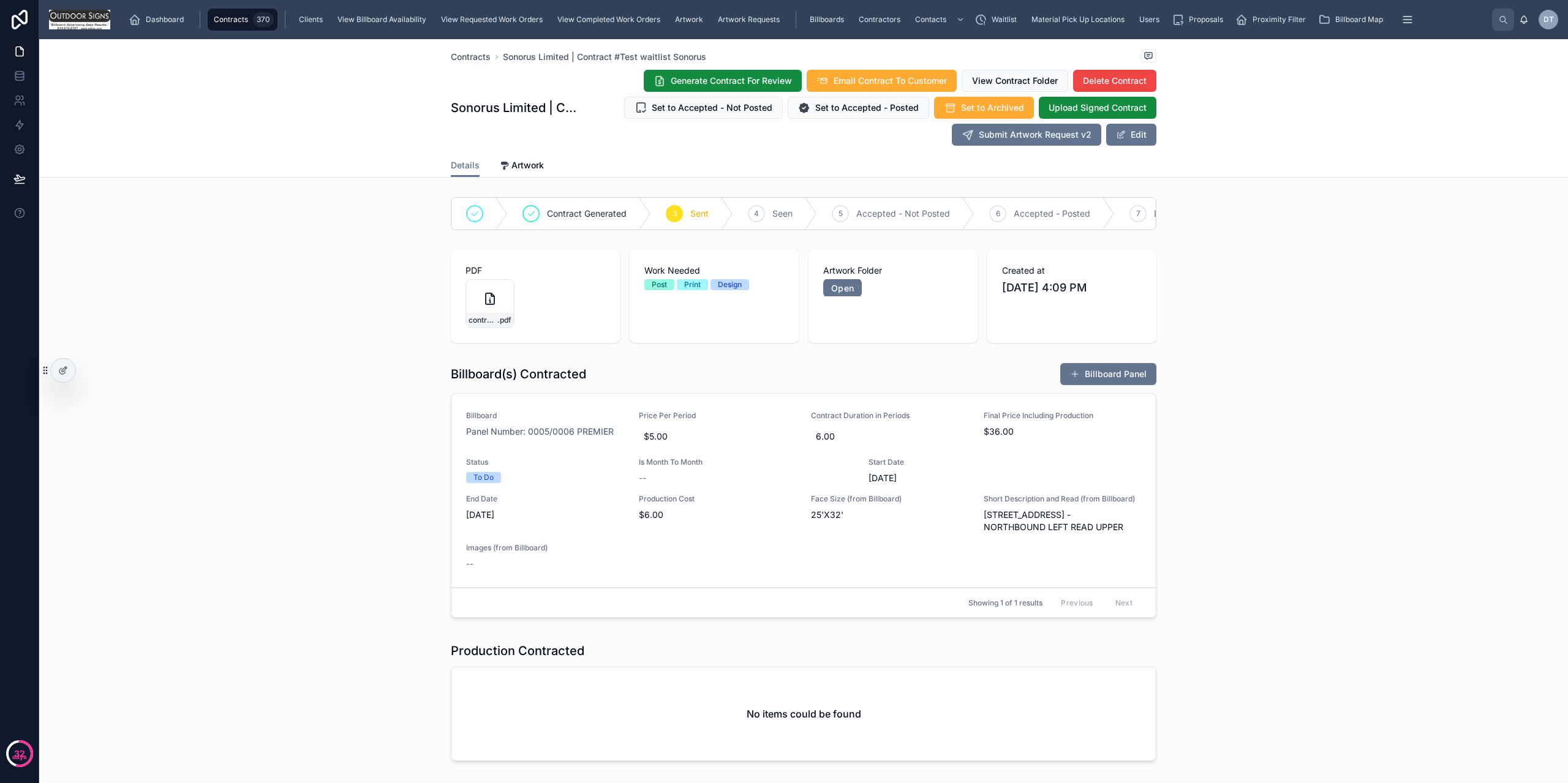
click at [987, 11] on div "Waitlist" at bounding box center [998, 20] width 47 height 20
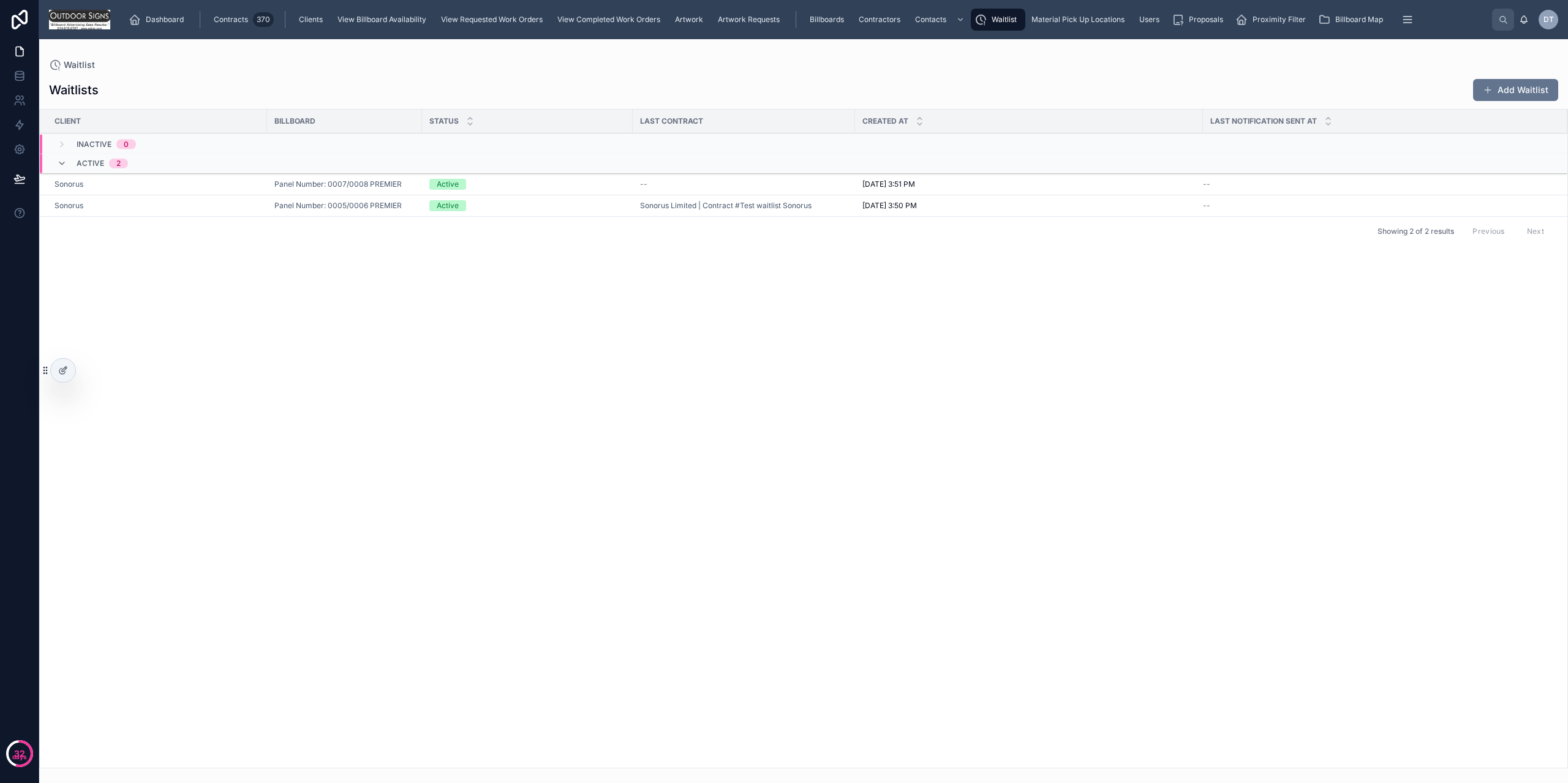
click at [643, 202] on span "Sonorus Limited | Contract #Test waitlist Sonorus" at bounding box center [726, 206] width 172 height 10
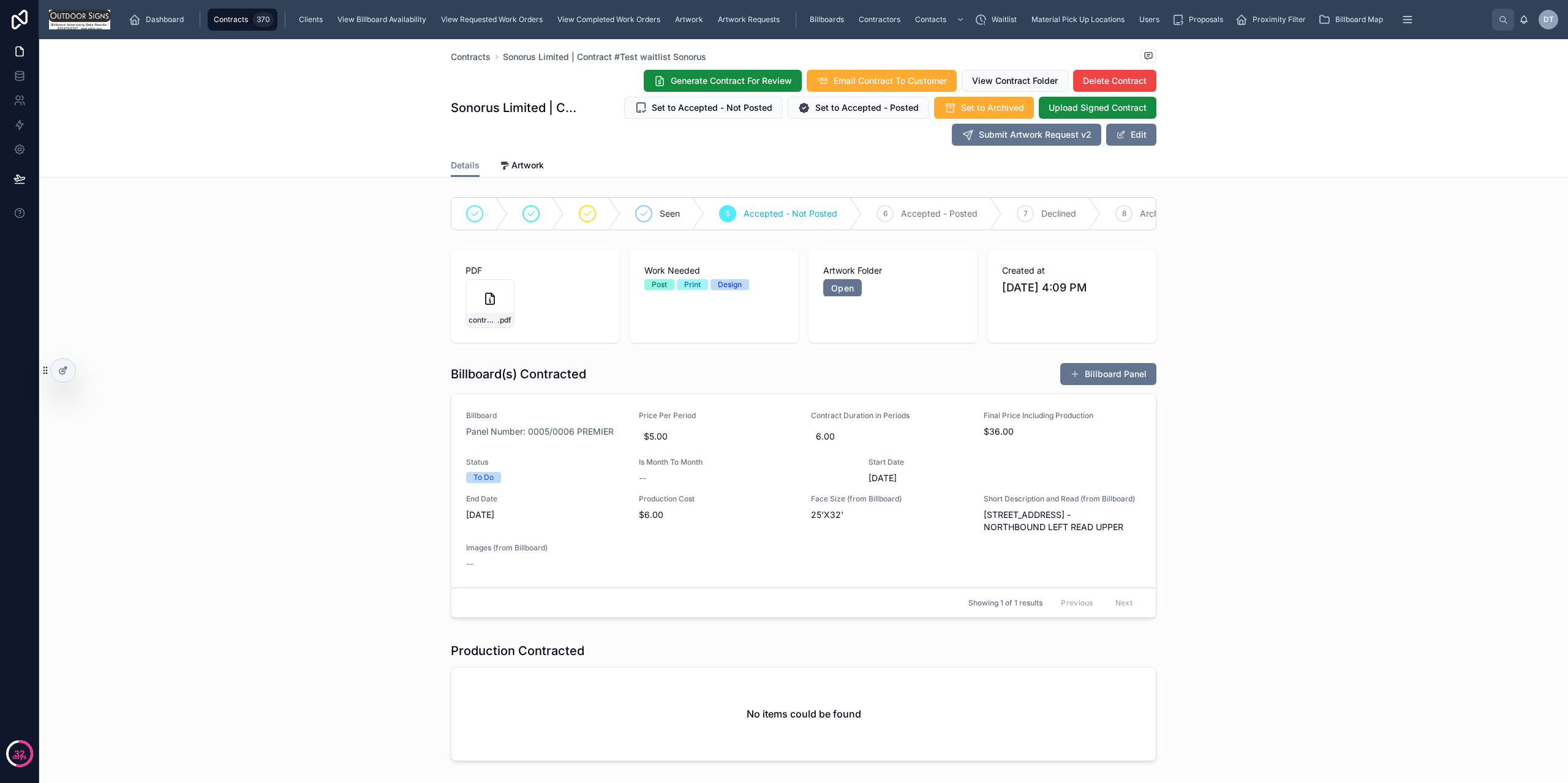
click at [399, 214] on div "Seen 5 Accepted - Not Posted 6 Accepted - Posted 7 Declined 8 Archived" at bounding box center [803, 214] width 1529 height 43
